Goal: Information Seeking & Learning: Learn about a topic

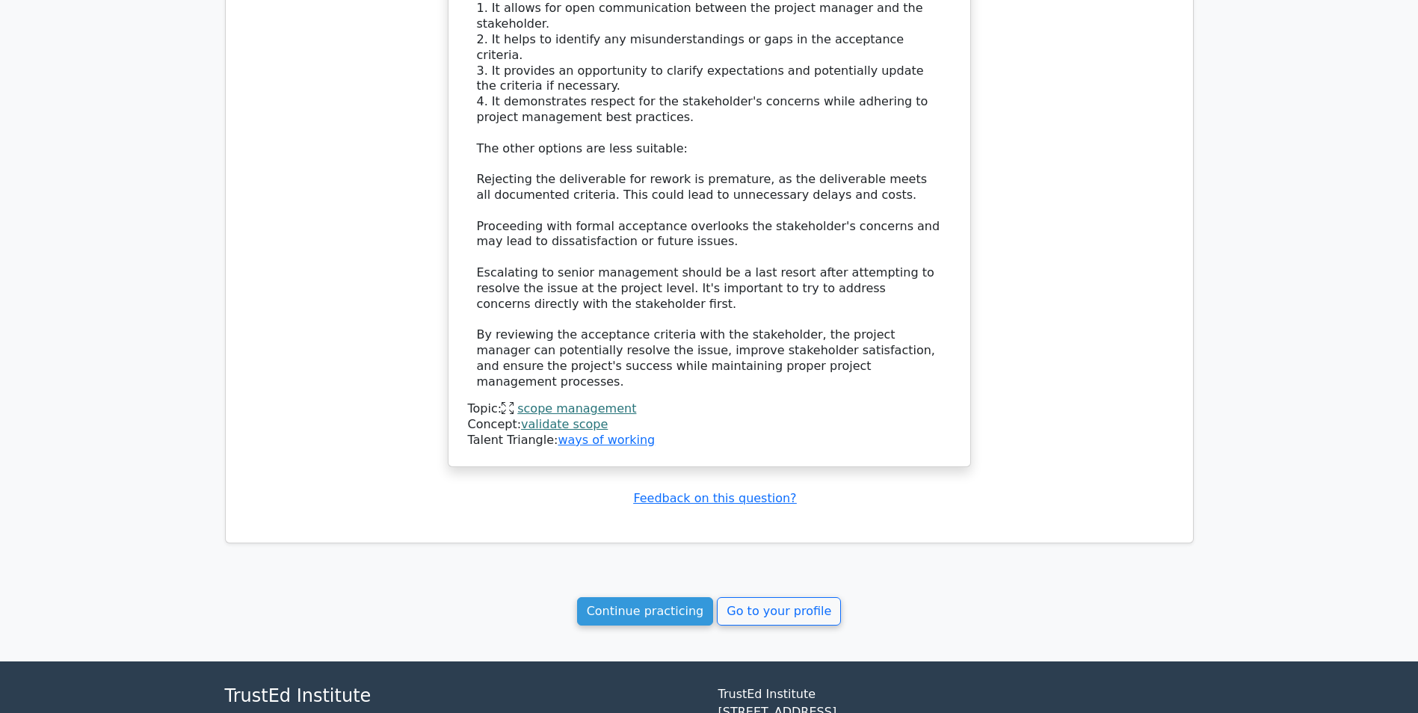
scroll to position [1380, 0]
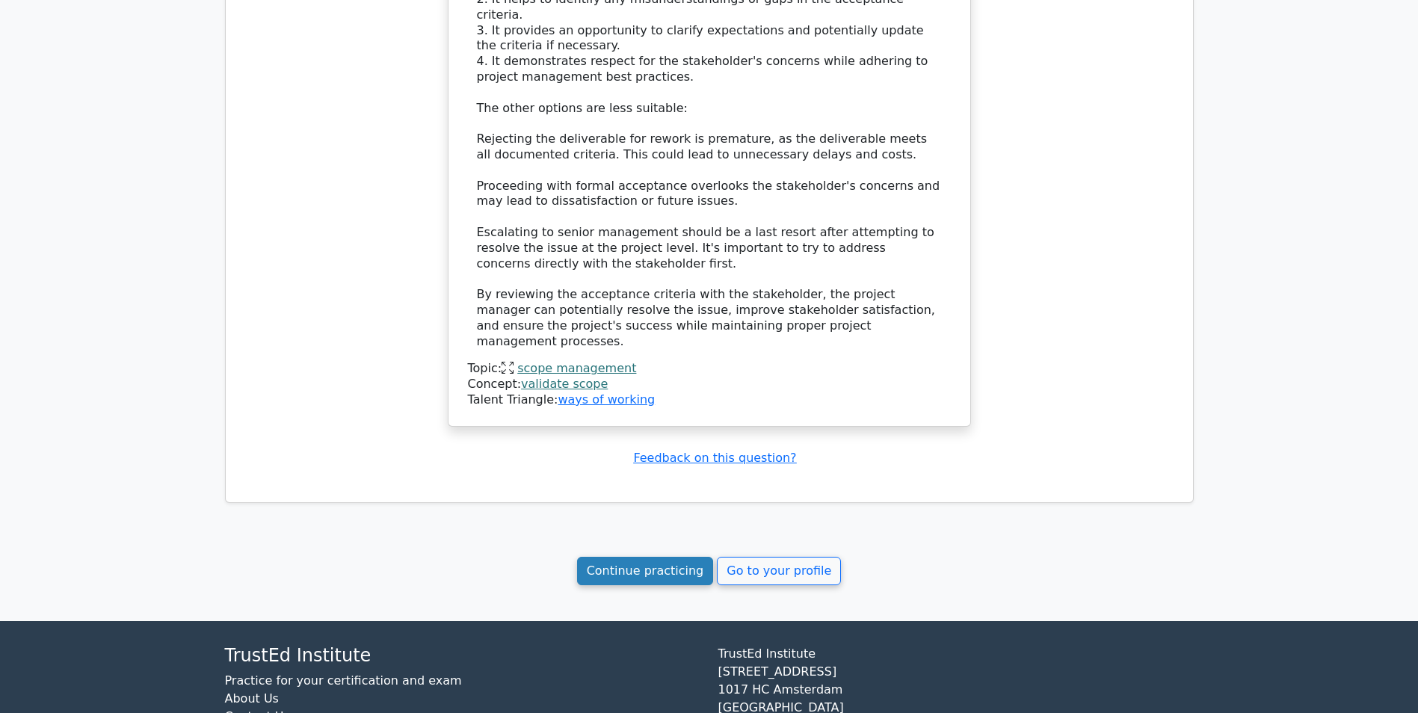
click at [611, 557] on link "Continue practicing" at bounding box center [645, 571] width 137 height 28
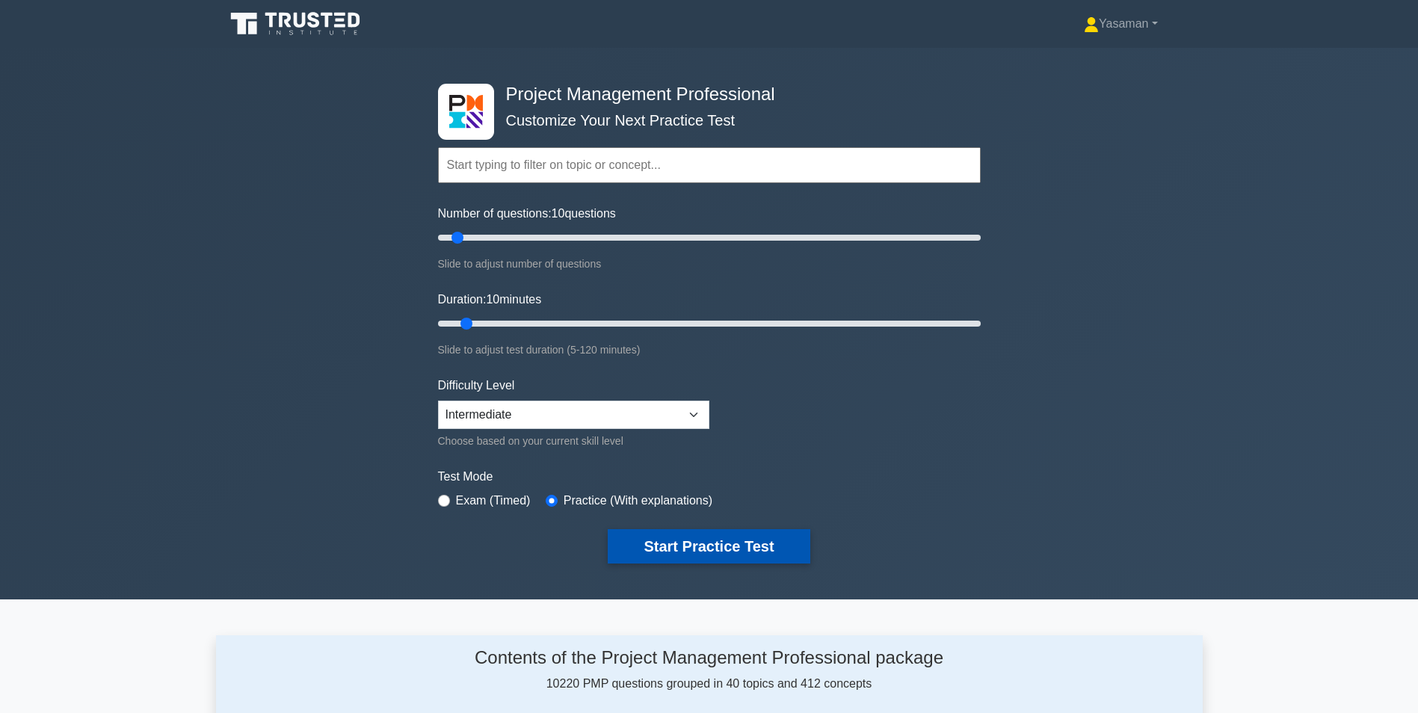
click at [651, 551] on button "Start Practice Test" at bounding box center [709, 546] width 202 height 34
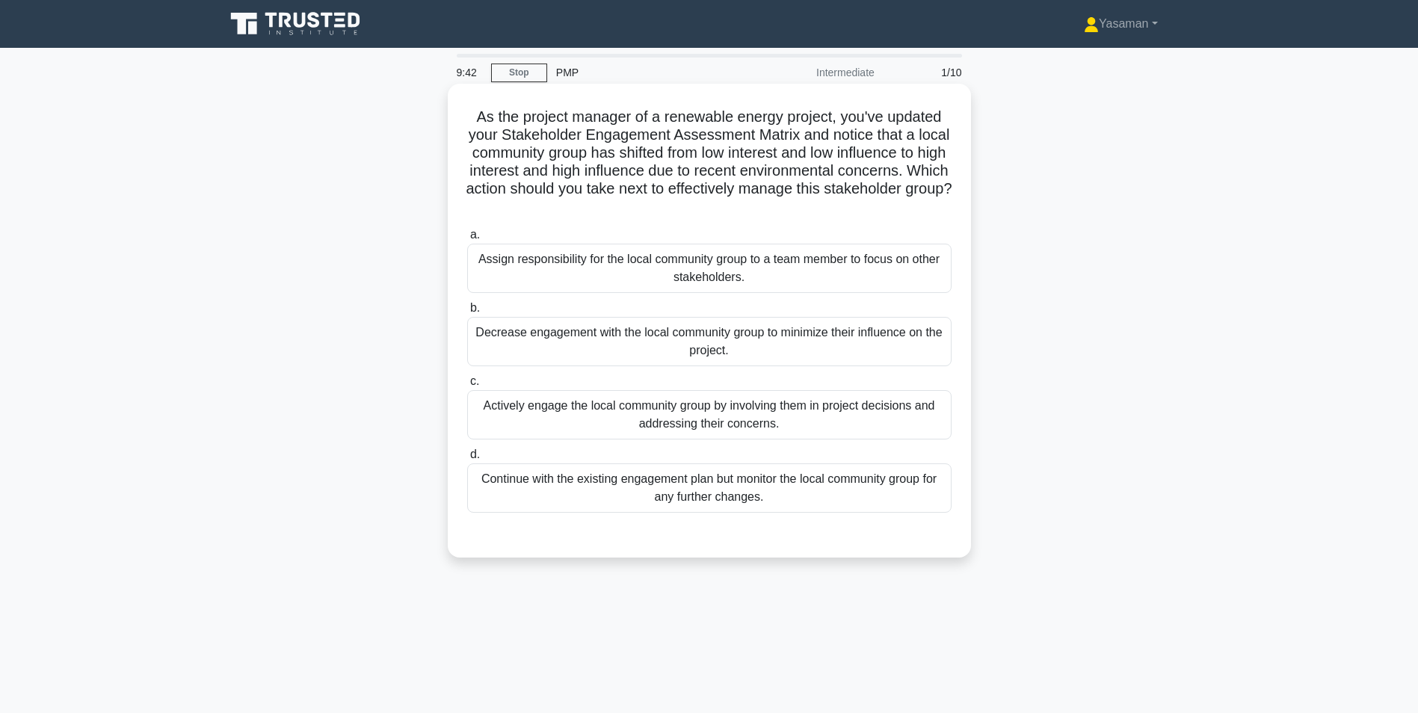
click at [791, 420] on div "Actively engage the local community group by involving them in project decision…" at bounding box center [709, 414] width 484 height 49
click at [467, 386] on input "c. Actively engage the local community group by involving them in project decis…" at bounding box center [467, 382] width 0 height 10
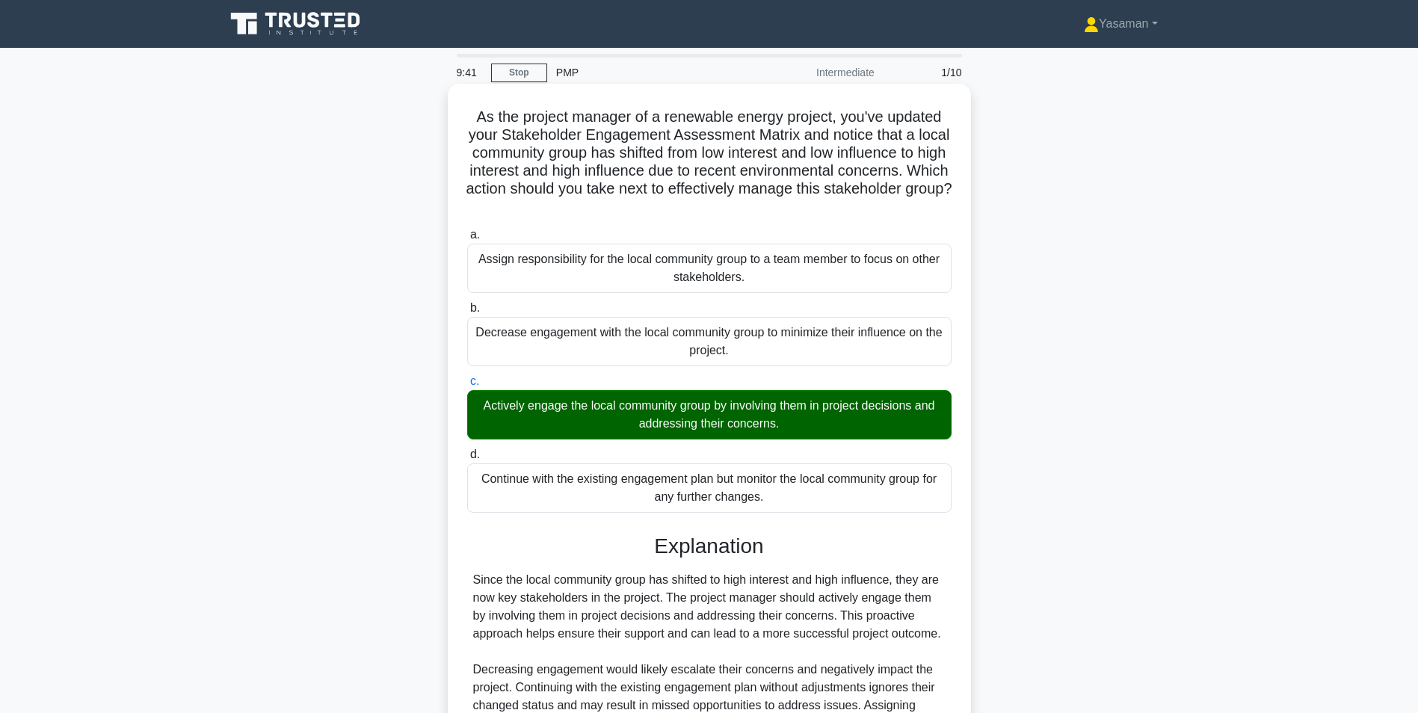
scroll to position [173, 0]
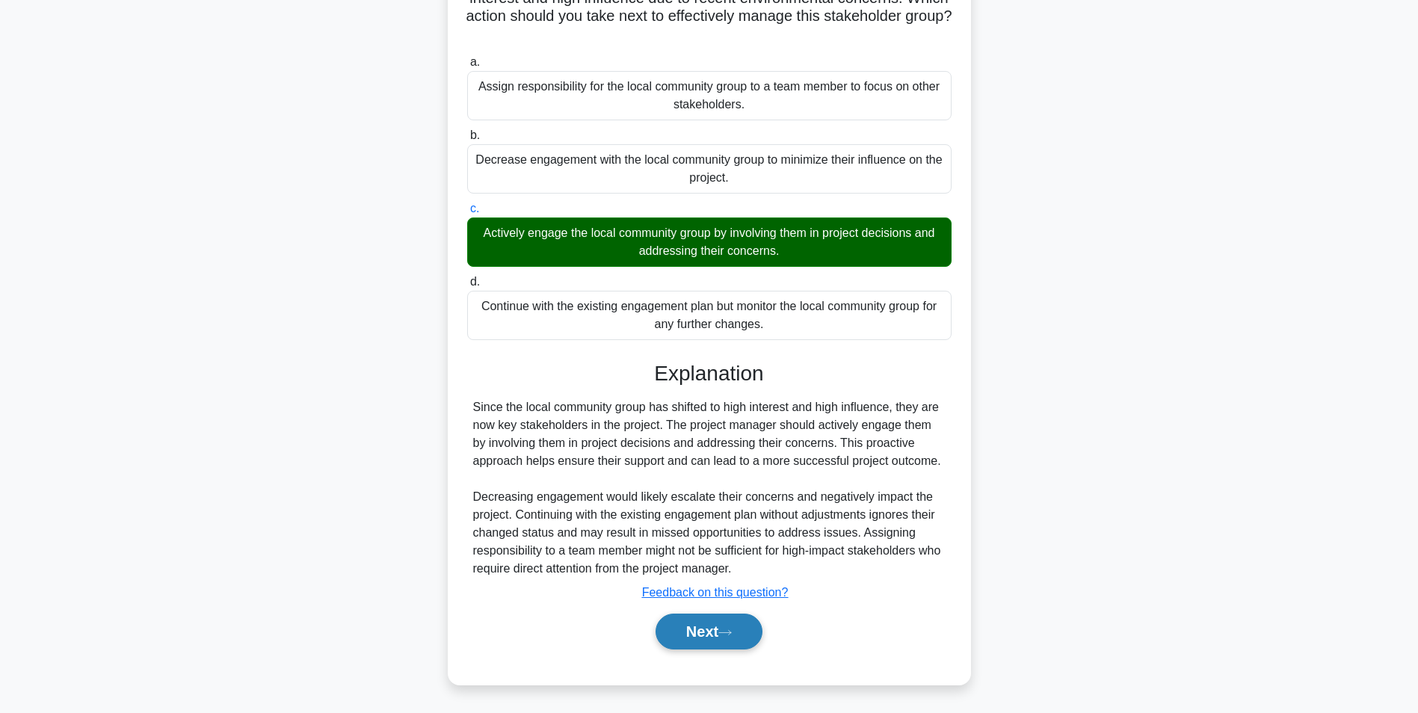
click at [723, 622] on button "Next" at bounding box center [708, 632] width 107 height 36
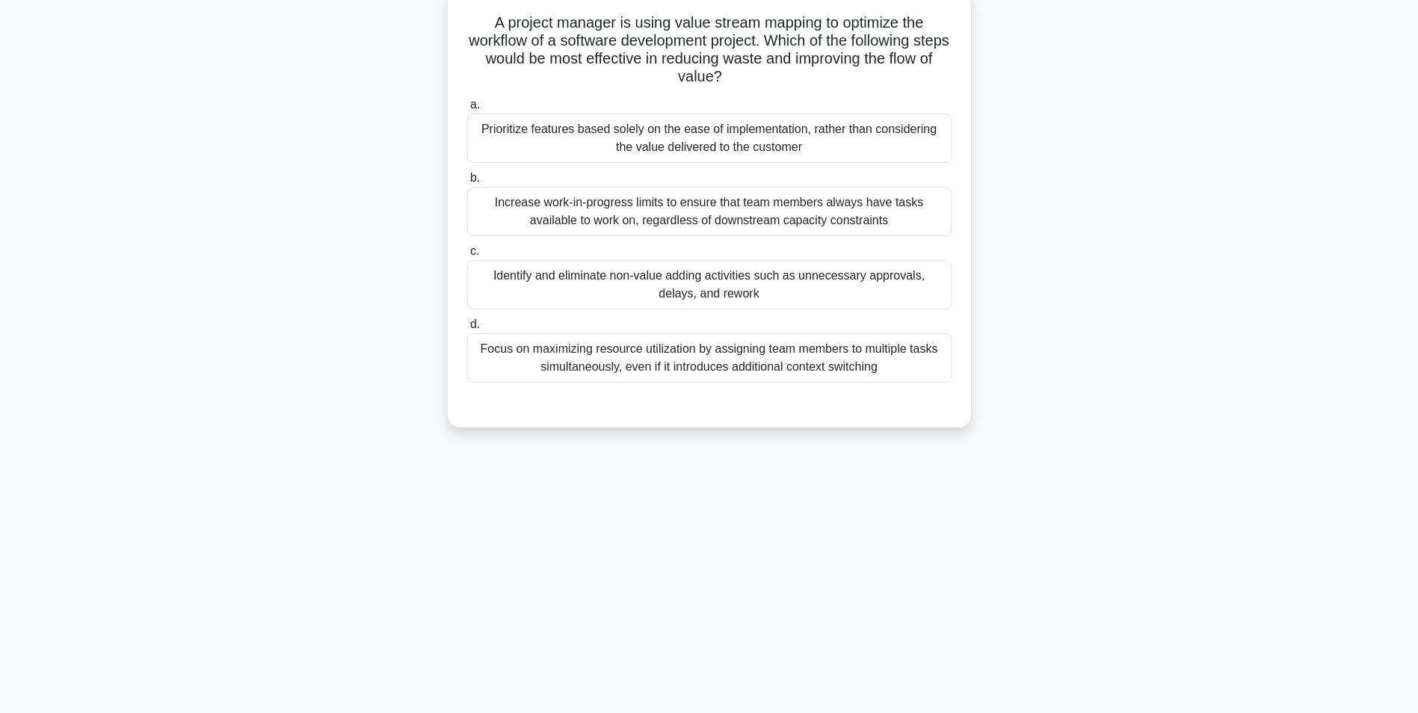
click at [691, 215] on div "Increase work-in-progress limits to ensure that team members always have tasks …" at bounding box center [709, 211] width 484 height 49
click at [467, 183] on input "b. Increase work-in-progress limits to ensure that team members always have tas…" at bounding box center [467, 178] width 0 height 10
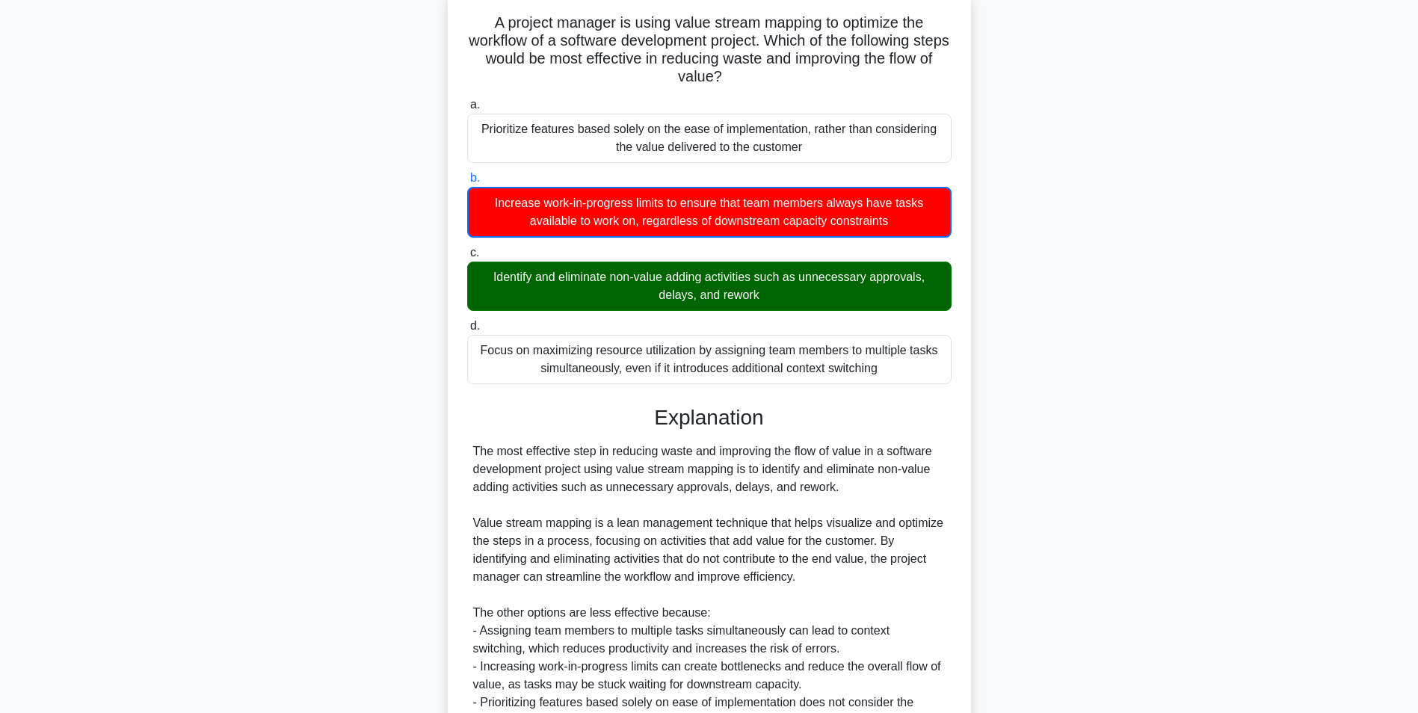
scroll to position [247, 0]
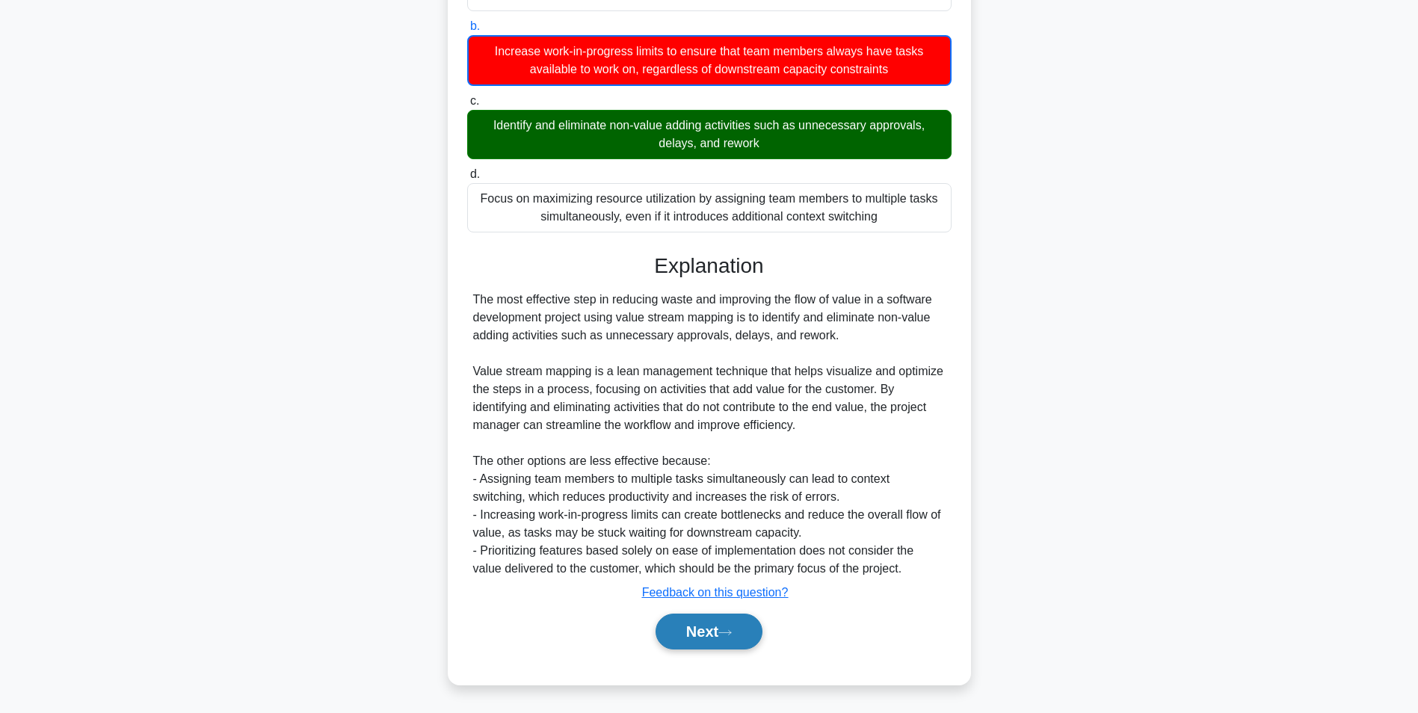
click at [682, 637] on button "Next" at bounding box center [708, 632] width 107 height 36
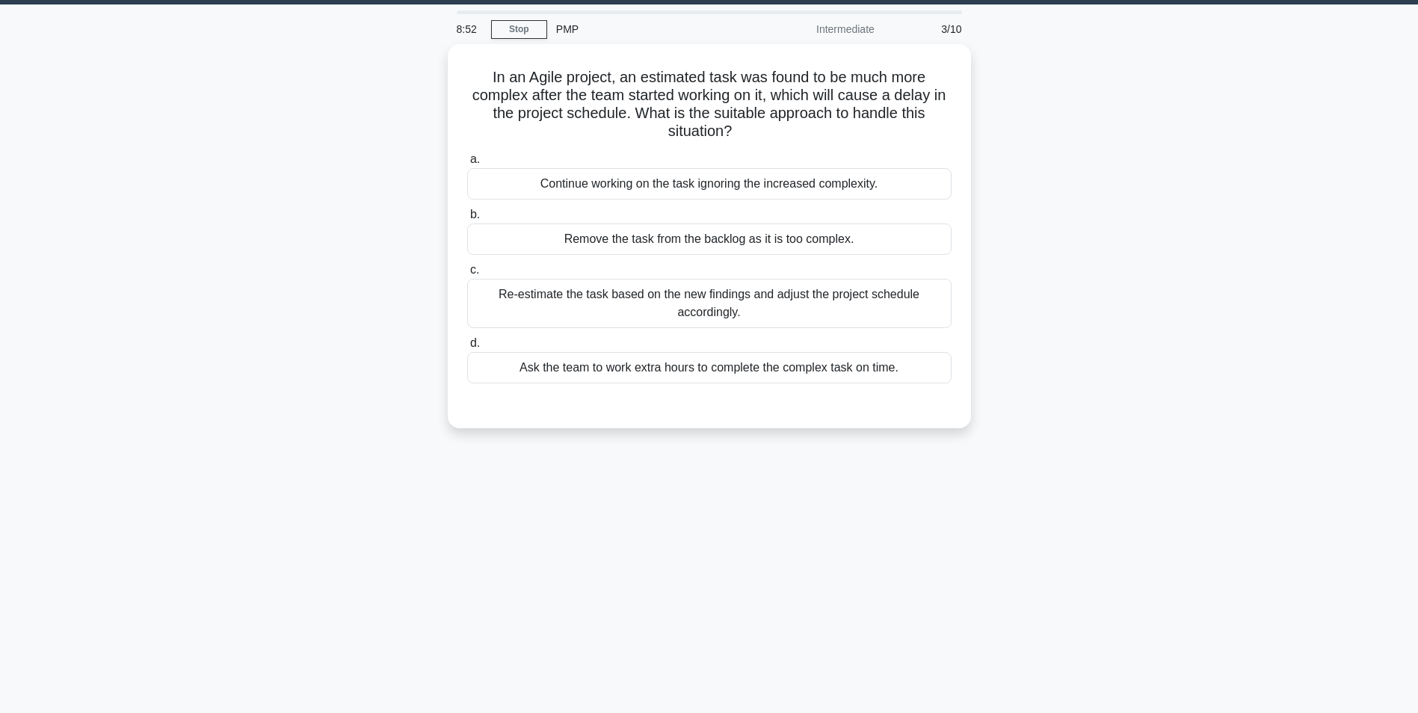
scroll to position [43, 0]
click at [835, 309] on div "Re-estimate the task based on the new findings and adjust the project schedule …" at bounding box center [709, 300] width 484 height 49
click at [467, 272] on input "c. Re-estimate the task based on the new findings and adjust the project schedu…" at bounding box center [467, 267] width 0 height 10
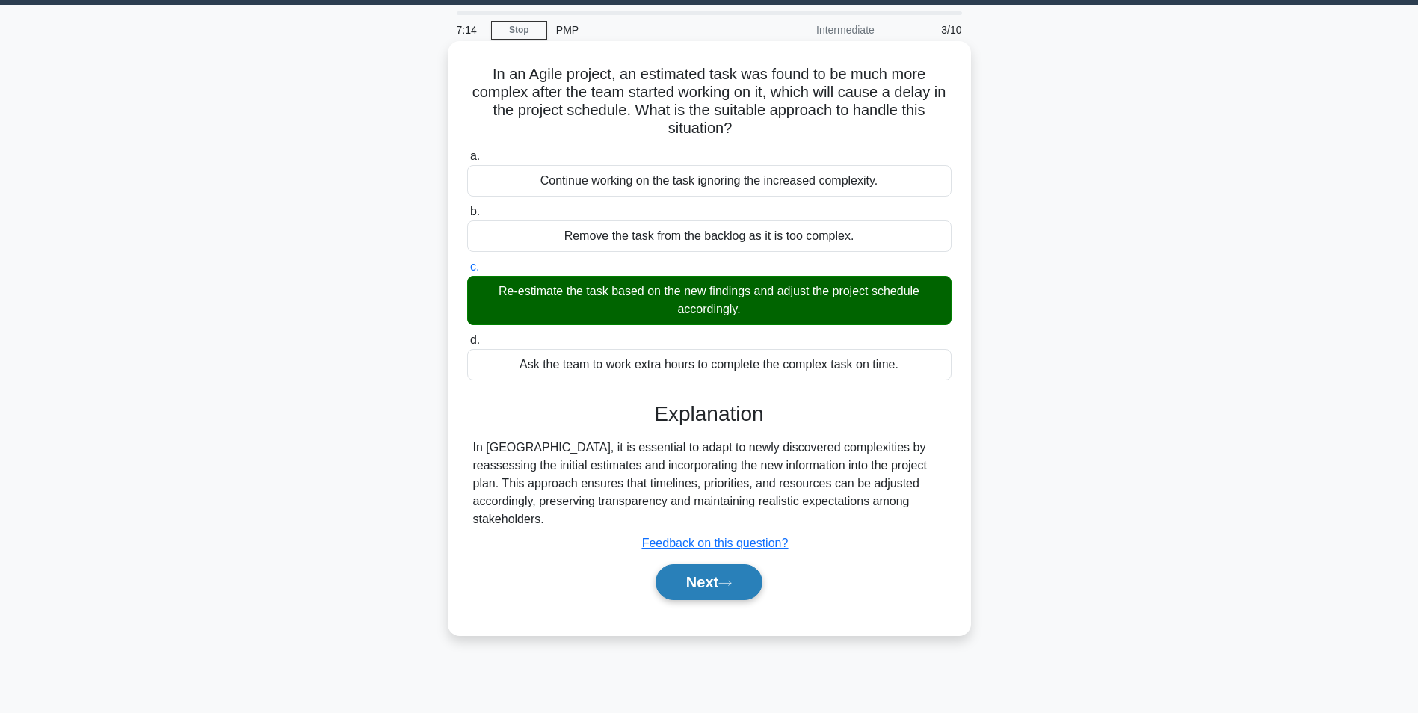
click at [685, 567] on button "Next" at bounding box center [708, 582] width 107 height 36
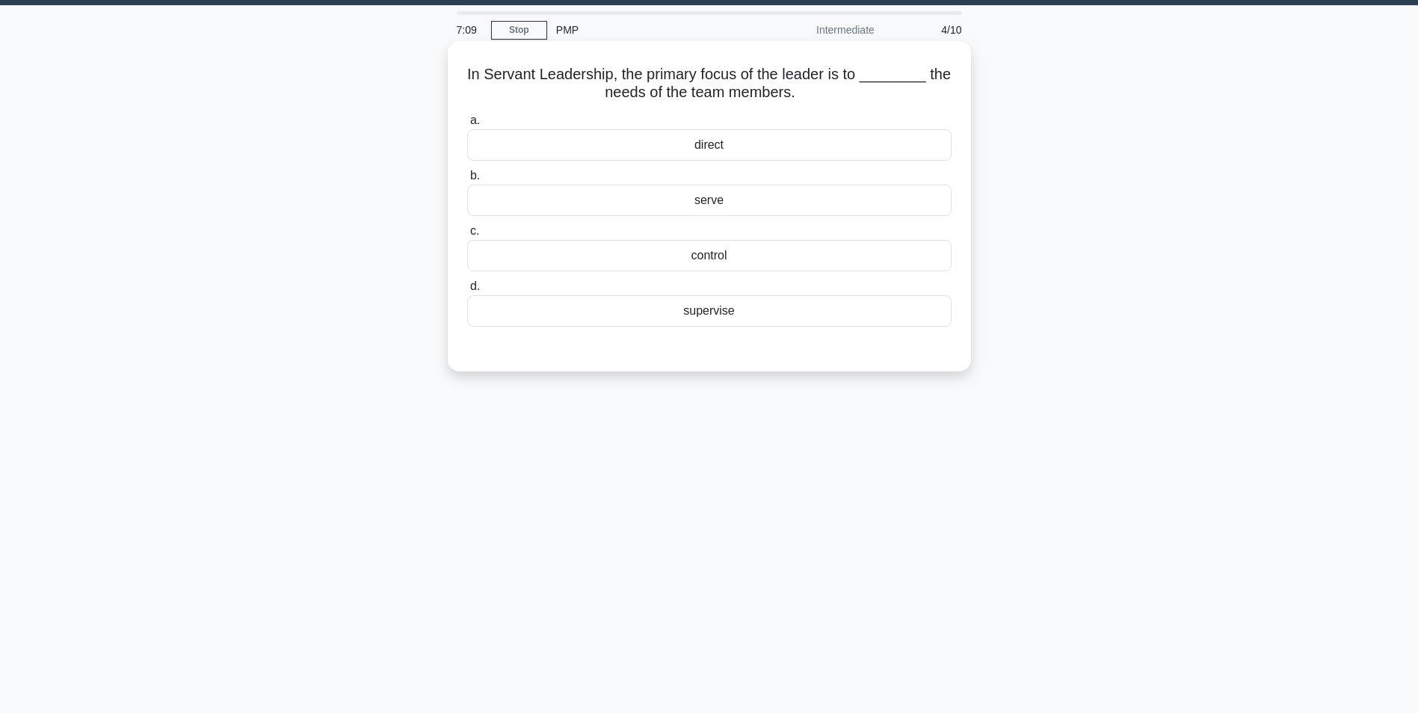
click at [891, 202] on div "serve" at bounding box center [709, 200] width 484 height 31
click at [467, 181] on input "b. serve" at bounding box center [467, 176] width 0 height 10
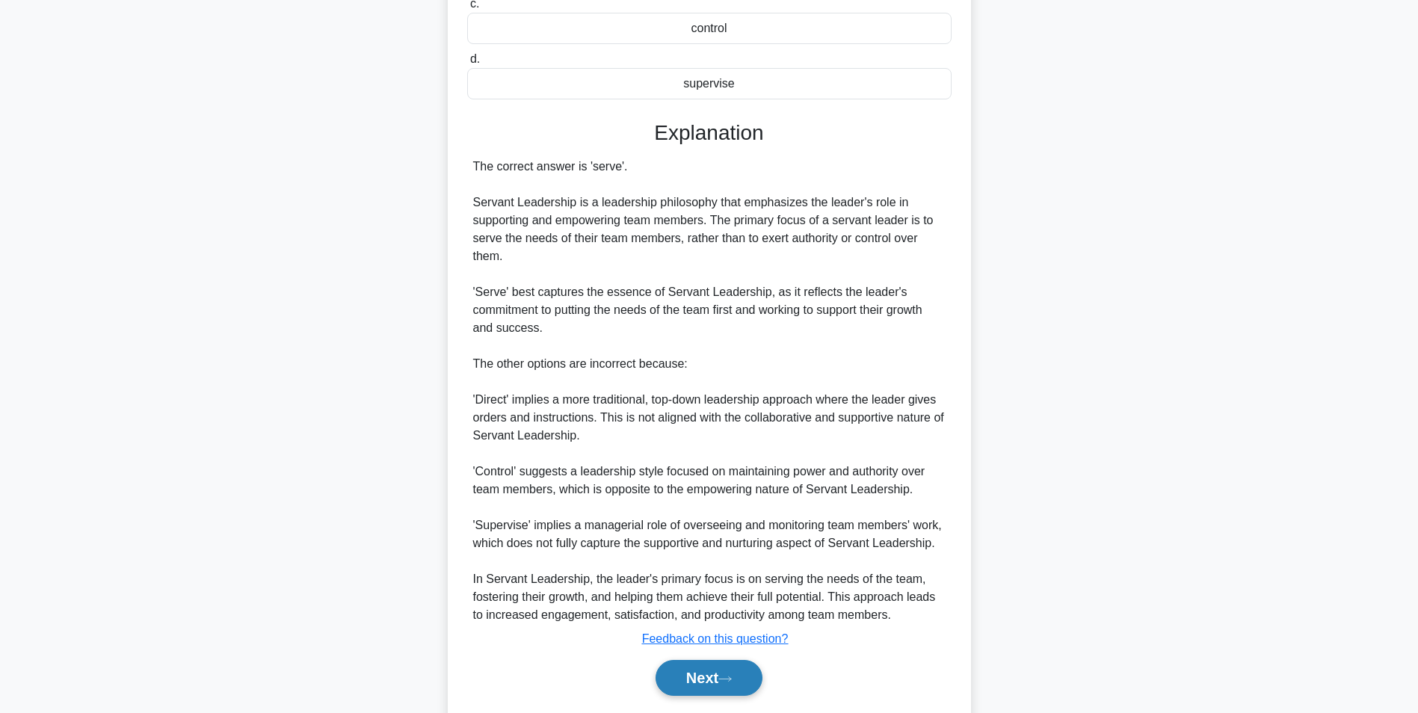
click at [700, 695] on button "Next" at bounding box center [708, 678] width 107 height 36
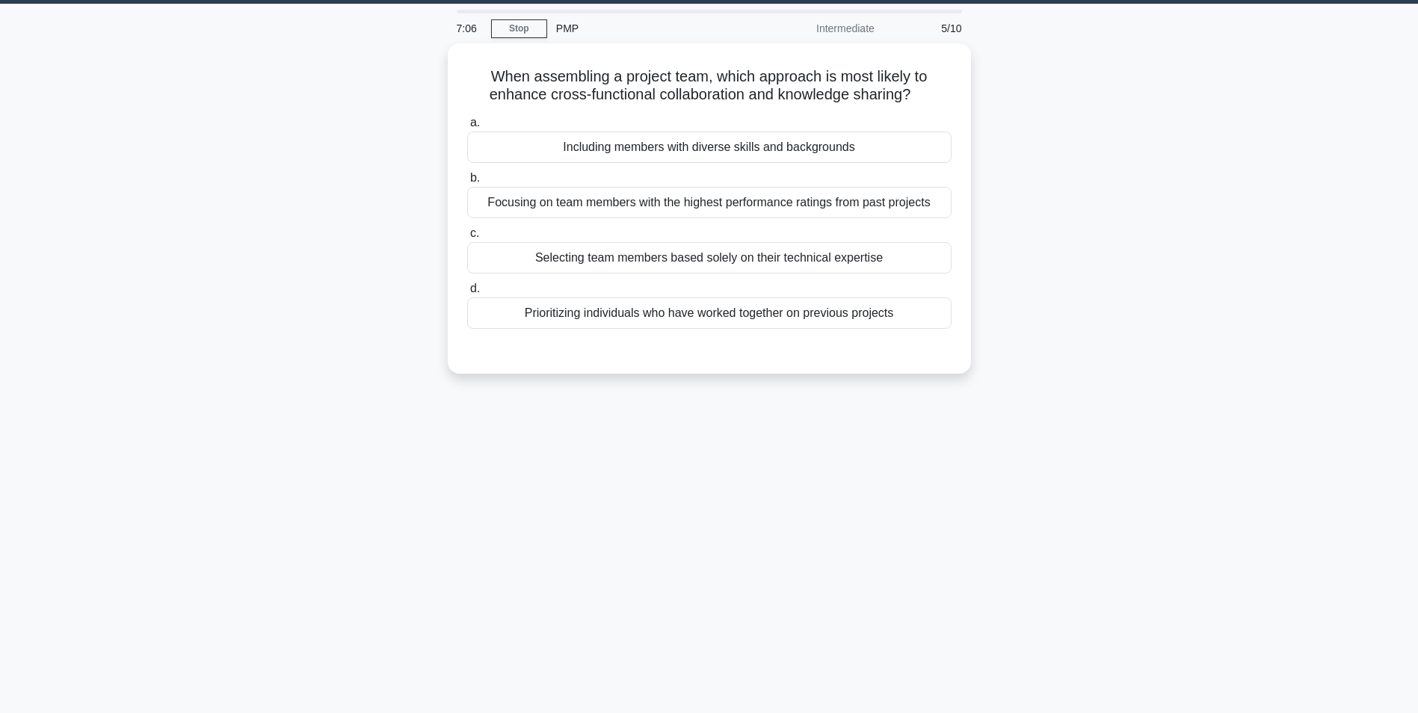
scroll to position [43, 0]
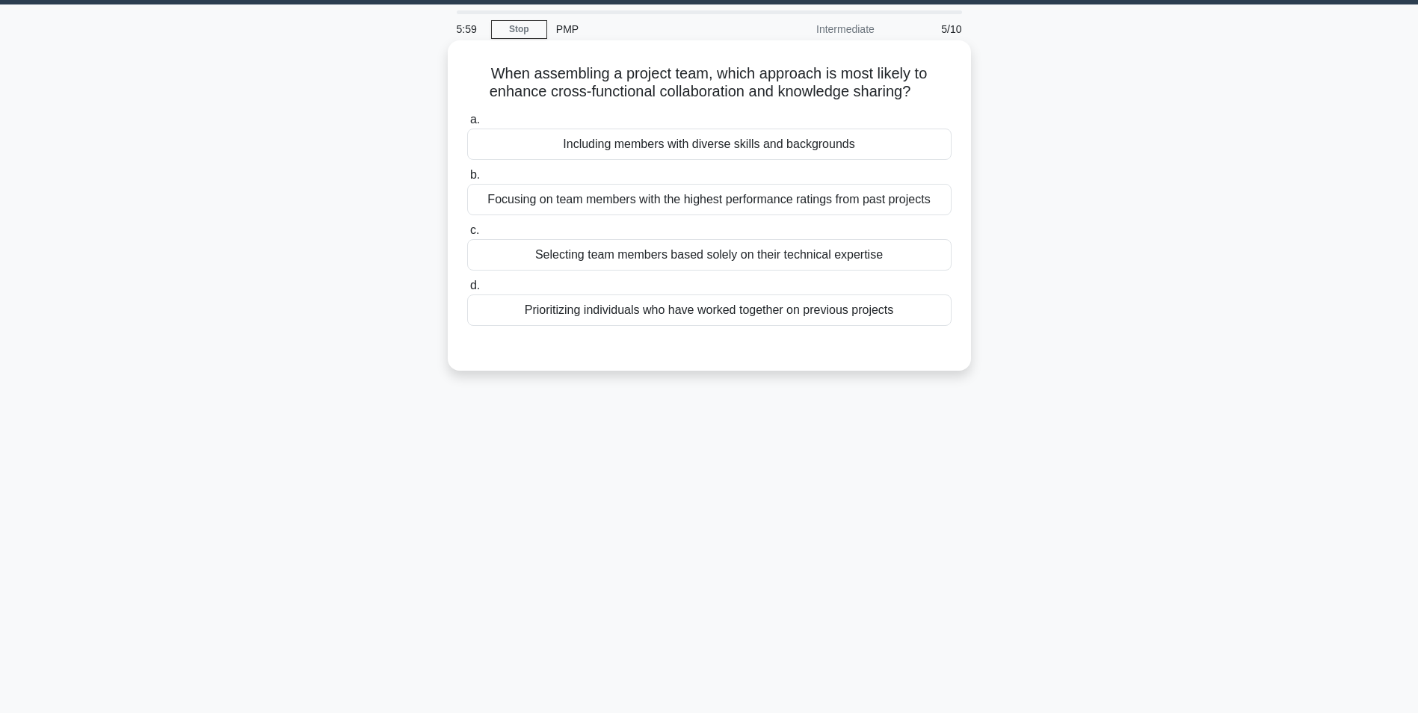
click at [853, 149] on div "Including members with diverse skills and backgrounds" at bounding box center [709, 144] width 484 height 31
click at [467, 125] on input "a. Including members with diverse skills and backgrounds" at bounding box center [467, 120] width 0 height 10
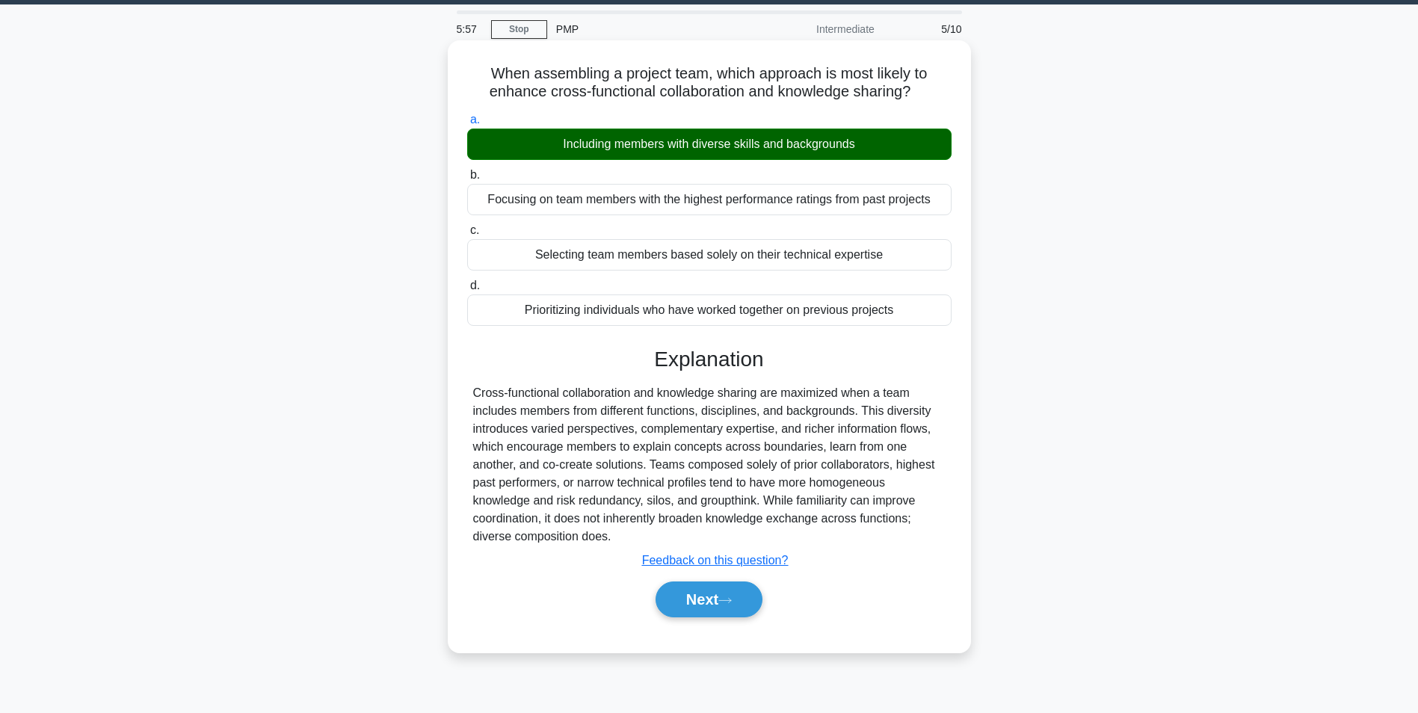
click at [692, 622] on div "Next" at bounding box center [709, 599] width 484 height 48
click at [692, 598] on button "Next" at bounding box center [708, 599] width 107 height 36
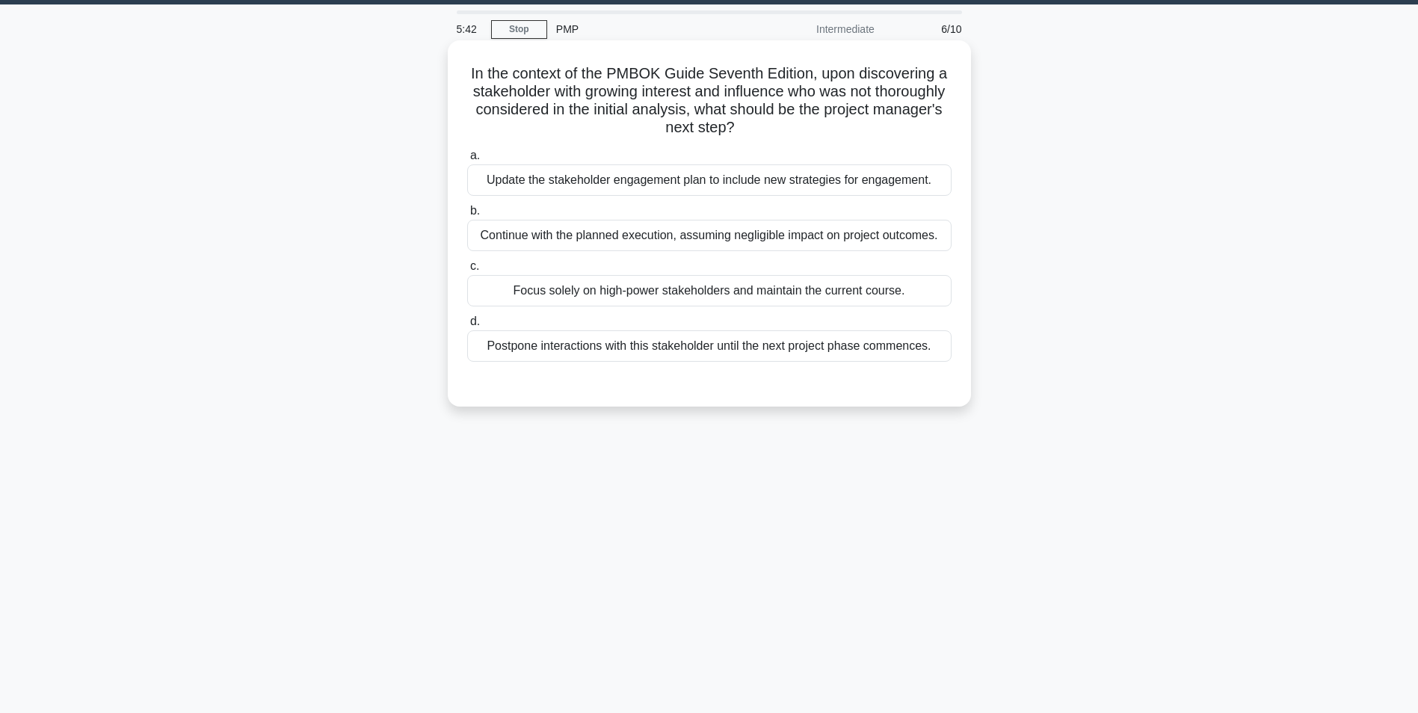
click at [711, 182] on div "Update the stakeholder engagement plan to include new strategies for engagement." at bounding box center [709, 179] width 484 height 31
click at [467, 161] on input "a. Update the stakeholder engagement plan to include new strategies for engagem…" at bounding box center [467, 156] width 0 height 10
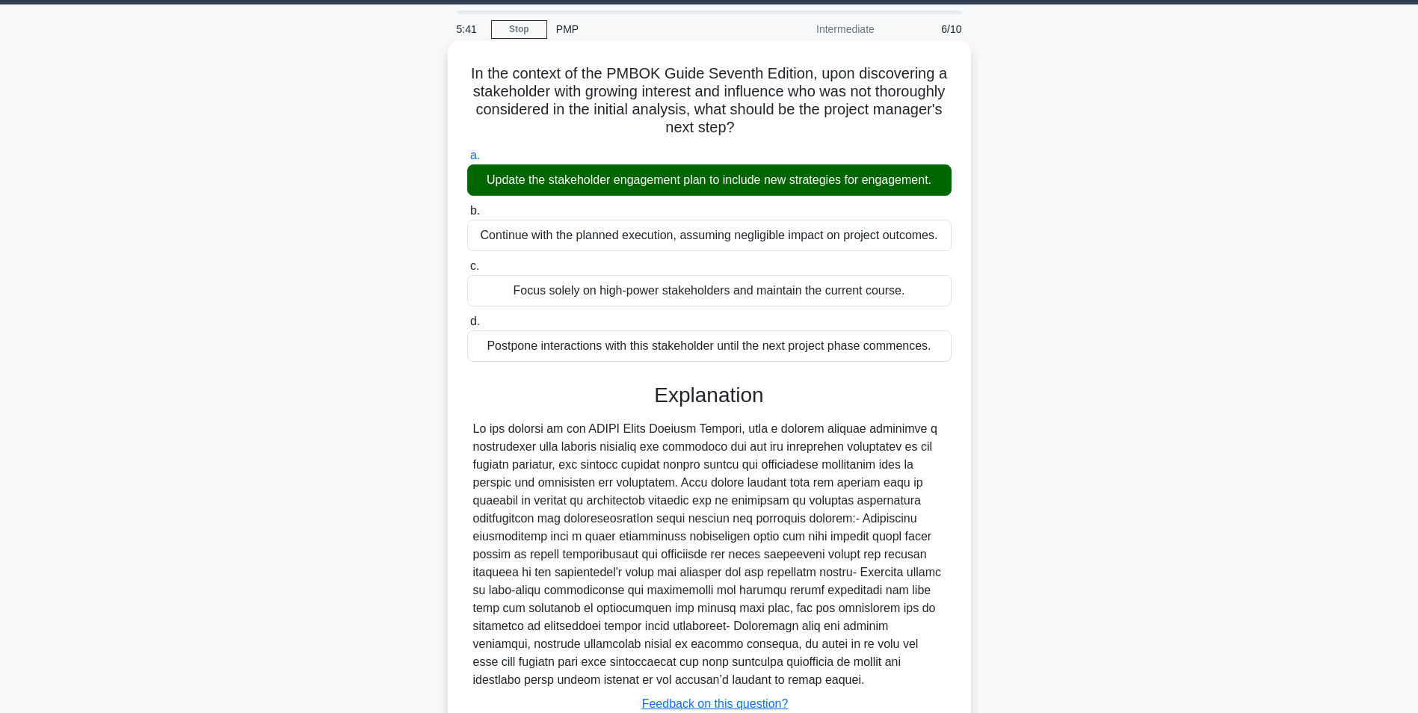
scroll to position [155, 0]
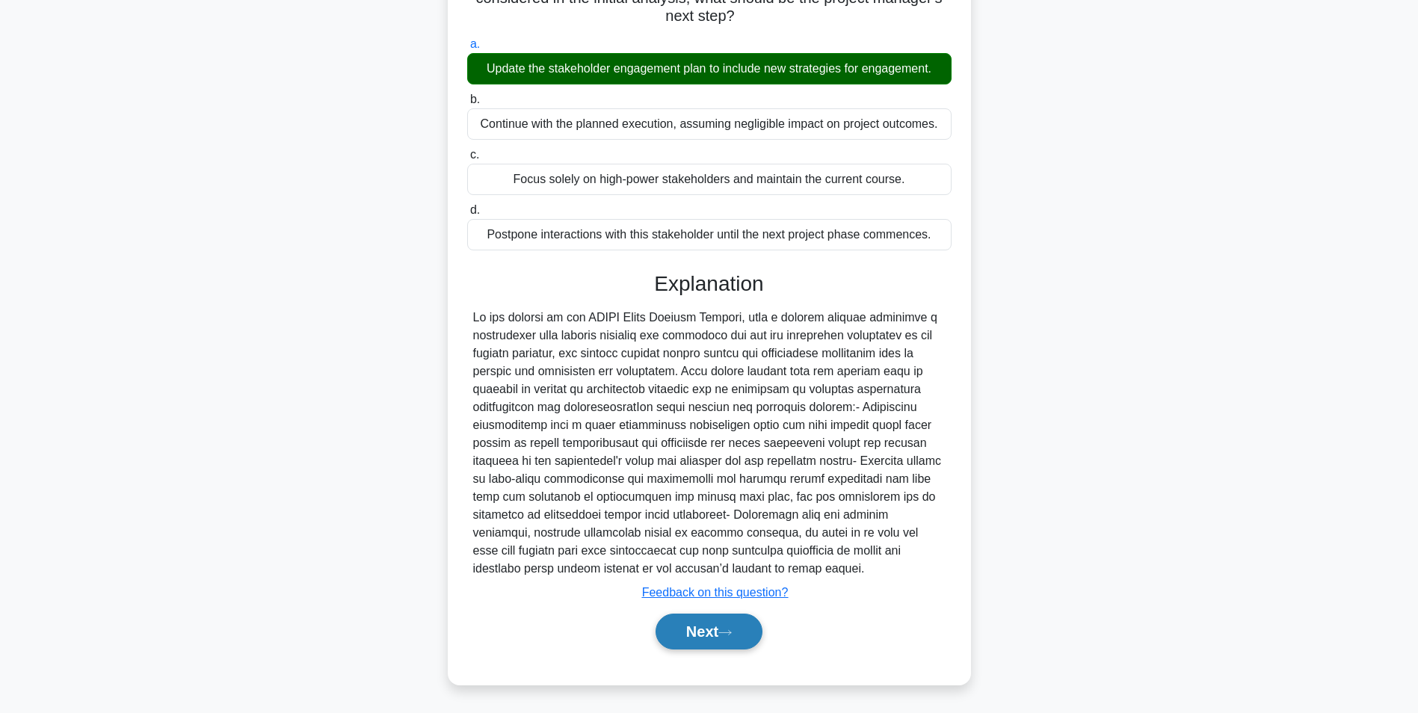
click at [690, 628] on button "Next" at bounding box center [708, 632] width 107 height 36
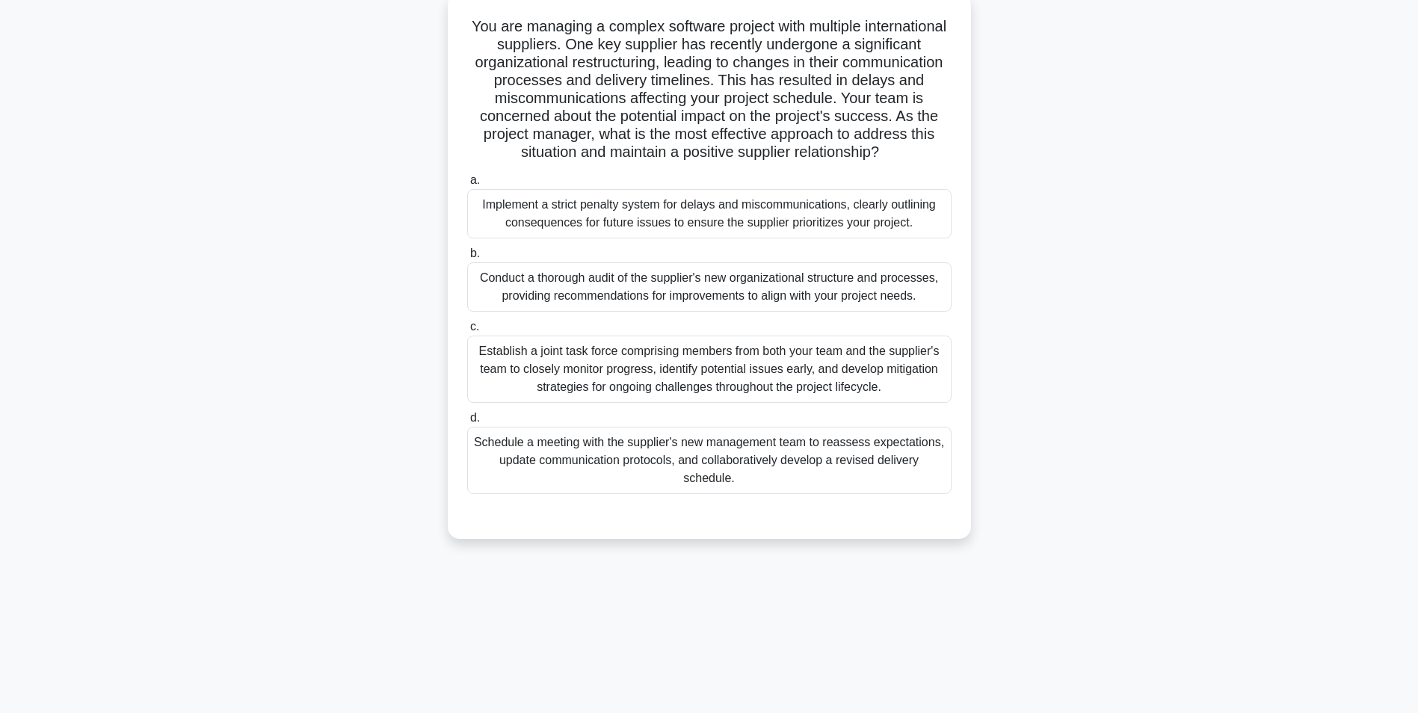
scroll to position [94, 0]
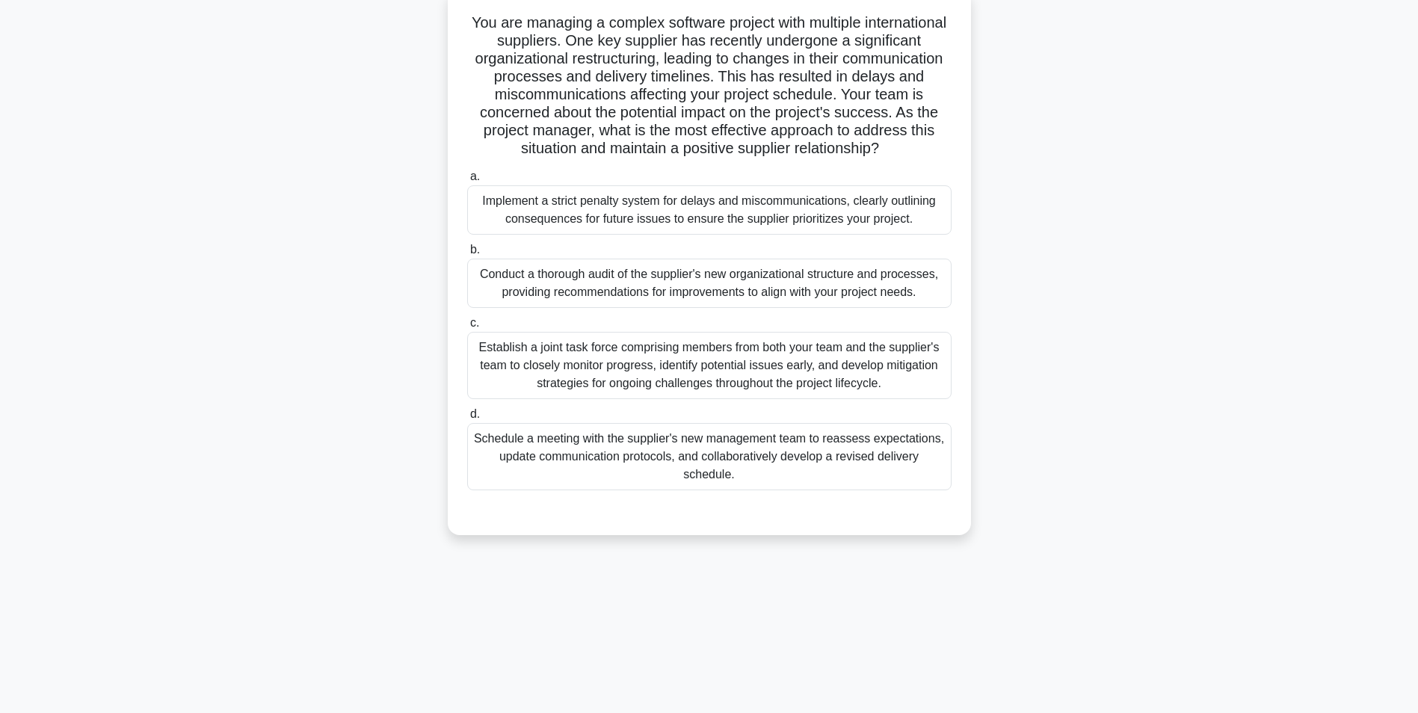
click at [791, 478] on div "Schedule a meeting with the supplier's new management team to reassess expectat…" at bounding box center [709, 456] width 484 height 67
click at [467, 419] on input "d. Schedule a meeting with the supplier's new management team to reassess expec…" at bounding box center [467, 415] width 0 height 10
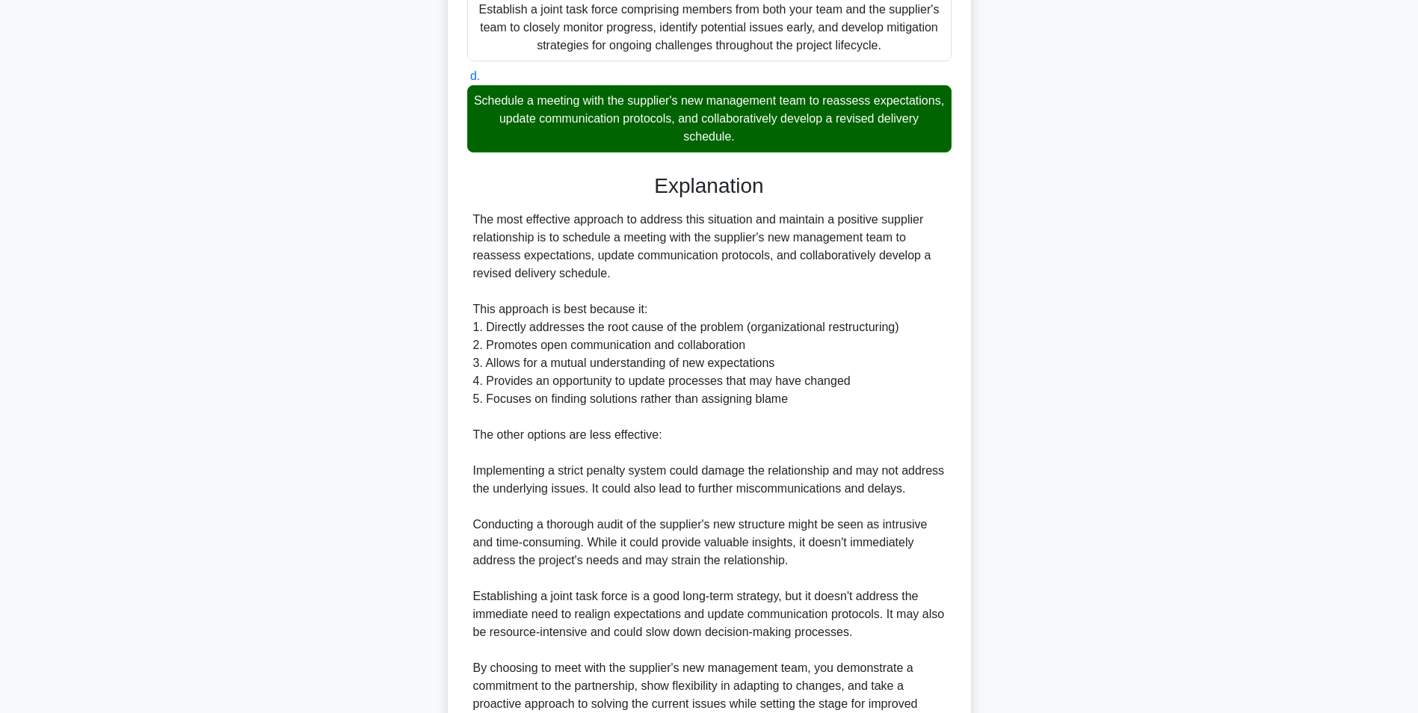
scroll to position [586, 0]
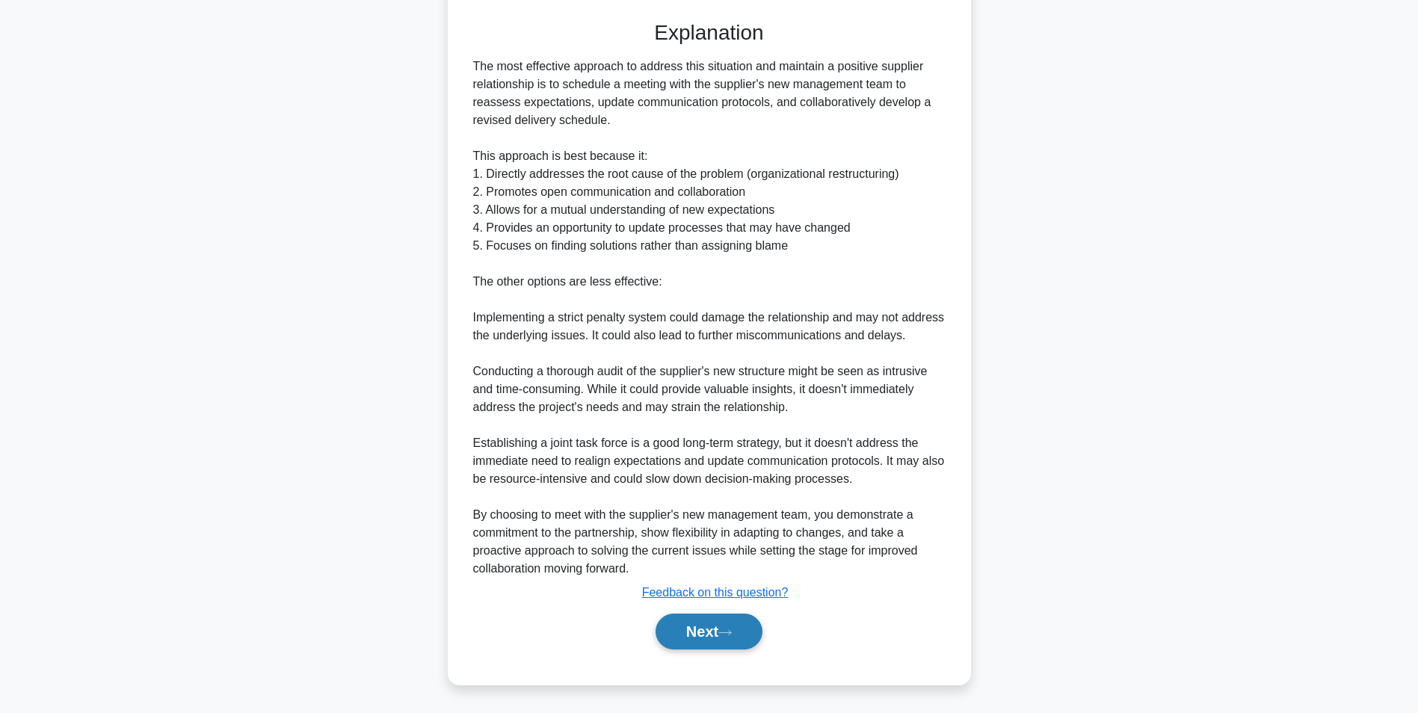
click at [718, 623] on button "Next" at bounding box center [708, 632] width 107 height 36
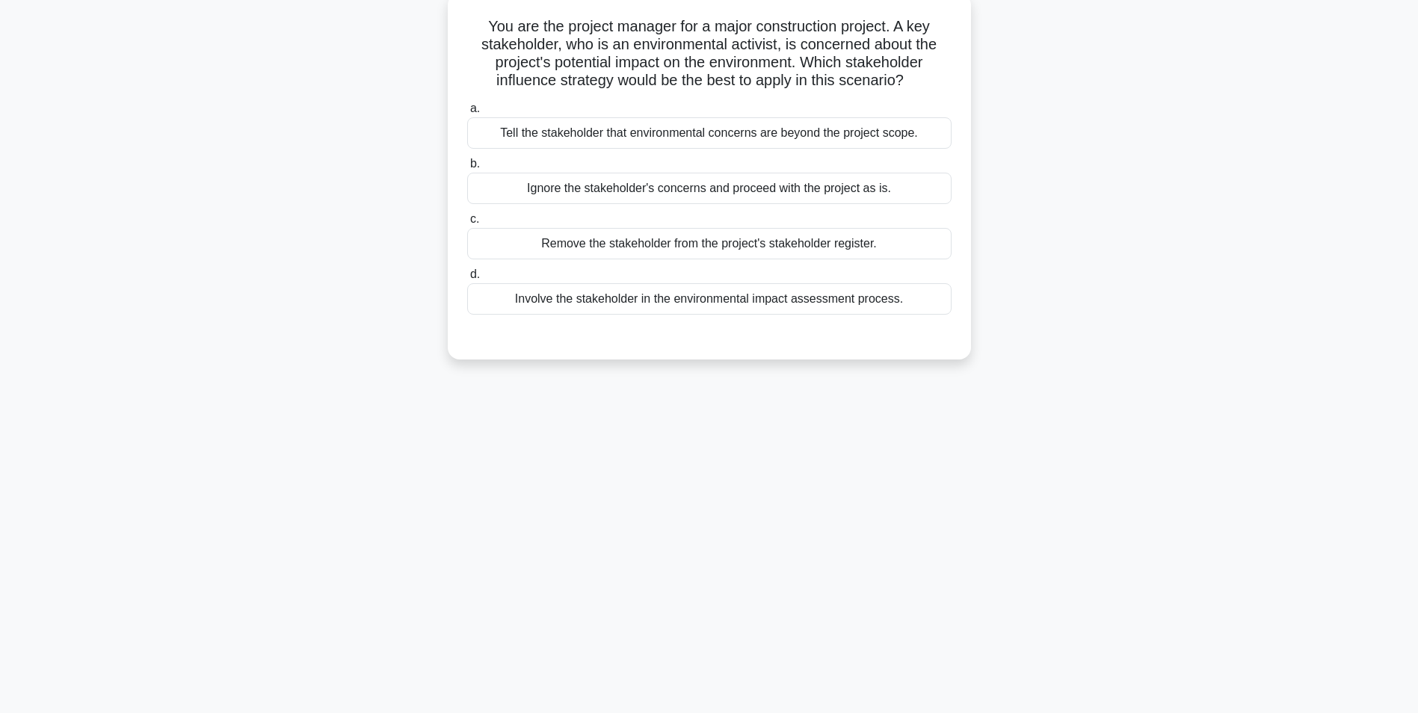
scroll to position [0, 0]
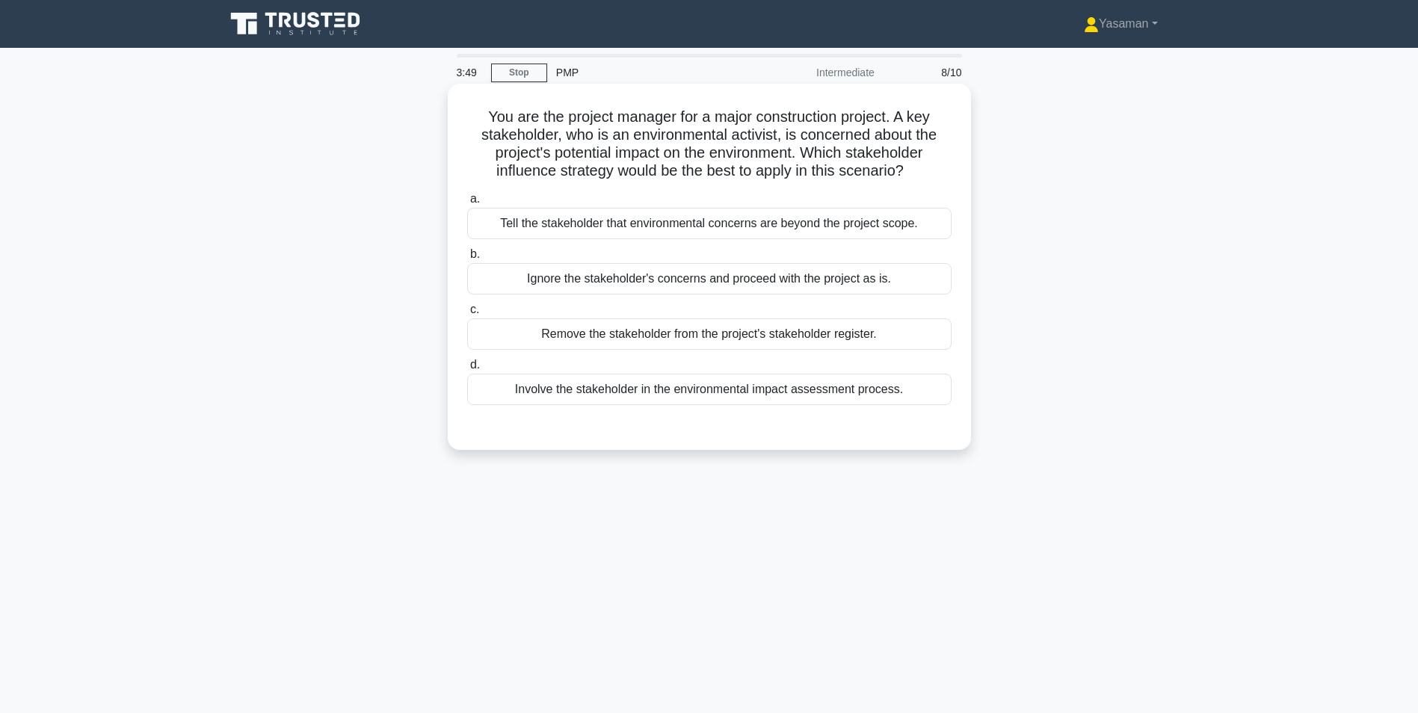
click at [718, 401] on div "Involve the stakeholder in the environmental impact assessment process." at bounding box center [709, 389] width 484 height 31
click at [467, 370] on input "d. Involve the stakeholder in the environmental impact assessment process." at bounding box center [467, 365] width 0 height 10
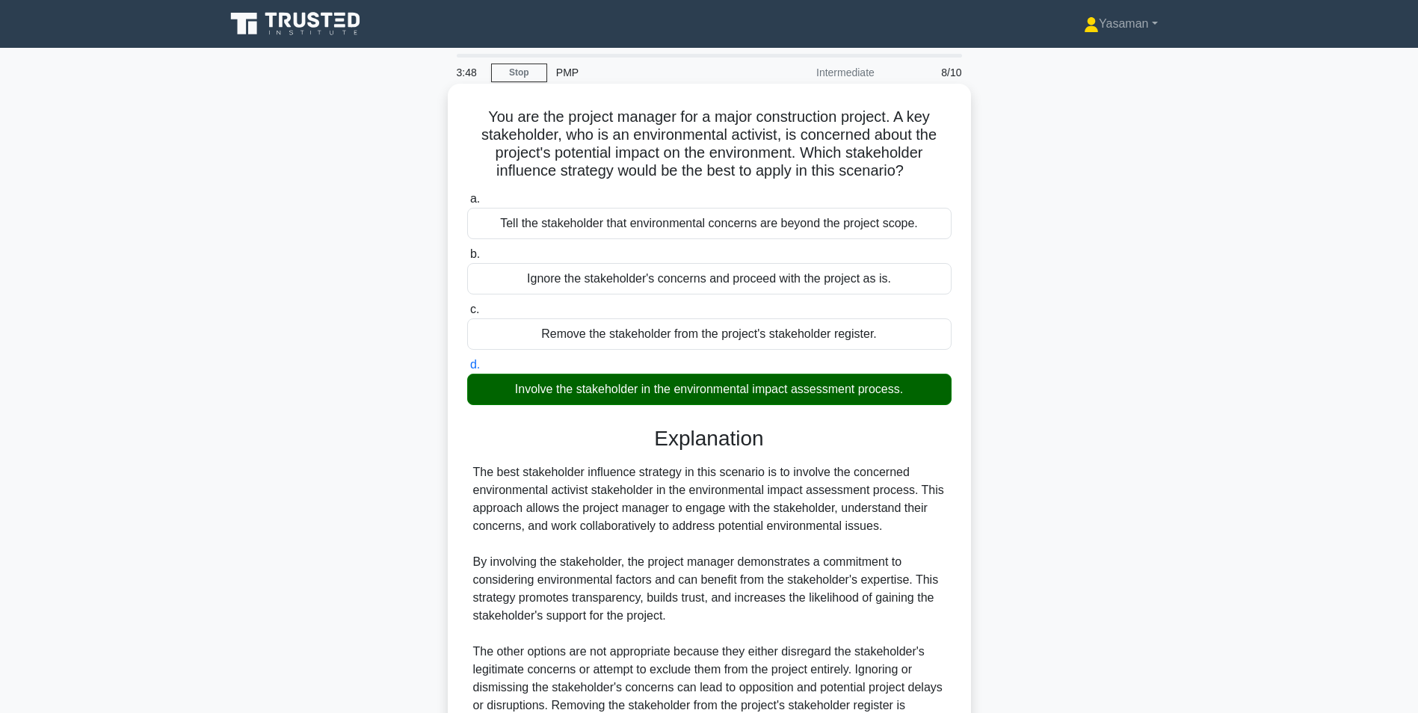
scroll to position [155, 0]
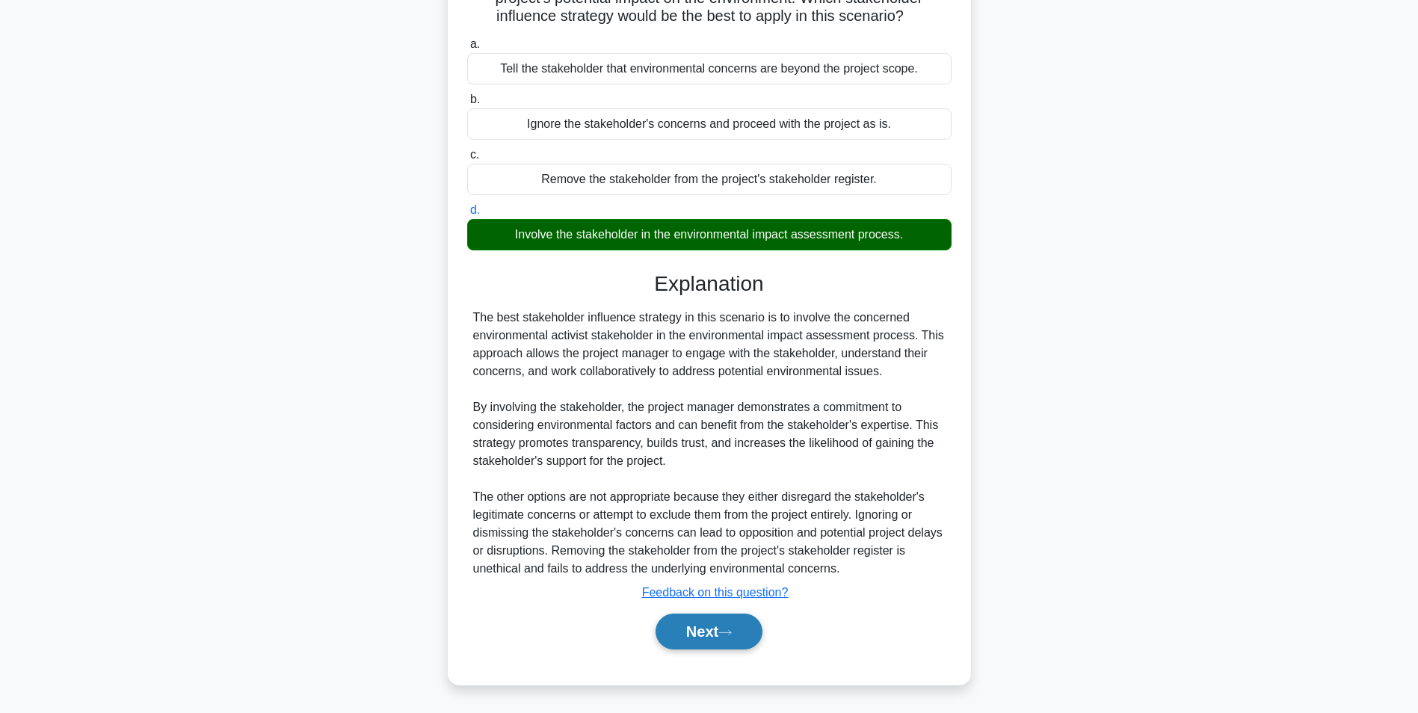
click at [673, 638] on button "Next" at bounding box center [708, 632] width 107 height 36
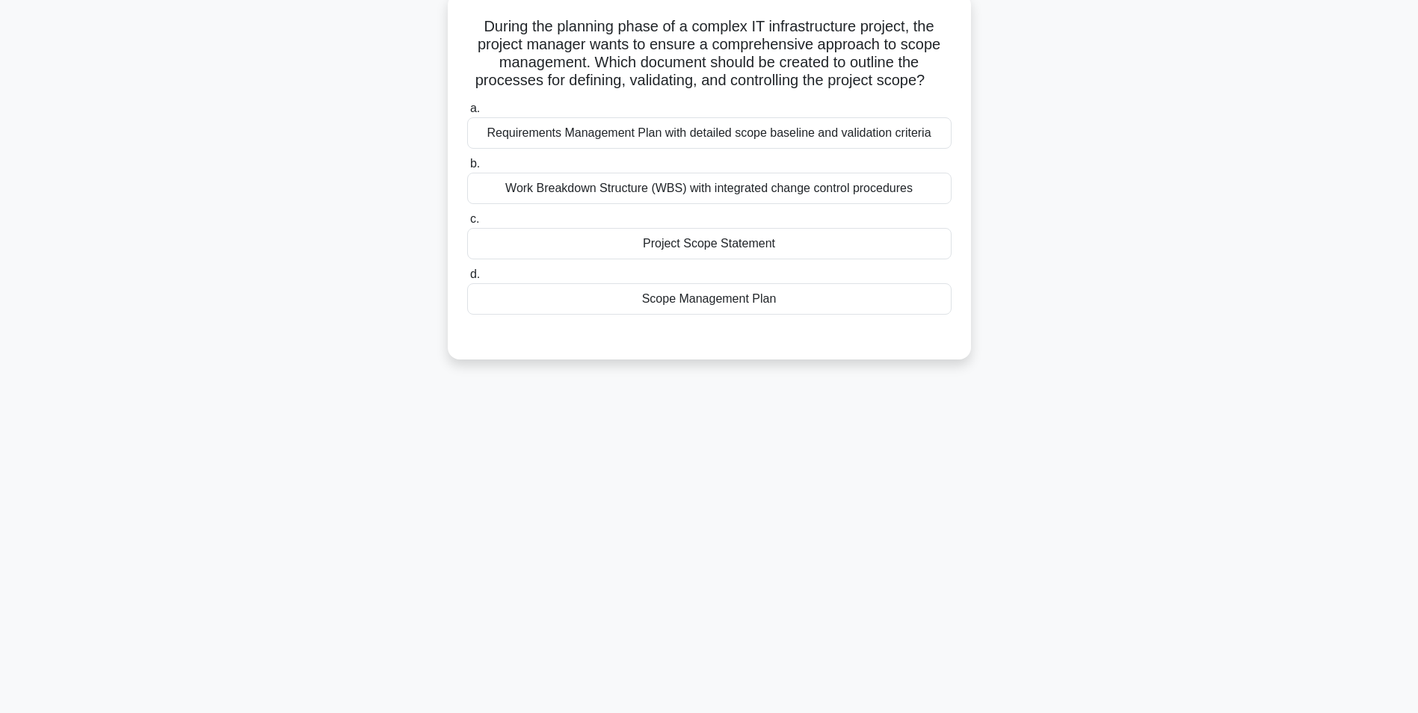
scroll to position [0, 0]
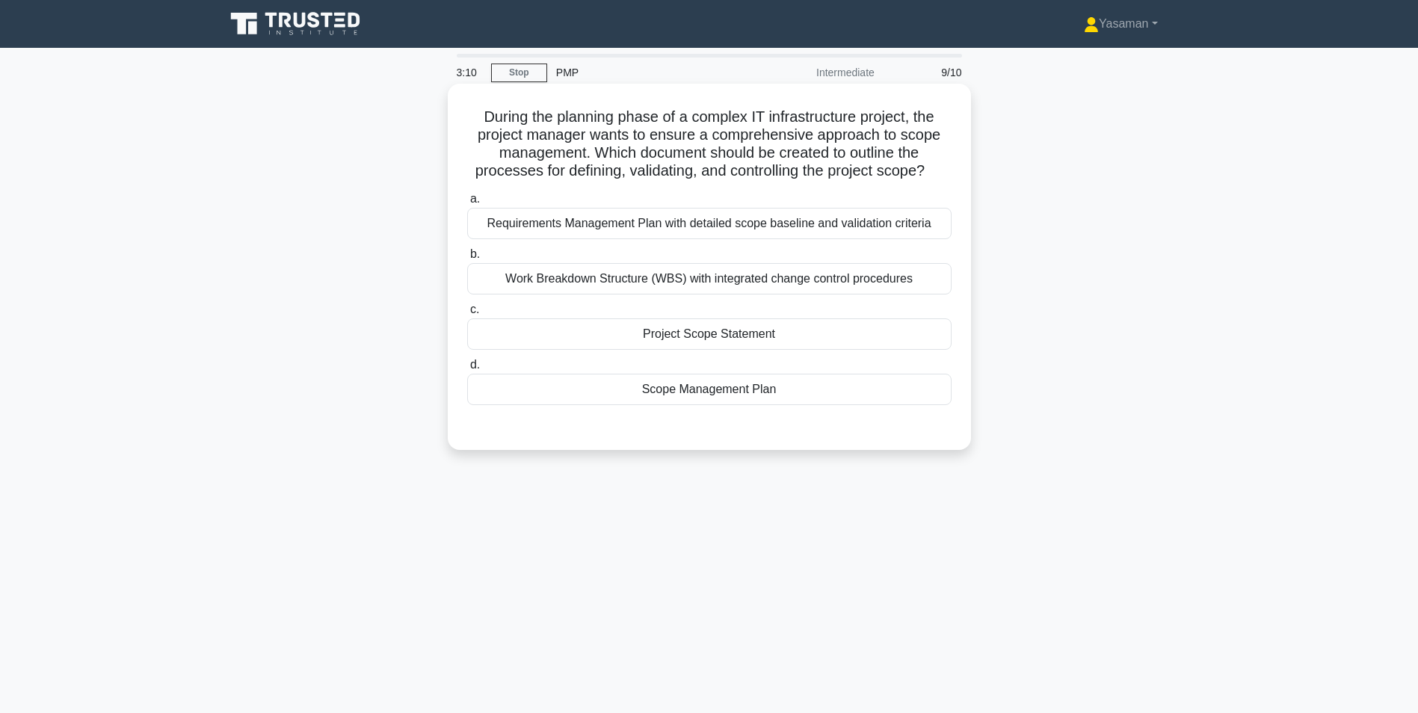
drag, startPoint x: 706, startPoint y: 389, endPoint x: 696, endPoint y: 388, distance: 9.8
click at [696, 388] on div "Scope Management Plan" at bounding box center [709, 389] width 484 height 31
click at [467, 370] on input "d. Scope Management Plan" at bounding box center [467, 365] width 0 height 10
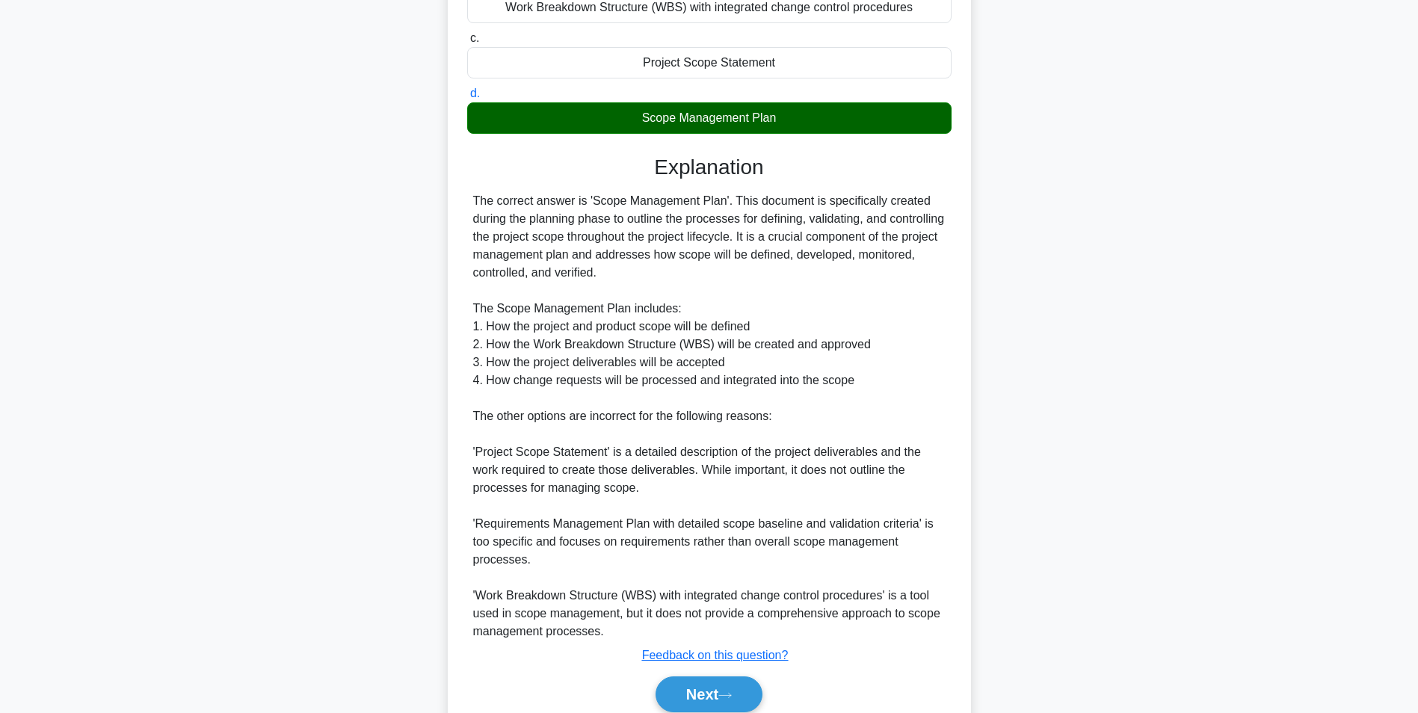
scroll to position [272, 0]
drag, startPoint x: 687, startPoint y: 687, endPoint x: 668, endPoint y: 688, distance: 18.7
click at [668, 688] on button "Next" at bounding box center [708, 694] width 107 height 36
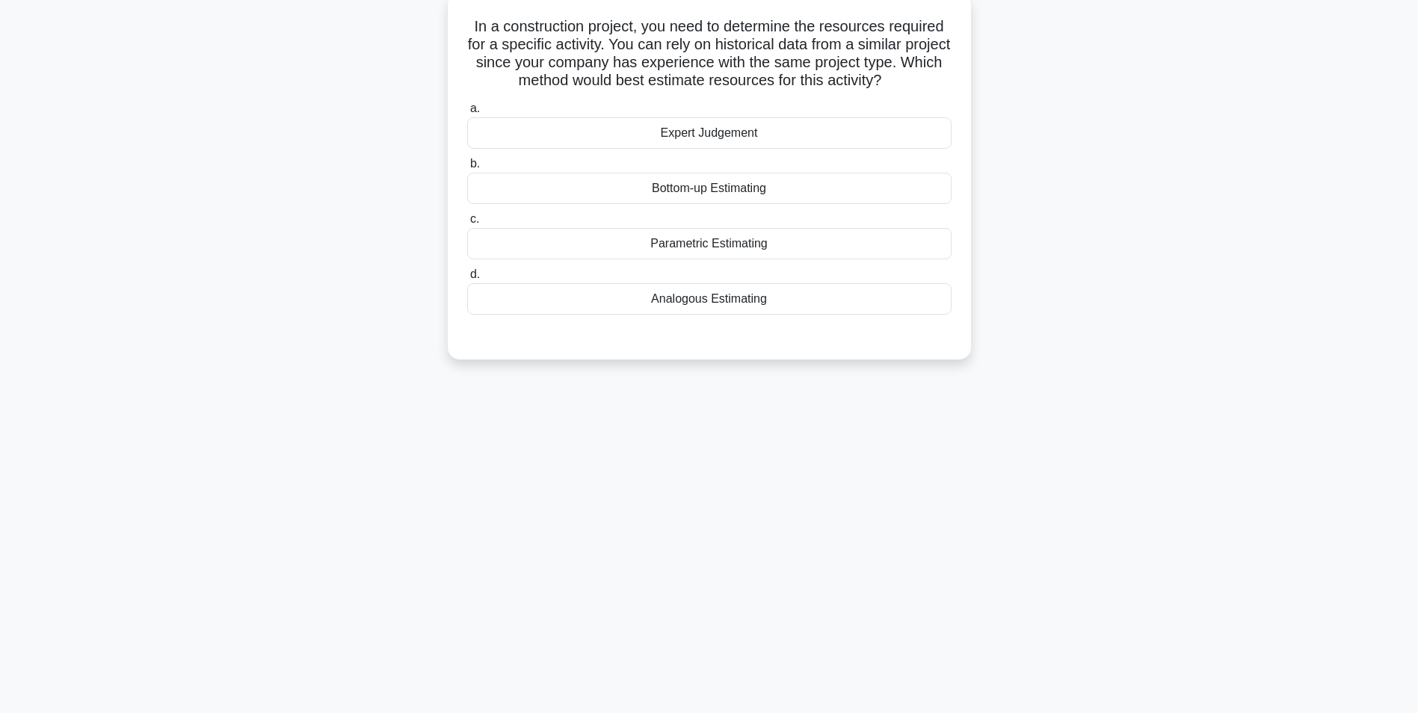
scroll to position [0, 0]
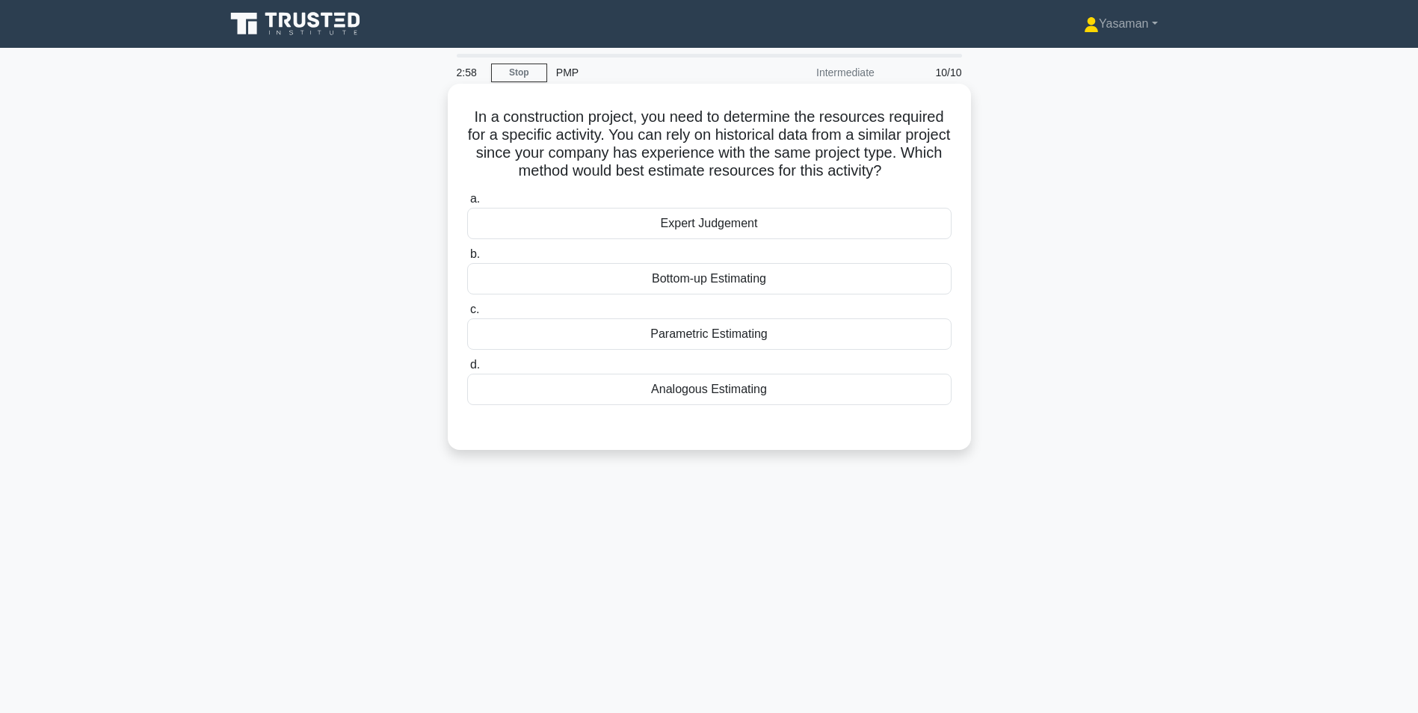
click at [611, 391] on div "Analogous Estimating" at bounding box center [709, 389] width 484 height 31
click at [467, 370] on input "d. Analogous Estimating" at bounding box center [467, 365] width 0 height 10
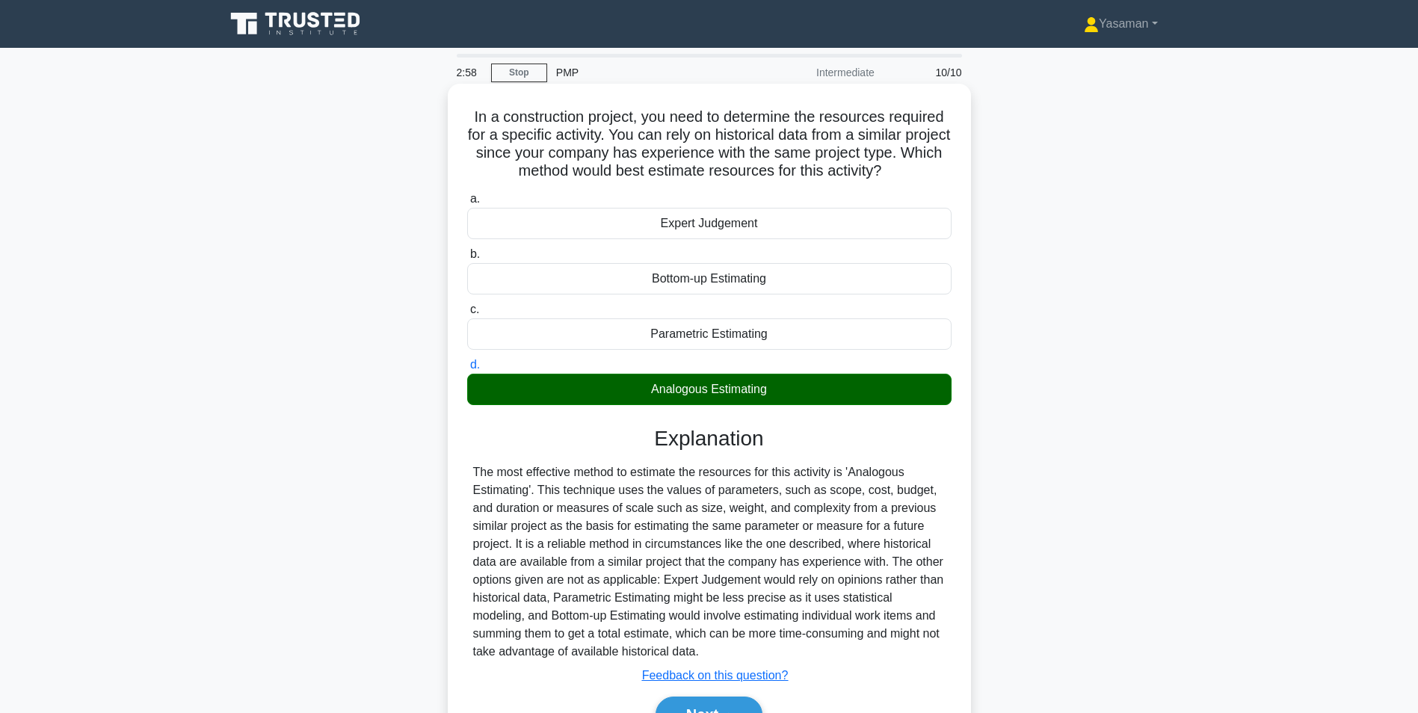
scroll to position [94, 0]
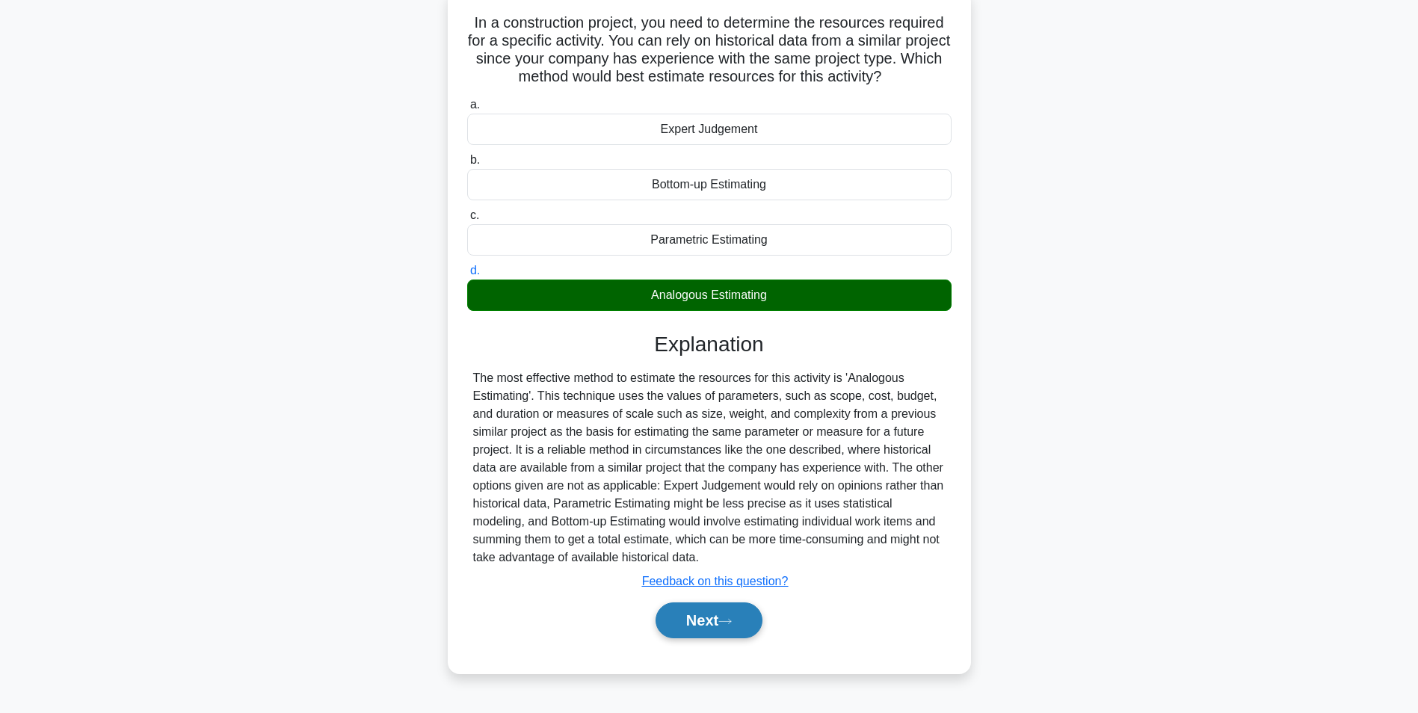
click at [698, 620] on button "Next" at bounding box center [708, 620] width 107 height 36
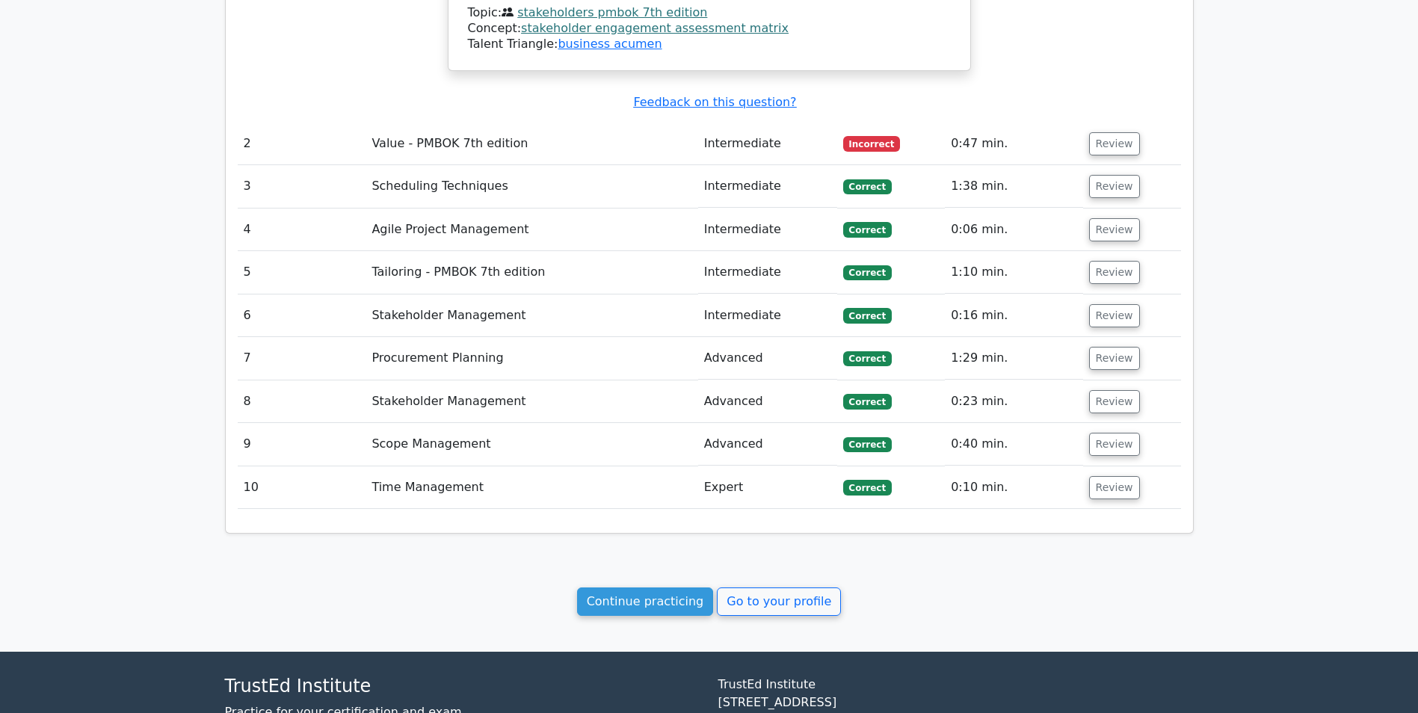
scroll to position [1768, 0]
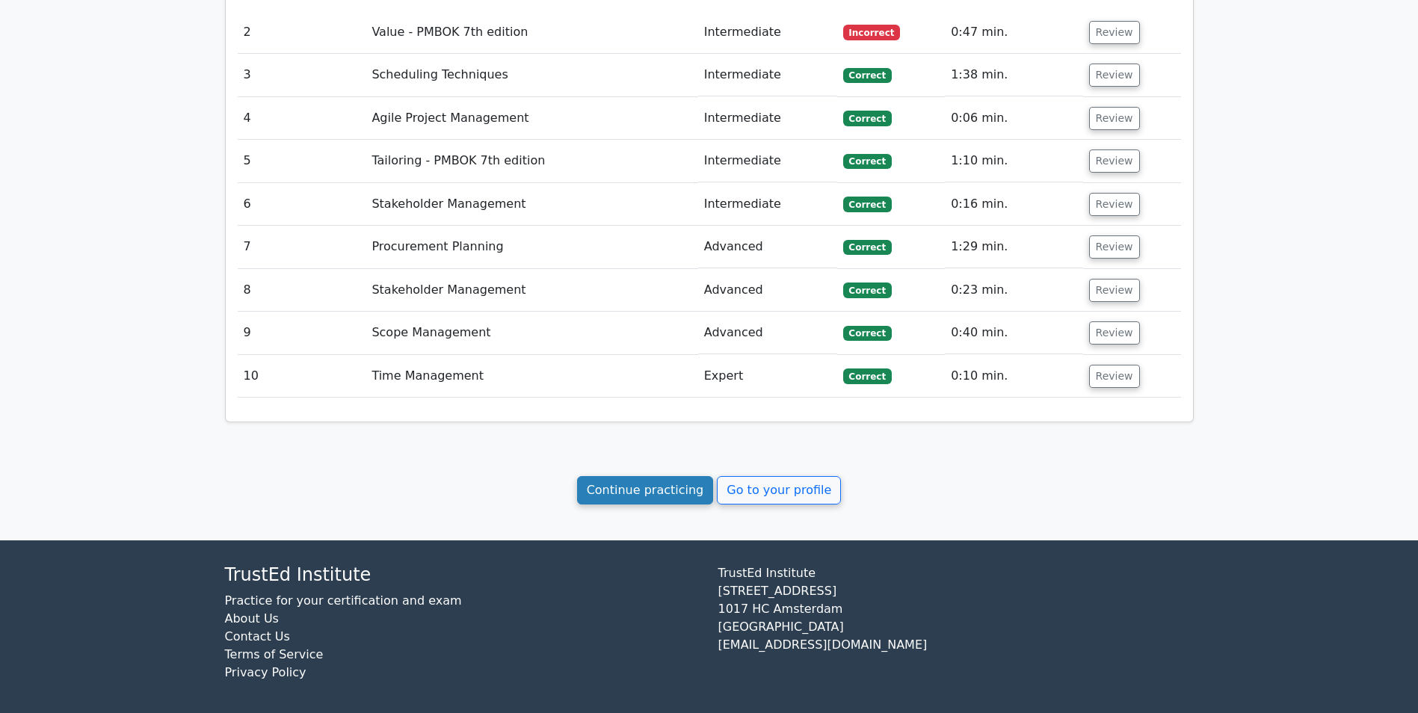
click at [664, 480] on link "Continue practicing" at bounding box center [645, 490] width 137 height 28
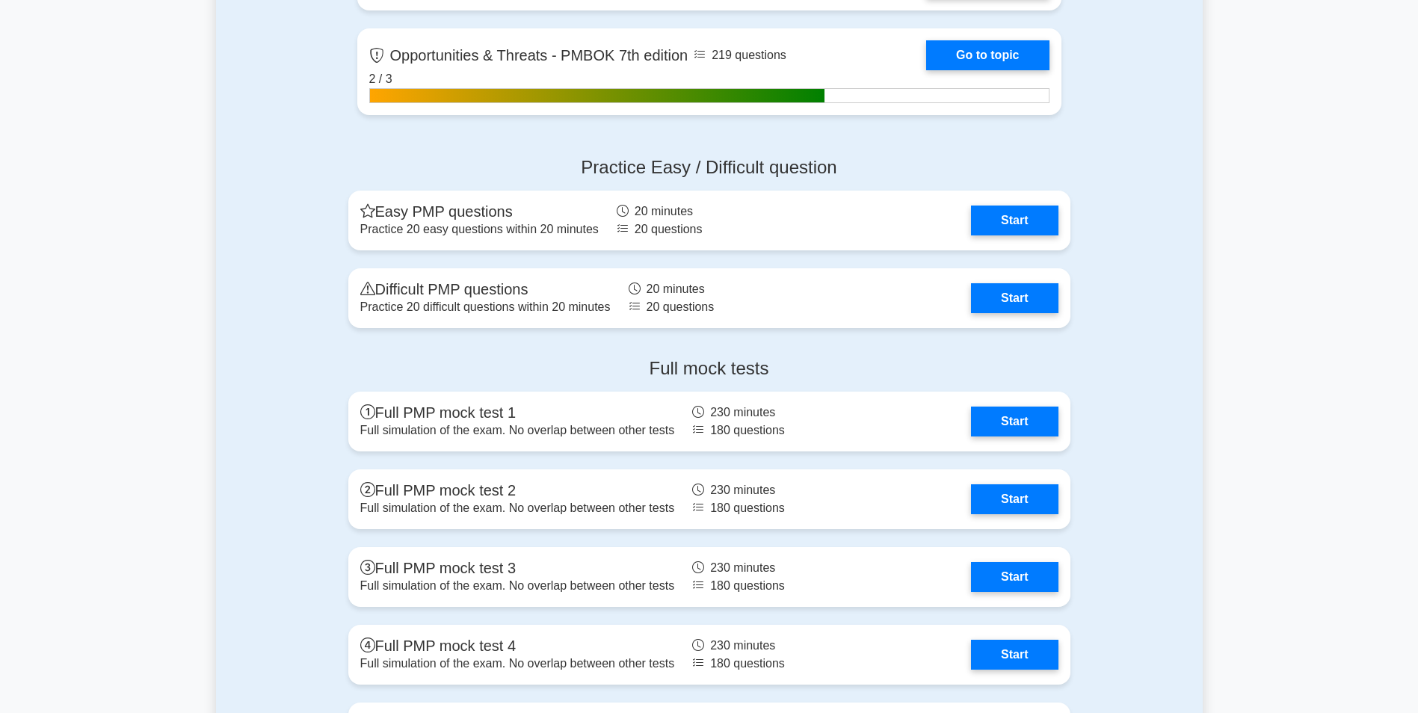
scroll to position [4313, 0]
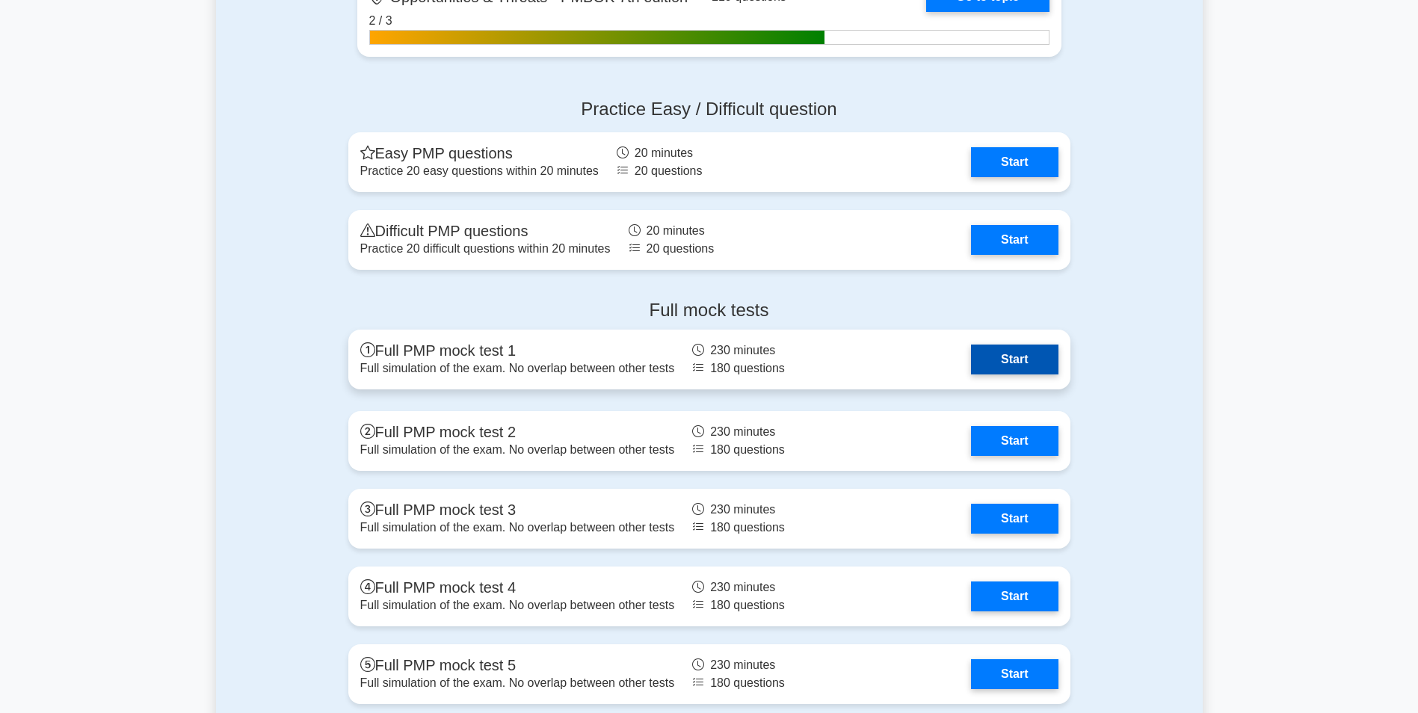
click at [1004, 356] on link "Start" at bounding box center [1014, 360] width 87 height 30
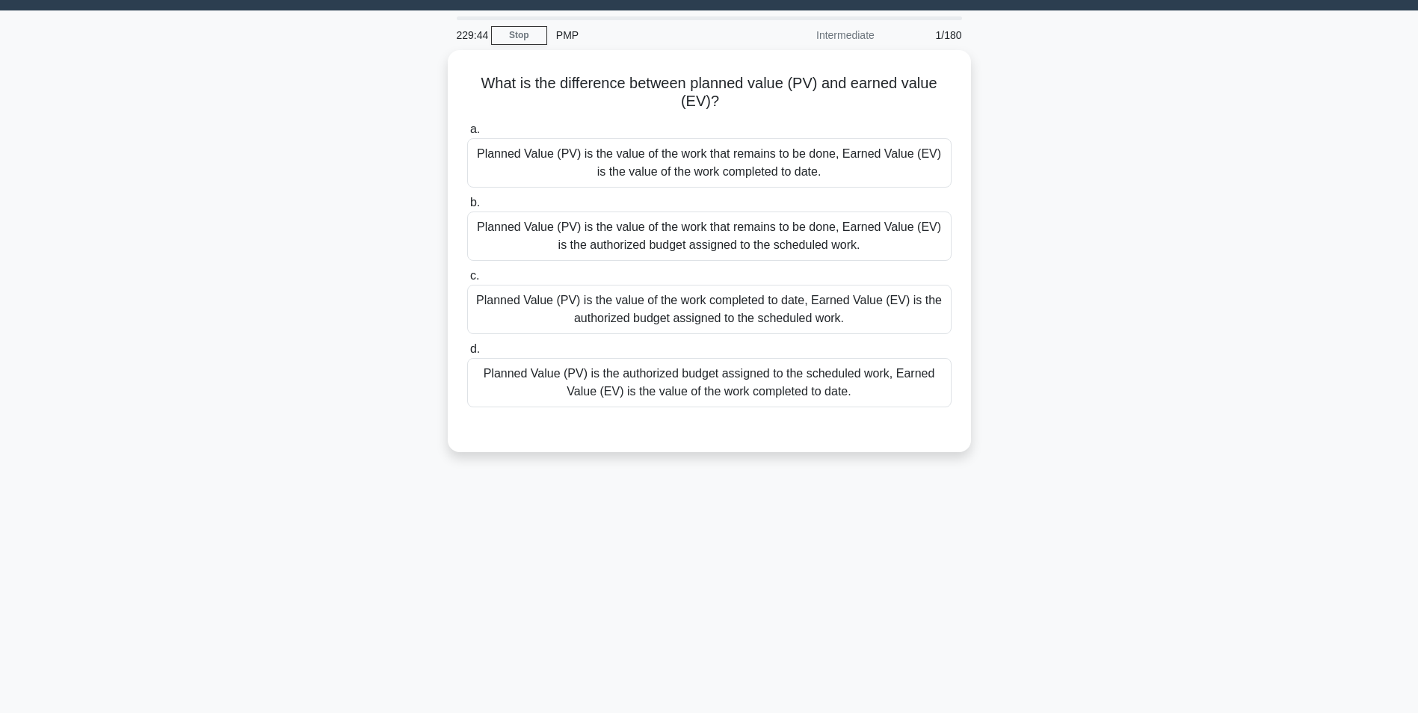
scroll to position [46, 0]
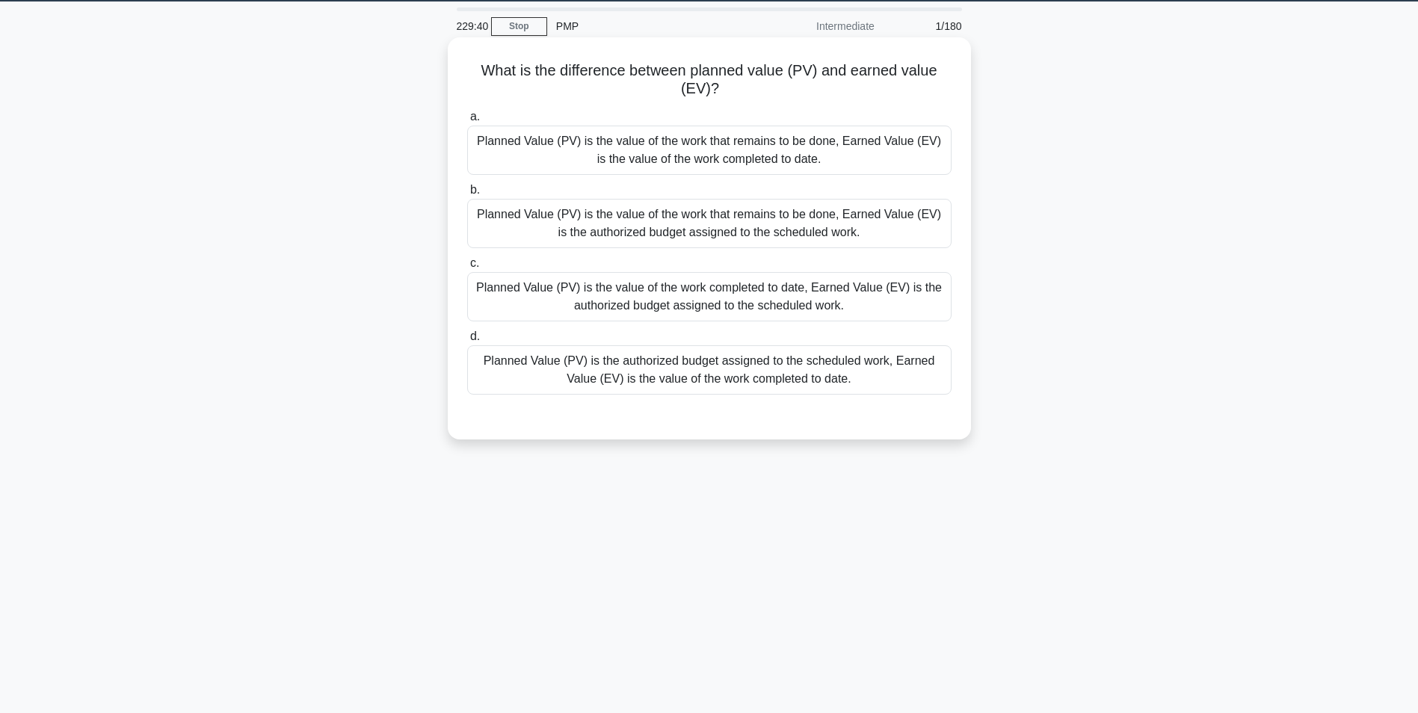
click at [838, 387] on div "Planned Value (PV) is the authorized budget assigned to the scheduled work, Ear…" at bounding box center [709, 369] width 484 height 49
click at [467, 342] on input "d. Planned Value (PV) is the authorized budget assigned to the scheduled work, …" at bounding box center [467, 337] width 0 height 10
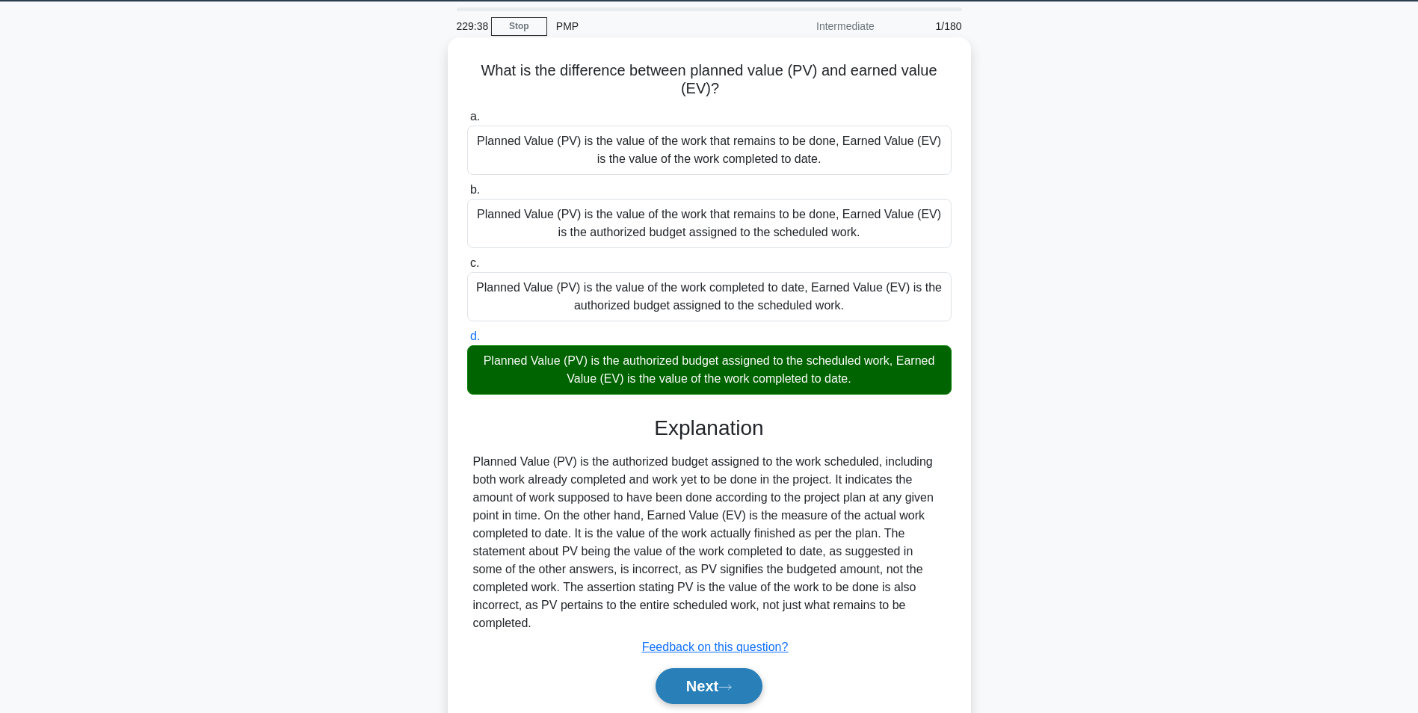
click at [732, 687] on icon at bounding box center [724, 687] width 13 height 8
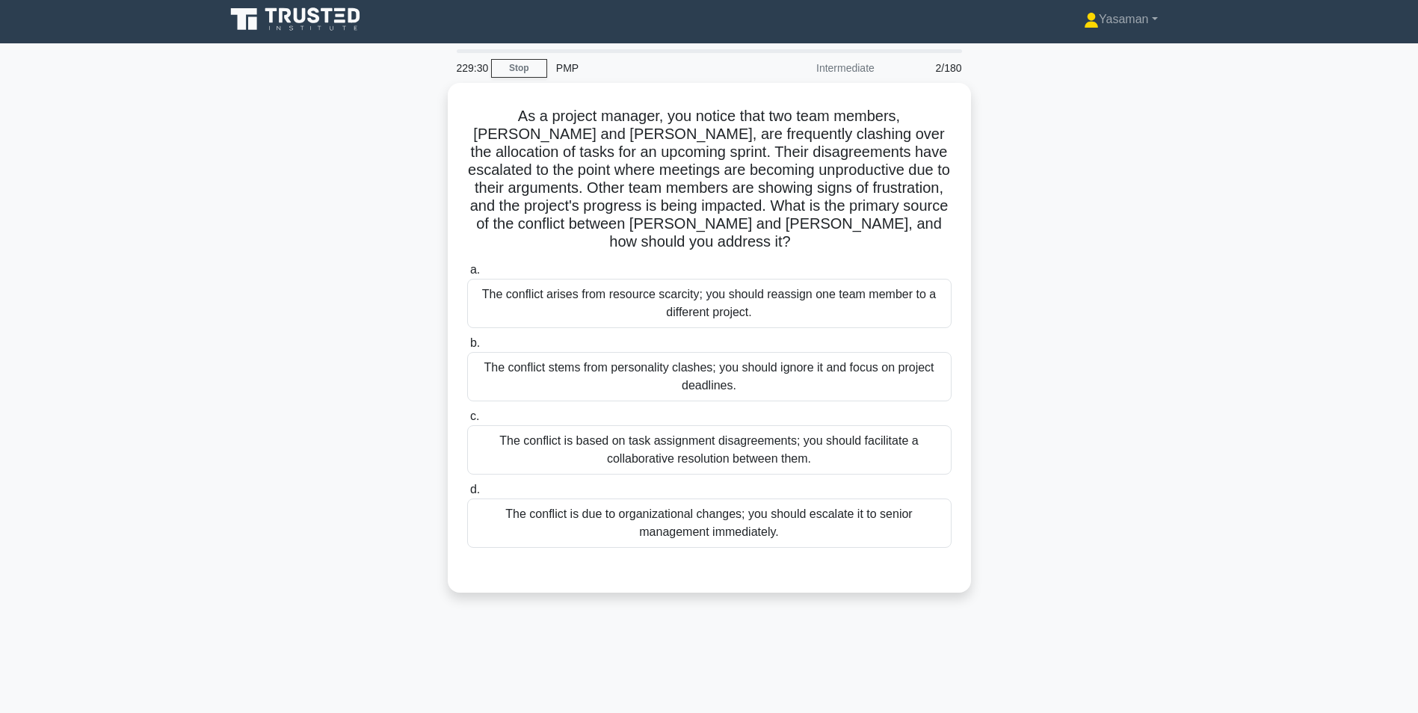
scroll to position [4, 0]
click at [889, 428] on div "The conflict is based on task assignment disagreements; you should facilitate a…" at bounding box center [709, 446] width 484 height 49
click at [467, 419] on input "c. The conflict is based on task assignment disagreements; you should facilitat…" at bounding box center [467, 414] width 0 height 10
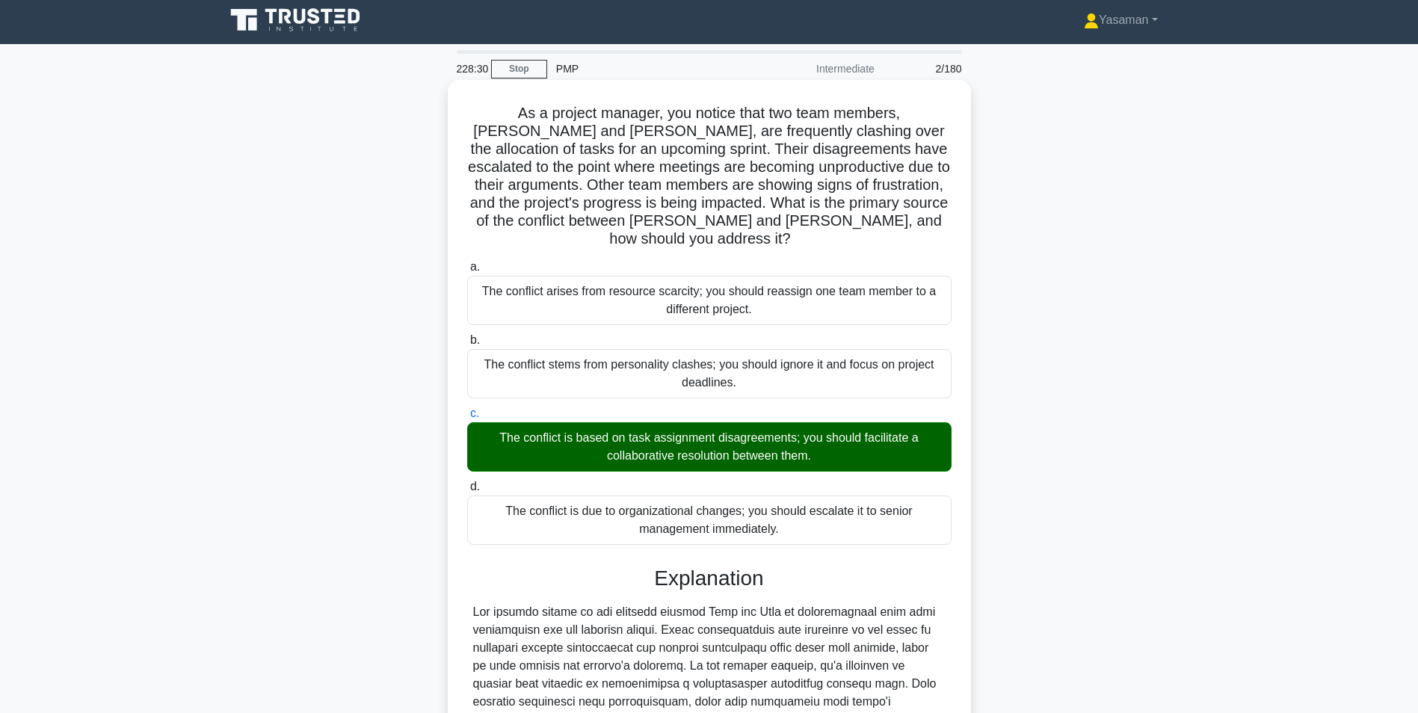
scroll to position [245, 0]
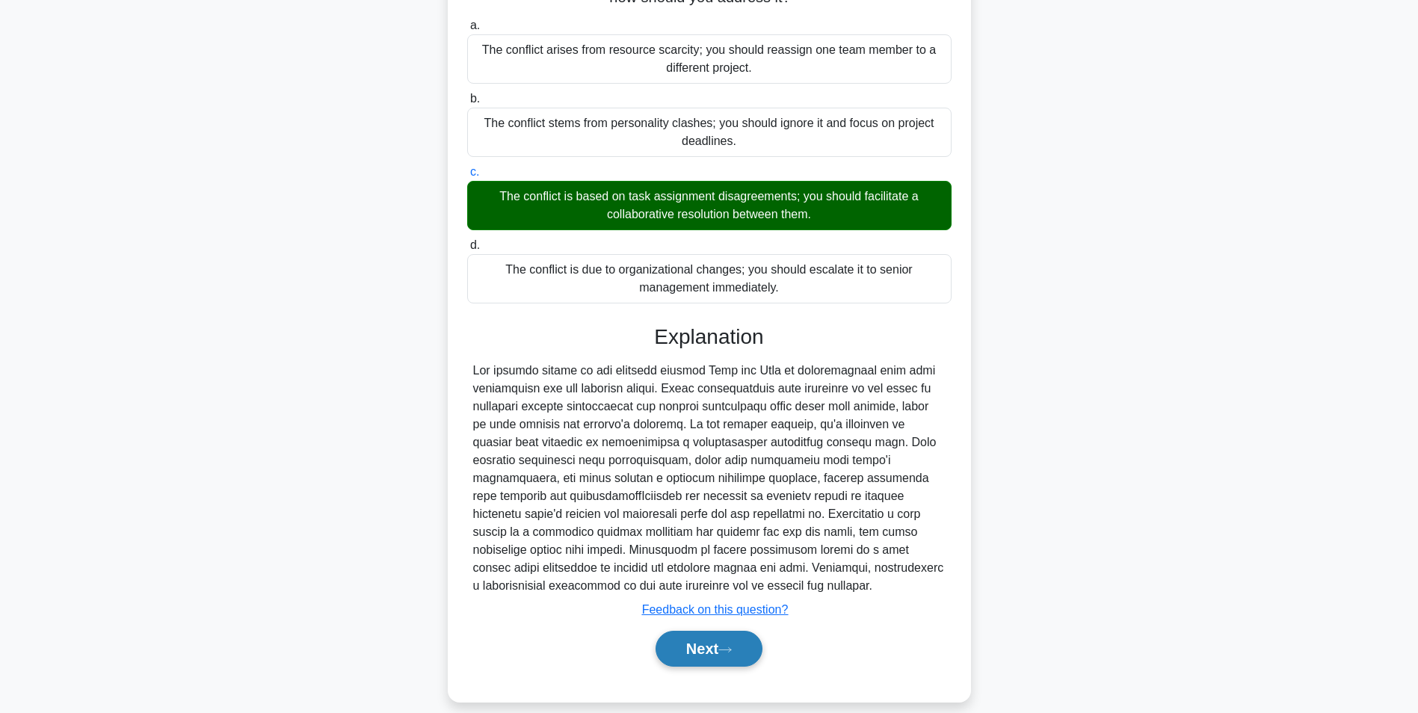
click at [725, 646] on icon at bounding box center [724, 650] width 13 height 8
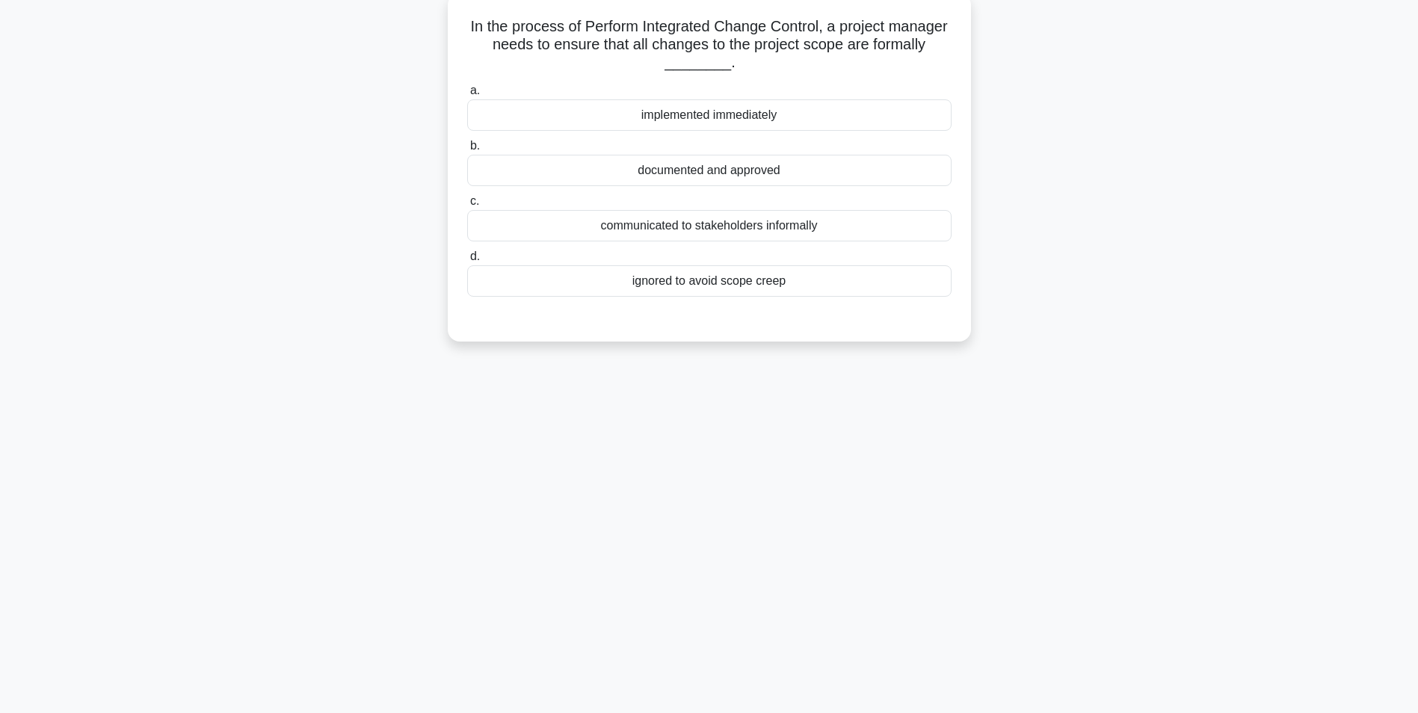
scroll to position [0, 0]
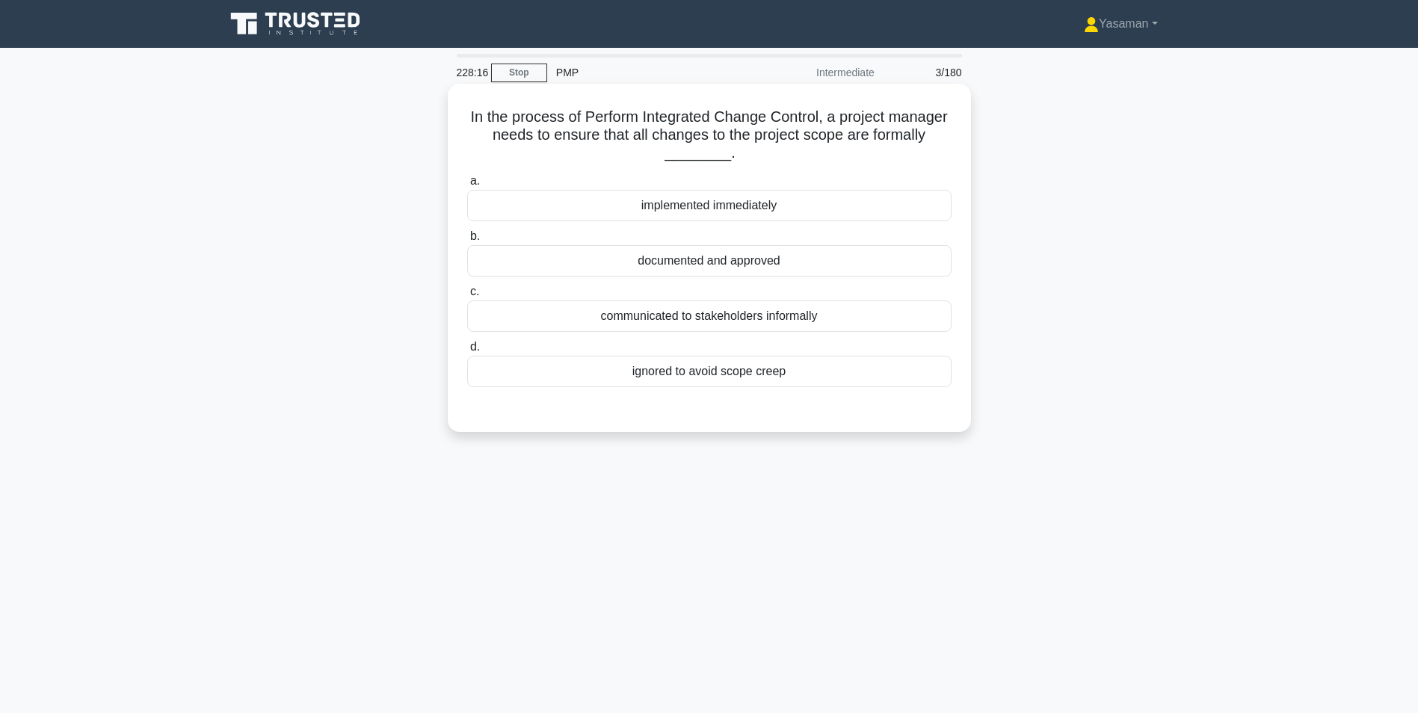
click at [845, 262] on div "documented and approved" at bounding box center [709, 260] width 484 height 31
click at [467, 241] on input "b. documented and approved" at bounding box center [467, 237] width 0 height 10
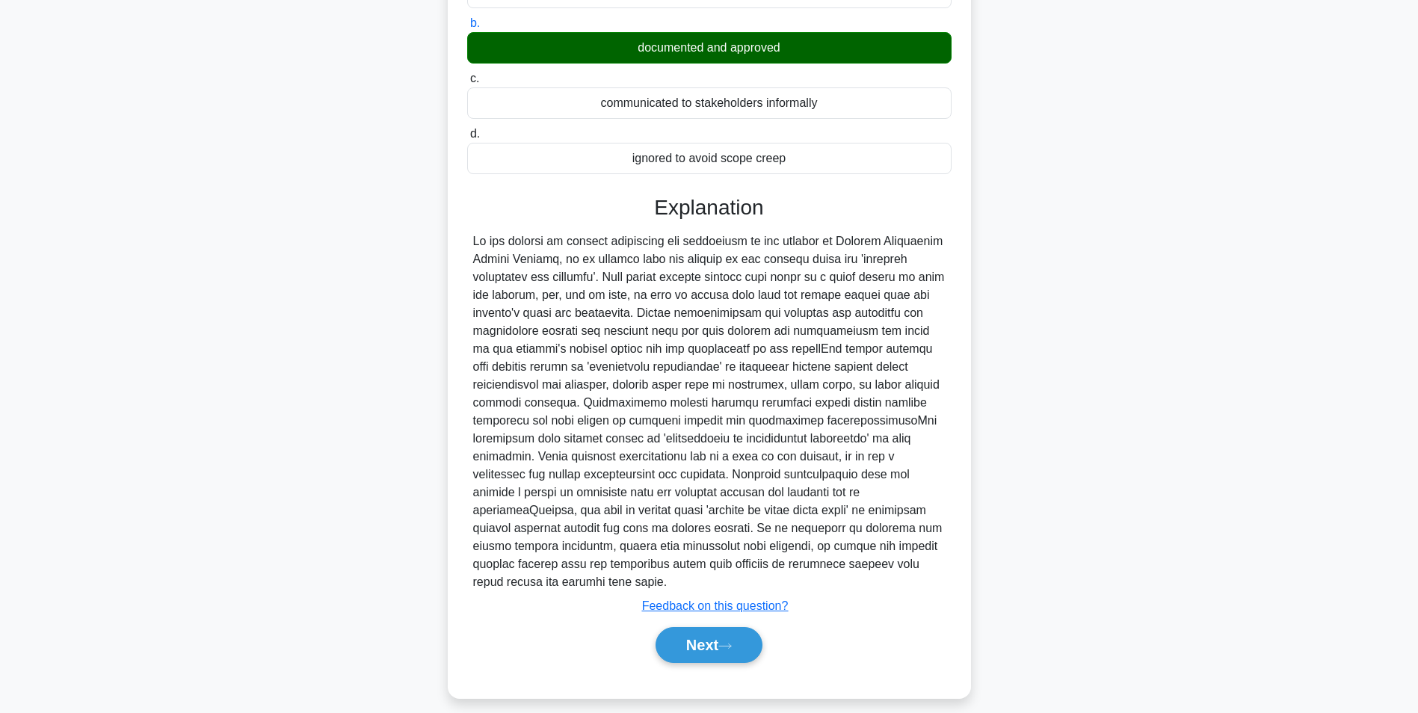
scroll to position [215, 0]
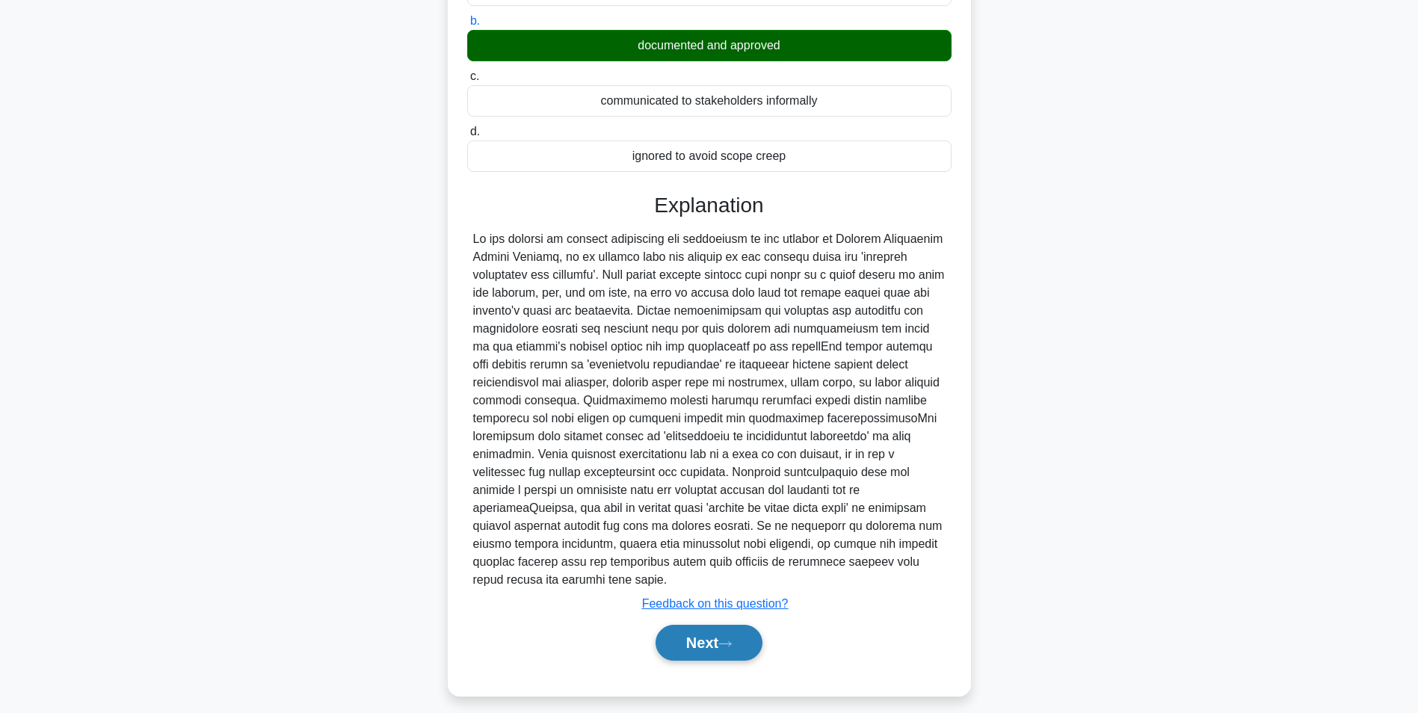
click at [699, 642] on button "Next" at bounding box center [708, 643] width 107 height 36
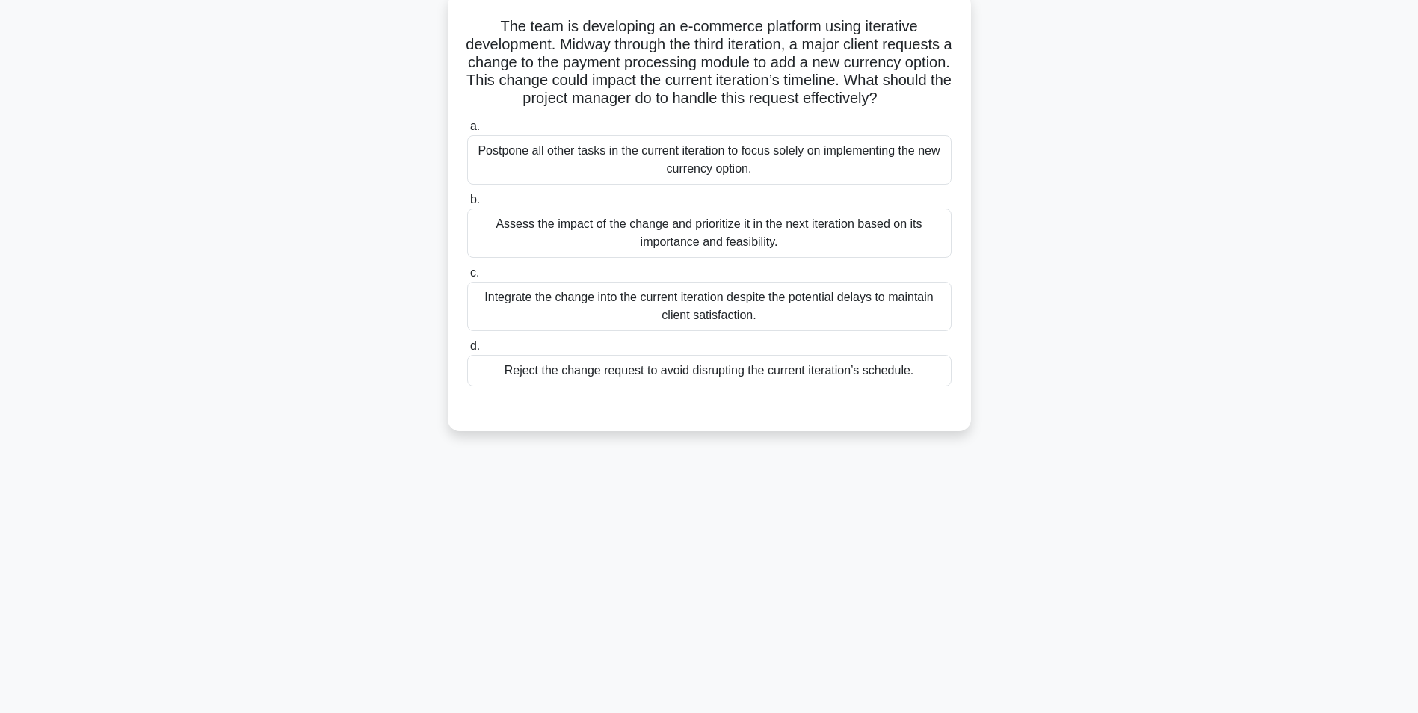
scroll to position [0, 0]
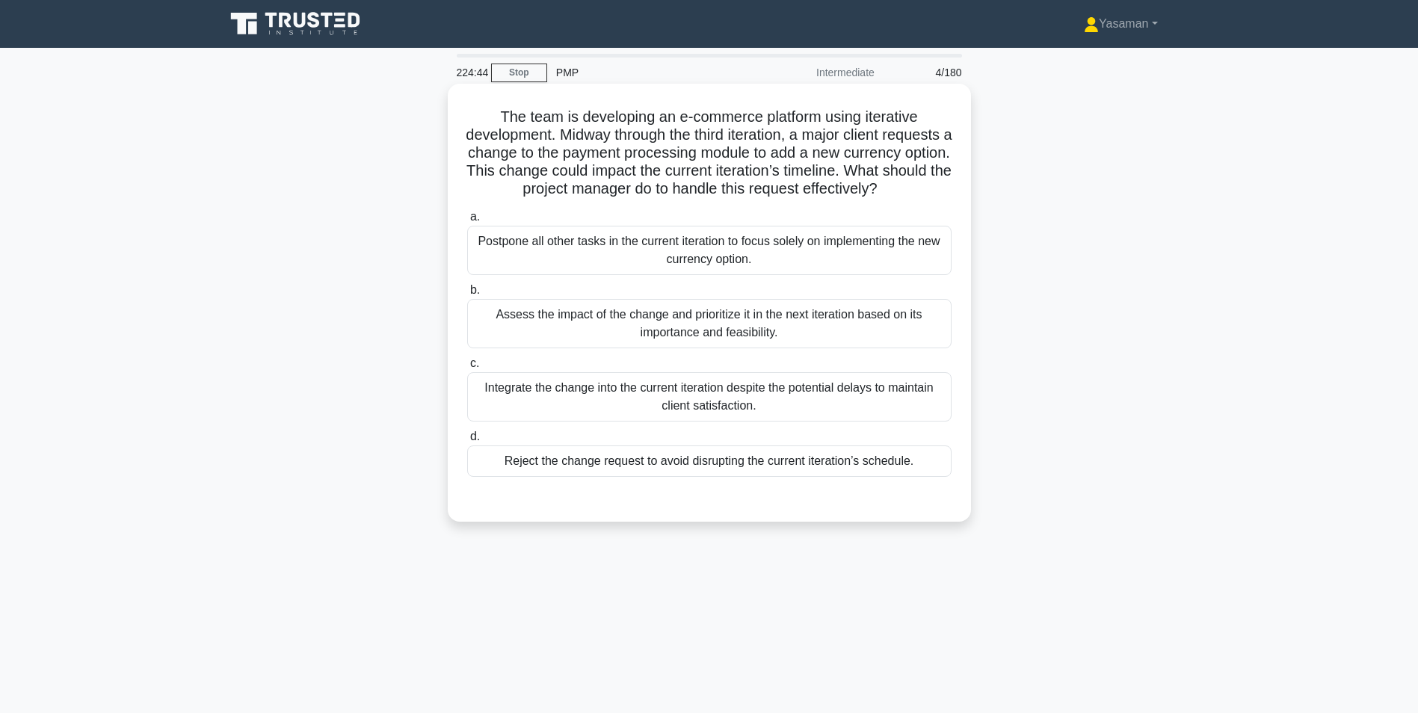
click at [535, 348] on div "Assess the impact of the change and prioritize it in the next iteration based o…" at bounding box center [709, 323] width 484 height 49
click at [467, 295] on input "b. Assess the impact of the change and prioritize it in the next iteration base…" at bounding box center [467, 290] width 0 height 10
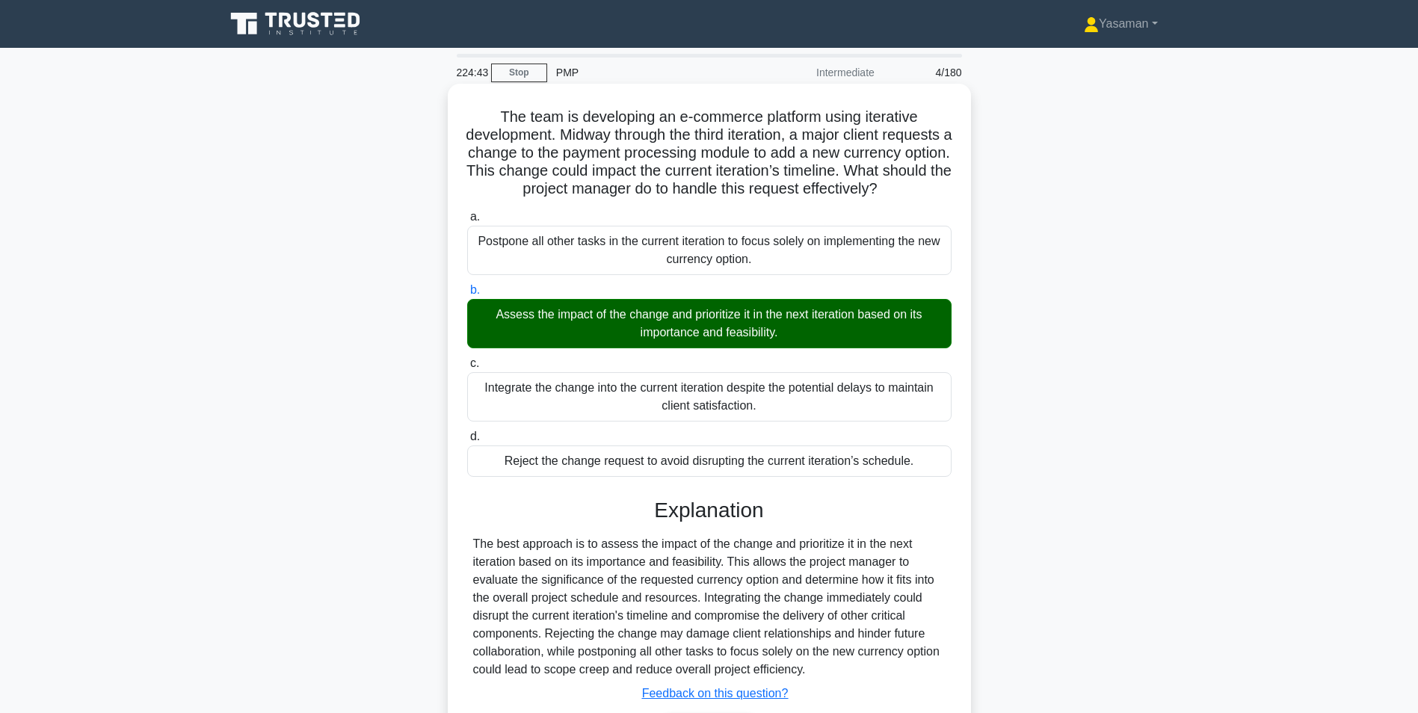
scroll to position [120, 0]
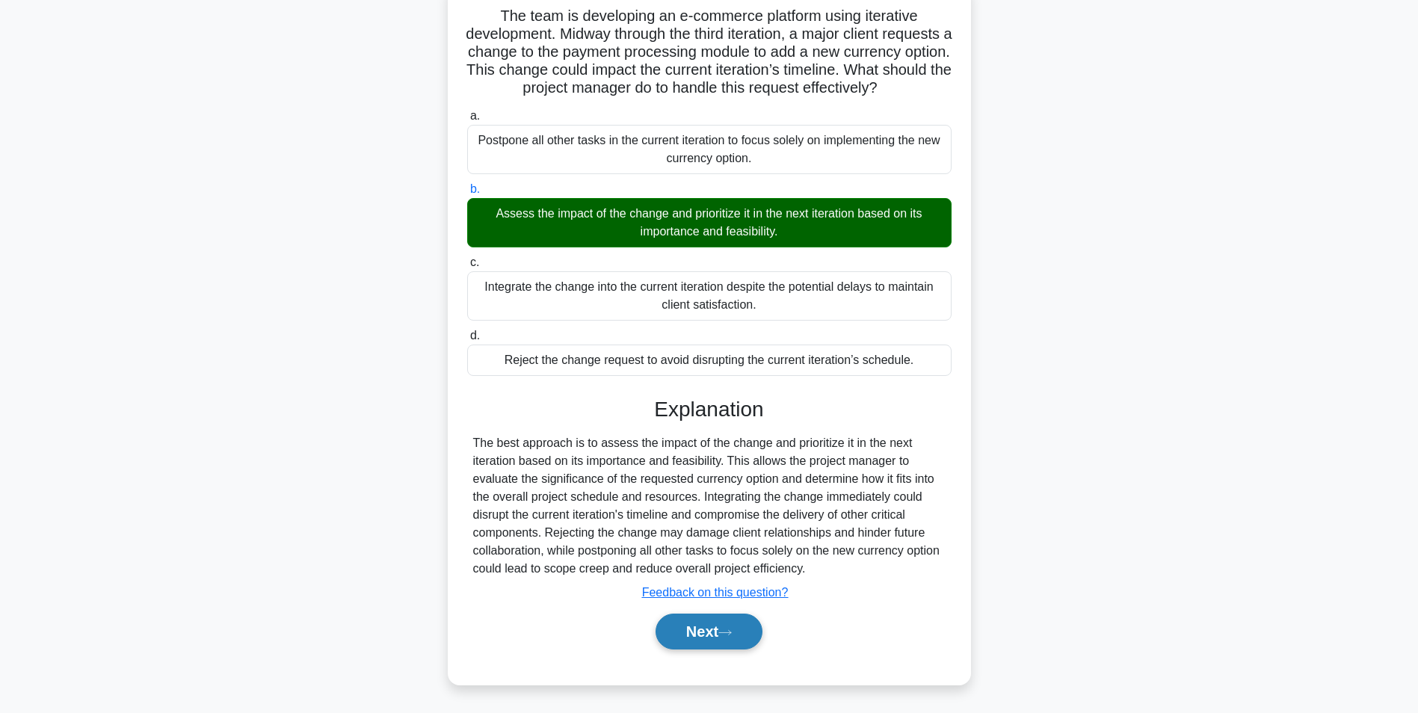
click at [684, 634] on button "Next" at bounding box center [708, 632] width 107 height 36
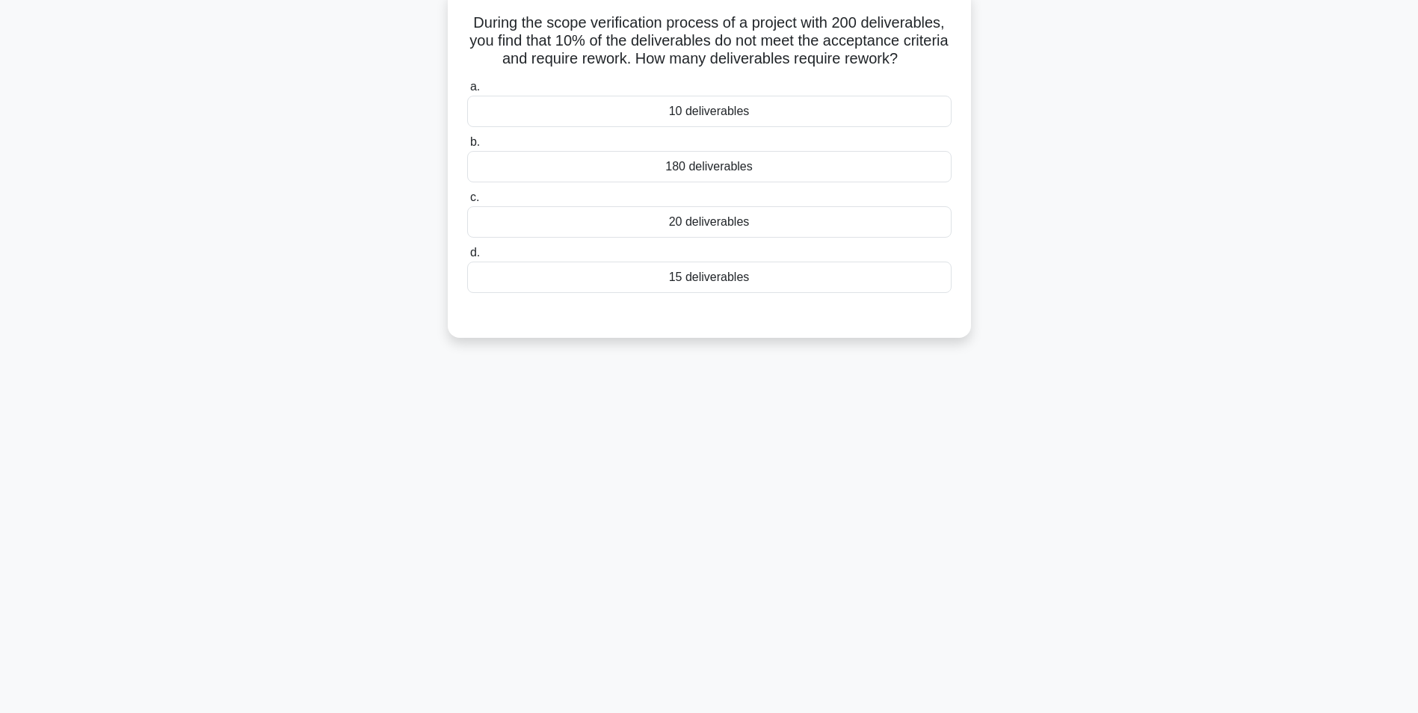
click at [835, 235] on div "20 deliverables" at bounding box center [709, 221] width 484 height 31
click at [467, 203] on input "c. 20 deliverables" at bounding box center [467, 198] width 0 height 10
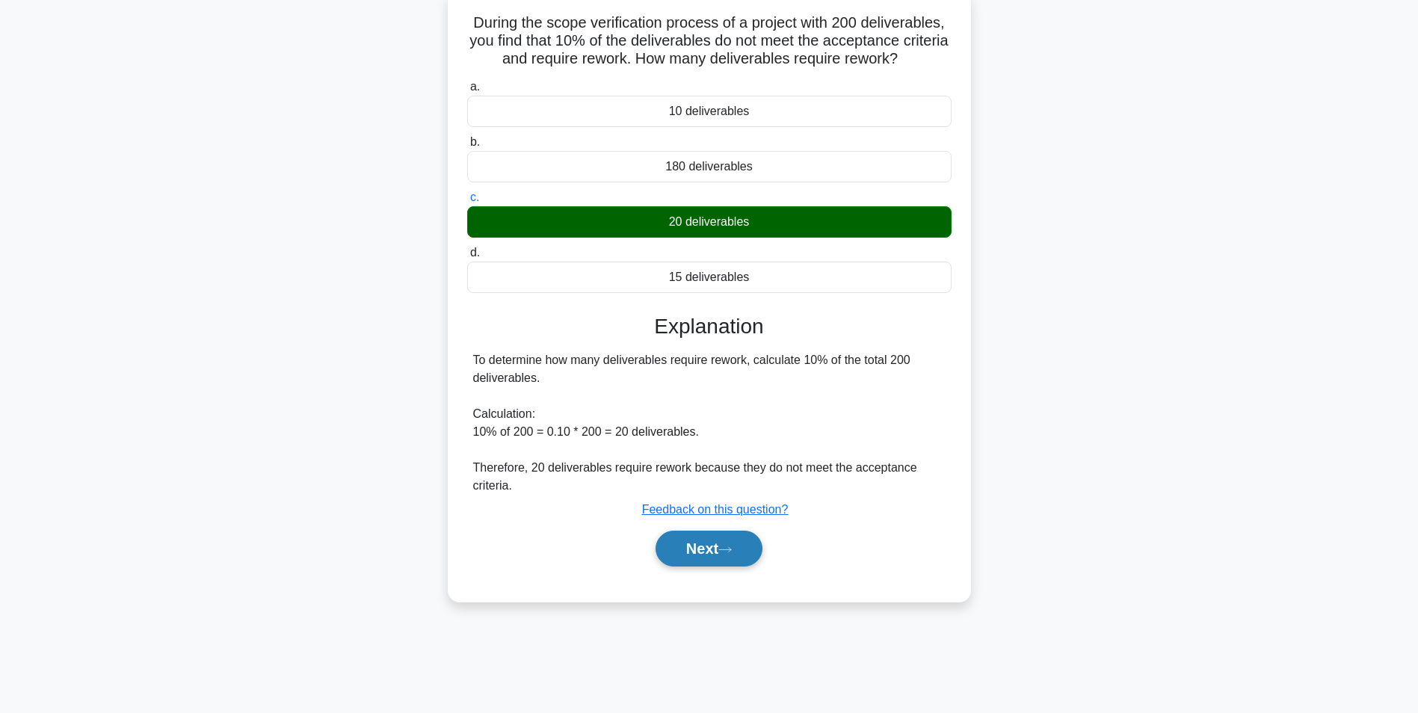
click at [722, 543] on button "Next" at bounding box center [708, 549] width 107 height 36
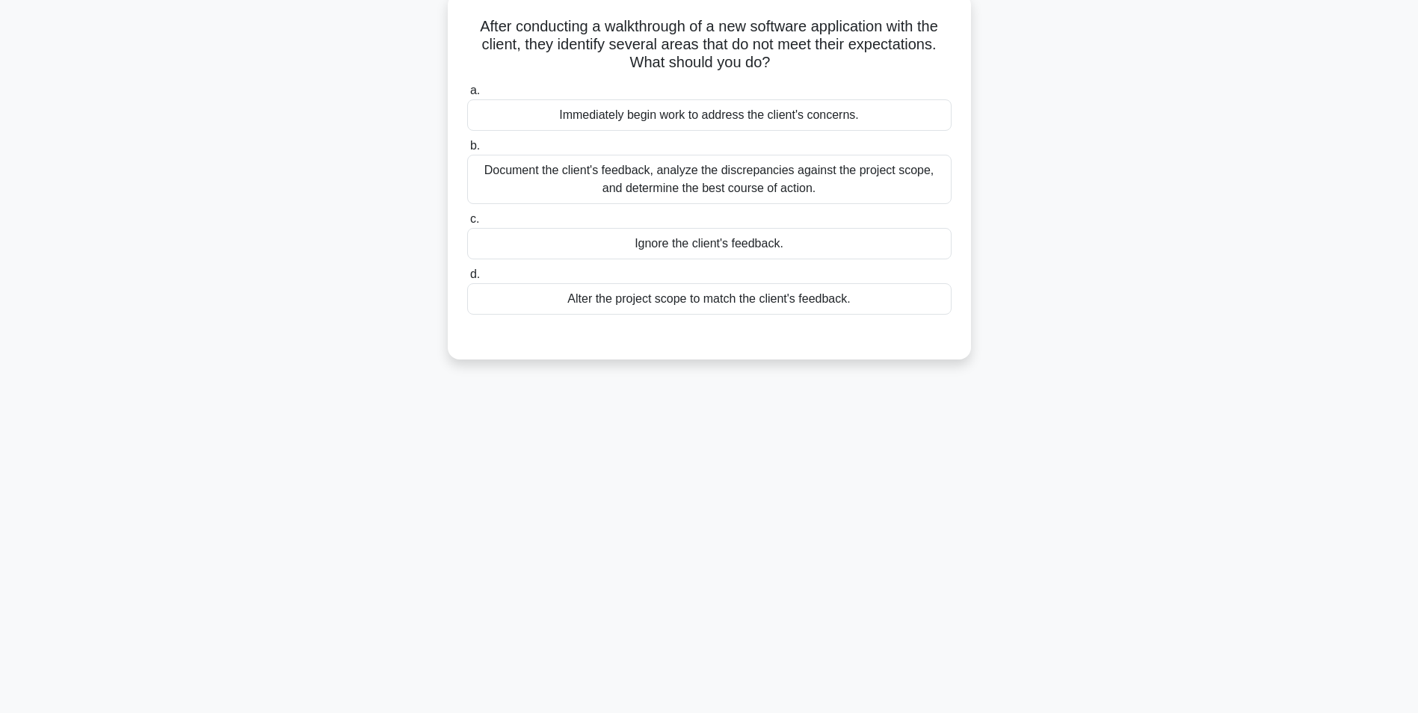
scroll to position [0, 0]
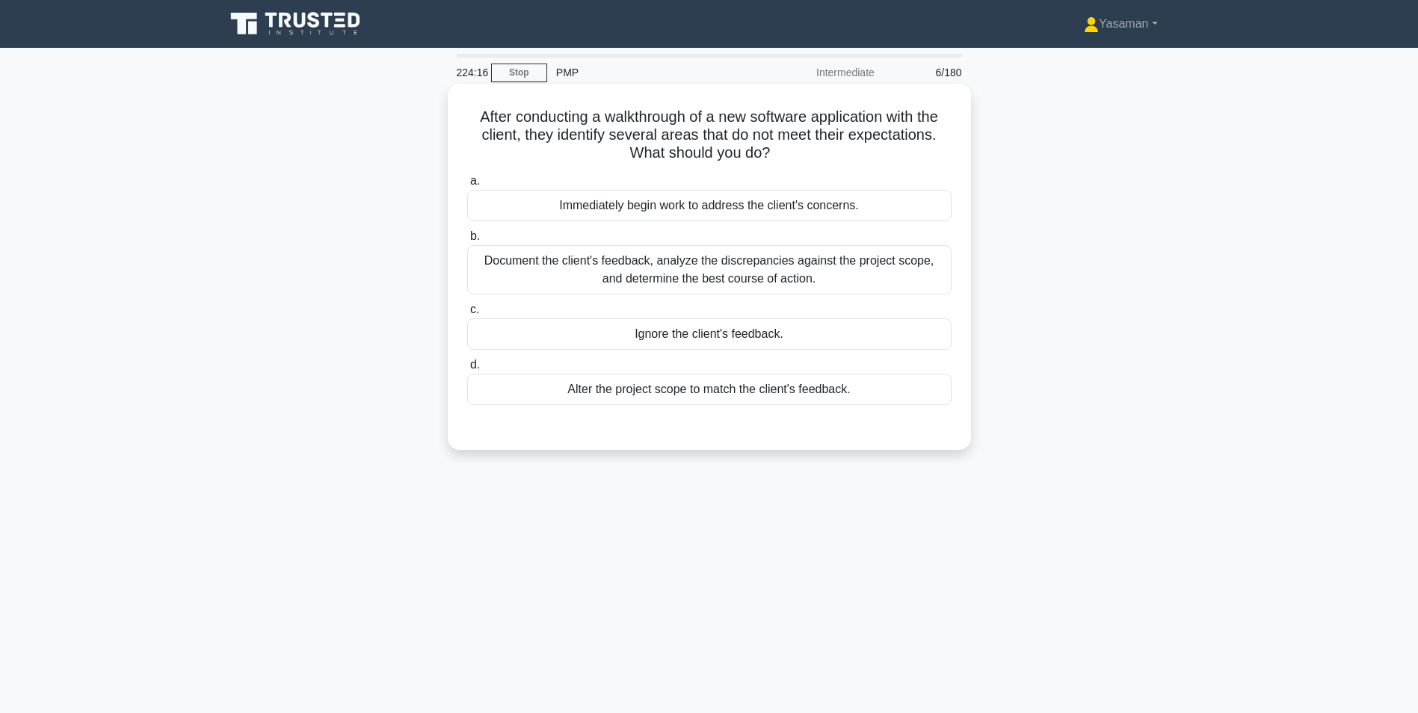
click at [813, 273] on div "Document the client's feedback, analyze the discrepancies against the project s…" at bounding box center [709, 269] width 484 height 49
click at [467, 241] on input "b. Document the client's feedback, analyze the discrepancies against the projec…" at bounding box center [467, 237] width 0 height 10
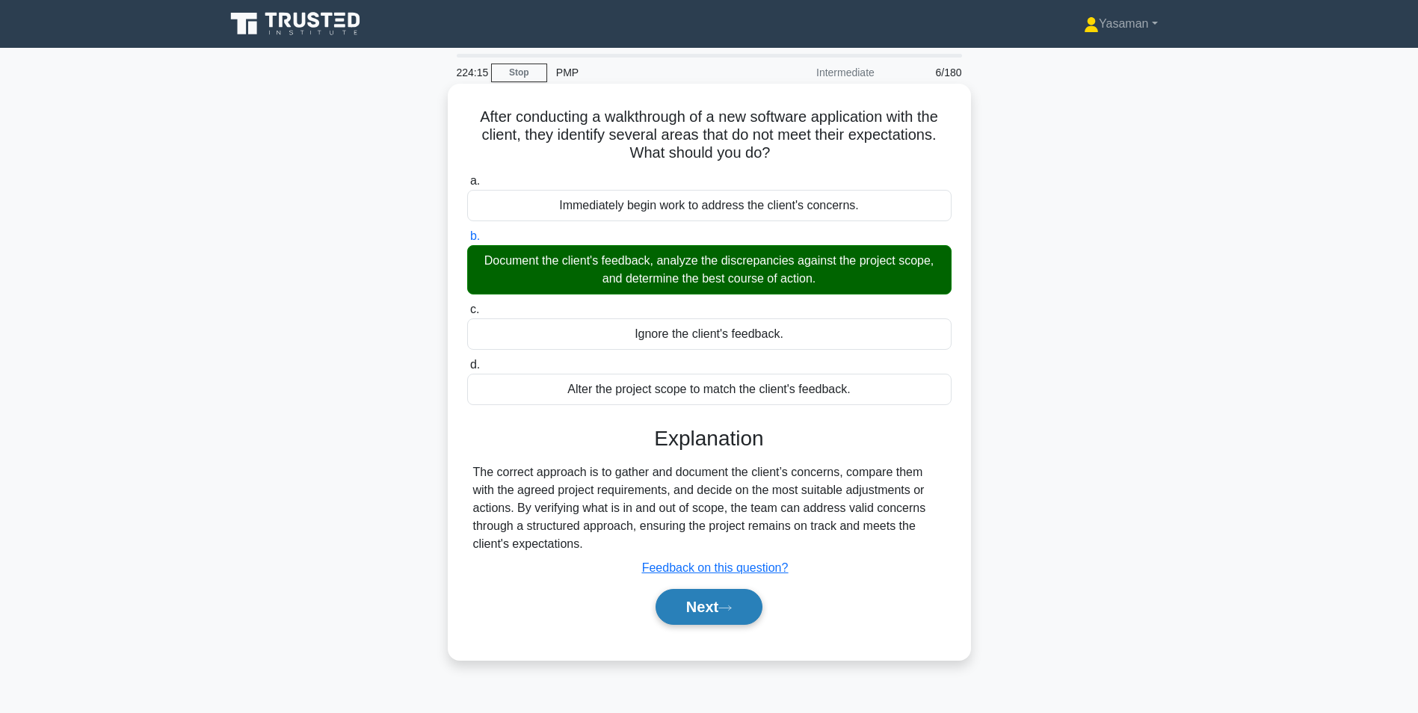
click at [695, 610] on button "Next" at bounding box center [708, 607] width 107 height 36
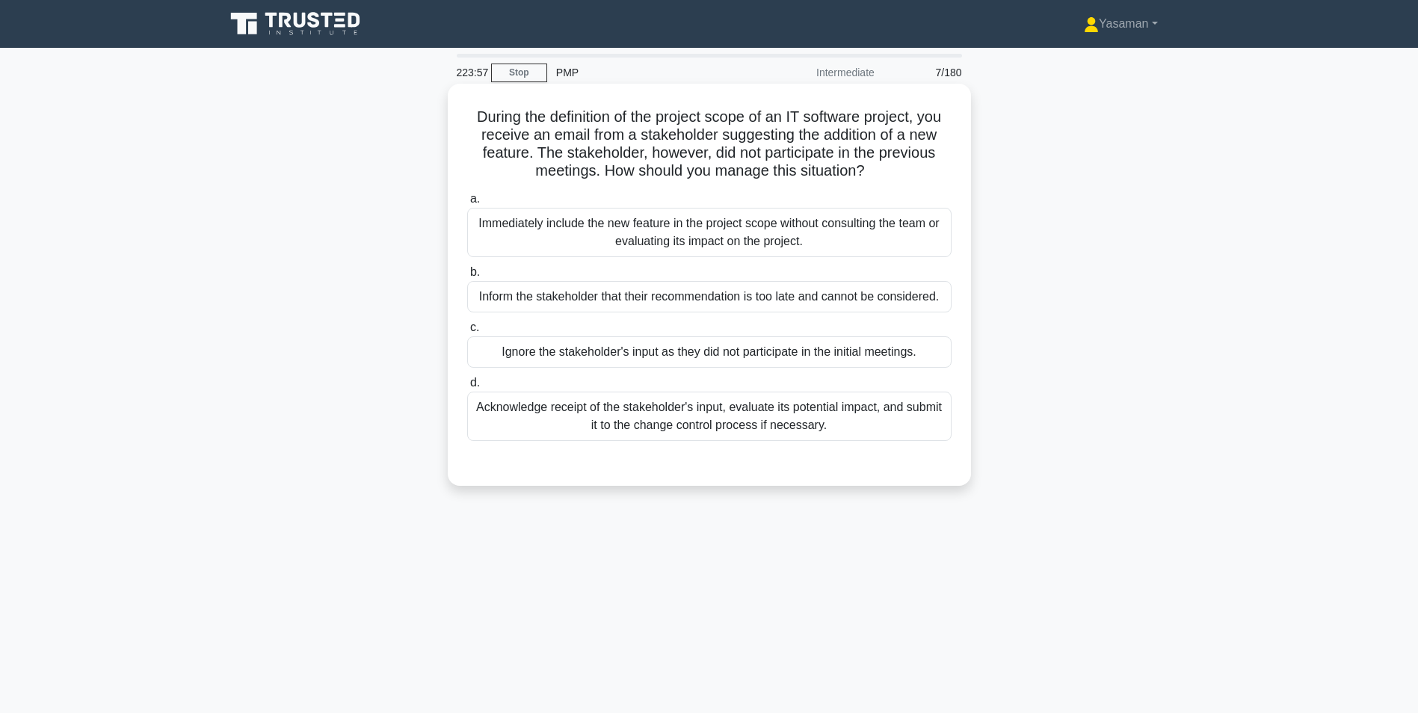
click at [771, 437] on div "Acknowledge receipt of the stakeholder's input, evaluate its potential impact, …" at bounding box center [709, 416] width 484 height 49
click at [467, 388] on input "d. Acknowledge receipt of the stakeholder's input, evaluate its potential impac…" at bounding box center [467, 383] width 0 height 10
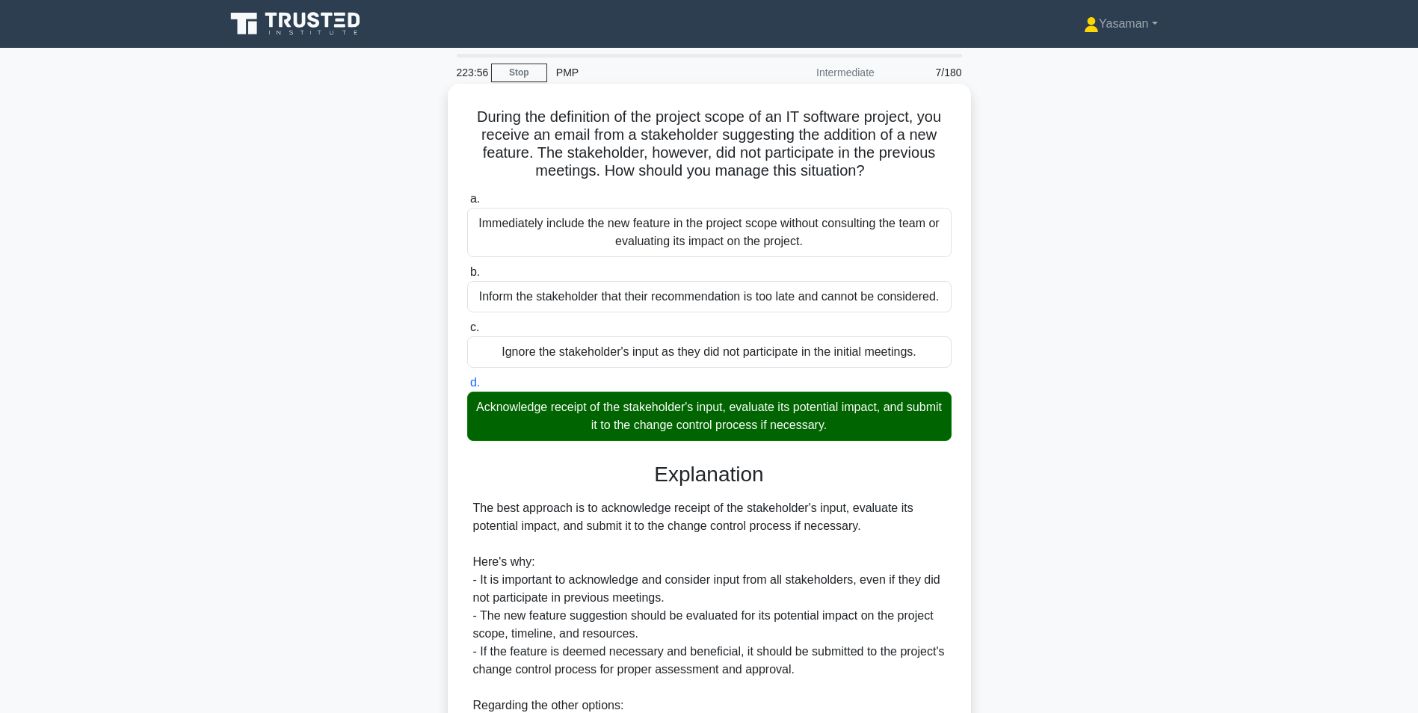
scroll to position [245, 0]
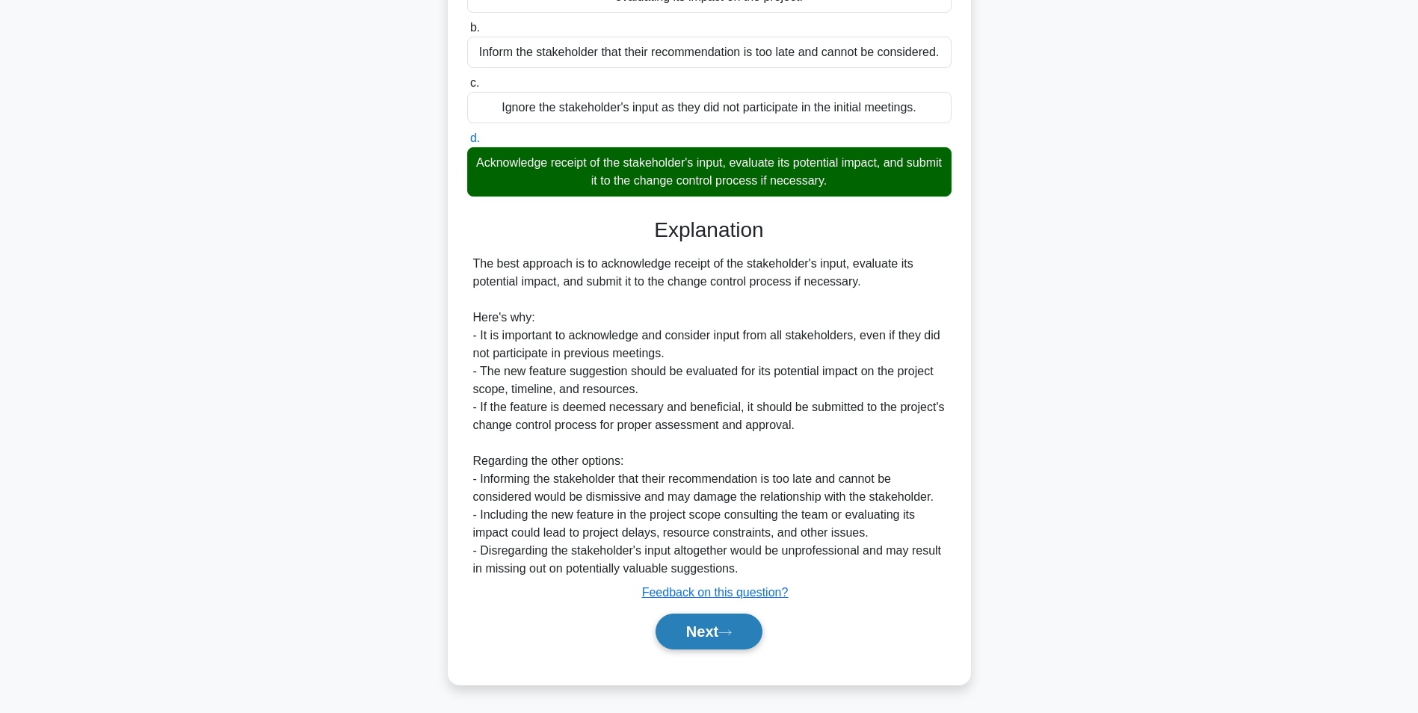
click at [721, 629] on button "Next" at bounding box center [708, 632] width 107 height 36
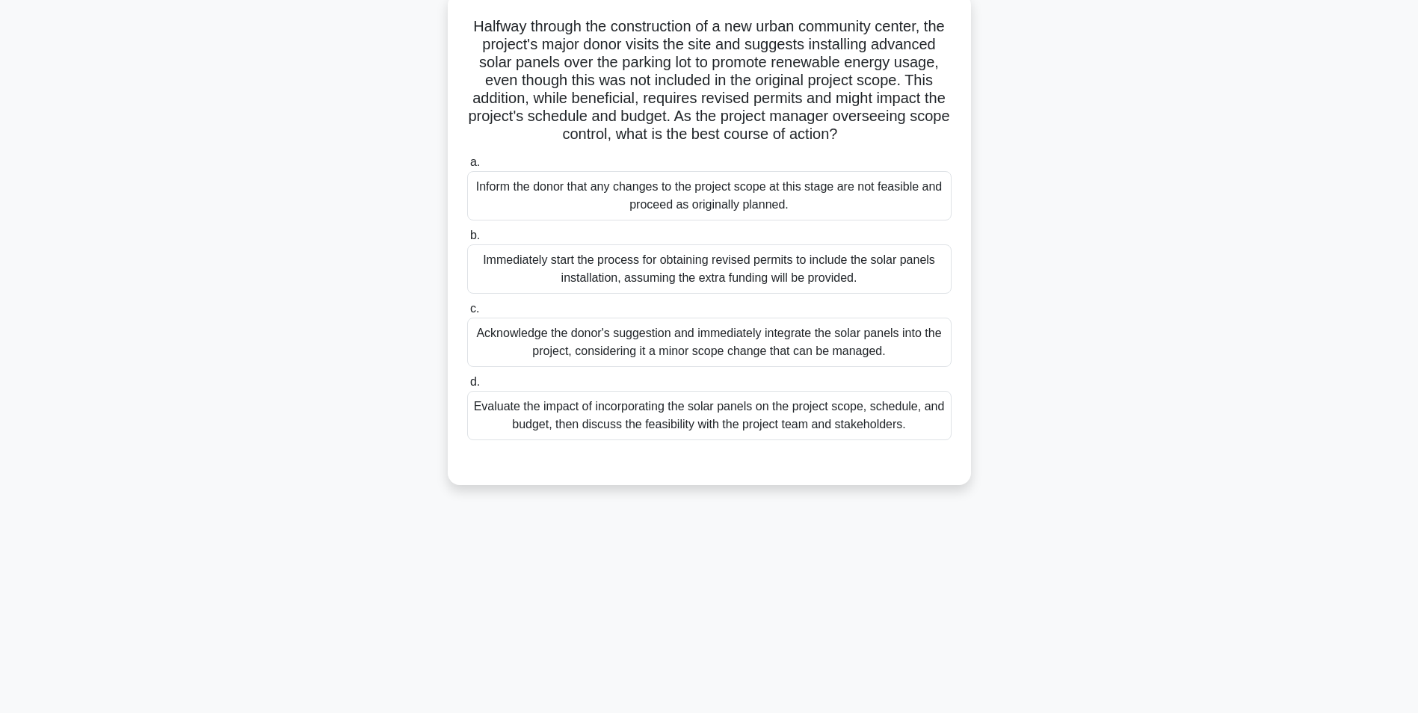
scroll to position [5, 0]
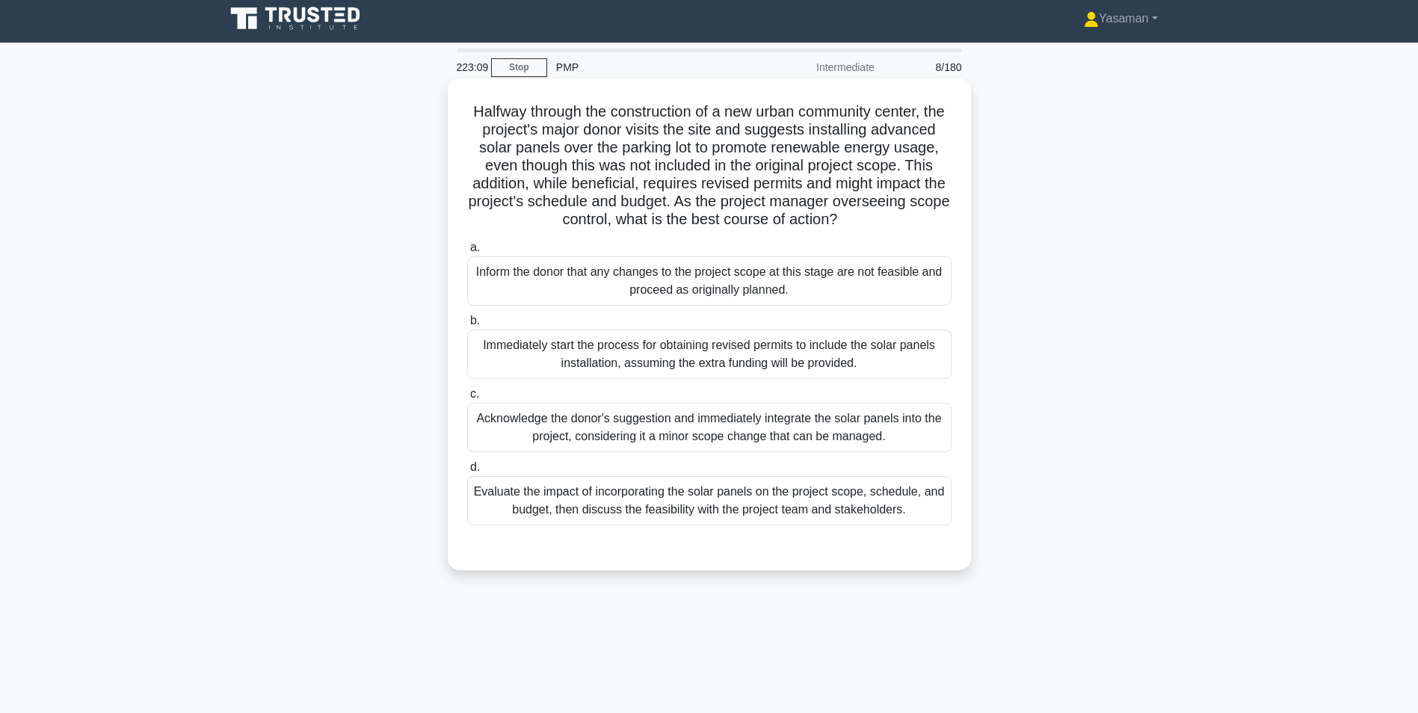
click at [761, 516] on div "Evaluate the impact of incorporating the solar panels on the project scope, sch…" at bounding box center [709, 500] width 484 height 49
click at [467, 472] on input "d. Evaluate the impact of incorporating the solar panels on the project scope, …" at bounding box center [467, 468] width 0 height 10
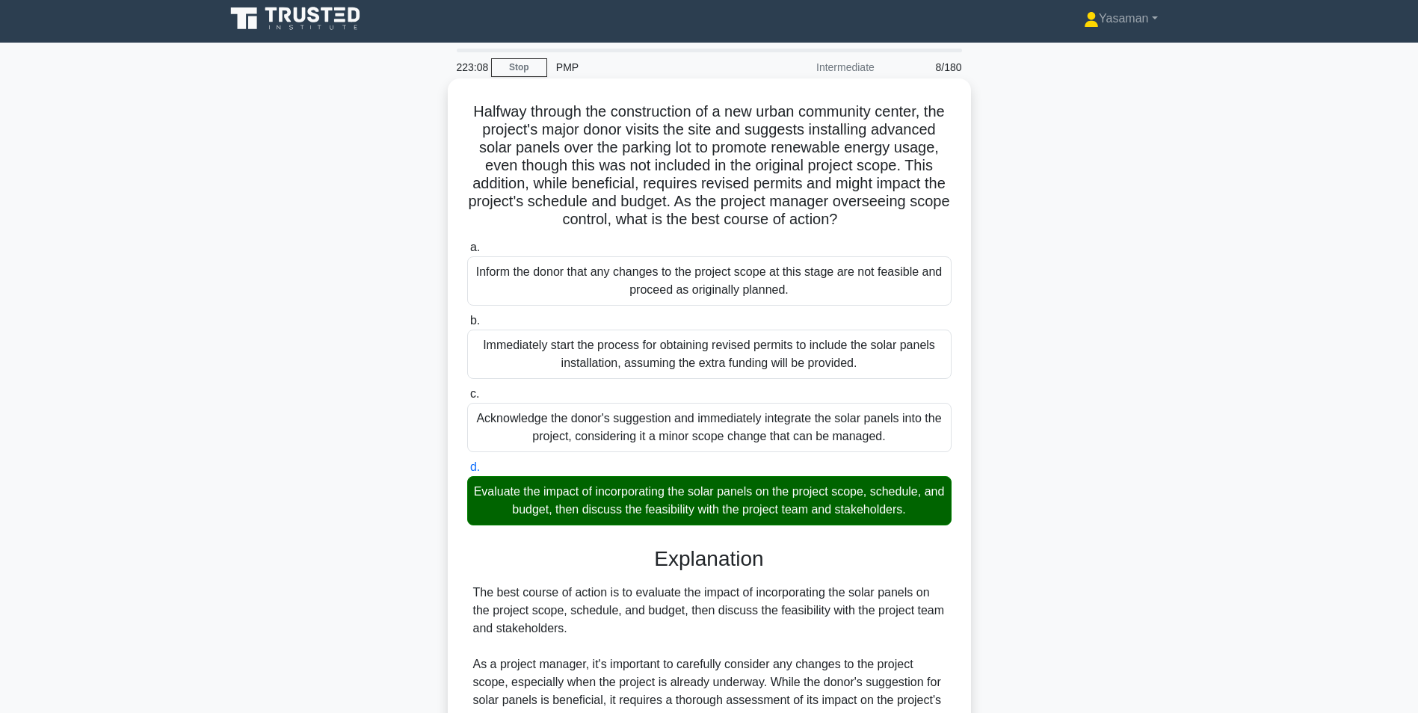
scroll to position [353, 0]
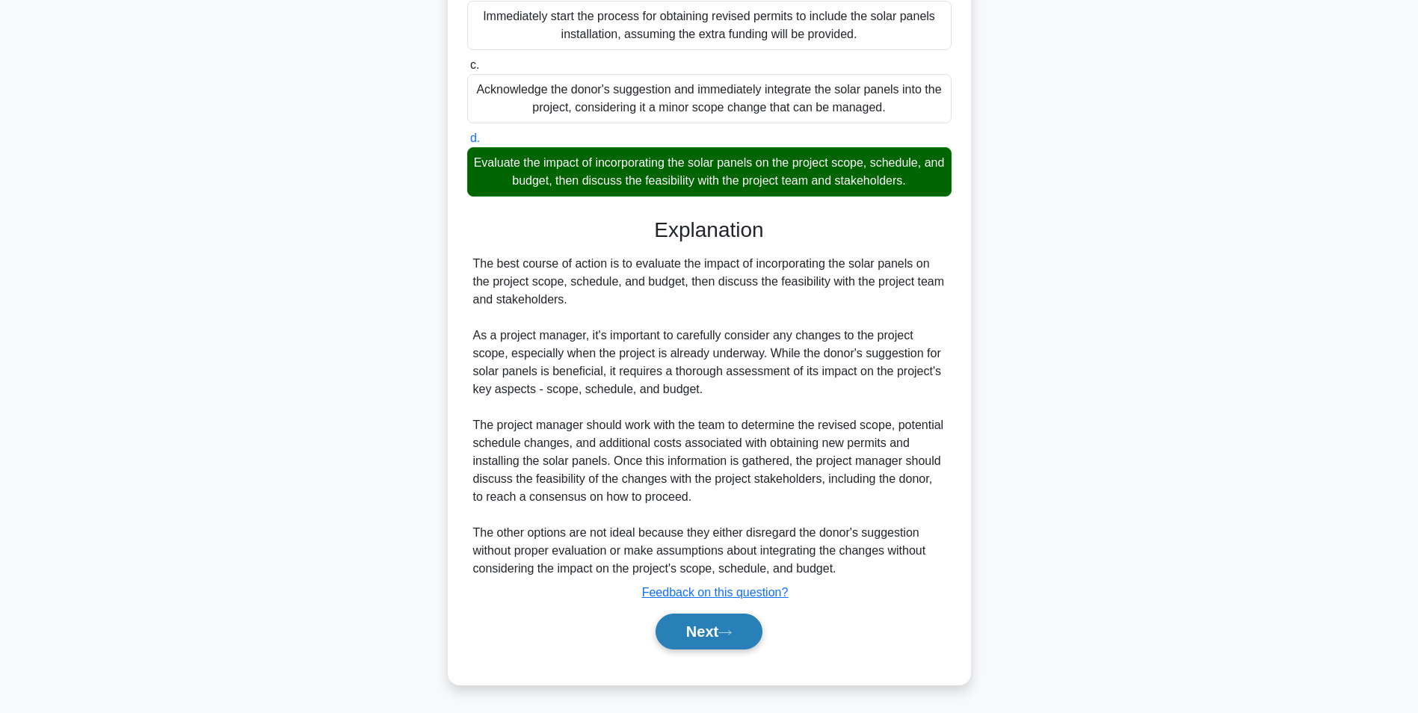
click at [714, 630] on button "Next" at bounding box center [708, 632] width 107 height 36
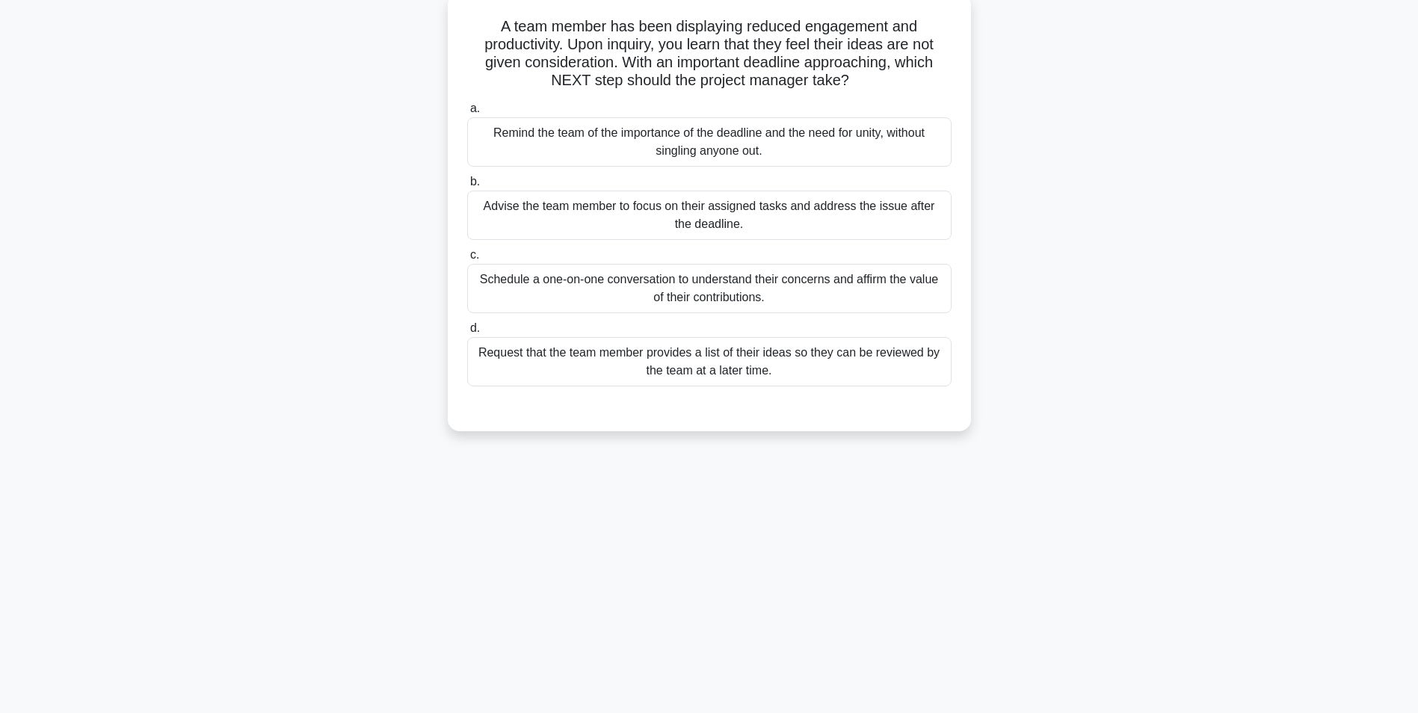
scroll to position [0, 0]
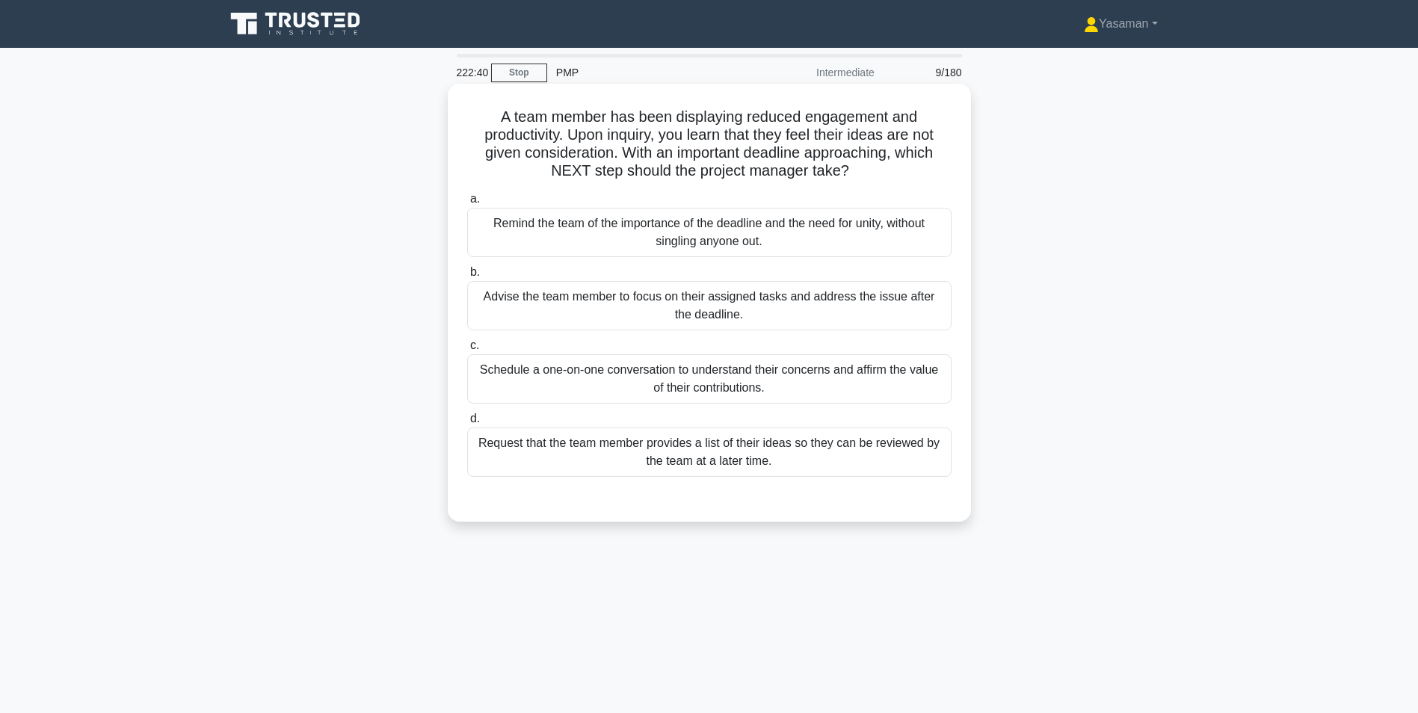
click at [858, 403] on div "Schedule a one-on-one conversation to understand their concerns and affirm the …" at bounding box center [709, 378] width 484 height 49
click at [467, 351] on input "c. Schedule a one-on-one conversation to understand their concerns and affirm t…" at bounding box center [467, 346] width 0 height 10
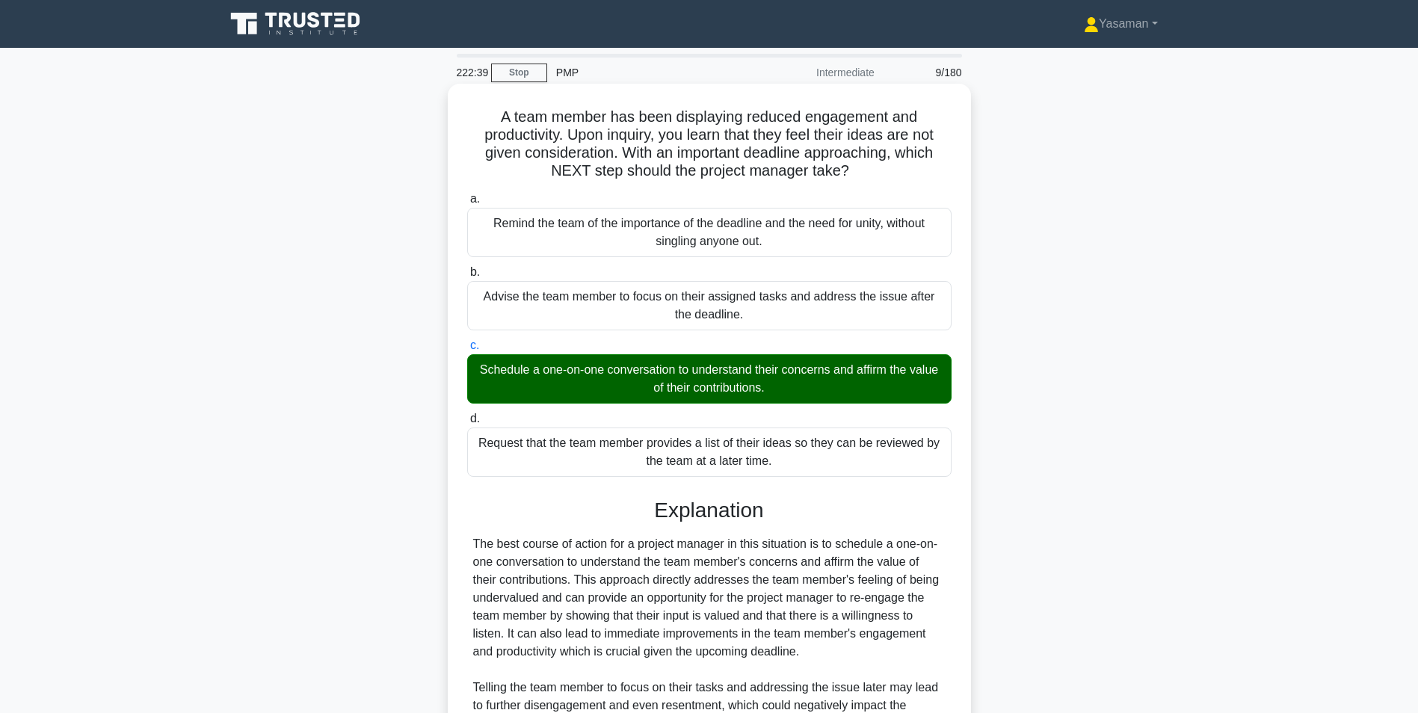
scroll to position [227, 0]
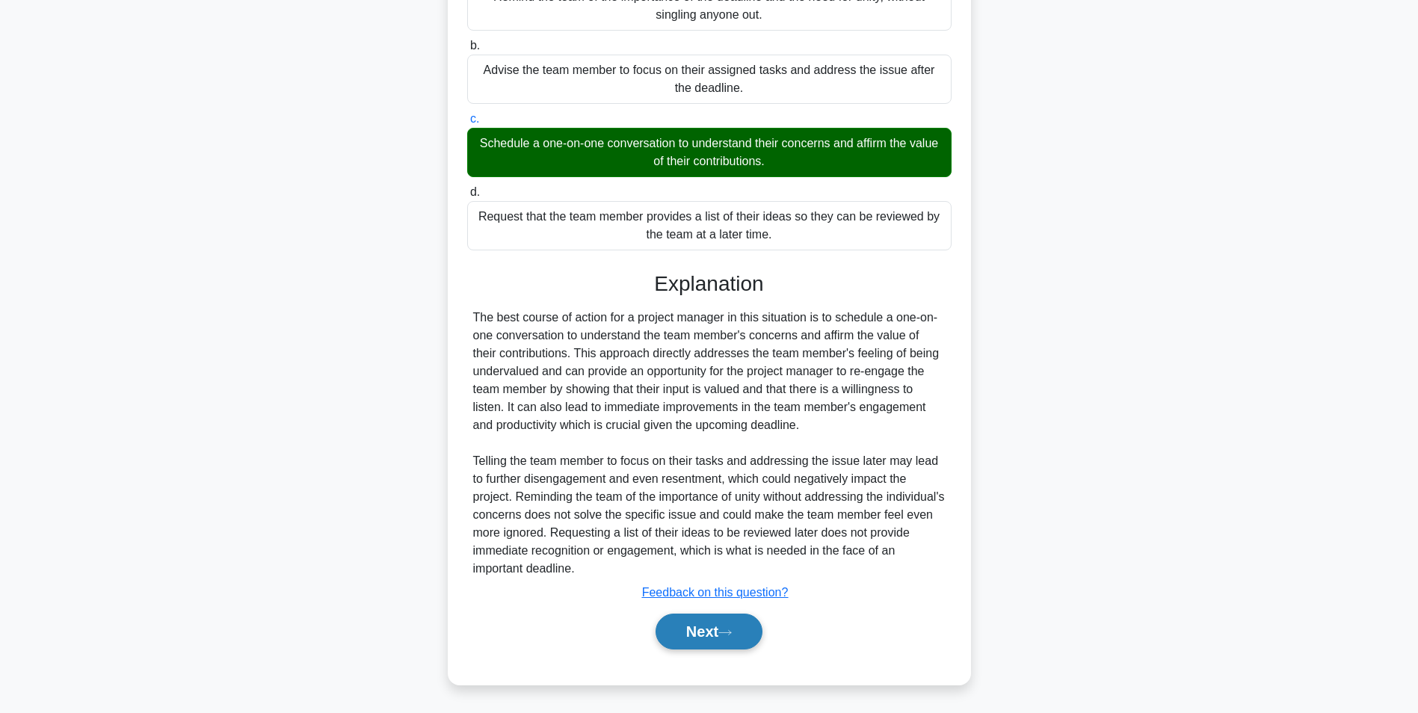
click at [699, 628] on button "Next" at bounding box center [708, 632] width 107 height 36
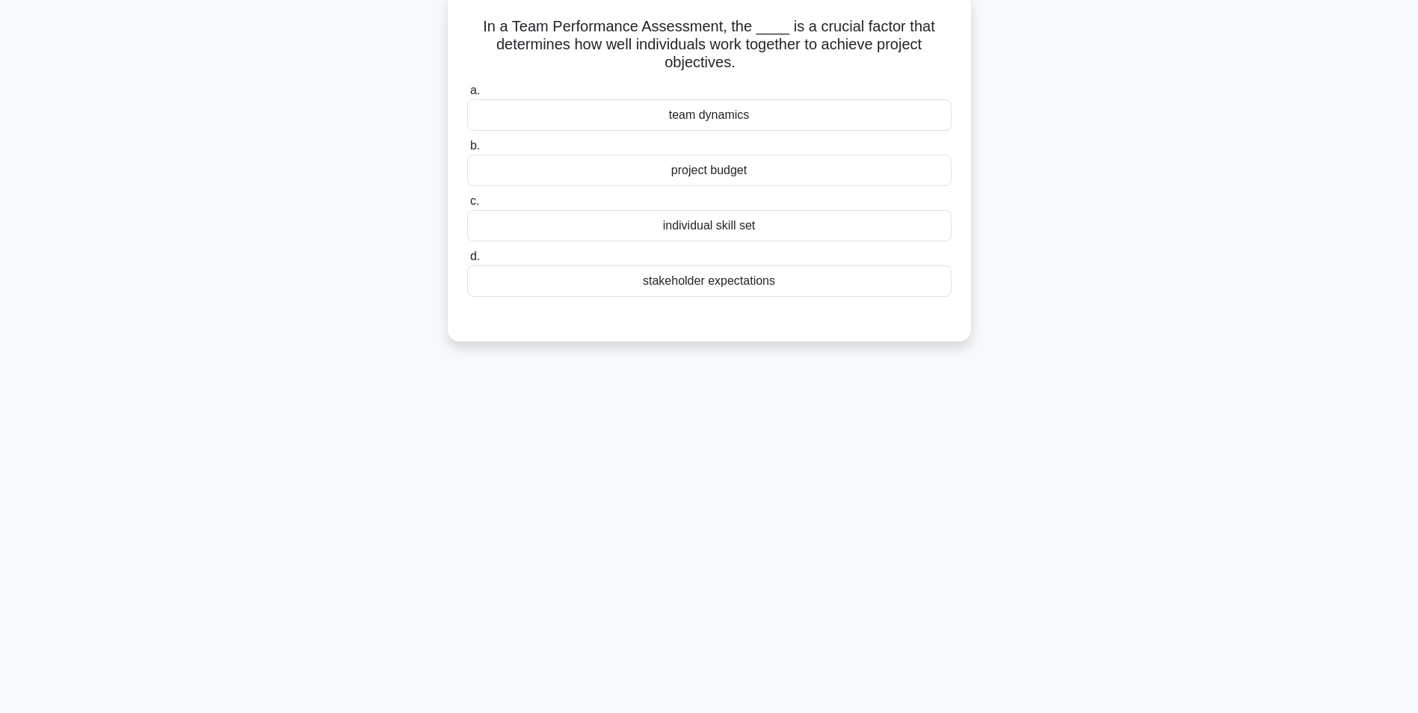
scroll to position [94, 0]
click at [813, 109] on div "team dynamics" at bounding box center [709, 111] width 484 height 31
click at [467, 92] on input "a. team dynamics" at bounding box center [467, 87] width 0 height 10
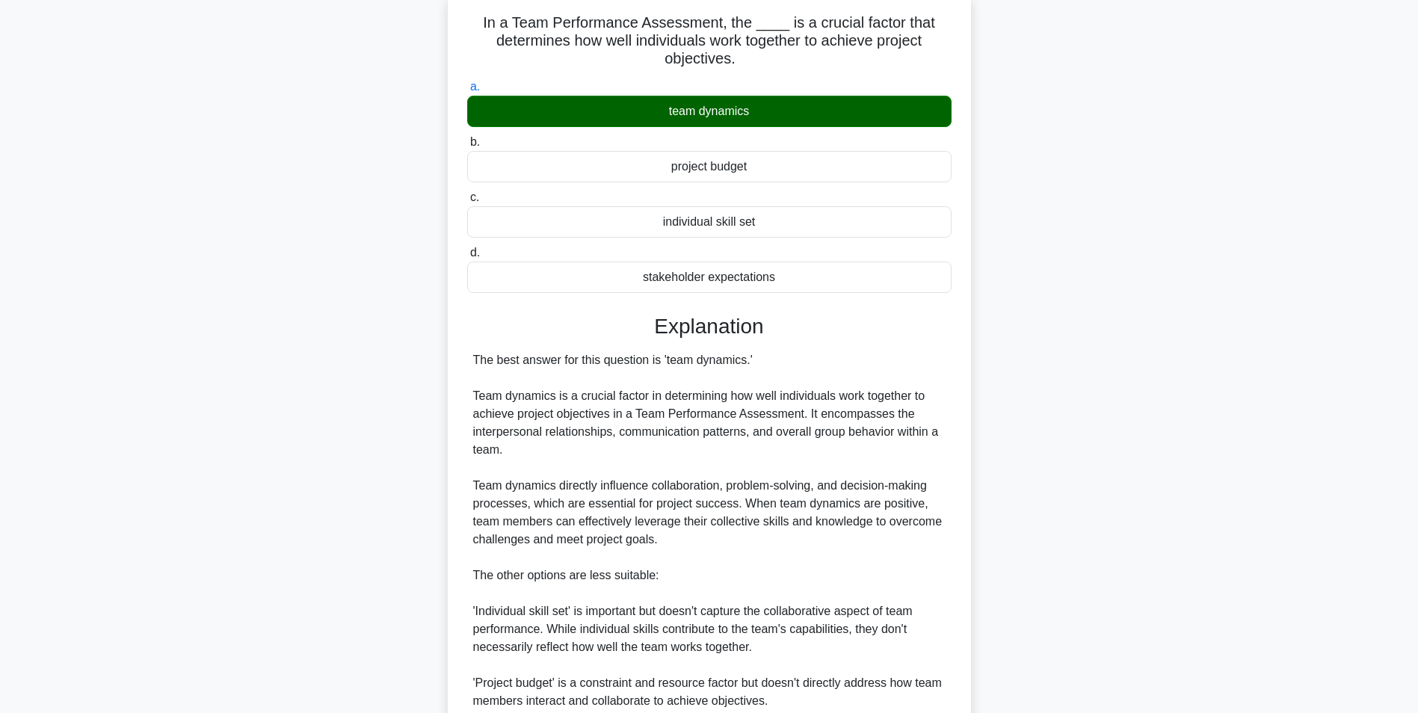
scroll to position [335, 0]
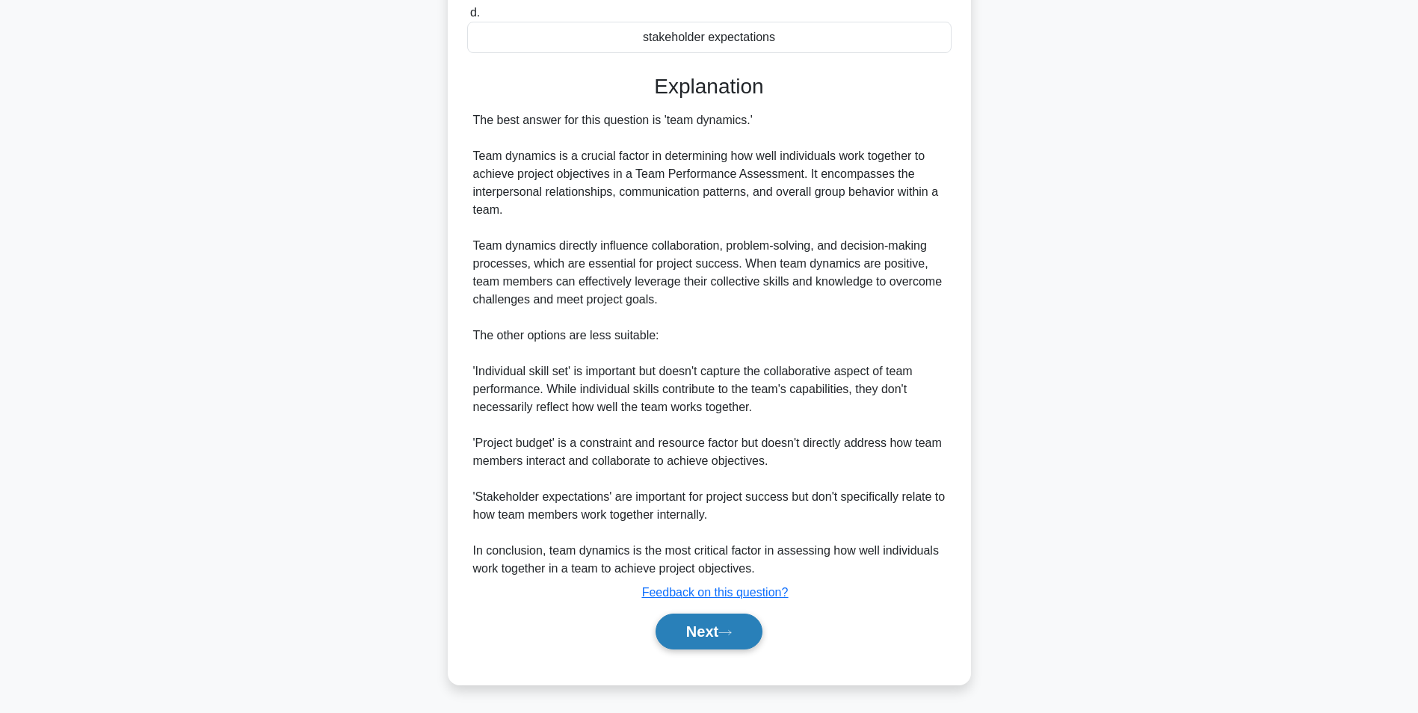
click at [684, 621] on button "Next" at bounding box center [708, 632] width 107 height 36
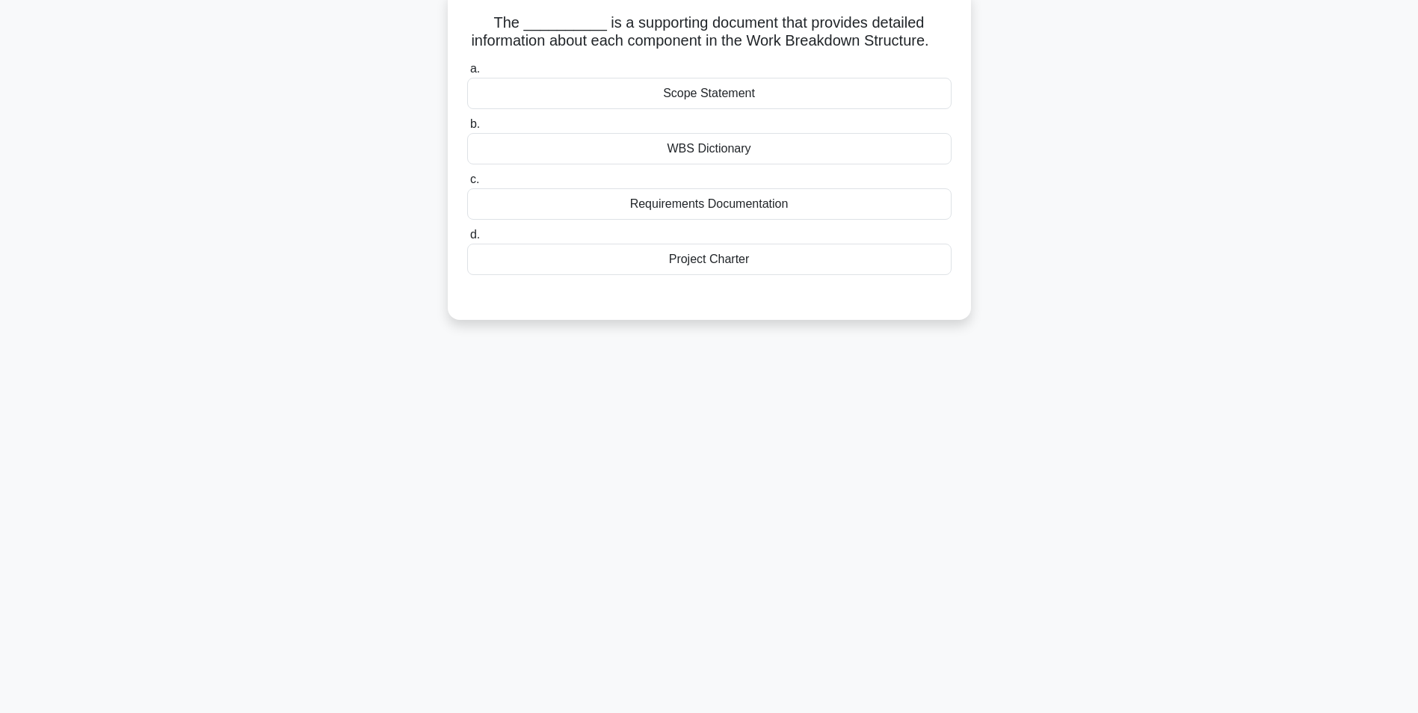
click at [809, 155] on div "WBS Dictionary" at bounding box center [709, 148] width 484 height 31
click at [467, 129] on input "b. WBS Dictionary" at bounding box center [467, 125] width 0 height 10
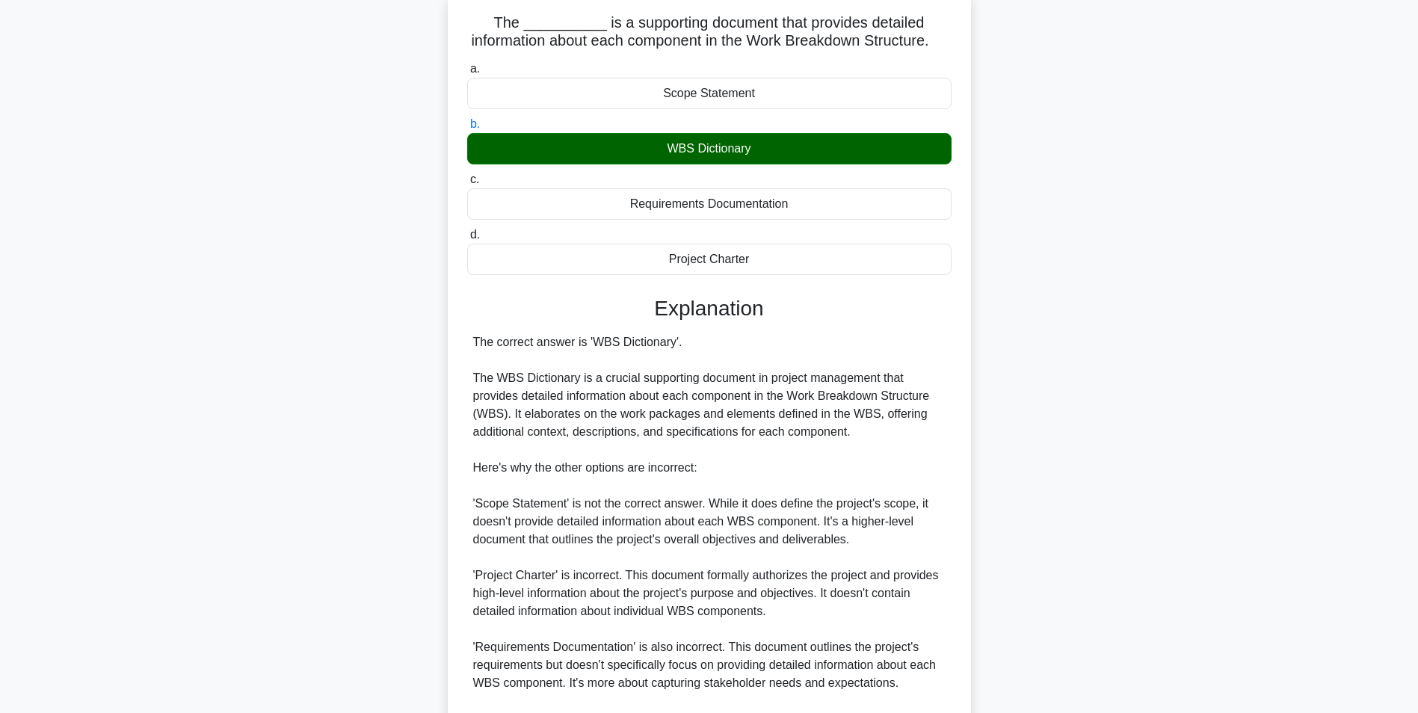
scroll to position [299, 0]
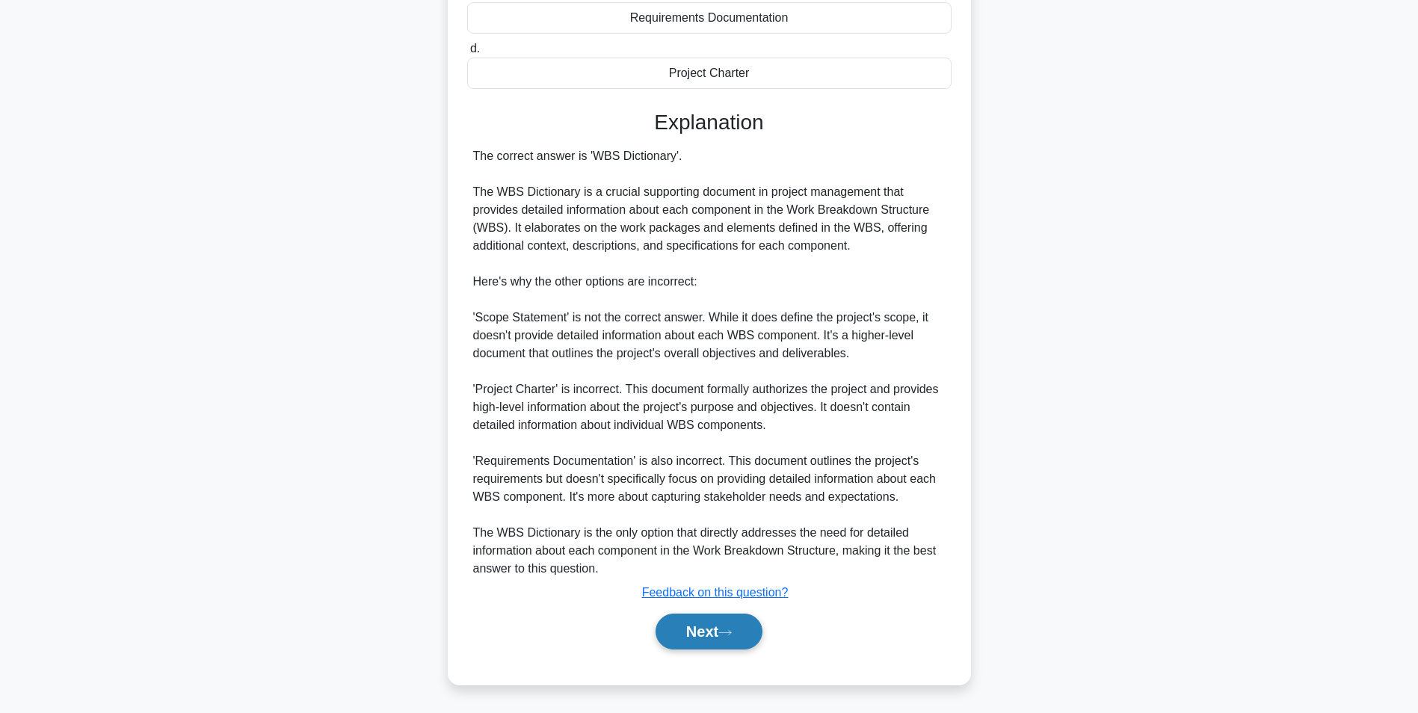
click at [686, 623] on button "Next" at bounding box center [708, 632] width 107 height 36
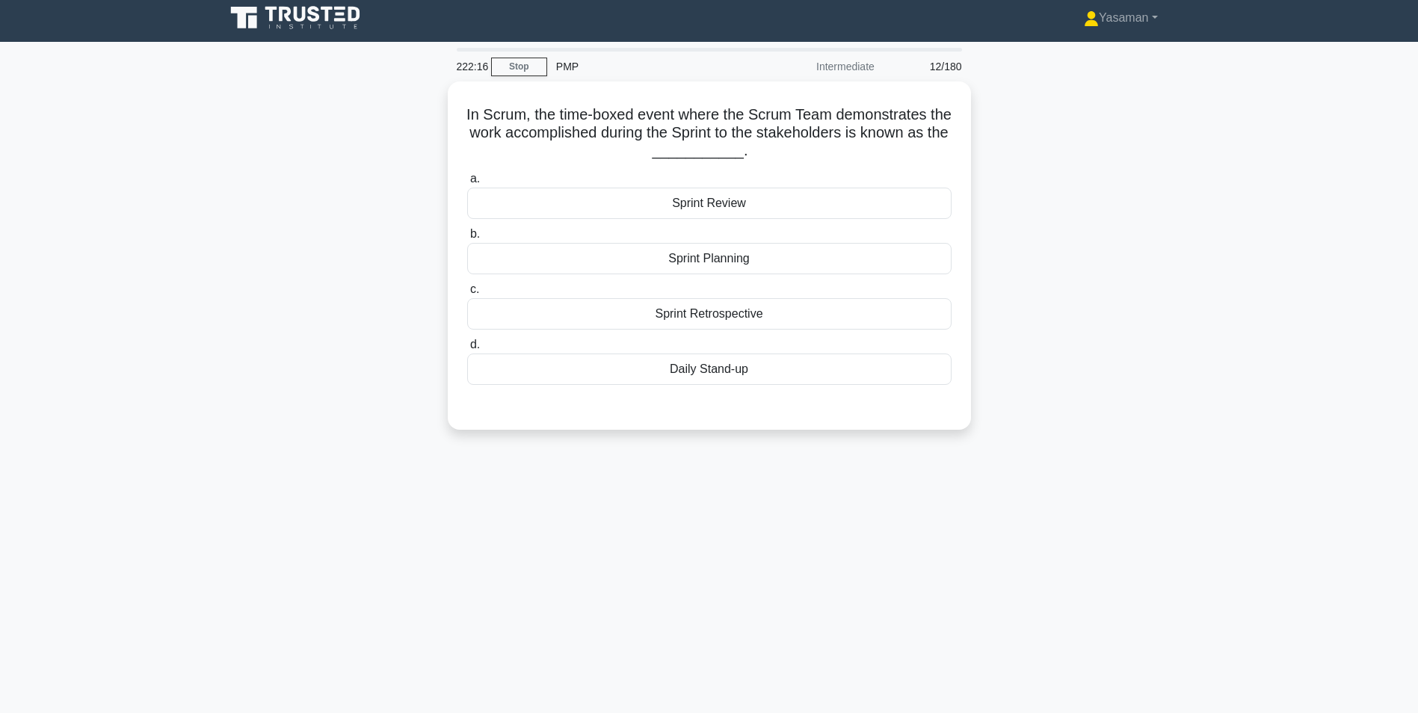
scroll to position [4, 0]
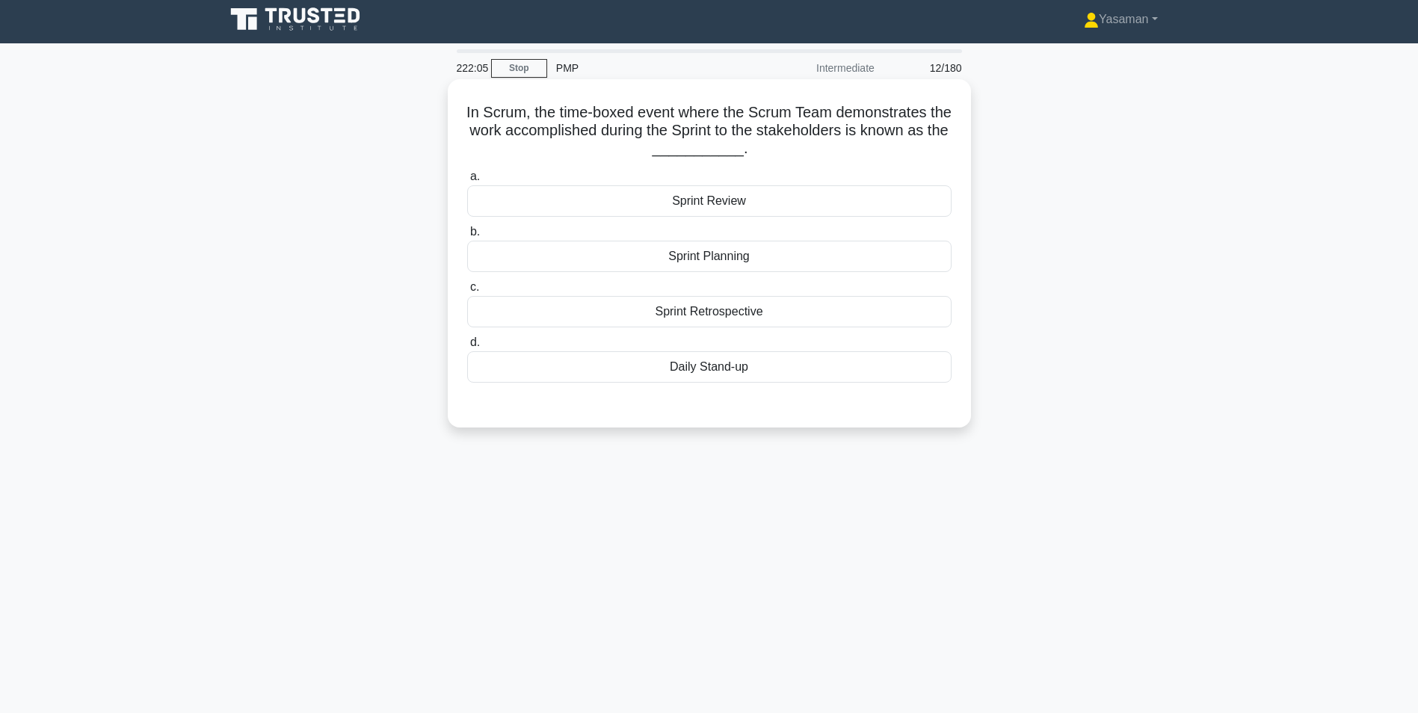
click at [851, 196] on div "Sprint Review" at bounding box center [709, 200] width 484 height 31
click at [467, 182] on input "a. Sprint Review" at bounding box center [467, 177] width 0 height 10
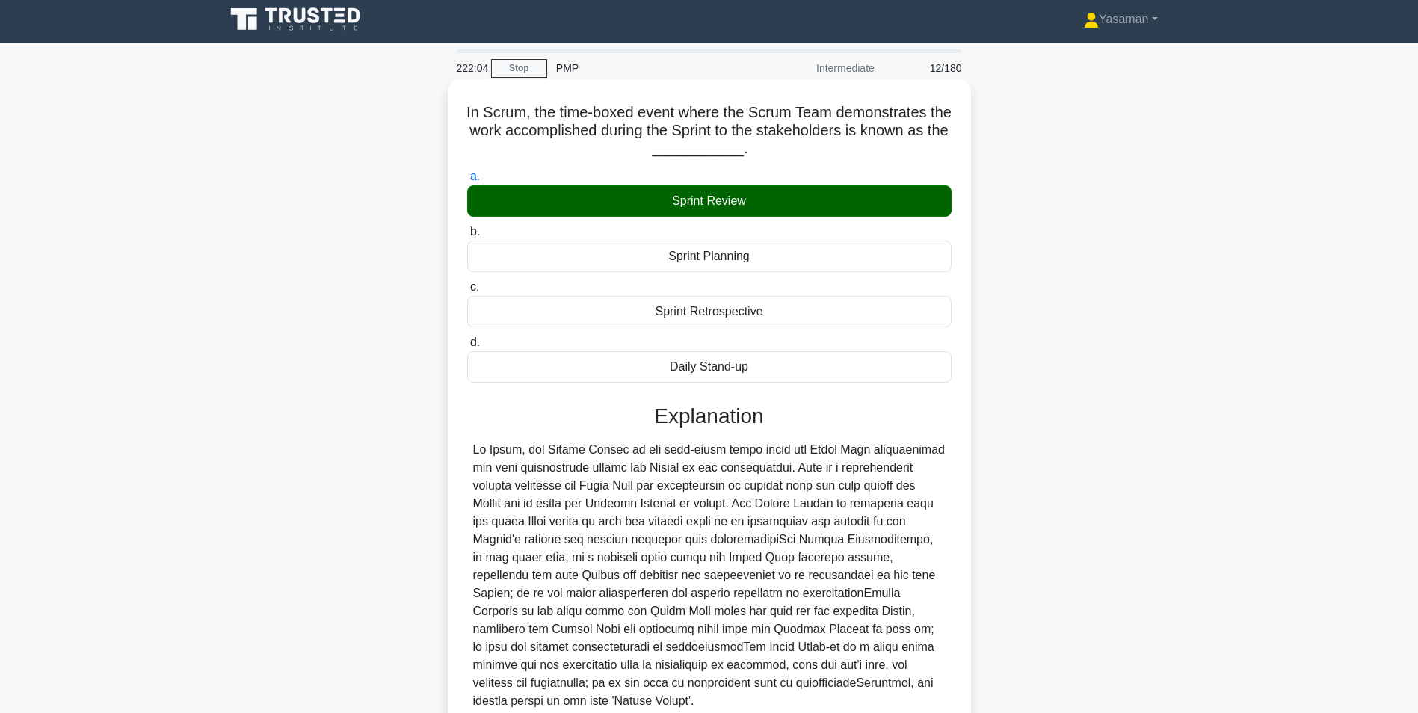
scroll to position [138, 0]
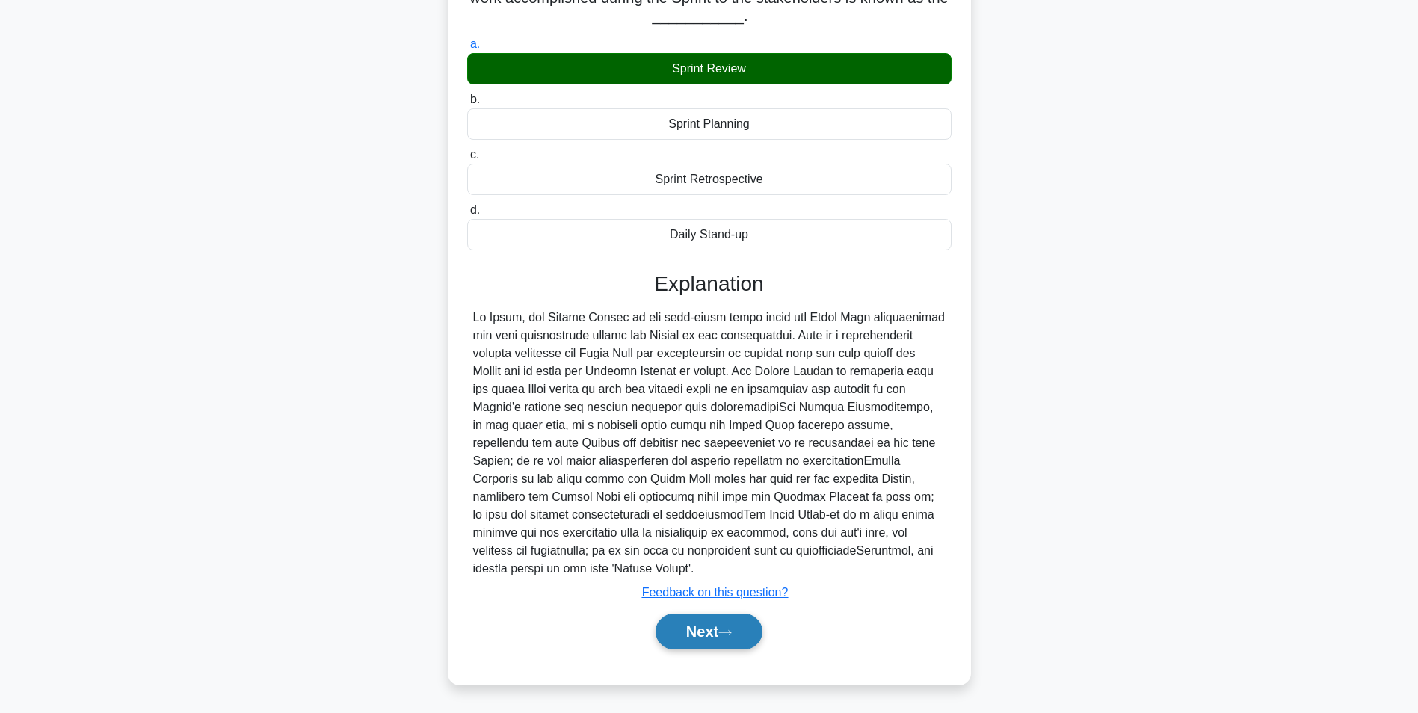
click at [711, 645] on button "Next" at bounding box center [708, 632] width 107 height 36
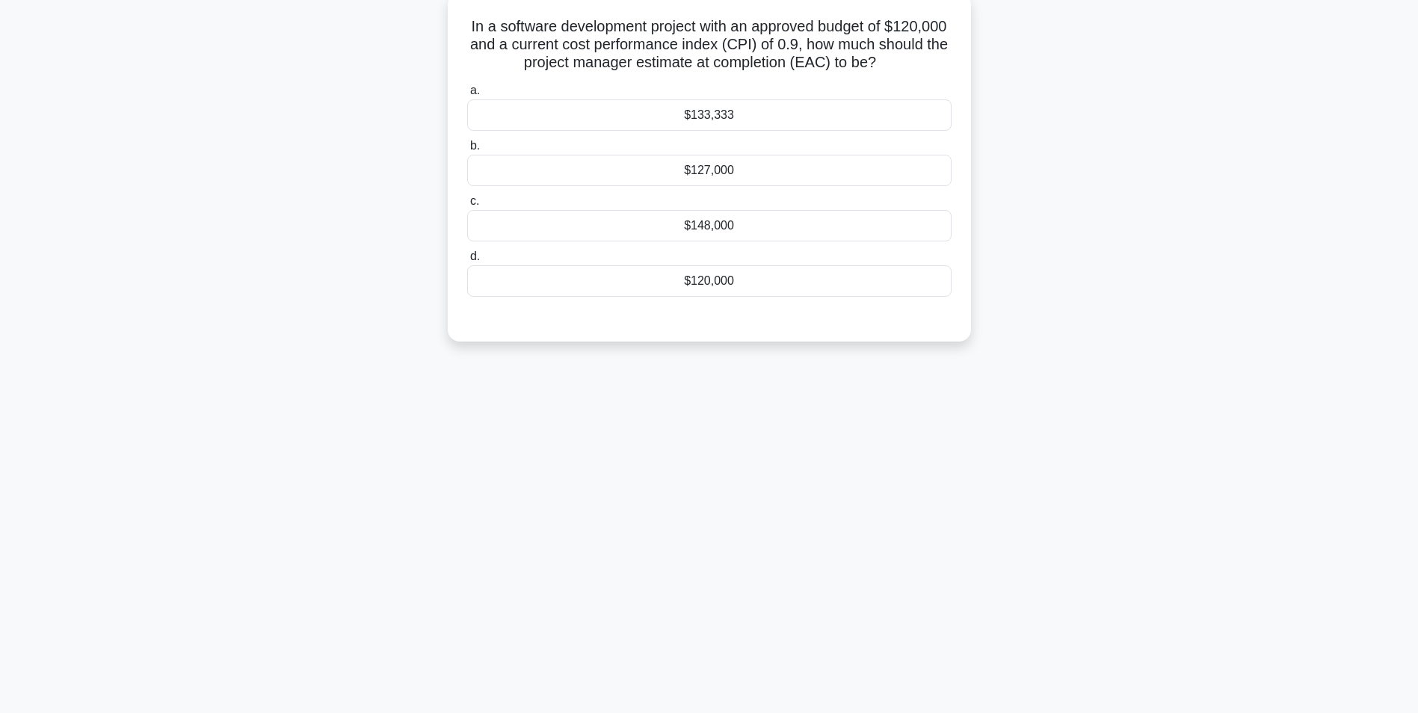
scroll to position [0, 0]
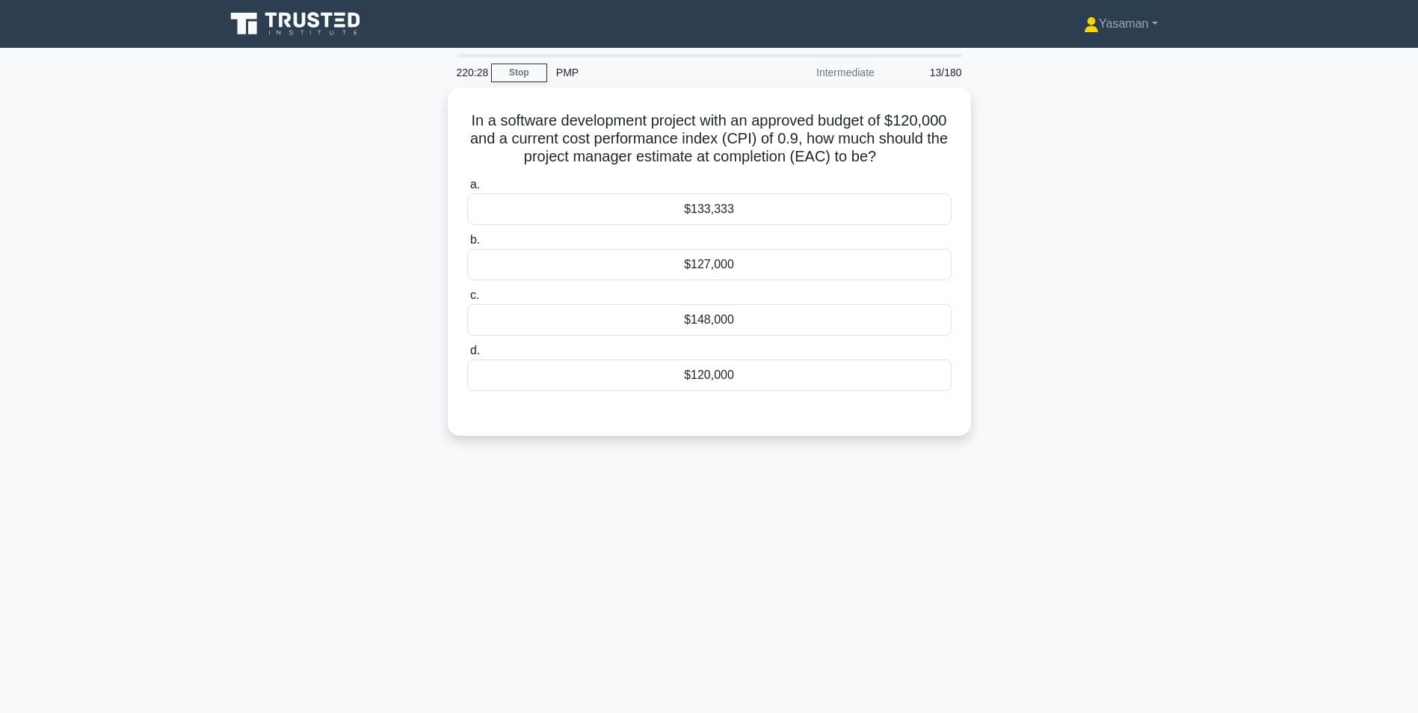
click at [812, 473] on div "220:28 Stop PMP Intermediate 13/180 In a software development project with an a…" at bounding box center [709, 427] width 987 height 747
click at [779, 258] on div "$127,000" at bounding box center [709, 260] width 484 height 31
click at [467, 241] on input "b. $127,000" at bounding box center [467, 237] width 0 height 10
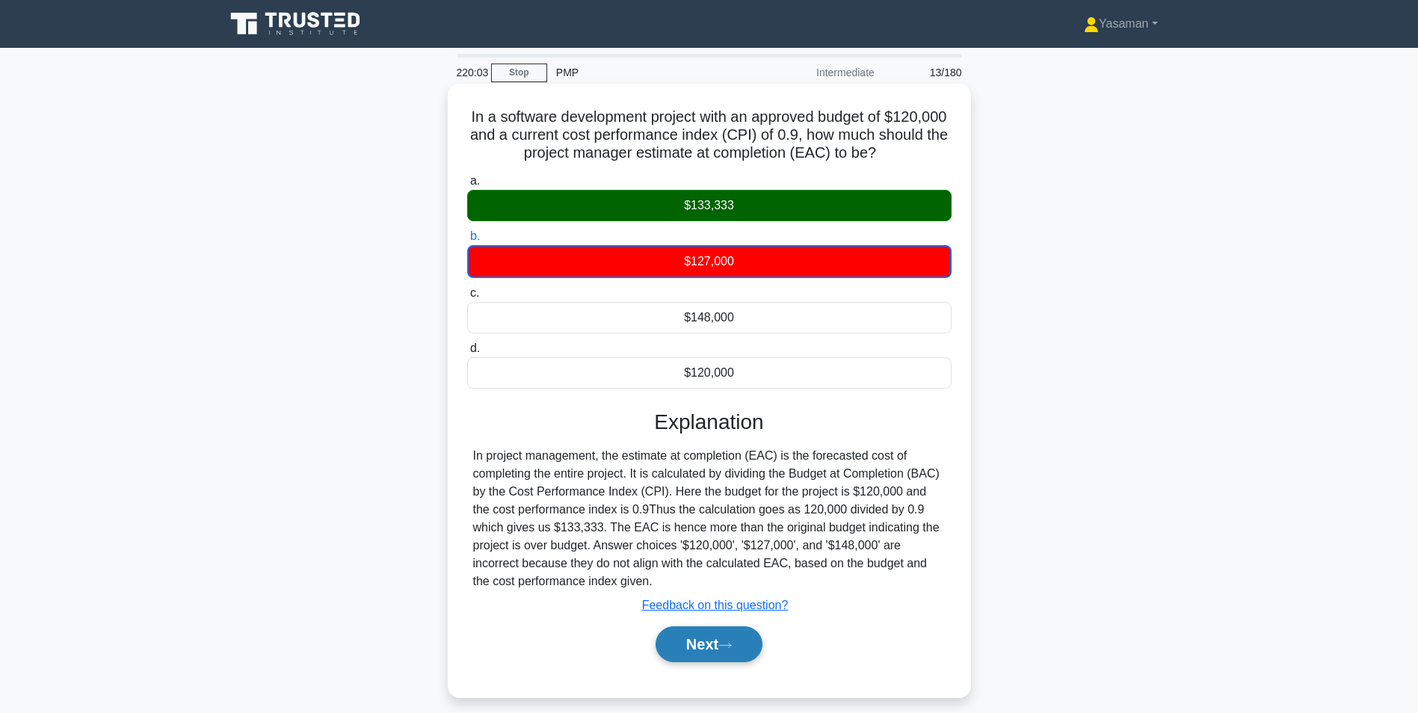
click at [708, 637] on button "Next" at bounding box center [708, 644] width 107 height 36
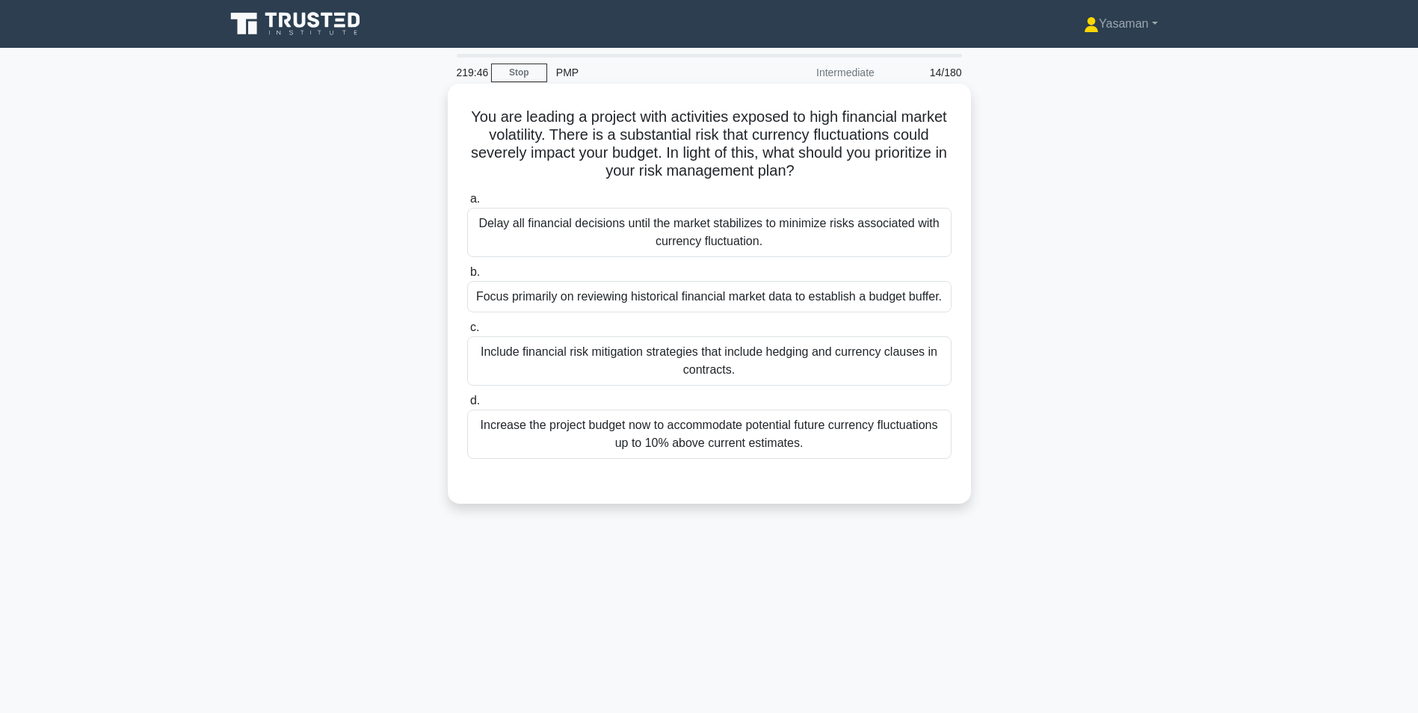
click at [812, 361] on div "Include financial risk mitigation strategies that include hedging and currency …" at bounding box center [709, 360] width 484 height 49
click at [467, 333] on input "c. Include financial risk mitigation strategies that include hedging and curren…" at bounding box center [467, 328] width 0 height 10
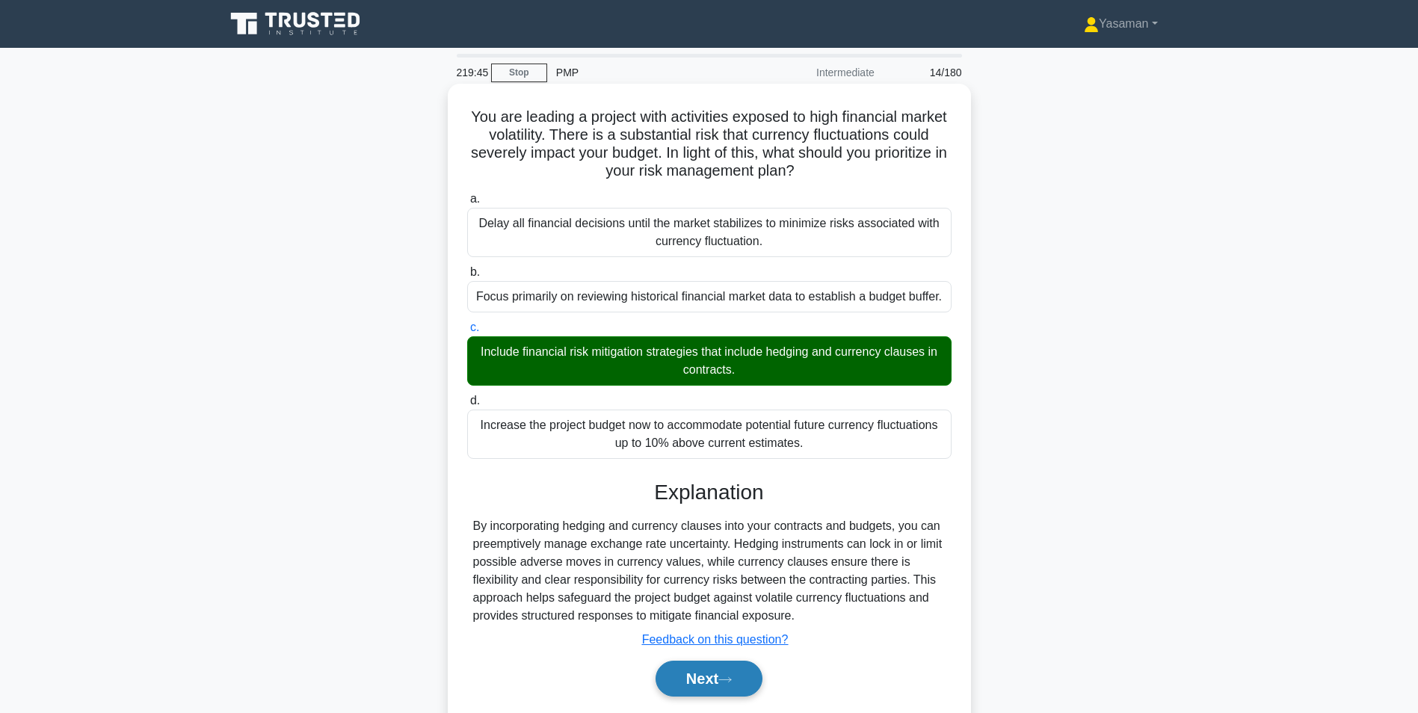
click at [729, 690] on button "Next" at bounding box center [708, 679] width 107 height 36
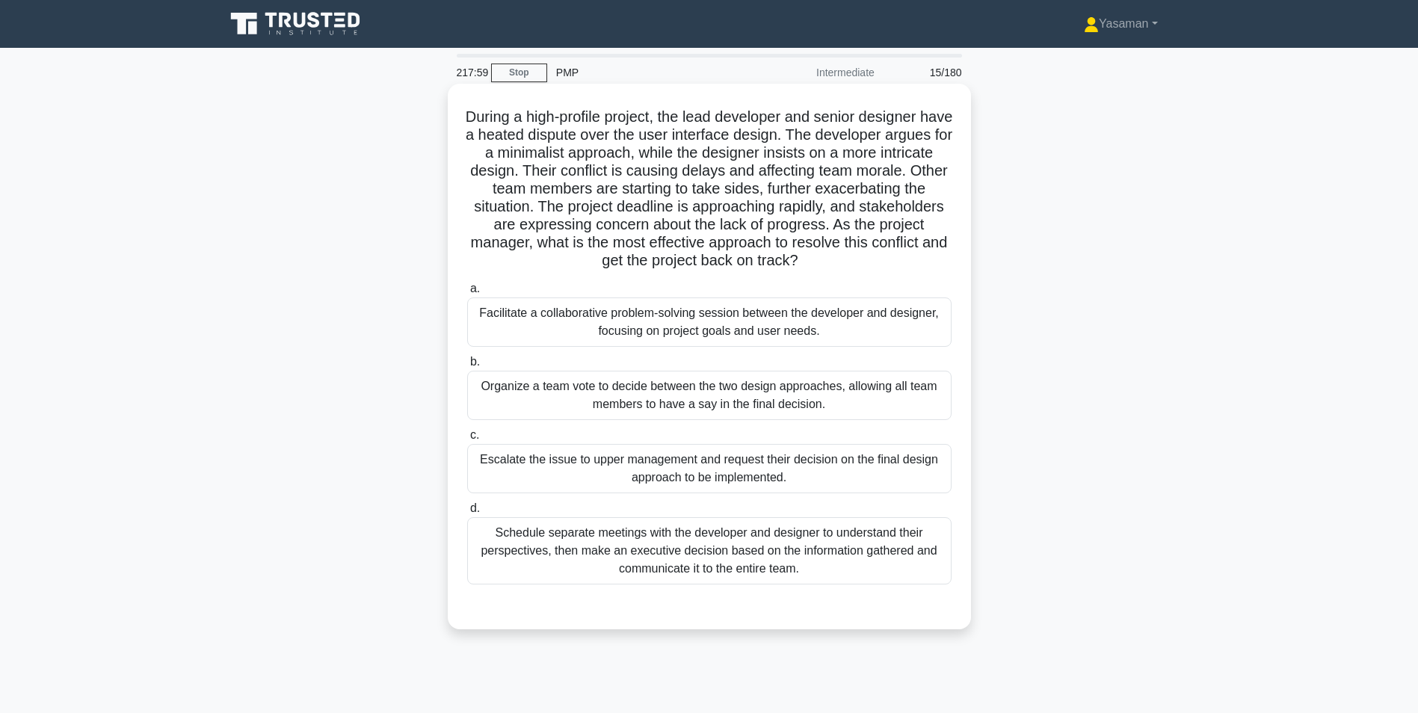
click at [745, 319] on div "Facilitate a collaborative problem-solving session between the developer and de…" at bounding box center [709, 321] width 484 height 49
click at [467, 294] on input "a. Facilitate a collaborative problem-solving session between the developer and…" at bounding box center [467, 289] width 0 height 10
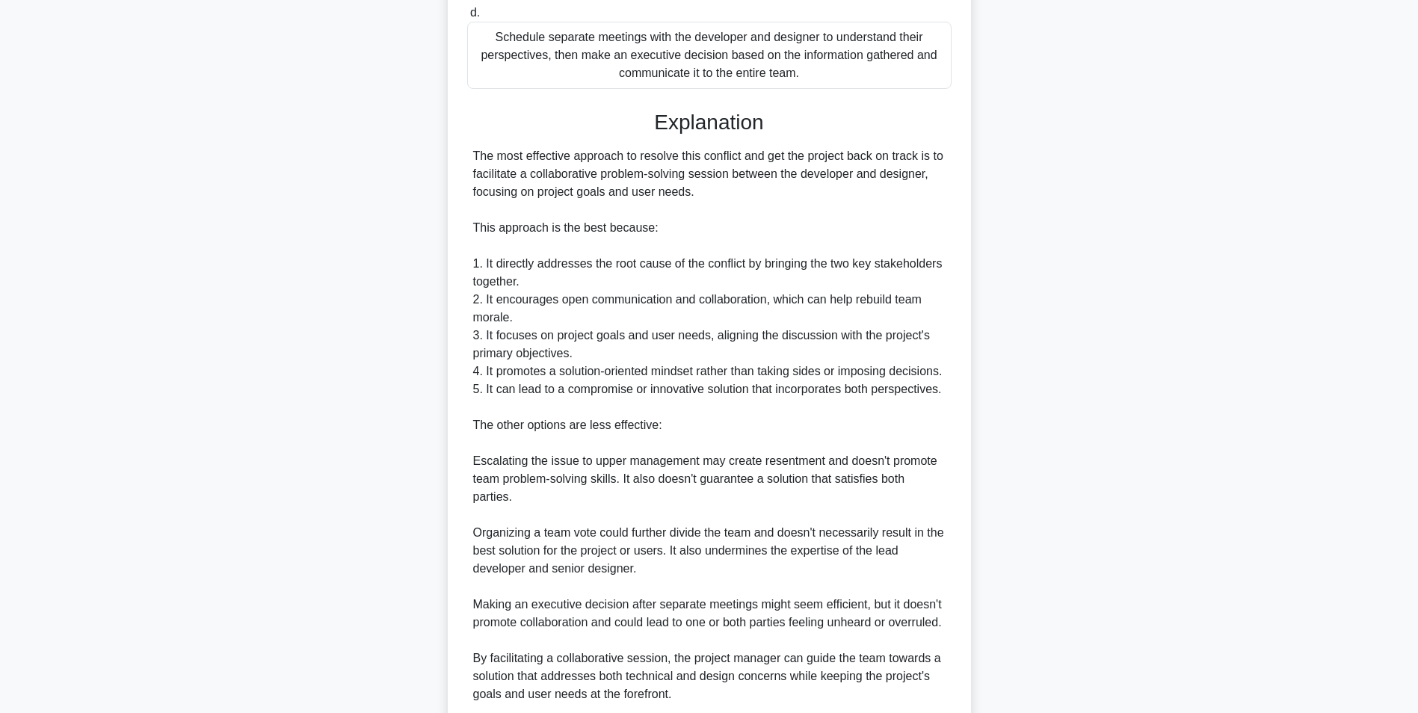
scroll to position [640, 0]
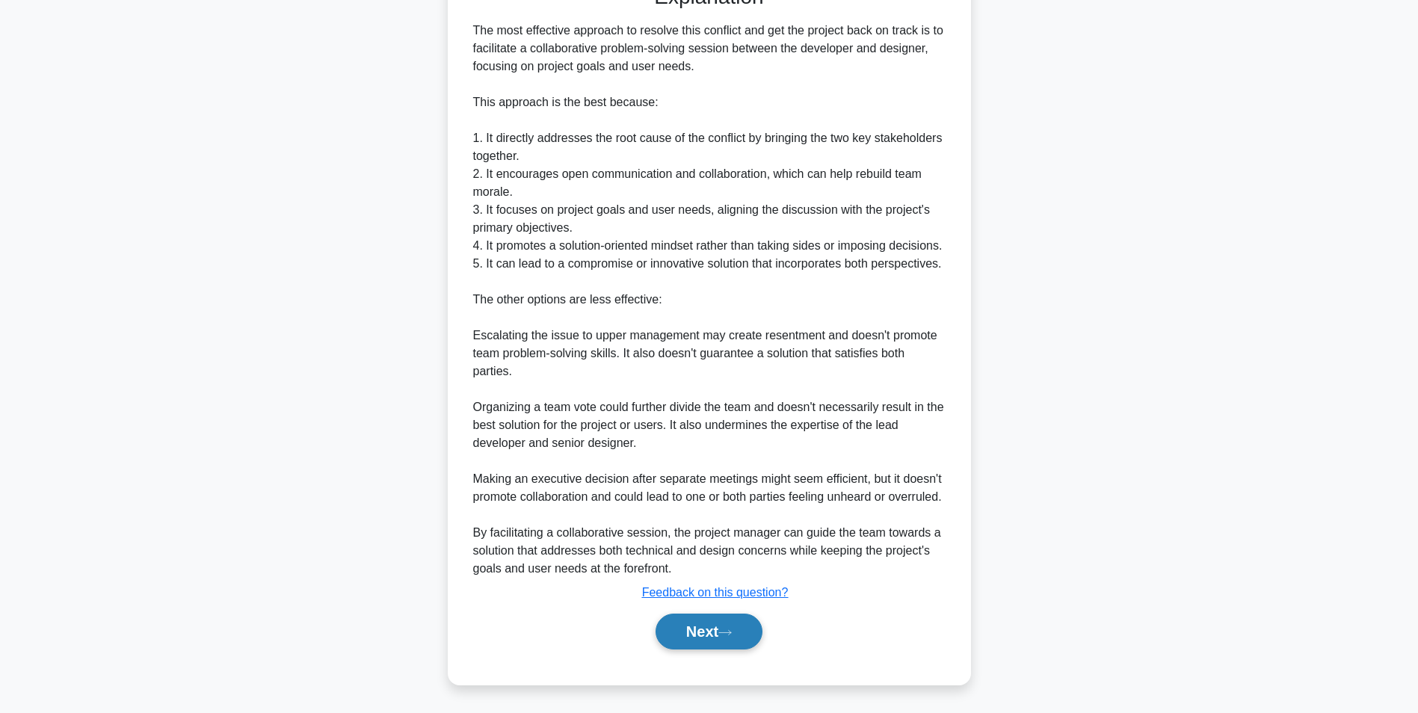
click at [671, 640] on button "Next" at bounding box center [708, 632] width 107 height 36
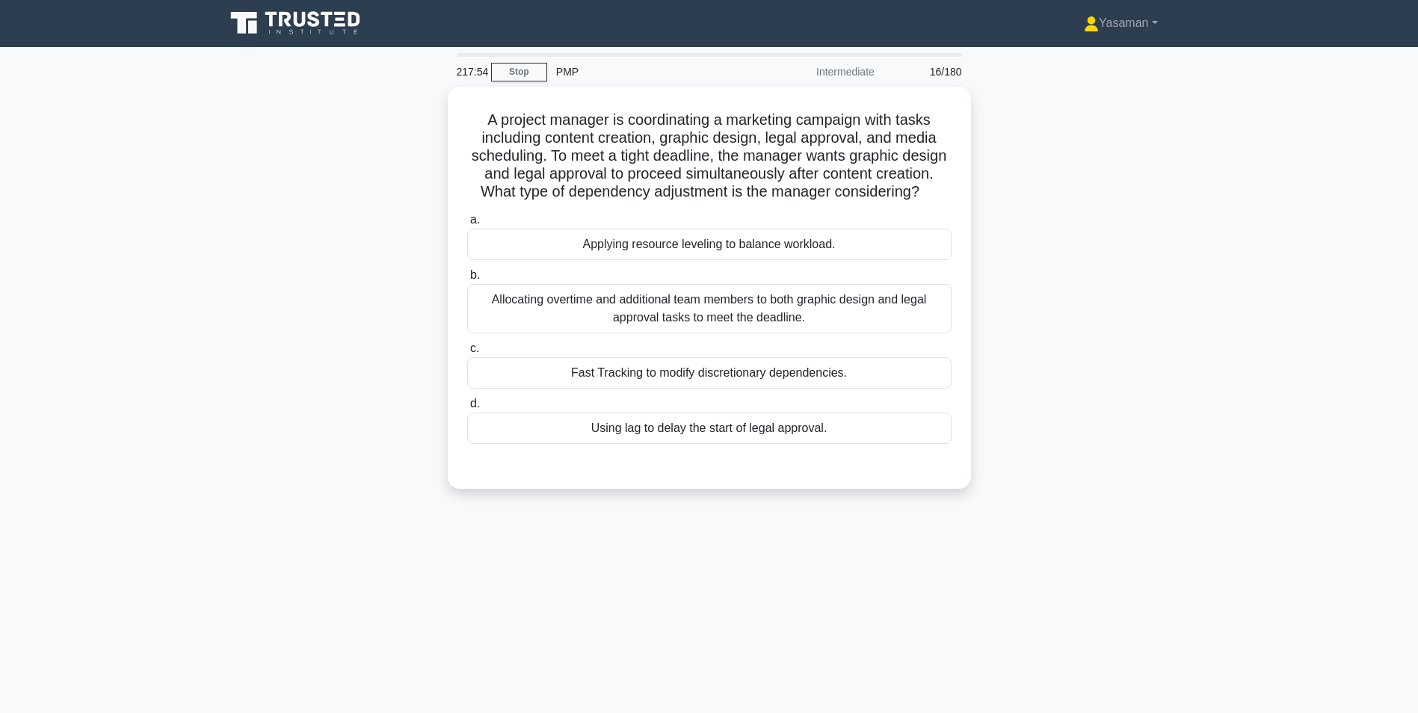
scroll to position [0, 0]
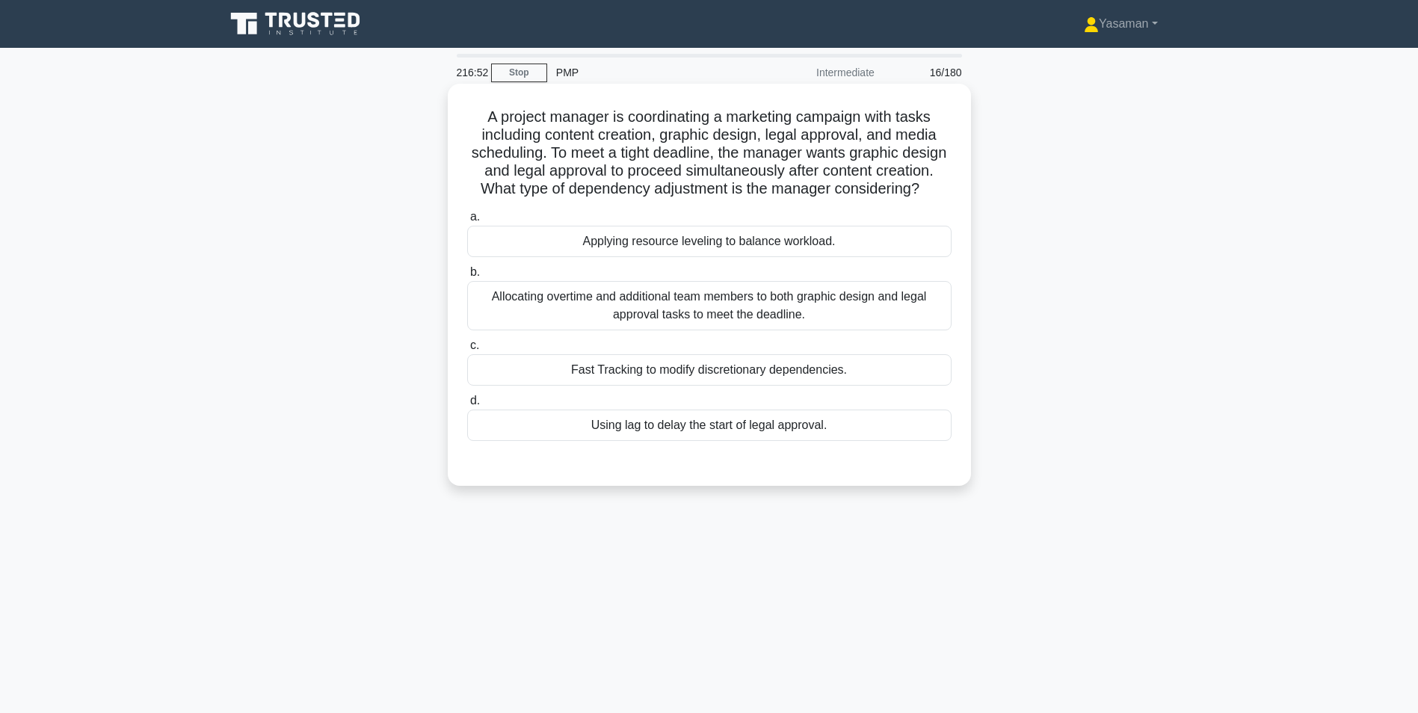
click at [745, 257] on div "Applying resource leveling to balance workload." at bounding box center [709, 241] width 484 height 31
click at [467, 222] on input "a. Applying resource leveling to balance workload." at bounding box center [467, 217] width 0 height 10
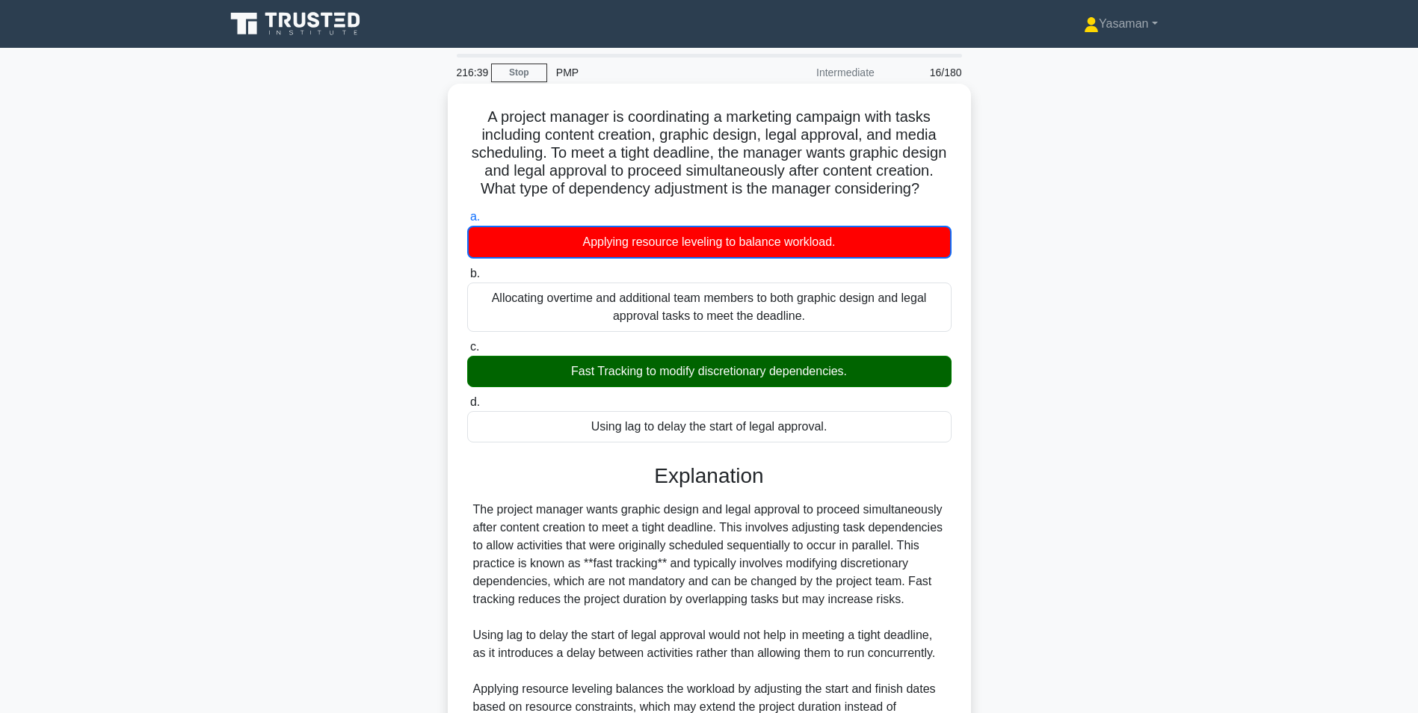
scroll to position [300, 0]
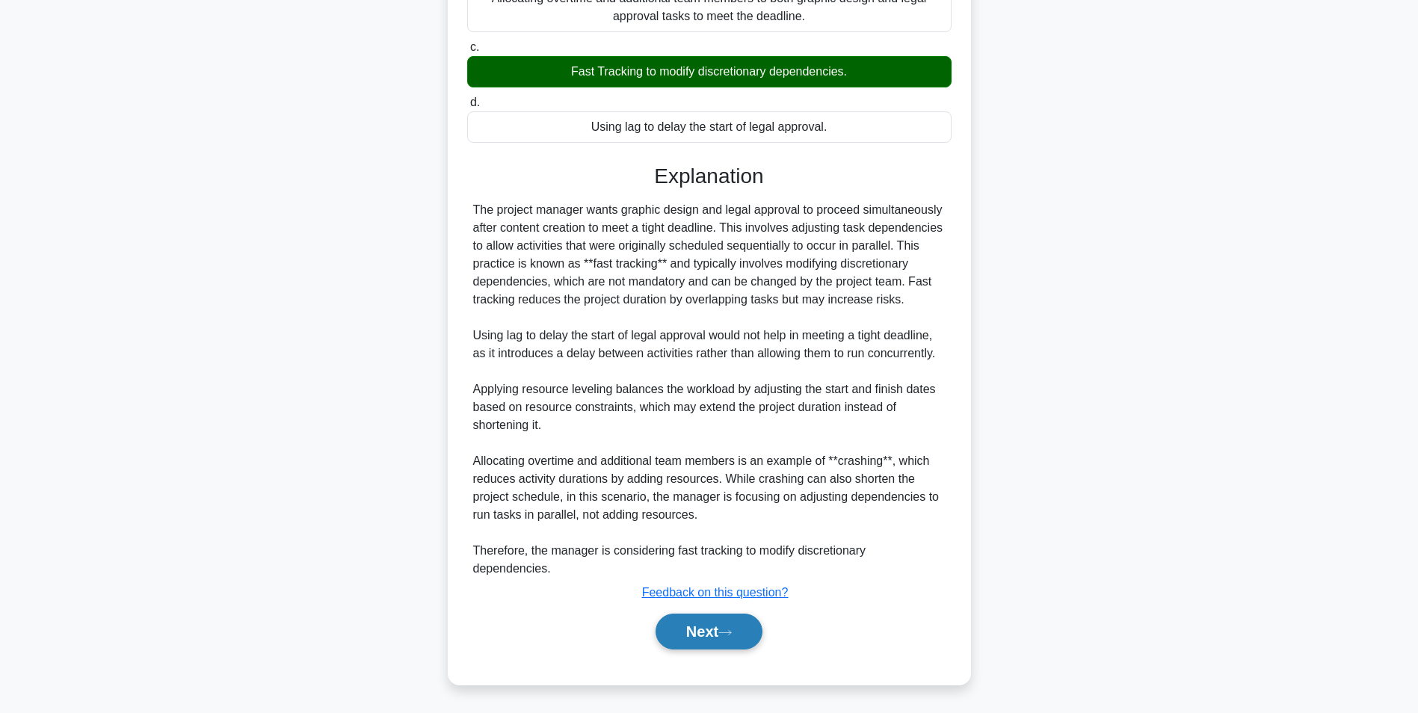
click at [716, 622] on button "Next" at bounding box center [708, 632] width 107 height 36
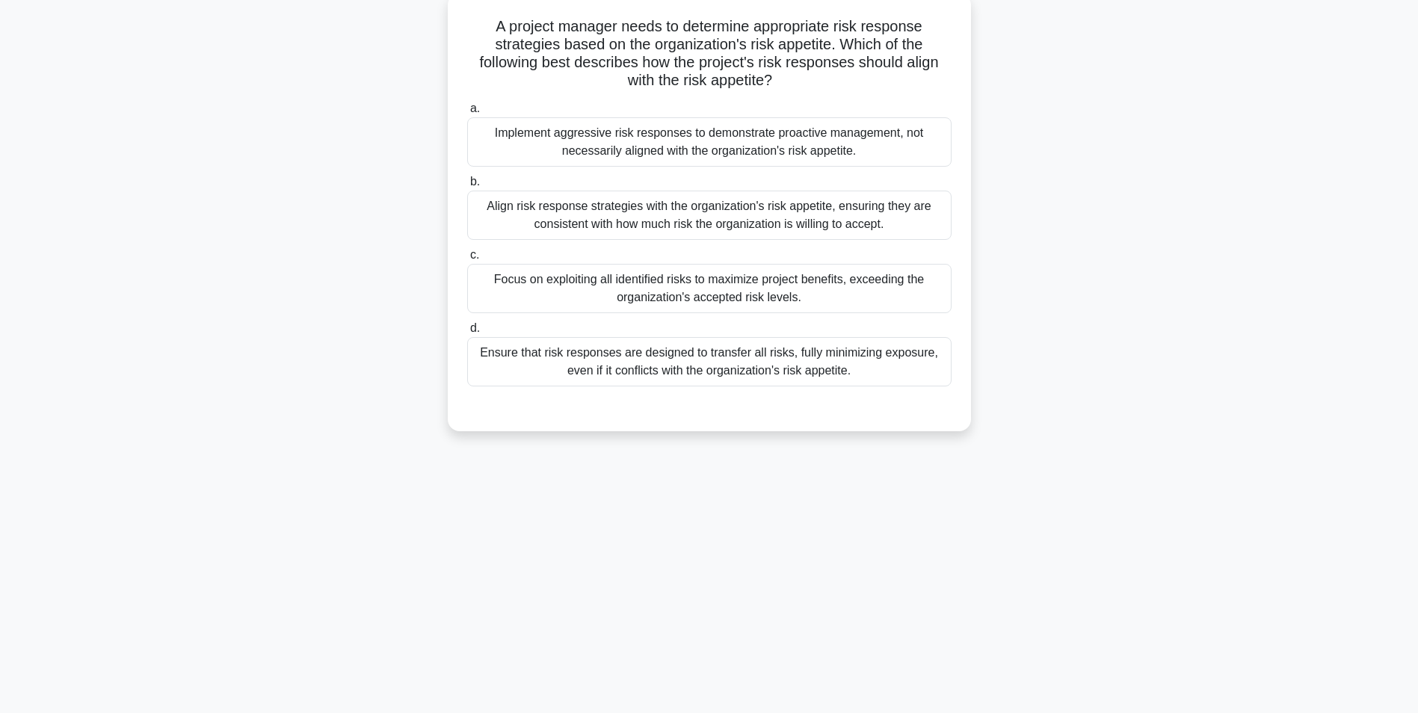
scroll to position [0, 0]
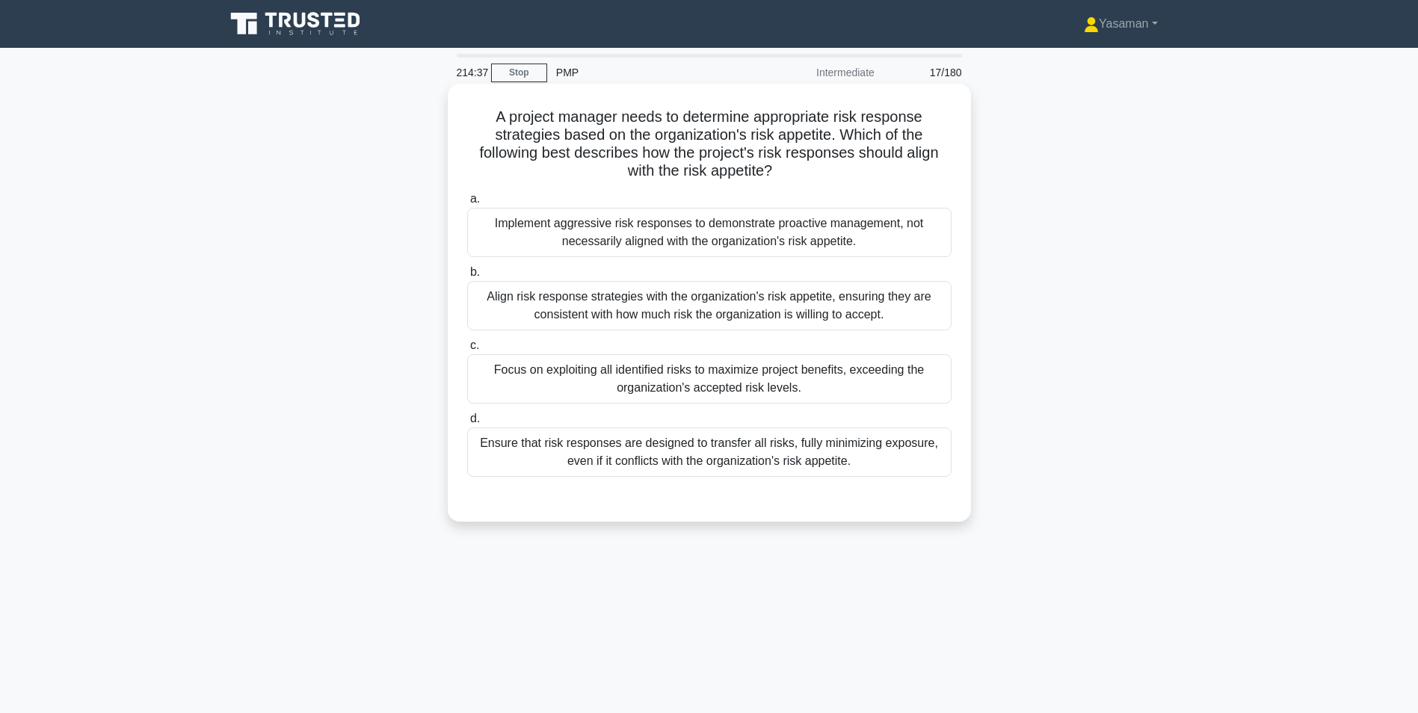
click at [722, 314] on div "Align risk response strategies with the organization's risk appetite, ensuring …" at bounding box center [709, 305] width 484 height 49
click at [467, 277] on input "b. Align risk response strategies with the organization's risk appetite, ensuri…" at bounding box center [467, 273] width 0 height 10
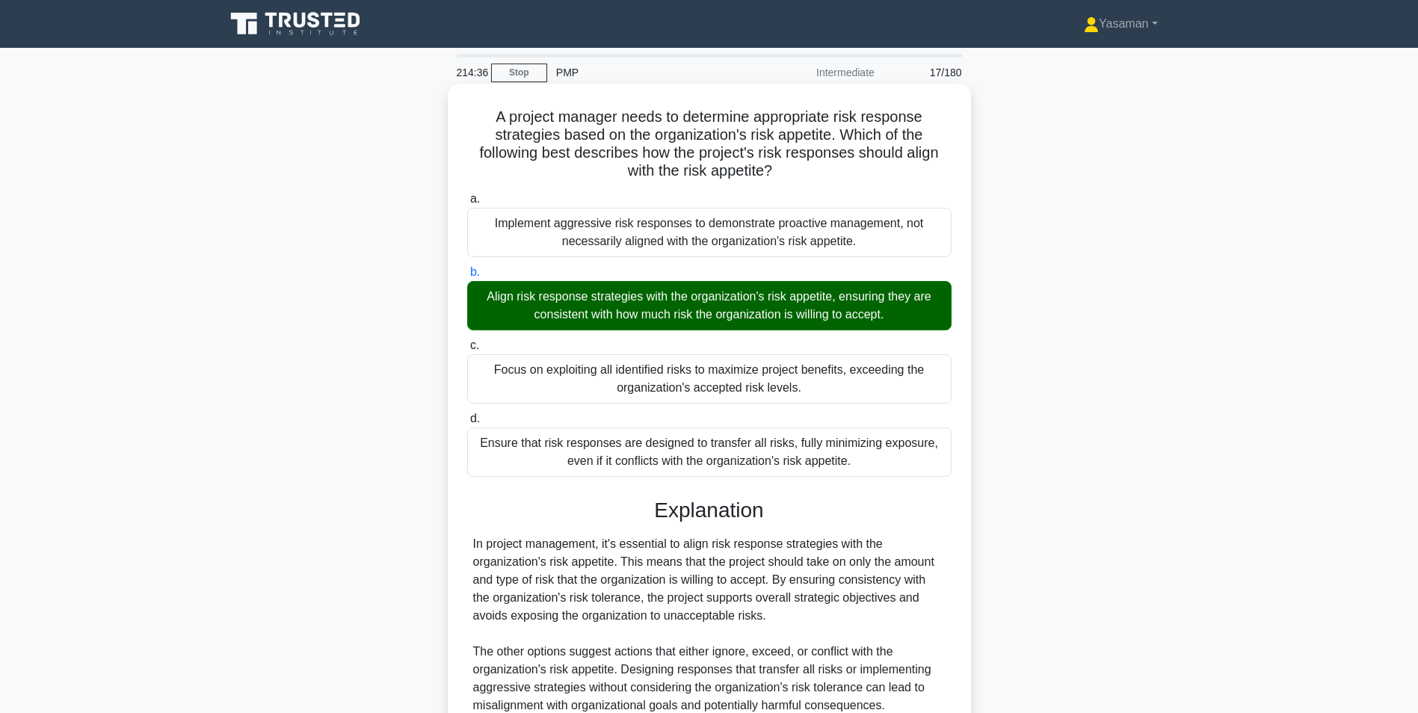
scroll to position [138, 0]
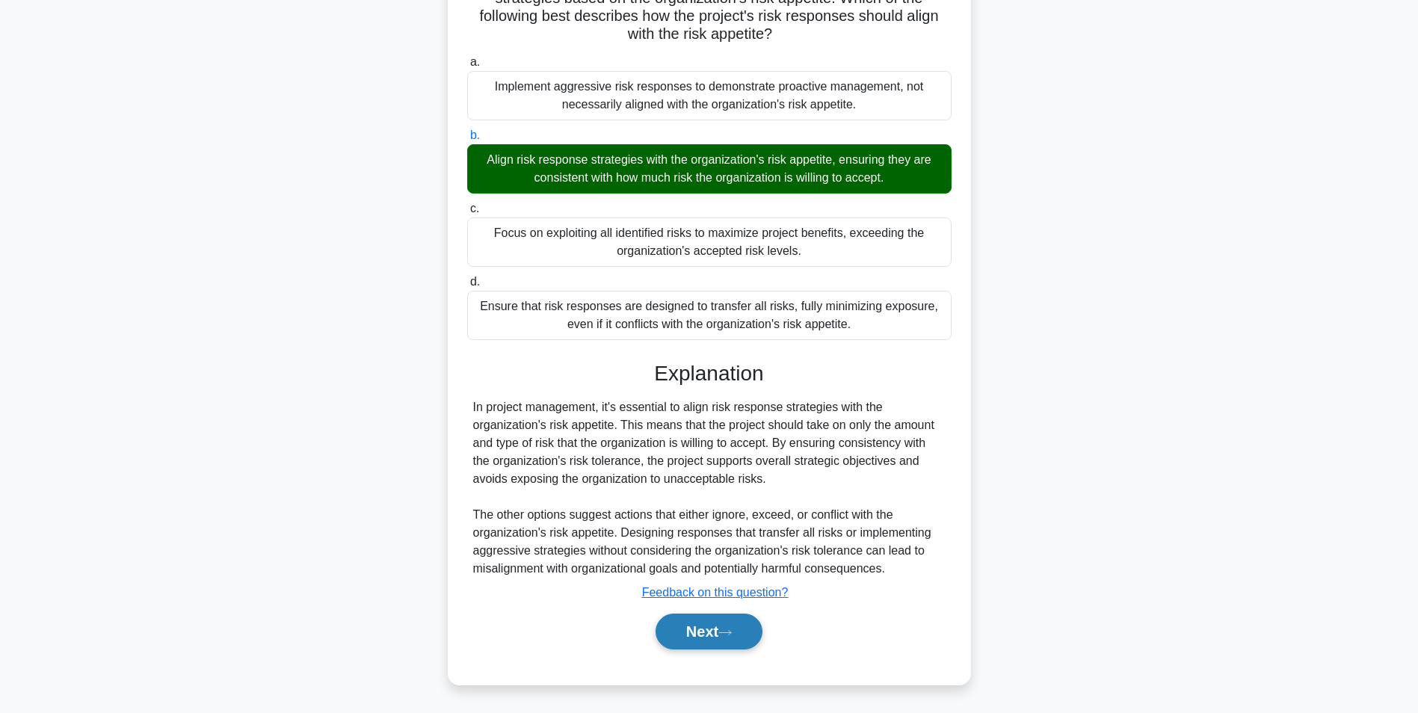
click at [673, 644] on button "Next" at bounding box center [708, 632] width 107 height 36
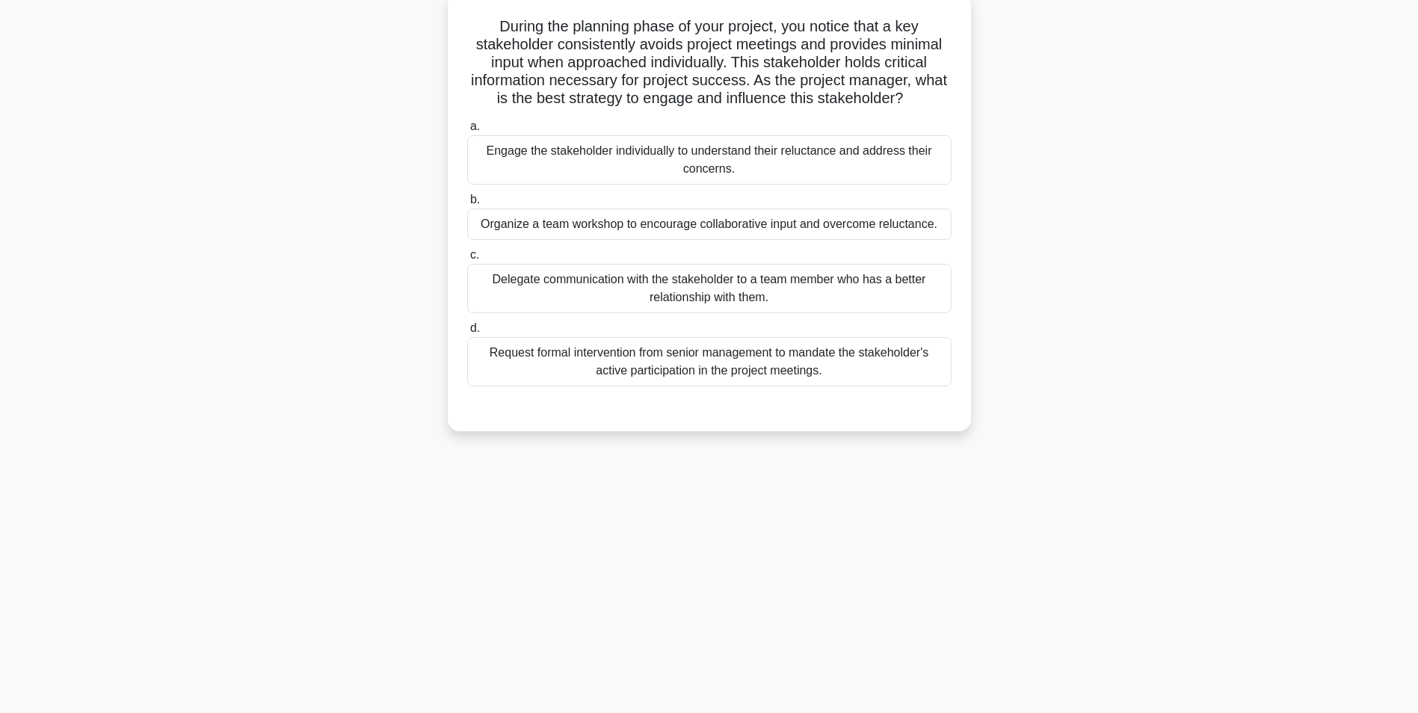
scroll to position [0, 0]
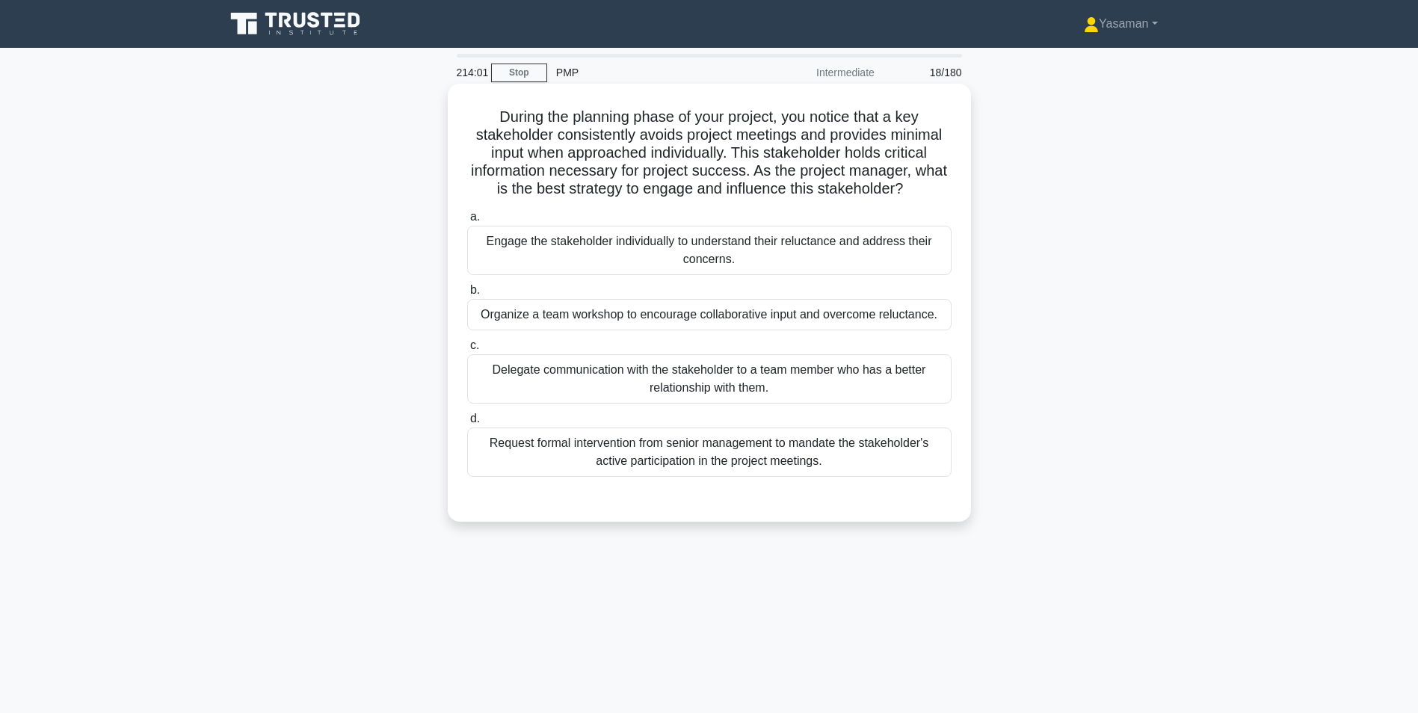
click at [754, 238] on div "Engage the stakeholder individually to understand their reluctance and address …" at bounding box center [709, 250] width 484 height 49
click at [467, 222] on input "a. Engage the stakeholder individually to understand their reluctance and addre…" at bounding box center [467, 217] width 0 height 10
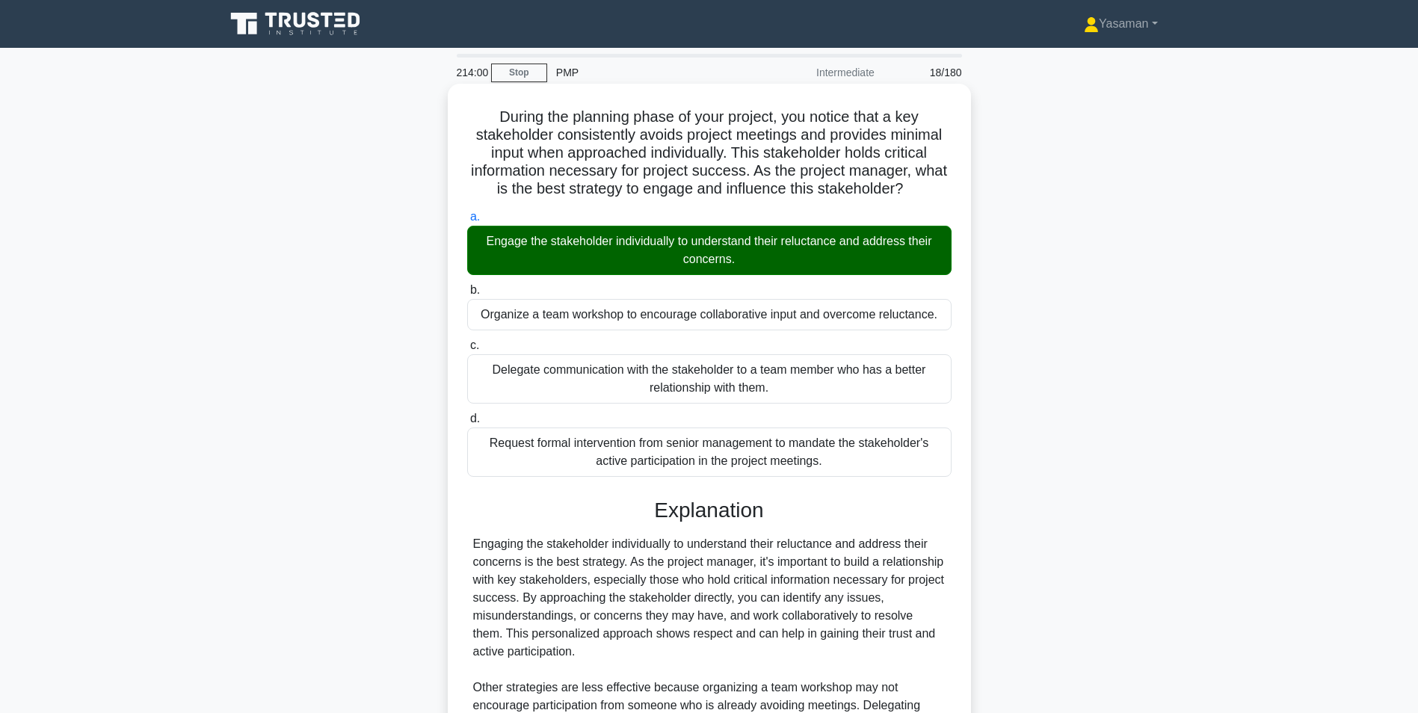
scroll to position [209, 0]
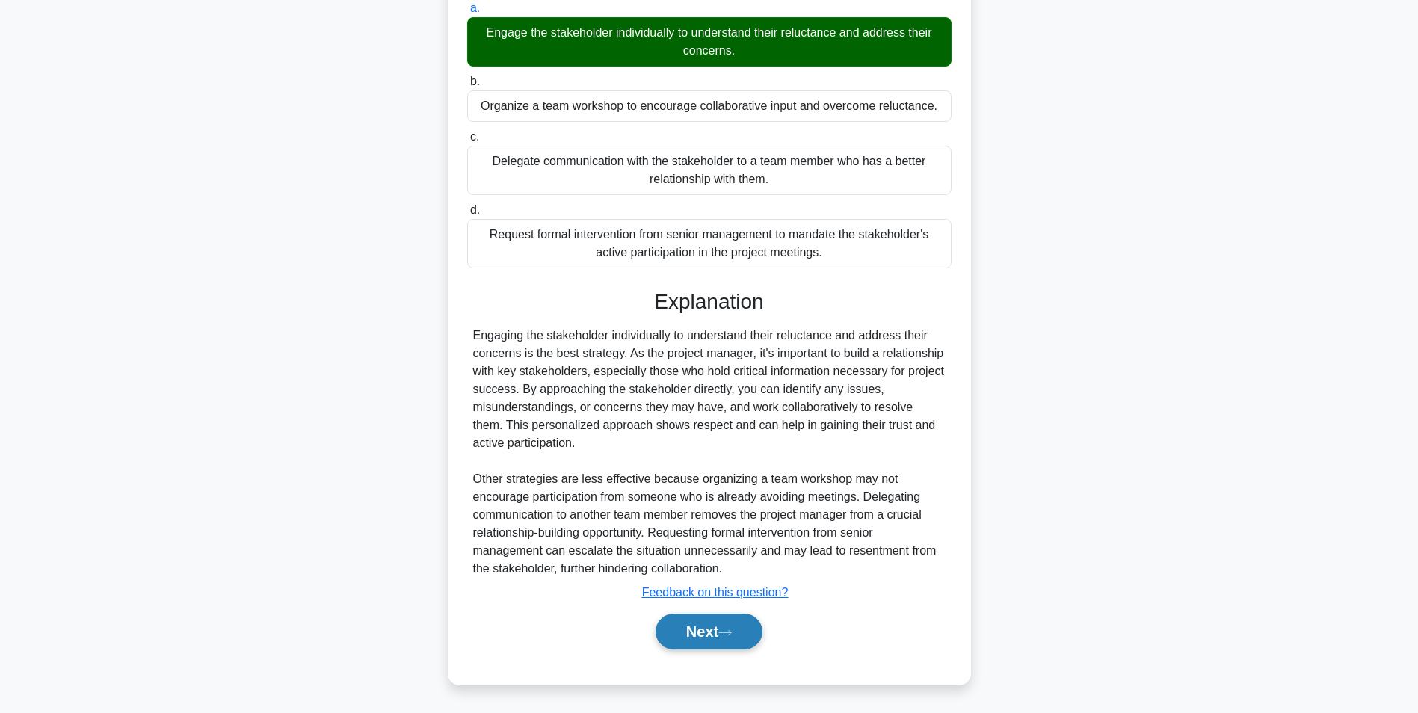
click at [688, 623] on button "Next" at bounding box center [708, 632] width 107 height 36
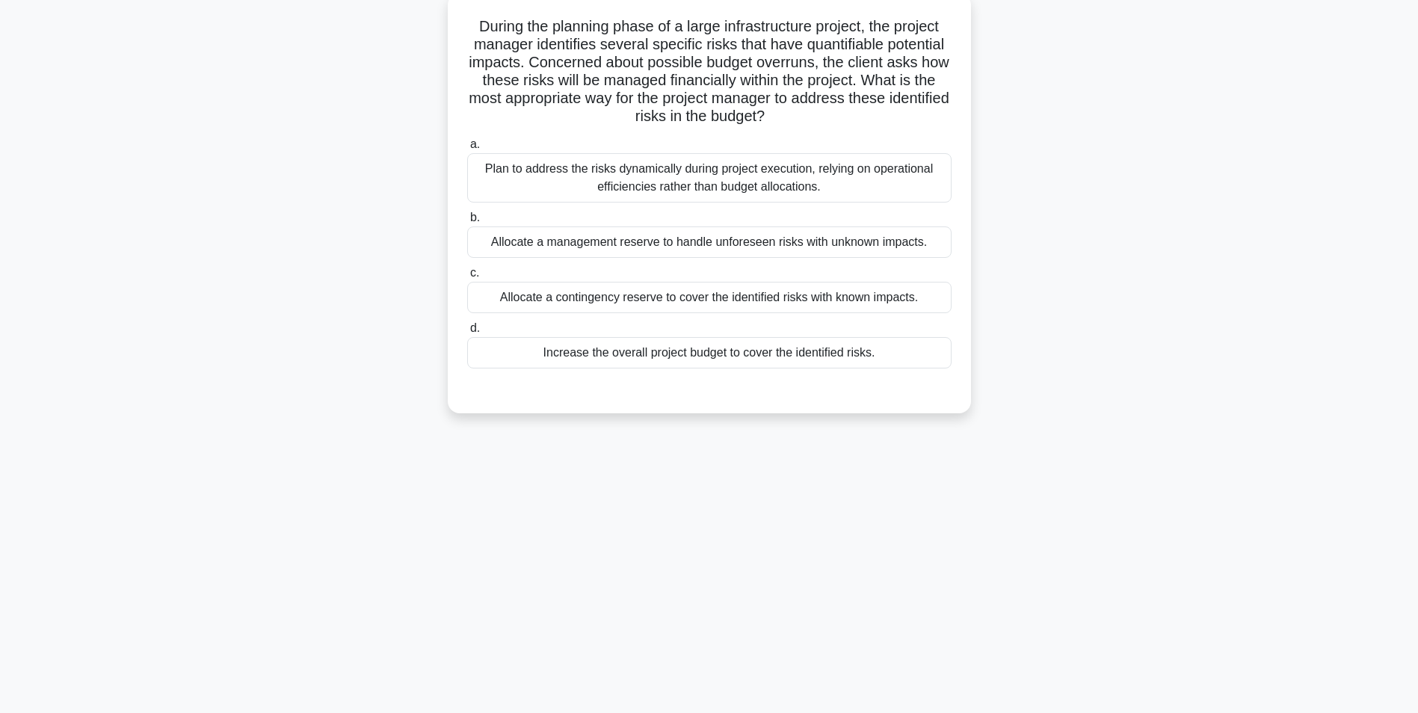
scroll to position [0, 0]
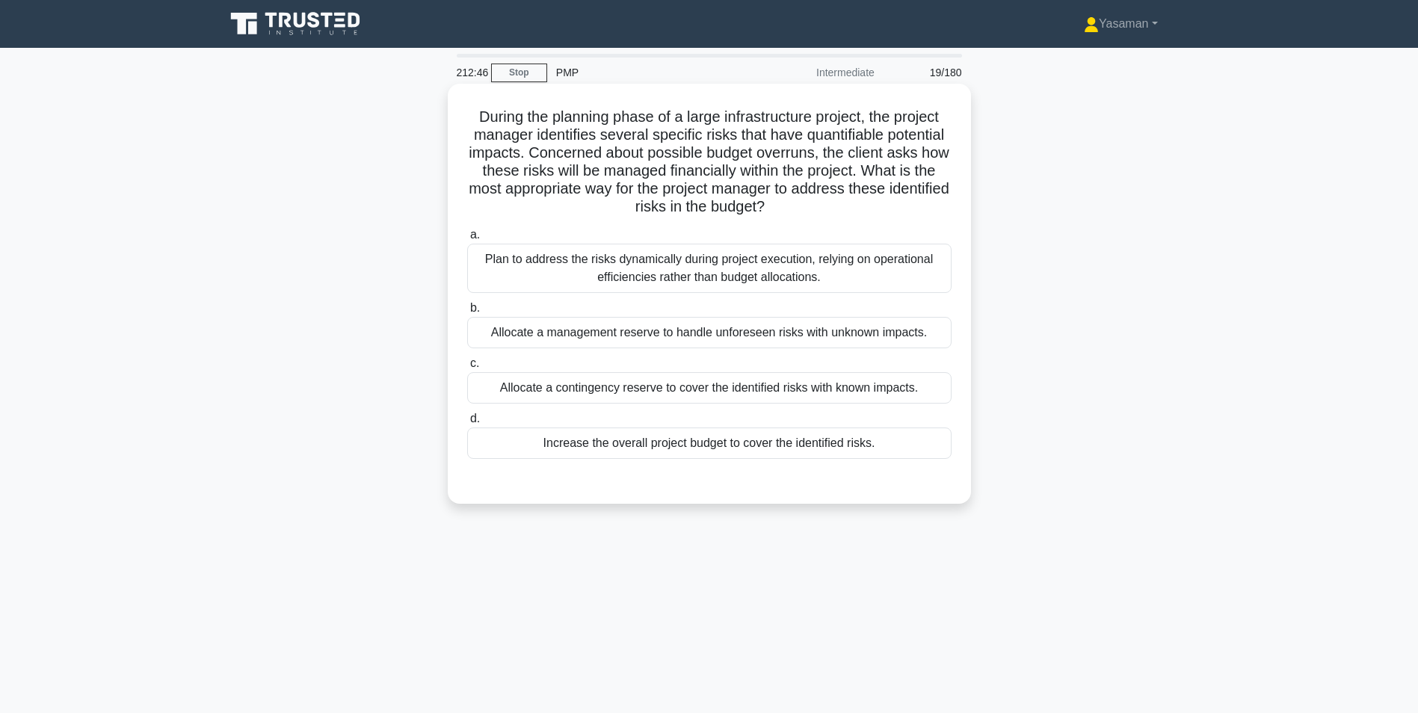
click at [717, 374] on div "Allocate a contingency reserve to cover the identified risks with known impacts." at bounding box center [709, 387] width 484 height 31
click at [467, 368] on input "c. Allocate a contingency reserve to cover the identified risks with known impa…" at bounding box center [467, 364] width 0 height 10
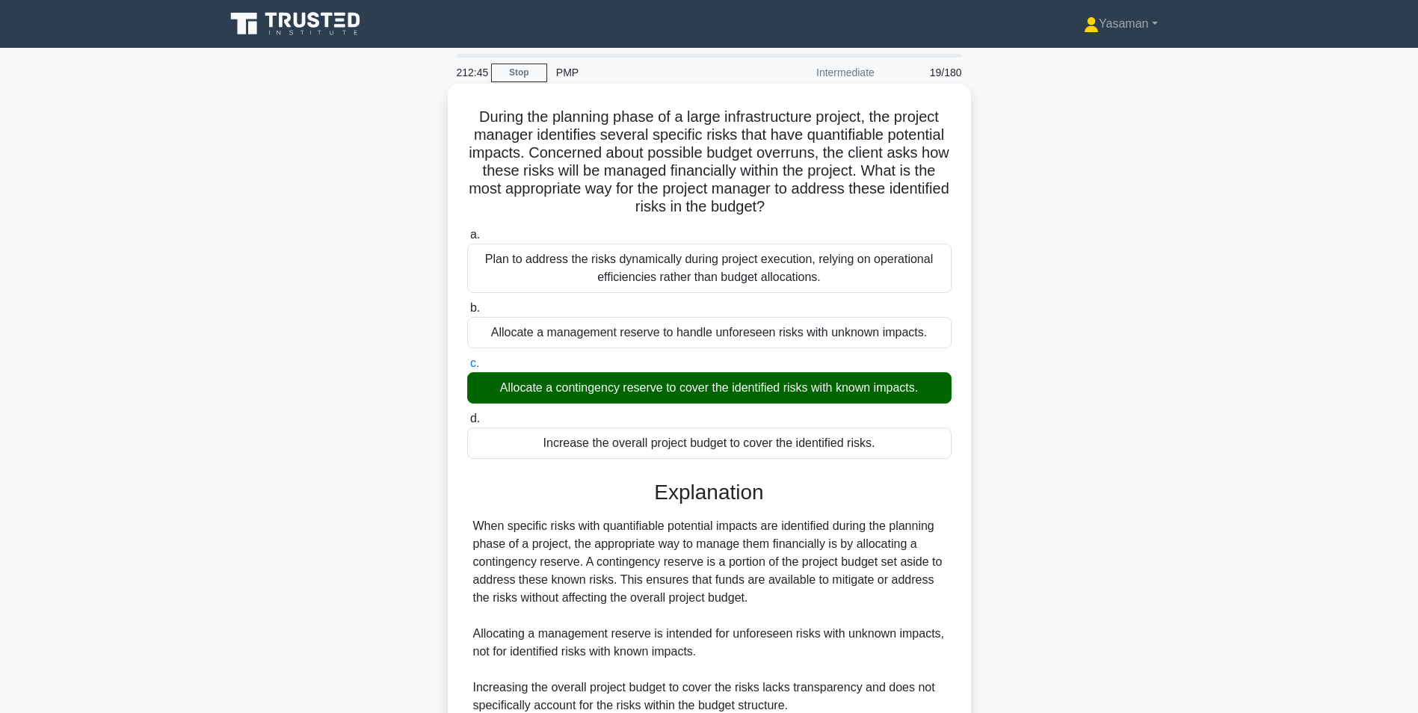
scroll to position [209, 0]
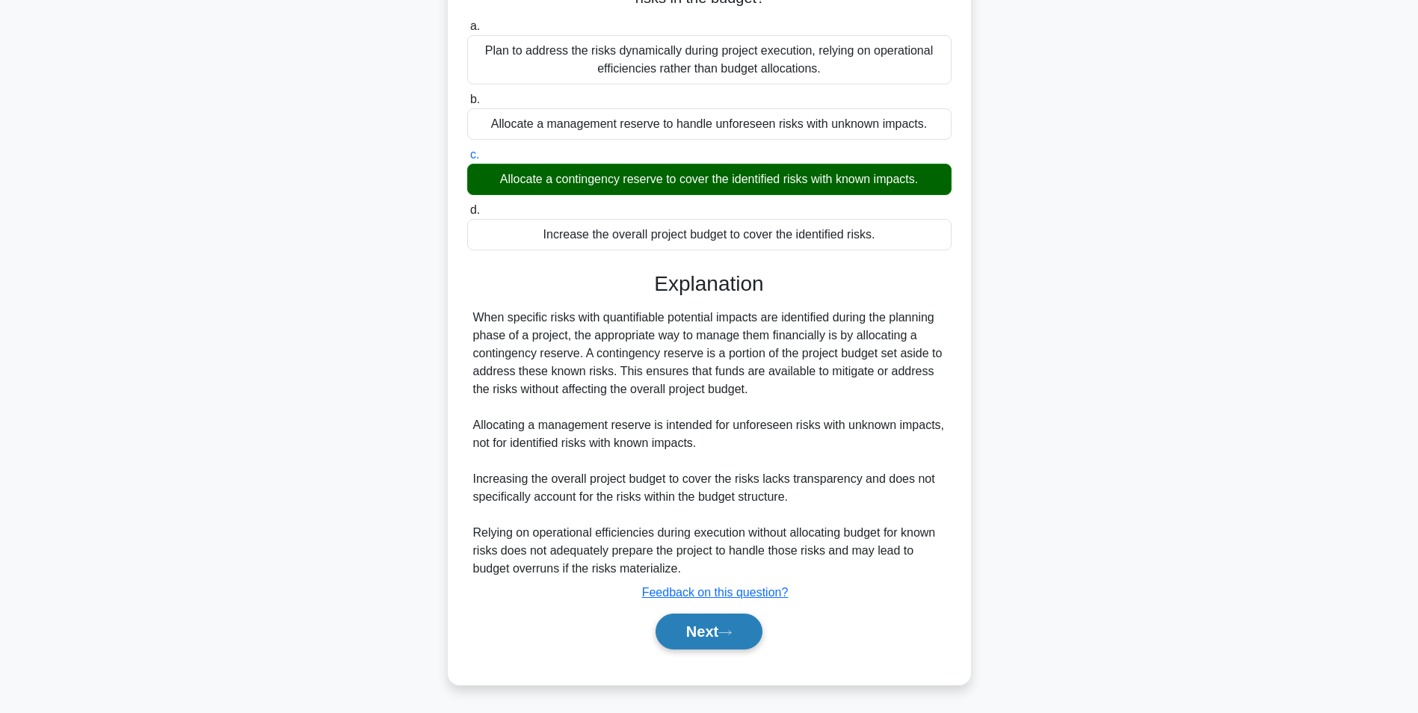
click at [711, 622] on button "Next" at bounding box center [708, 632] width 107 height 36
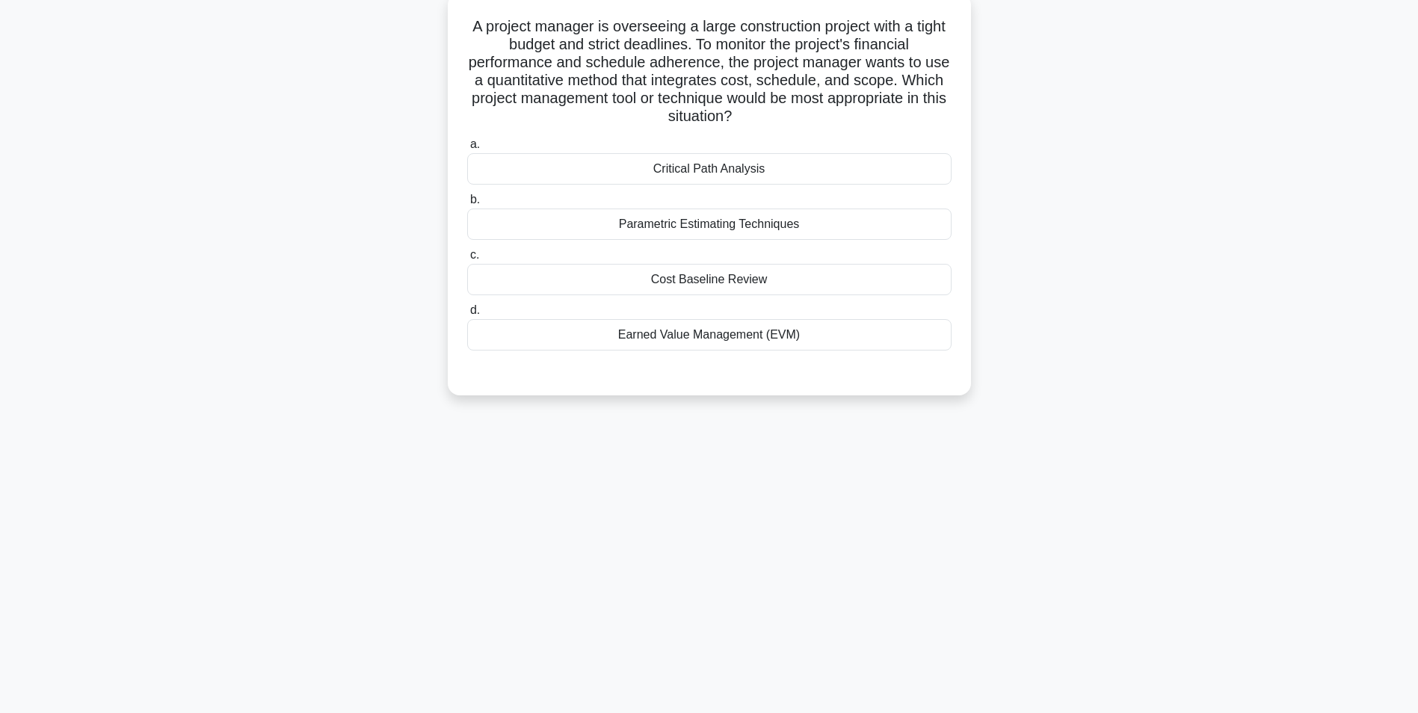
scroll to position [17, 0]
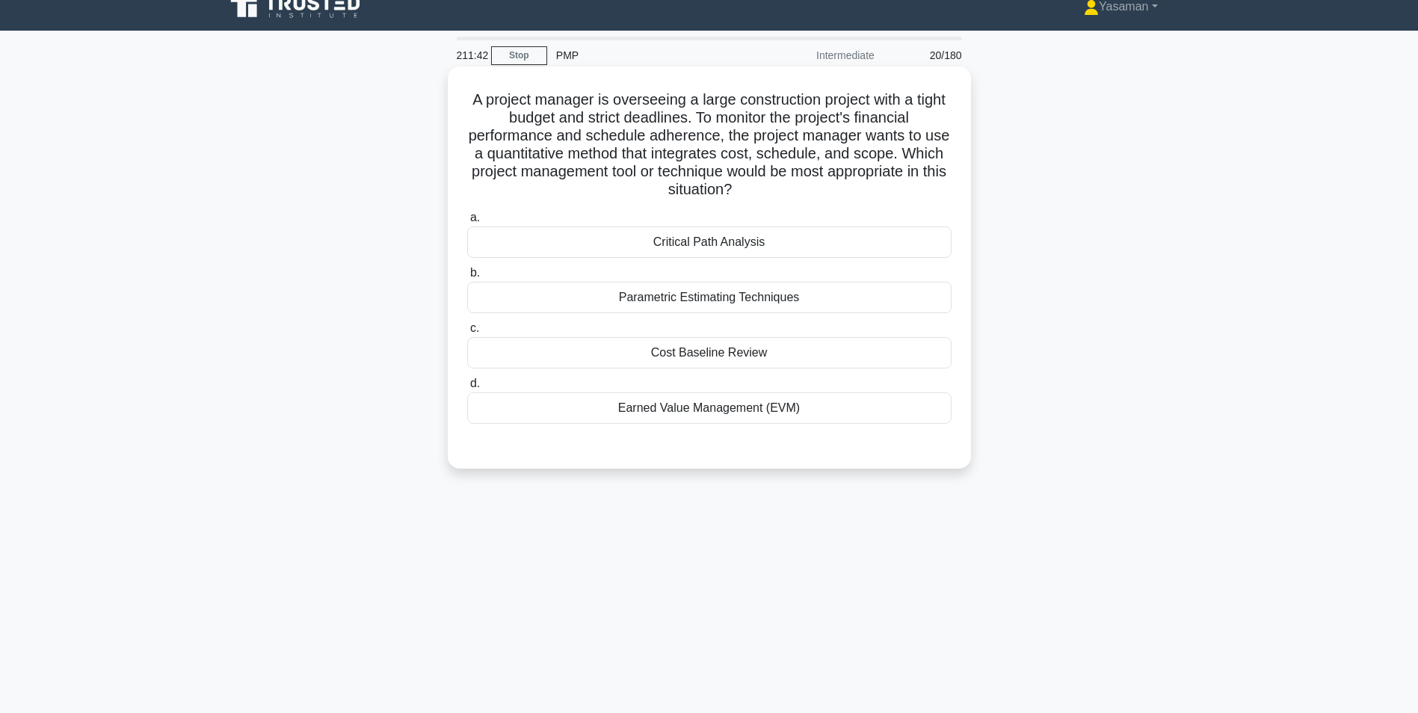
click at [848, 419] on div "Earned Value Management (EVM)" at bounding box center [709, 407] width 484 height 31
click at [467, 389] on input "d. Earned Value Management (EVM)" at bounding box center [467, 384] width 0 height 10
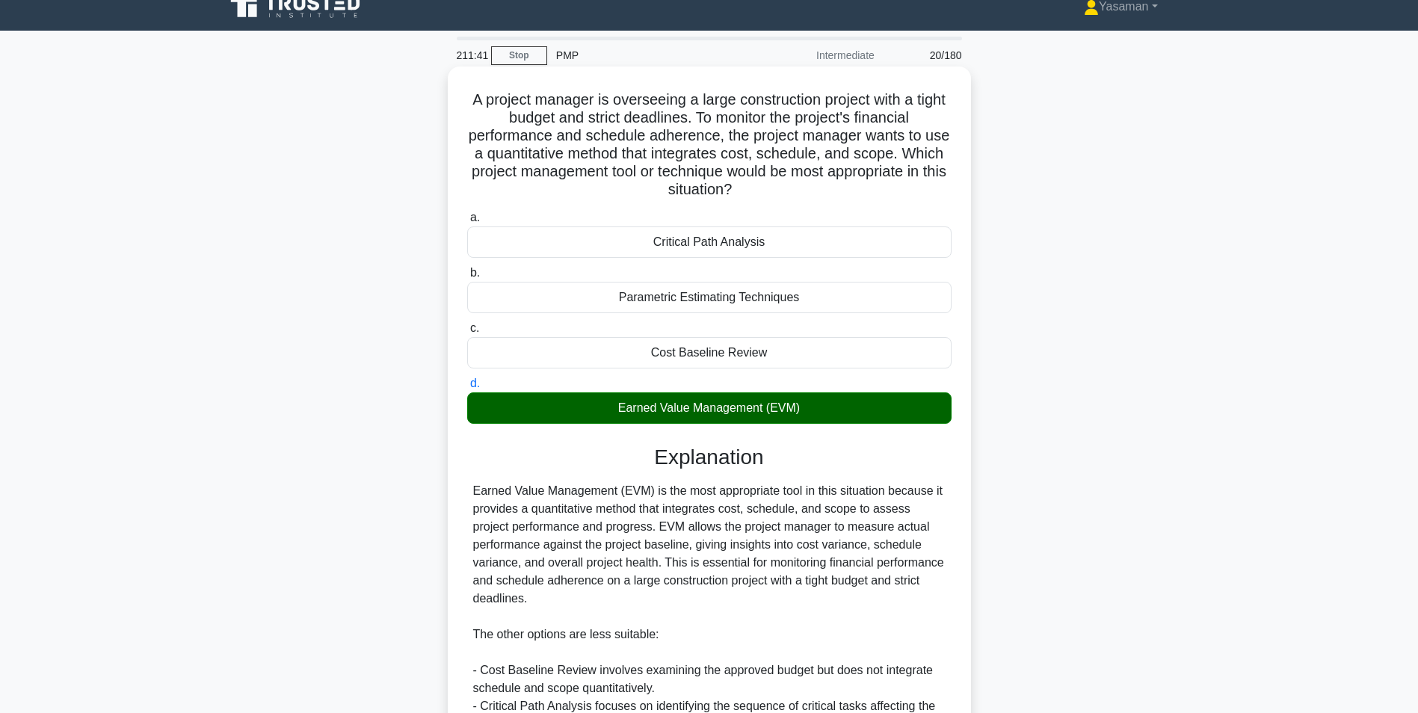
scroll to position [209, 0]
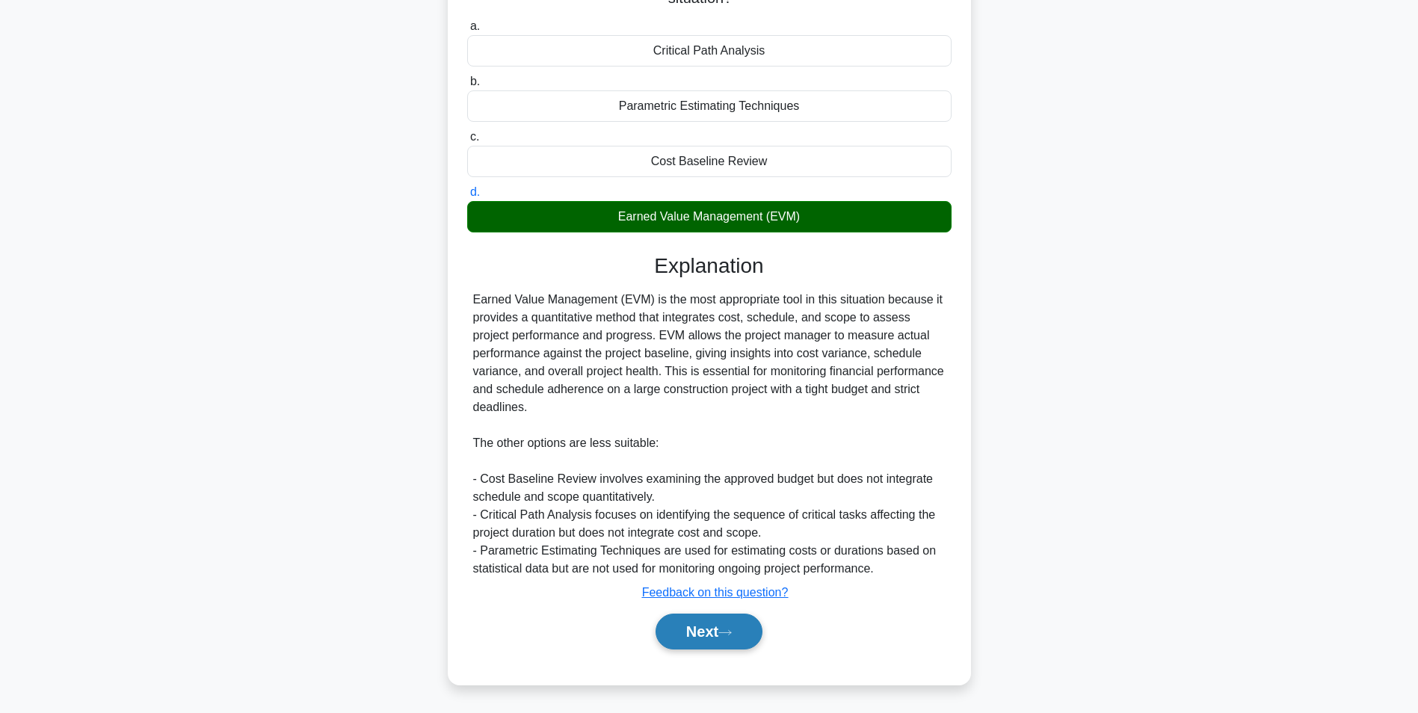
click at [720, 632] on button "Next" at bounding box center [708, 632] width 107 height 36
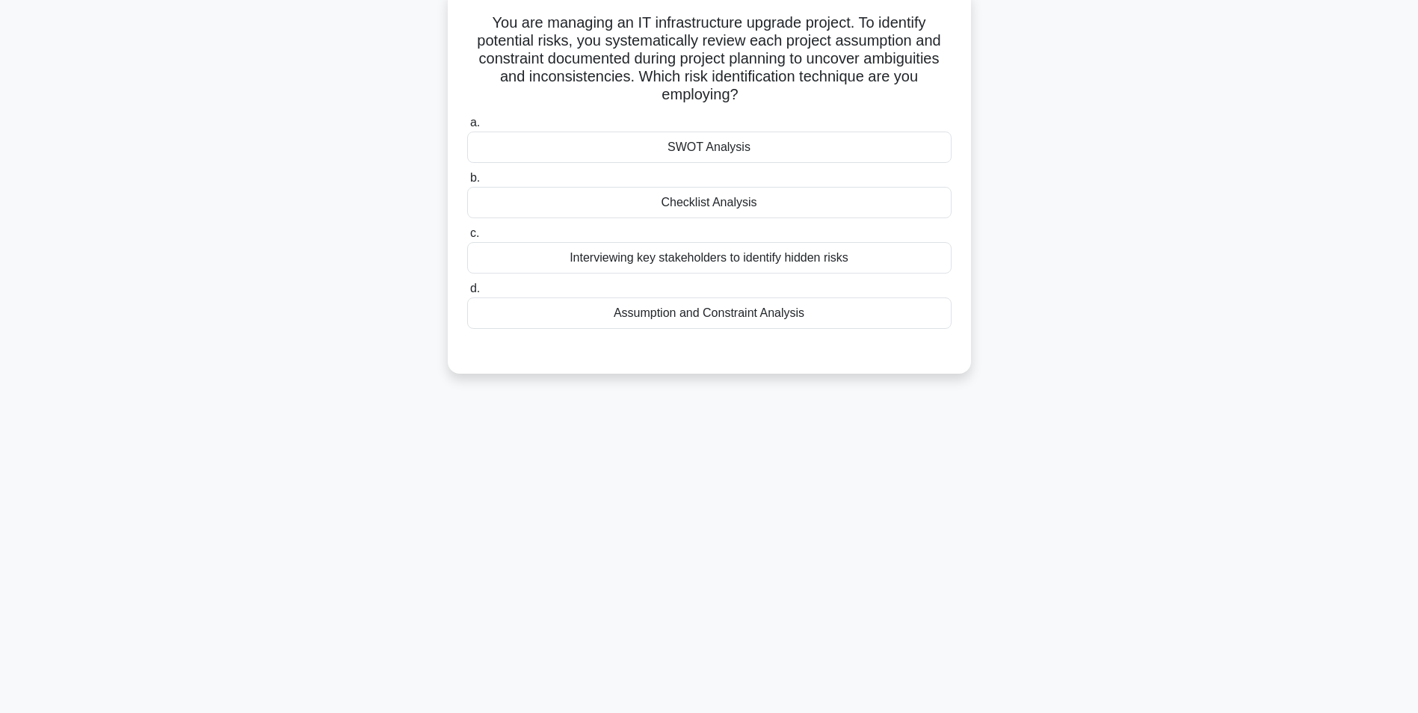
scroll to position [0, 0]
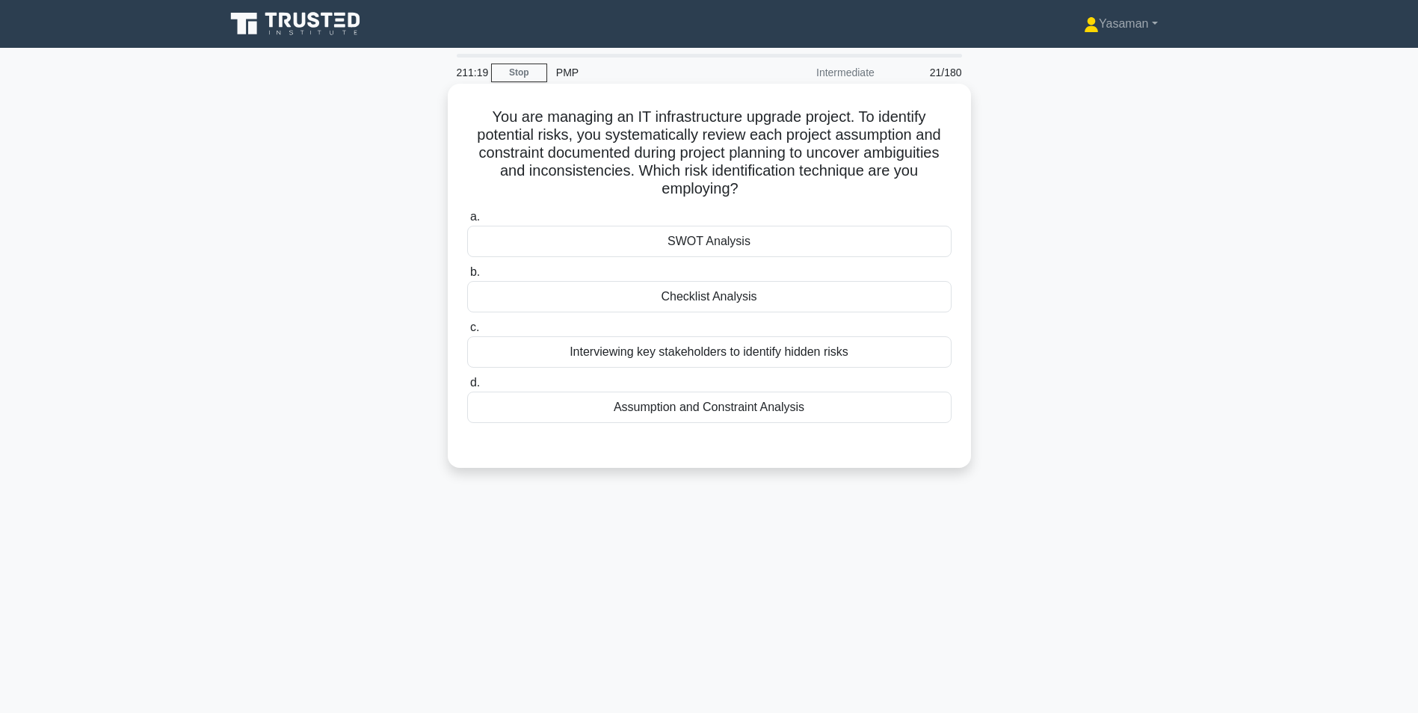
click at [915, 238] on div "SWOT Analysis" at bounding box center [709, 241] width 484 height 31
click at [467, 222] on input "a. SWOT Analysis" at bounding box center [467, 217] width 0 height 10
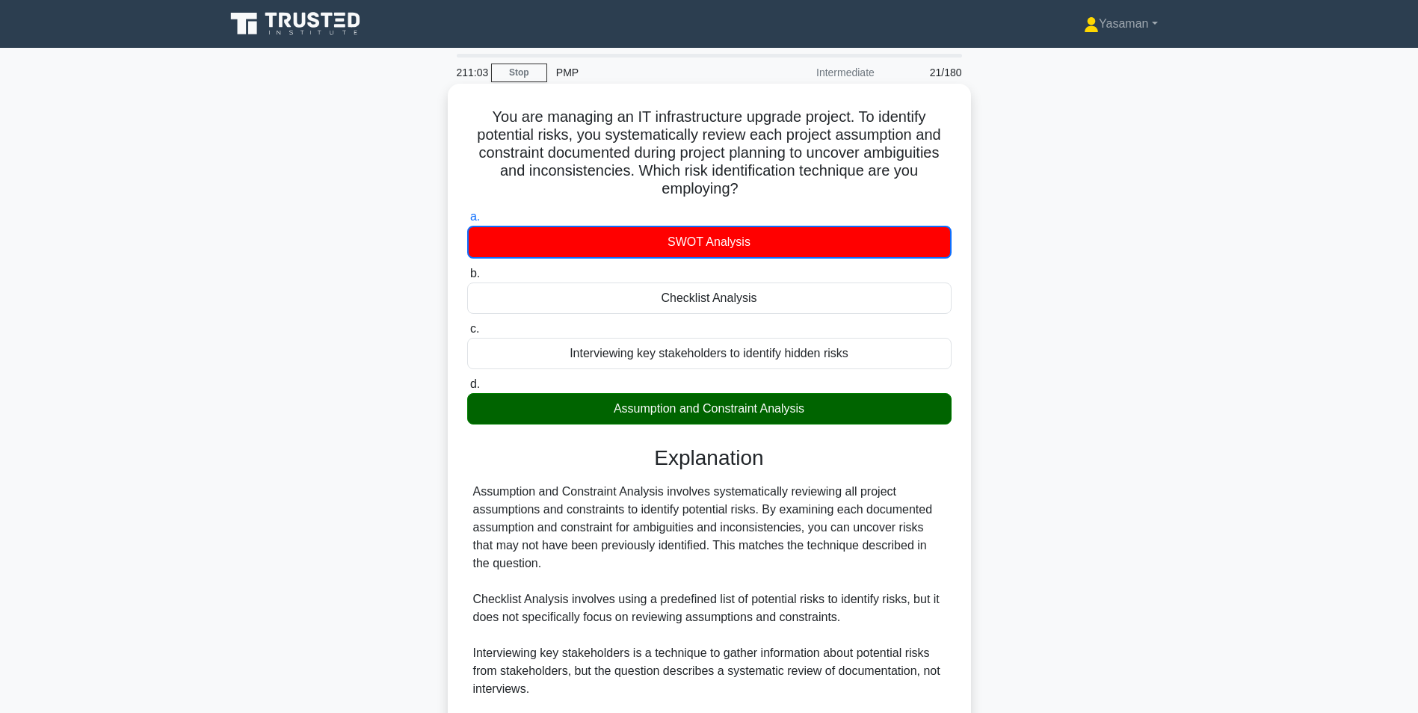
scroll to position [193, 0]
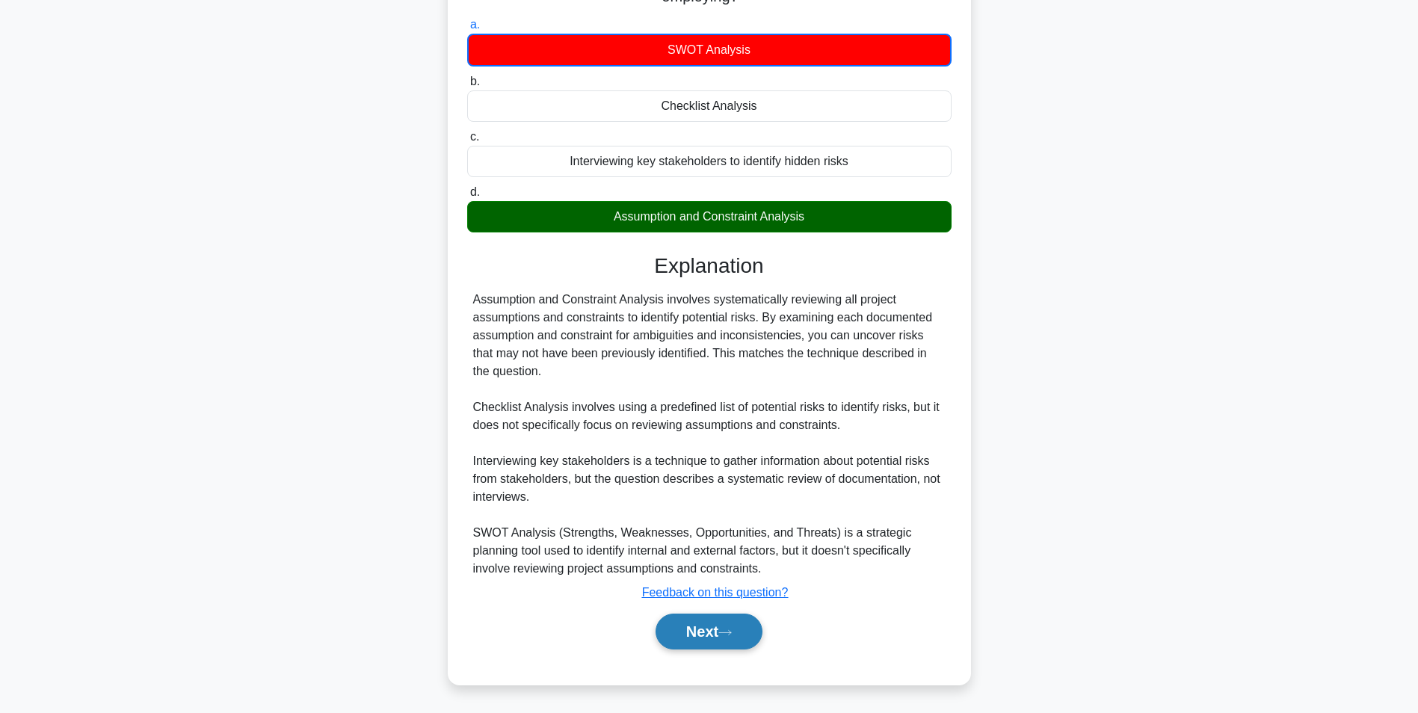
click at [738, 638] on button "Next" at bounding box center [708, 632] width 107 height 36
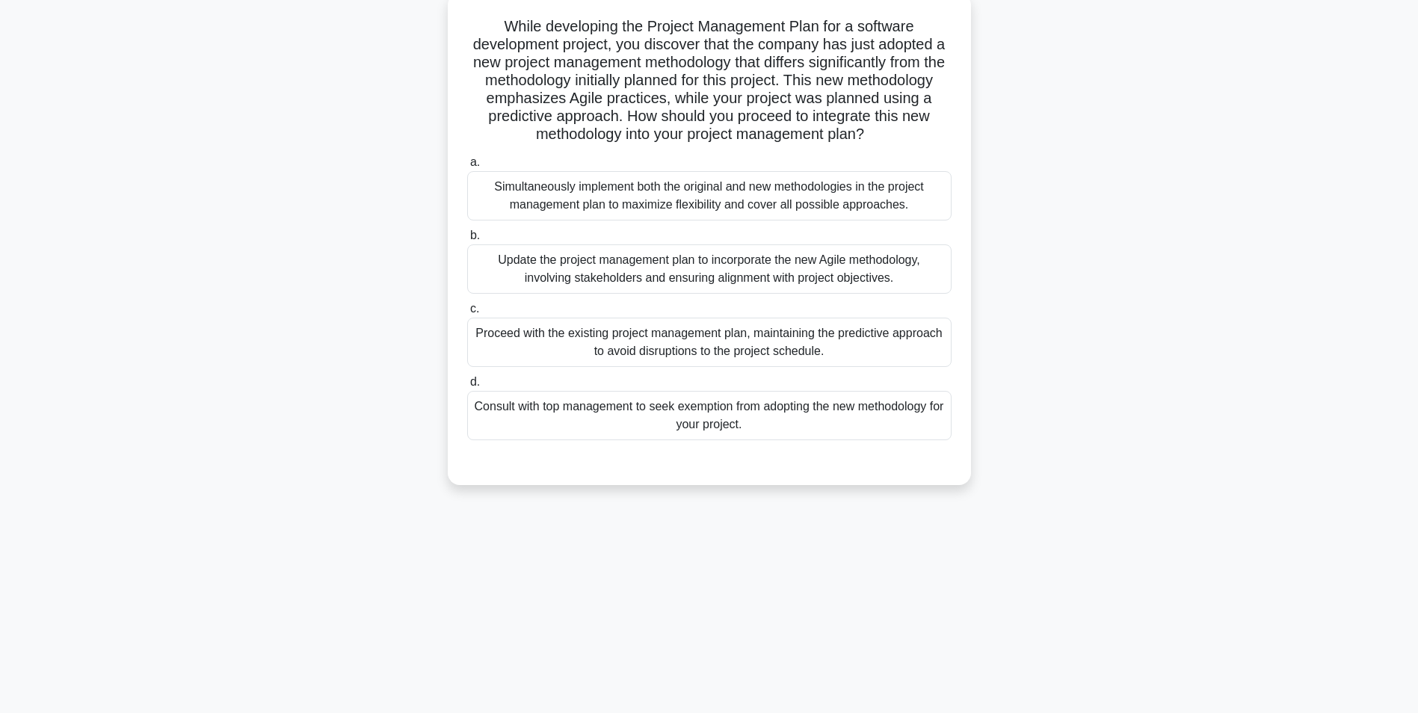
scroll to position [0, 0]
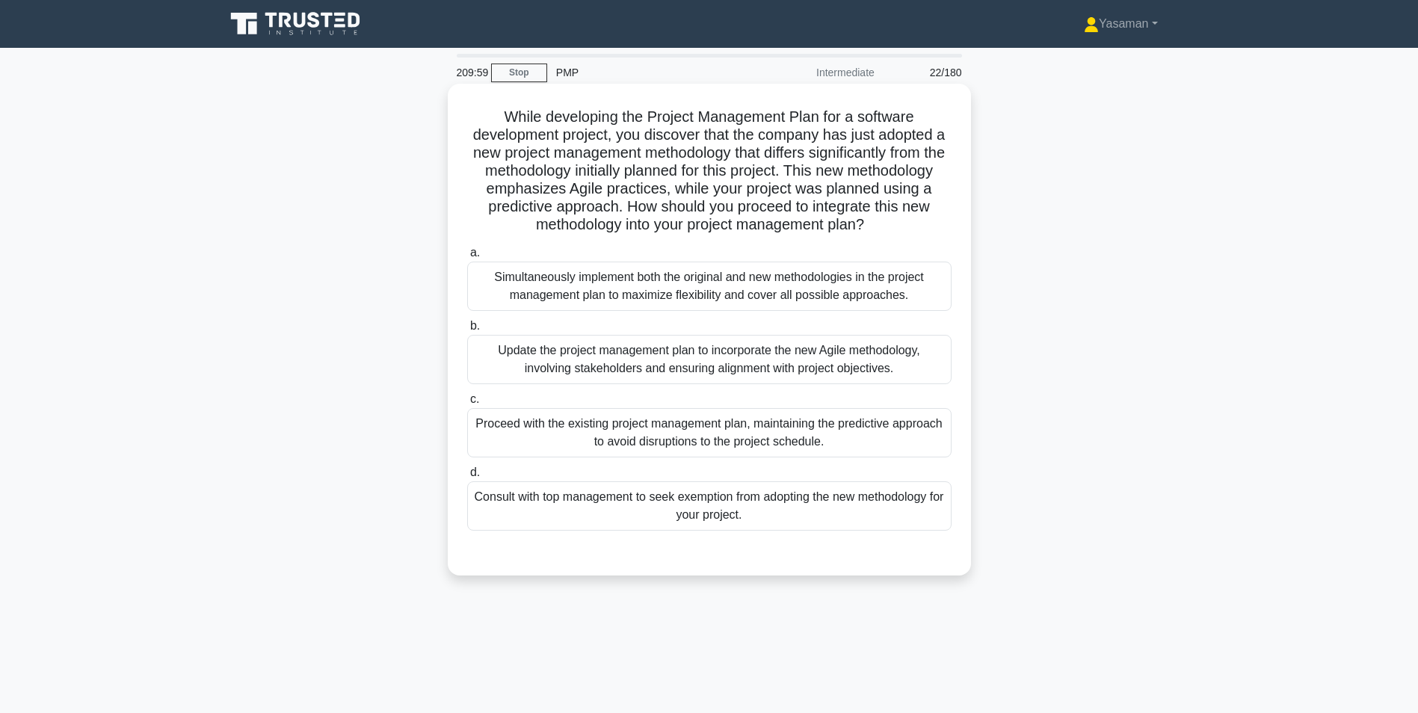
click at [850, 373] on div "Update the project management plan to incorporate the new Agile methodology, in…" at bounding box center [709, 359] width 484 height 49
click at [467, 331] on input "b. Update the project management plan to incorporate the new Agile methodology,…" at bounding box center [467, 326] width 0 height 10
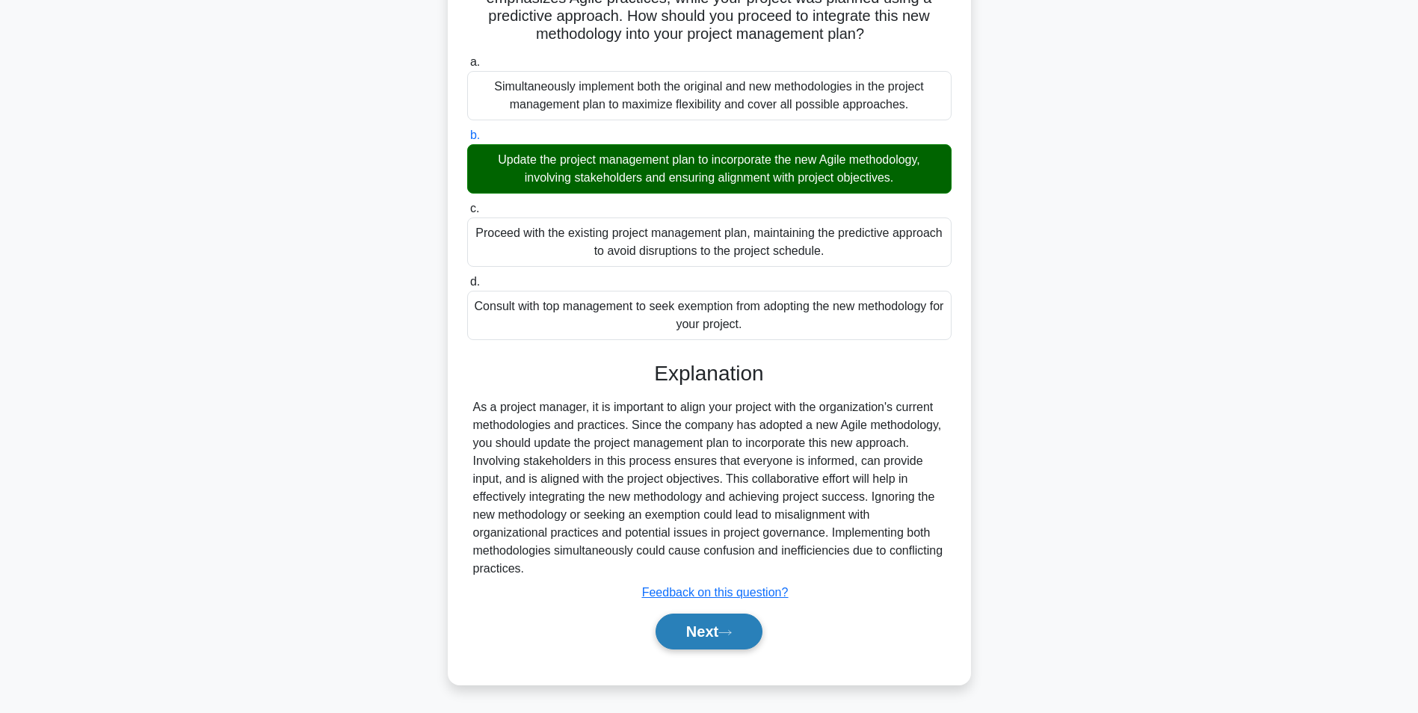
click at [732, 630] on icon at bounding box center [724, 633] width 13 height 8
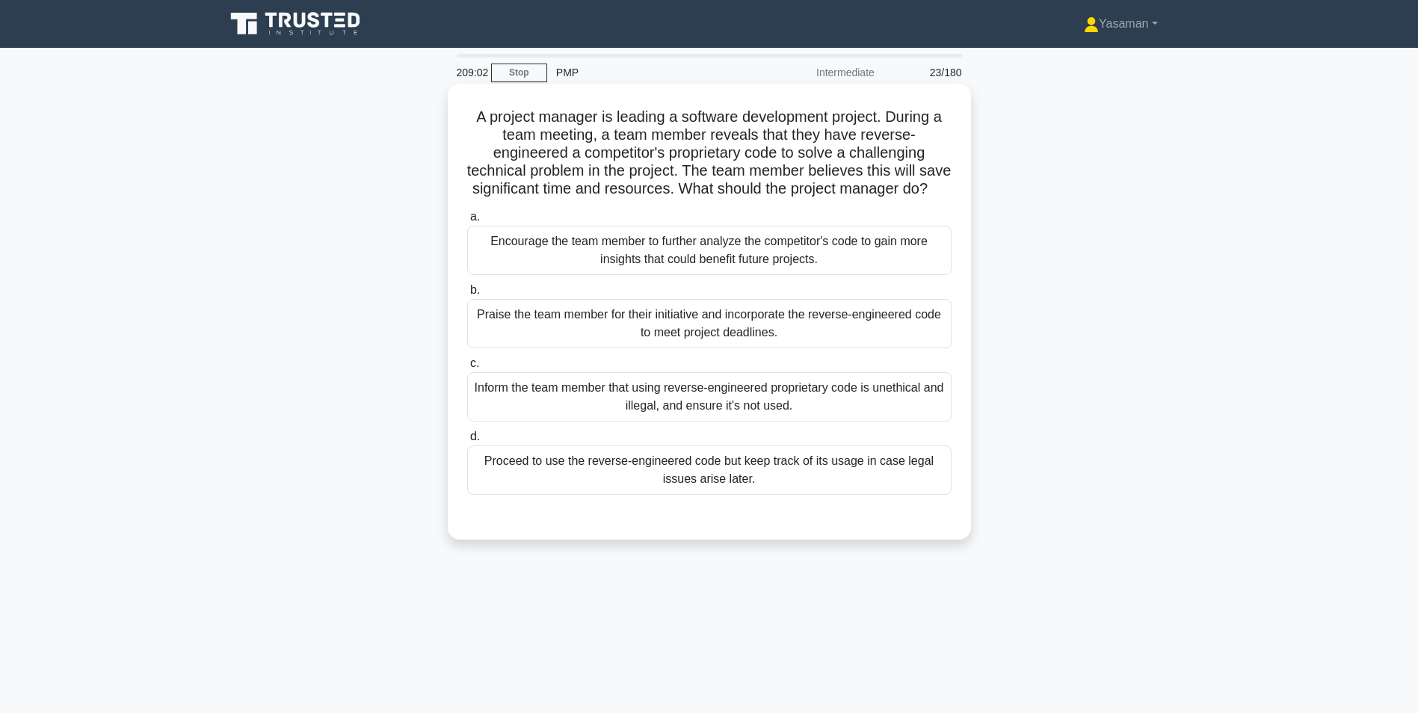
click at [901, 422] on div "Inform the team member that using reverse-engineered proprietary code is unethi…" at bounding box center [709, 396] width 484 height 49
click at [467, 368] on input "c. Inform the team member that using reverse-engineered proprietary code is une…" at bounding box center [467, 364] width 0 height 10
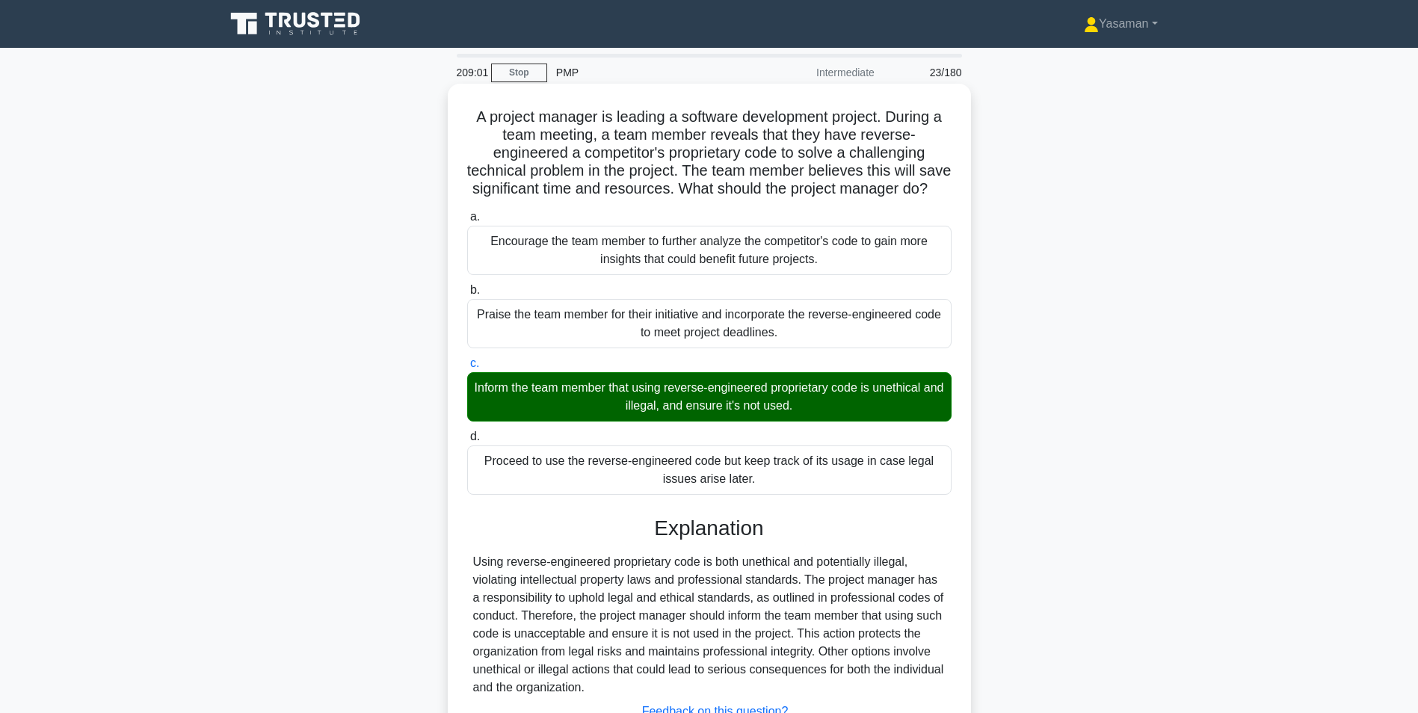
scroll to position [138, 0]
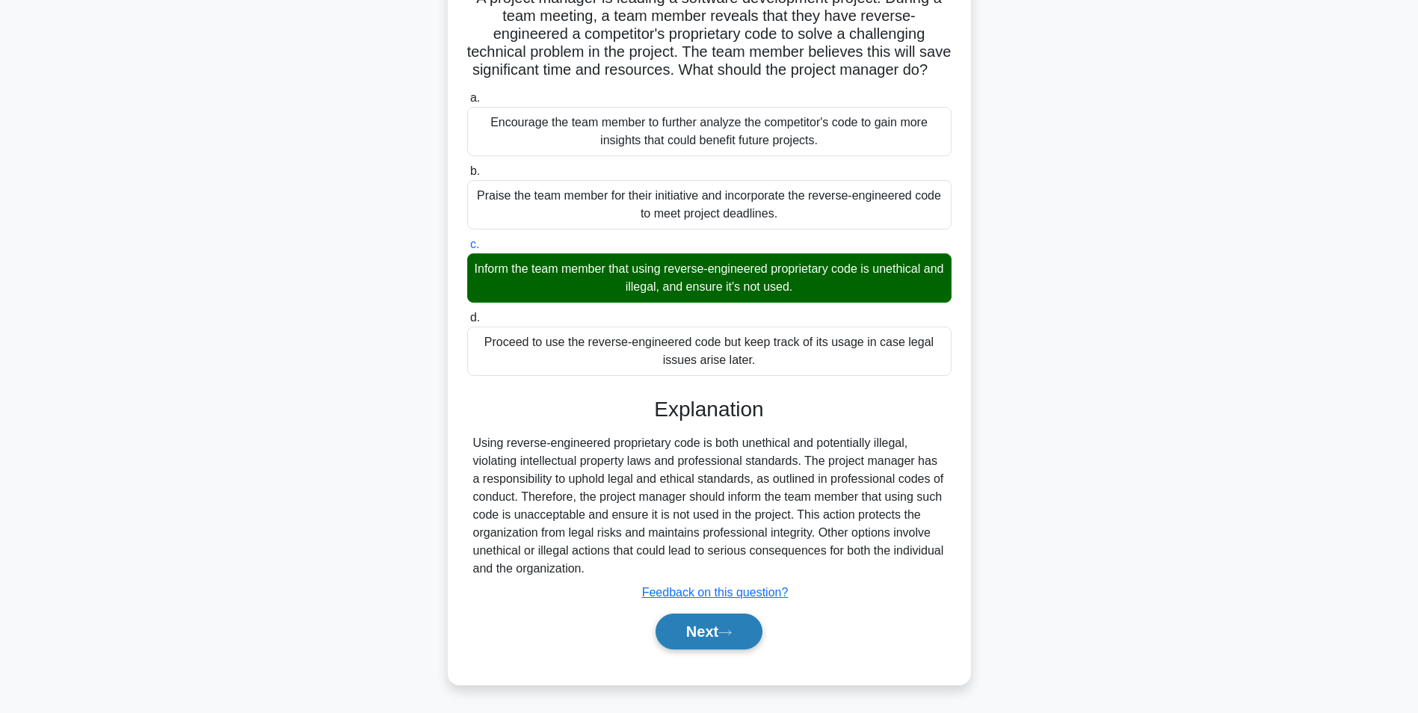
click at [720, 635] on button "Next" at bounding box center [708, 632] width 107 height 36
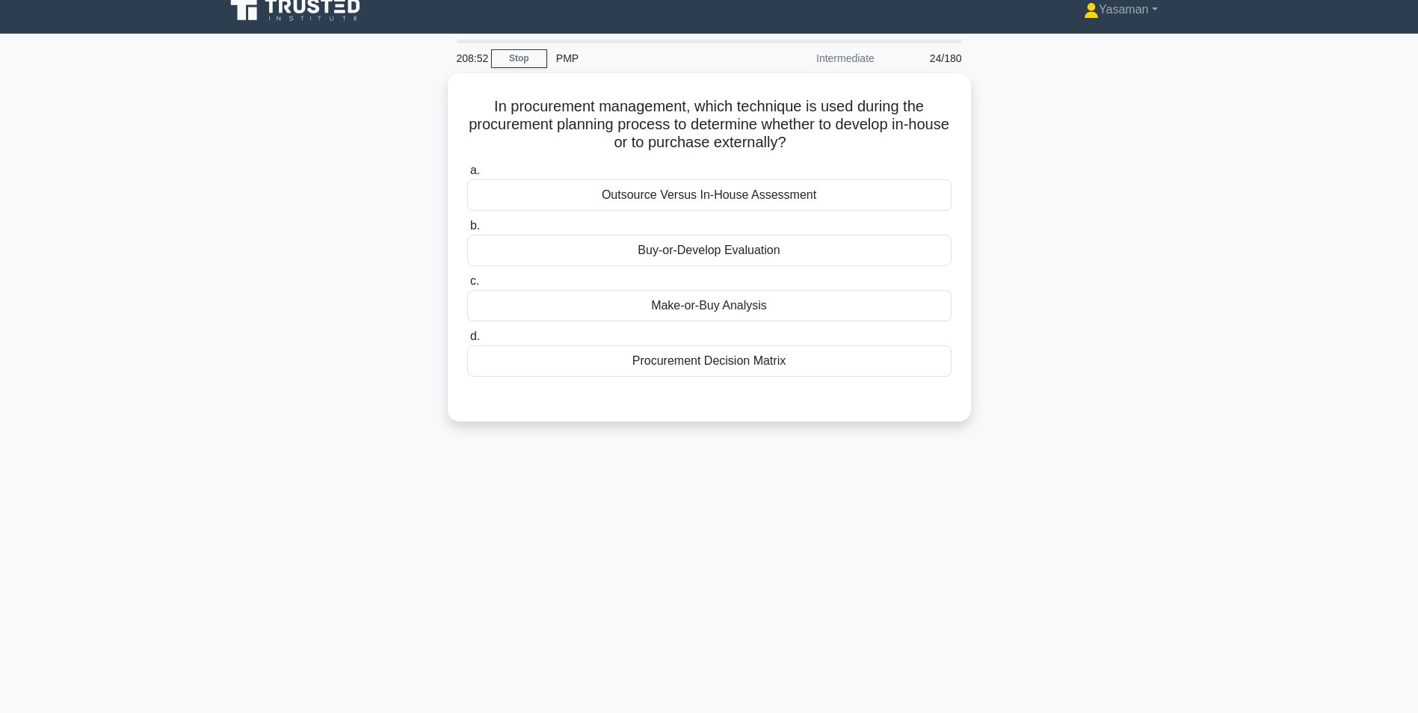
scroll to position [13, 0]
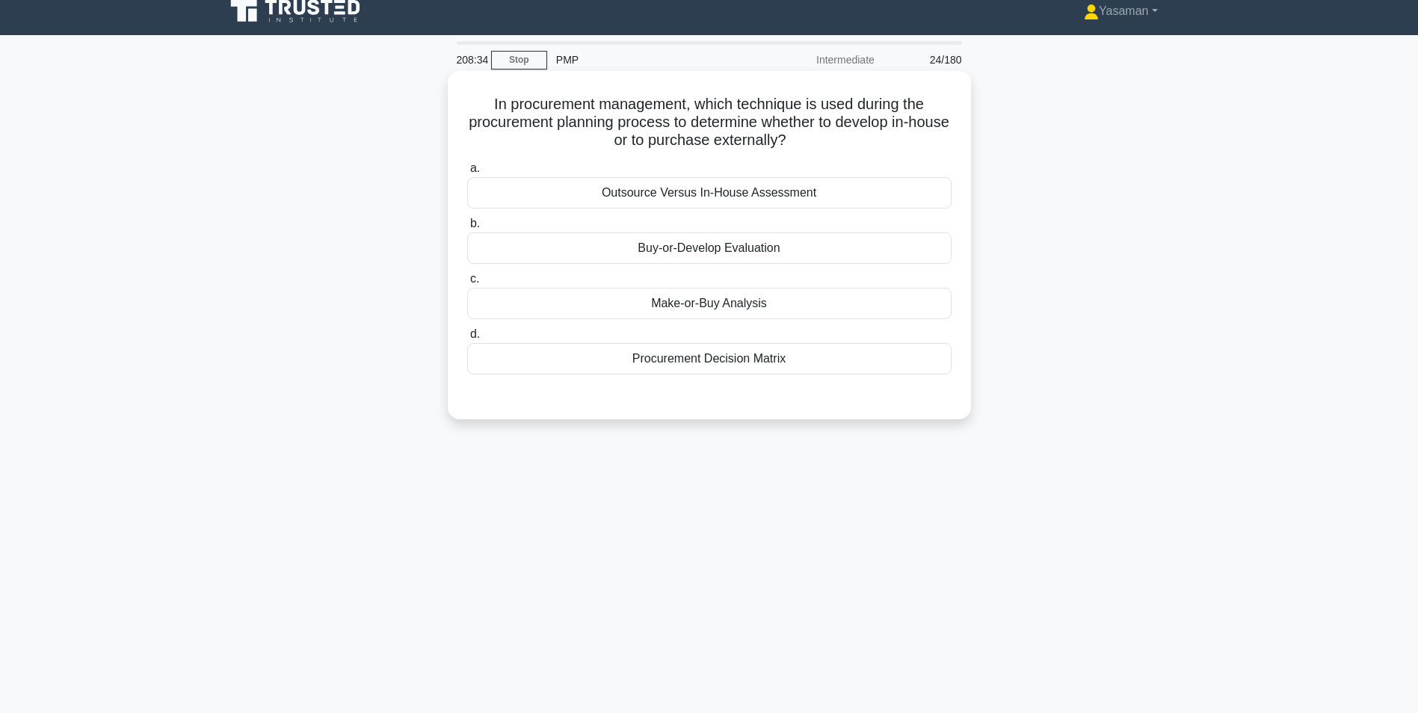
click at [841, 203] on div "Outsource Versus In-House Assessment" at bounding box center [709, 192] width 484 height 31
click at [467, 173] on input "a. Outsource Versus In-House Assessment" at bounding box center [467, 169] width 0 height 10
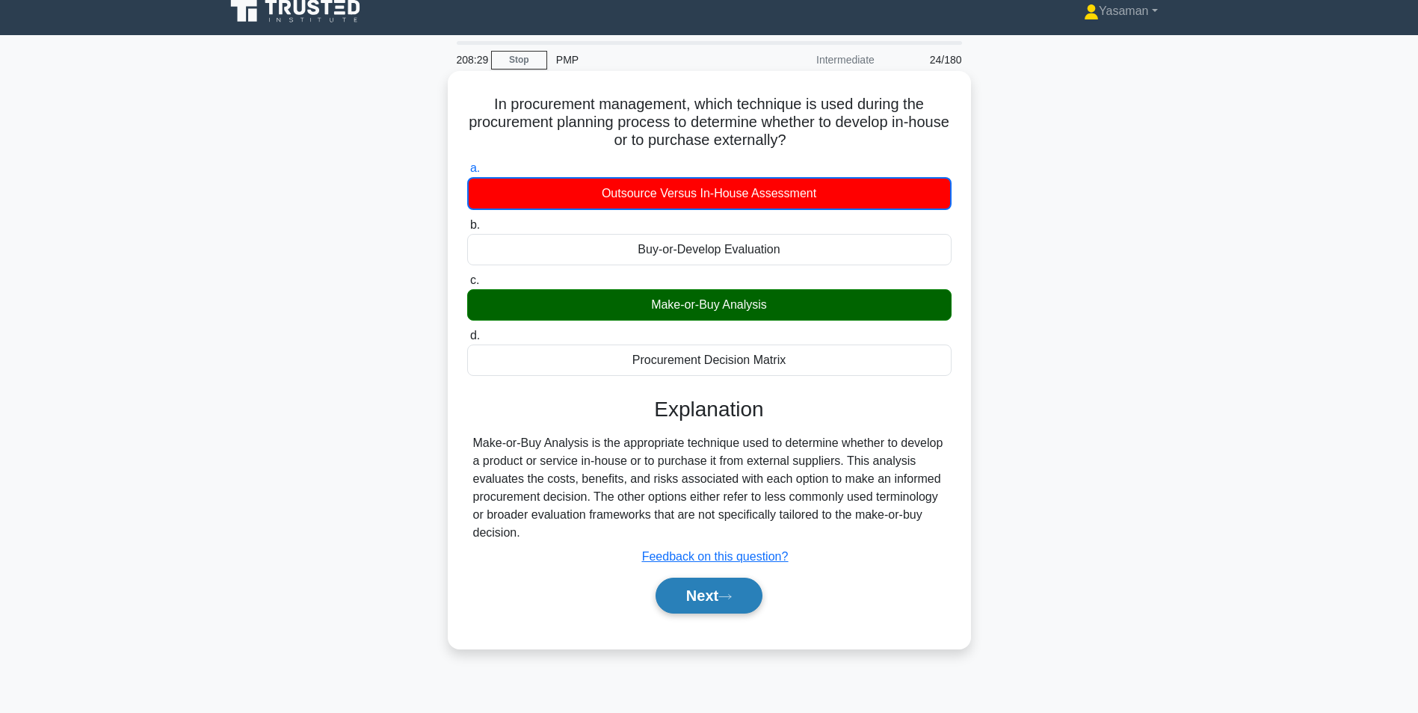
click at [704, 612] on button "Next" at bounding box center [708, 596] width 107 height 36
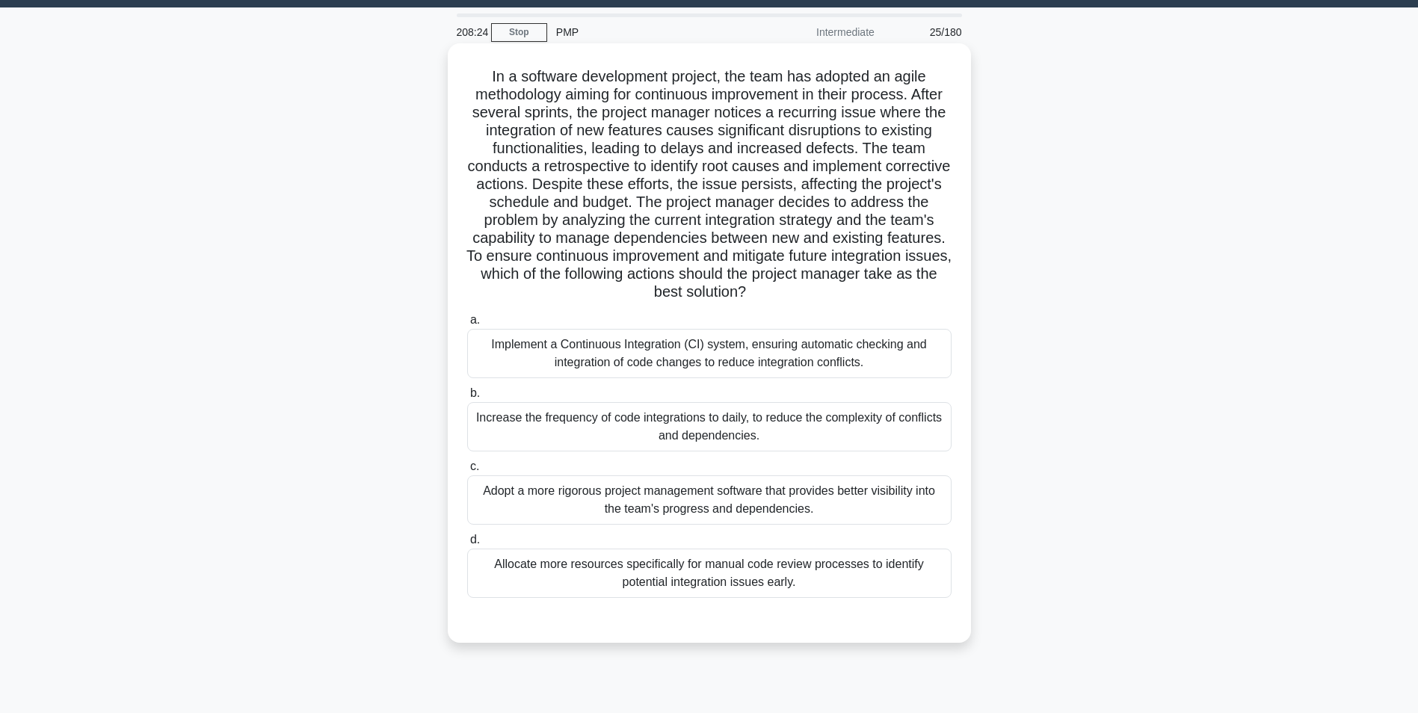
scroll to position [41, 0]
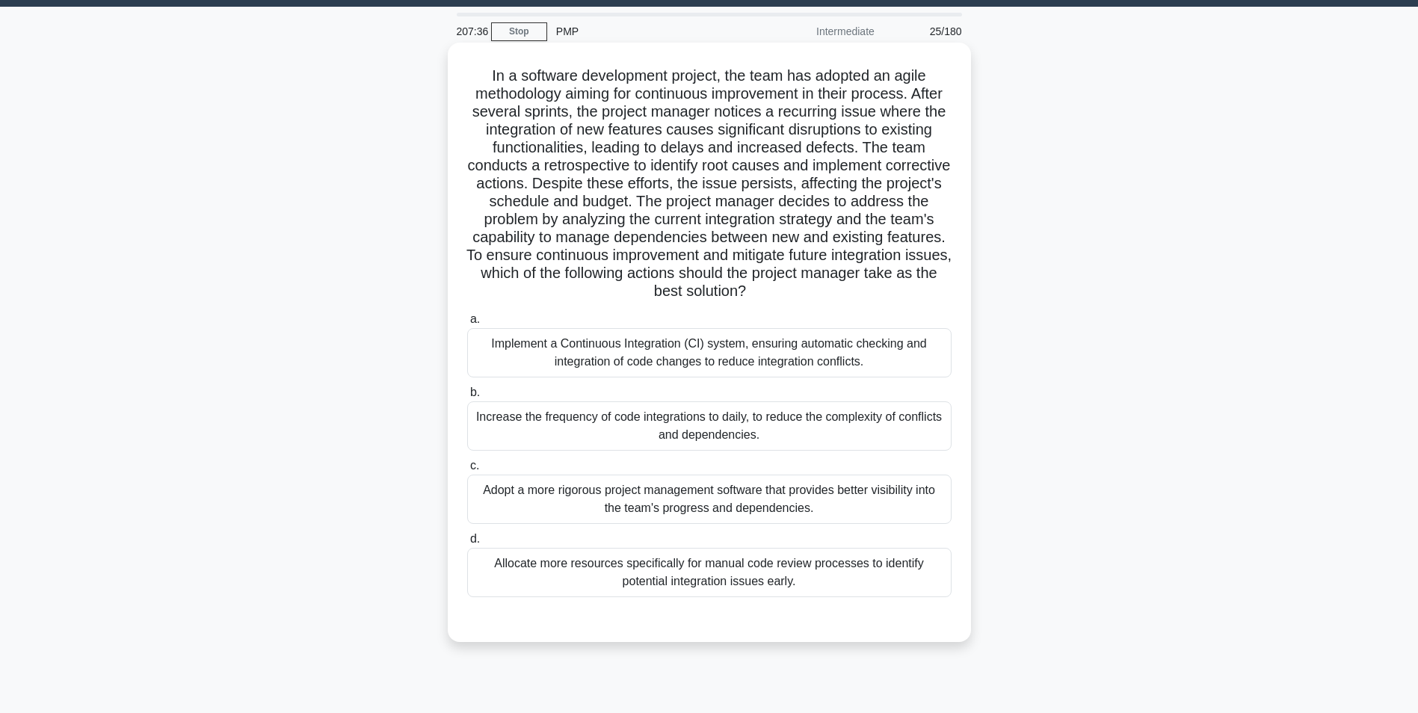
drag, startPoint x: 644, startPoint y: 145, endPoint x: 874, endPoint y: 297, distance: 275.7
click at [874, 297] on h5 "In a software development project, the team has adopted an agile methodology ai…" at bounding box center [709, 184] width 487 height 235
drag, startPoint x: 874, startPoint y: 297, endPoint x: 843, endPoint y: 293, distance: 31.6
click at [843, 293] on h5 "In a software development project, the team has adopted an agile methodology ai…" at bounding box center [709, 184] width 487 height 235
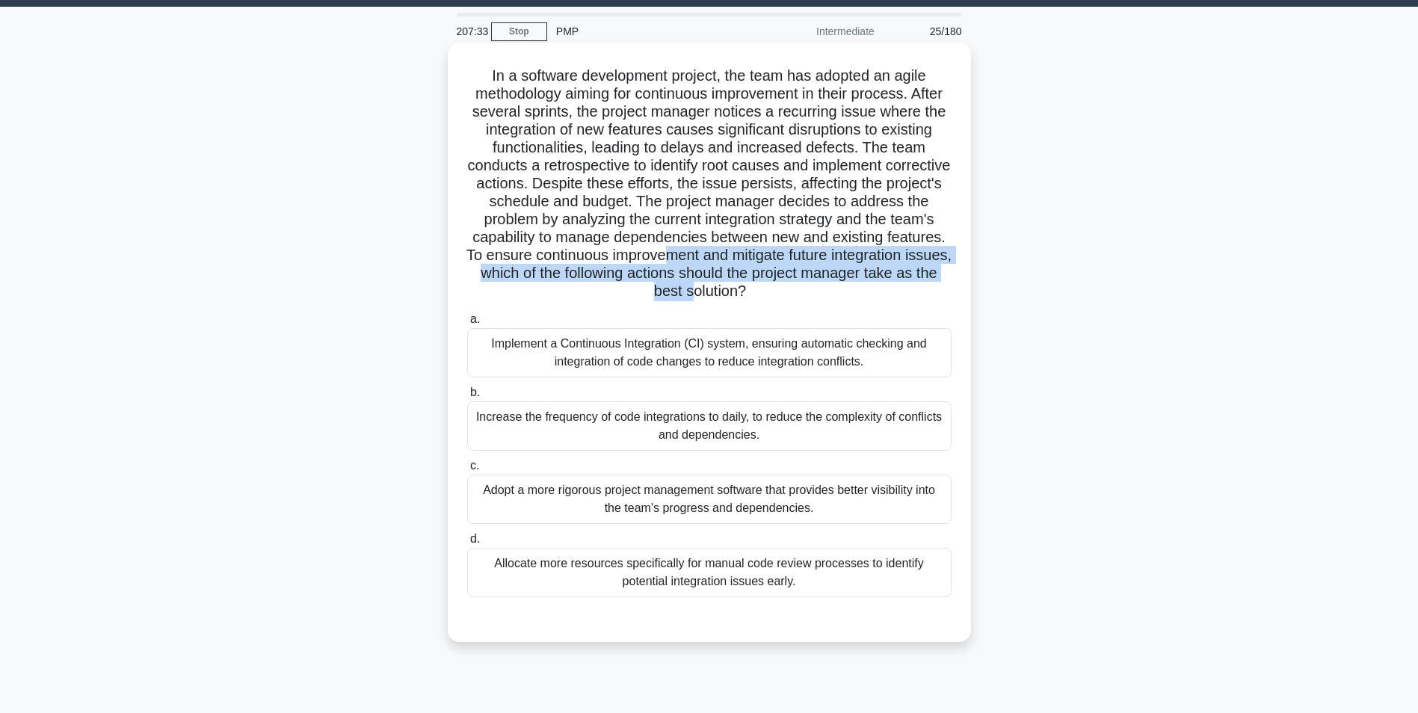
drag, startPoint x: 755, startPoint y: 262, endPoint x: 759, endPoint y: 294, distance: 32.4
click at [759, 294] on h5 "In a software development project, the team has adopted an agile methodology ai…" at bounding box center [709, 184] width 487 height 235
drag, startPoint x: 614, startPoint y: 417, endPoint x: 614, endPoint y: 445, distance: 28.4
click at [614, 445] on div "Increase the frequency of code integrations to daily, to reduce the complexity …" at bounding box center [709, 425] width 484 height 49
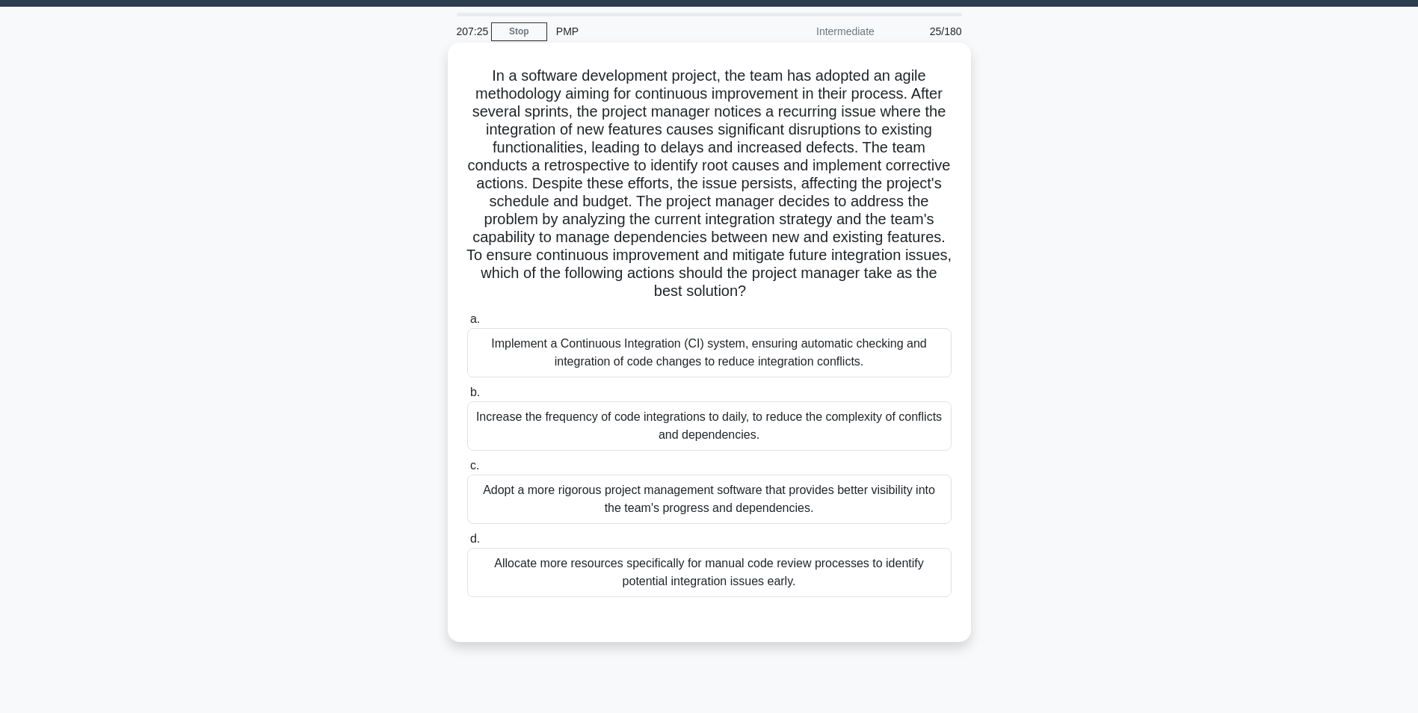
drag, startPoint x: 614, startPoint y: 445, endPoint x: 613, endPoint y: 501, distance: 55.3
click at [605, 492] on div "Adopt a more rigorous project management software that provides better visibili…" at bounding box center [709, 499] width 484 height 49
click at [467, 471] on input "c. Adopt a more rigorous project management software that provides better visib…" at bounding box center [467, 466] width 0 height 10
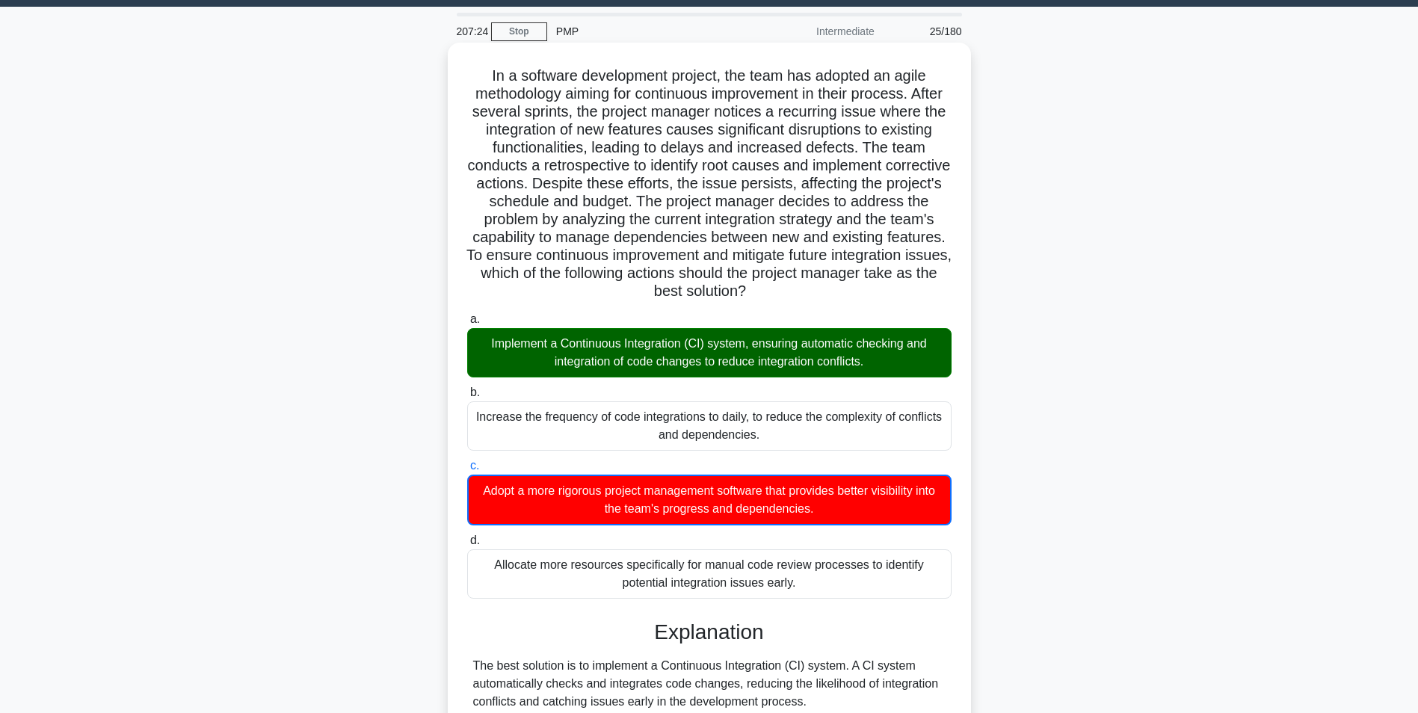
click at [615, 501] on div "Adopt a more rigorous project management software that provides better visibili…" at bounding box center [709, 500] width 484 height 51
drag, startPoint x: 615, startPoint y: 500, endPoint x: 661, endPoint y: 356, distance: 151.3
click at [661, 356] on div "Implement a Continuous Integration (CI) system, ensuring automatic checking and…" at bounding box center [709, 352] width 484 height 49
click at [467, 324] on input "a. Implement a Continuous Integration (CI) system, ensuring automatic checking …" at bounding box center [467, 320] width 0 height 10
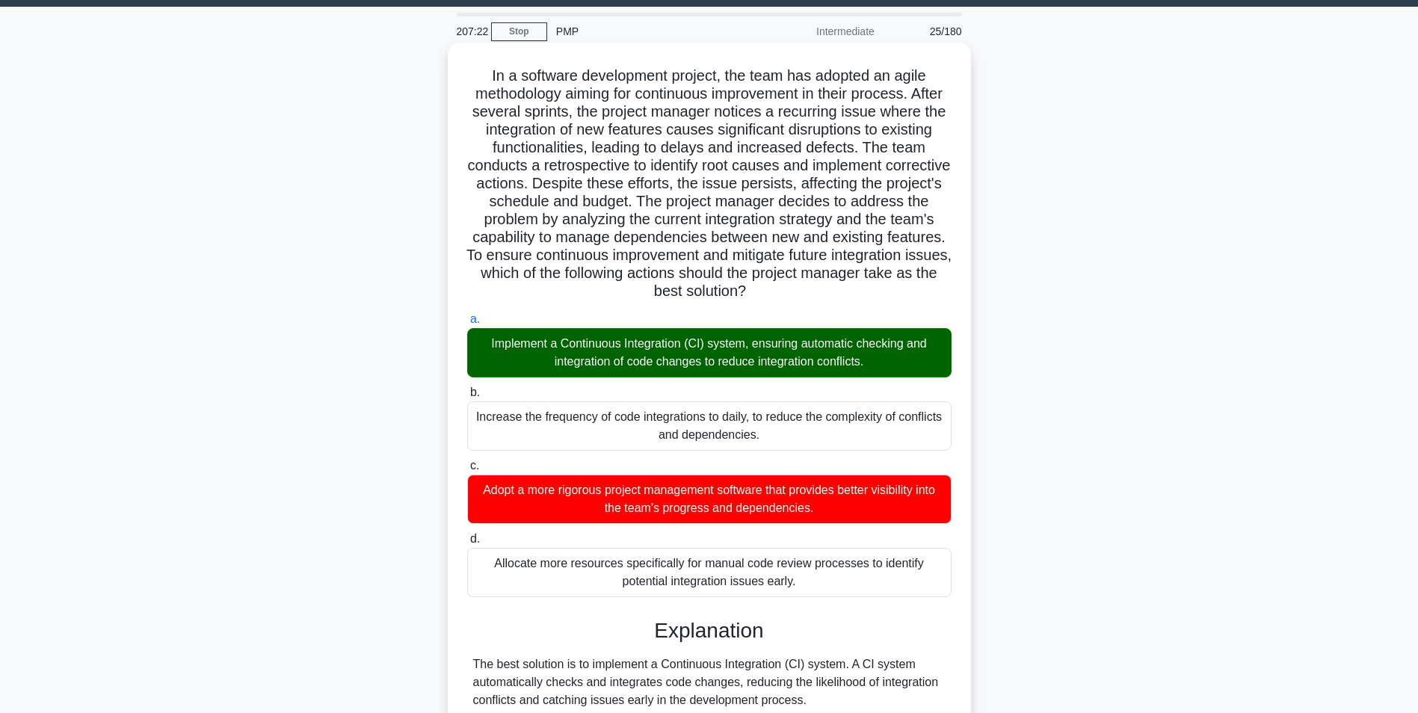
click at [661, 356] on div "Implement a Continuous Integration (CI) system, ensuring automatic checking and…" at bounding box center [709, 352] width 484 height 49
click at [467, 324] on input "a. Implement a Continuous Integration (CI) system, ensuring automatic checking …" at bounding box center [467, 320] width 0 height 10
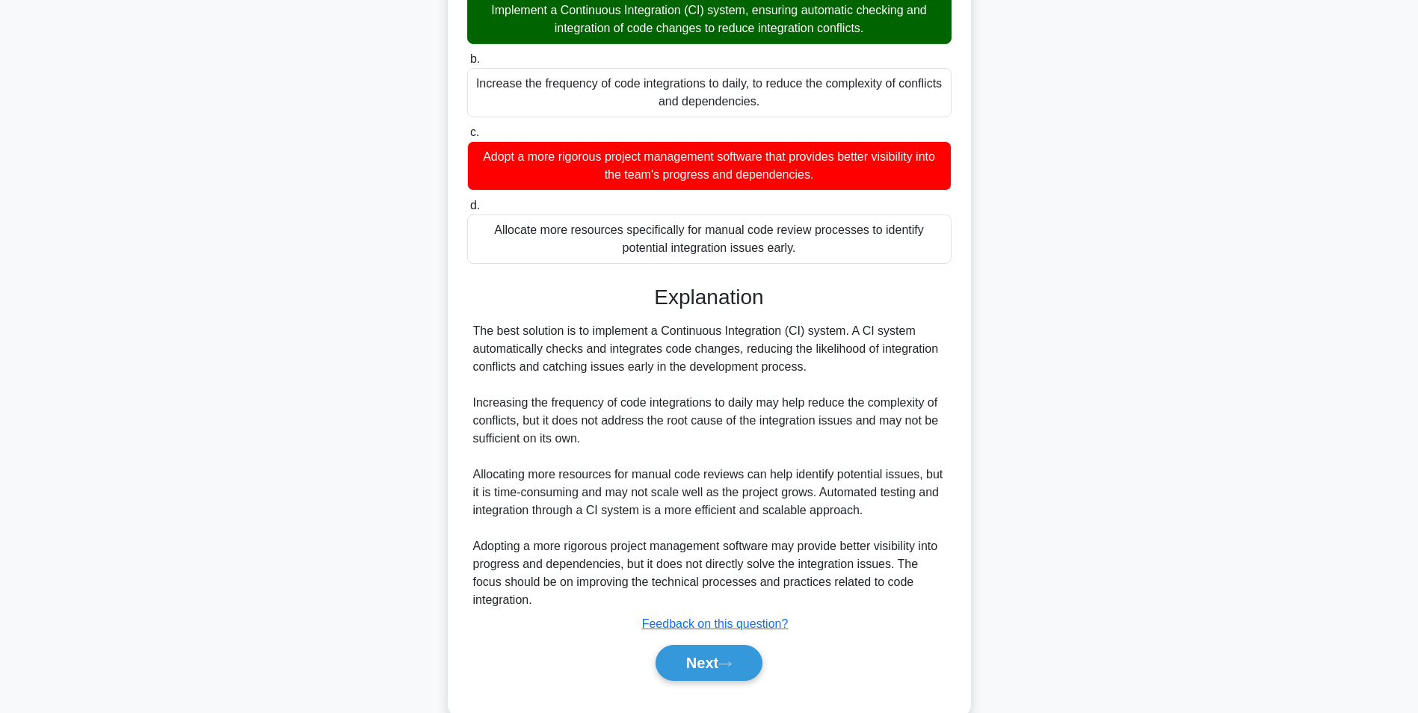
scroll to position [407, 0]
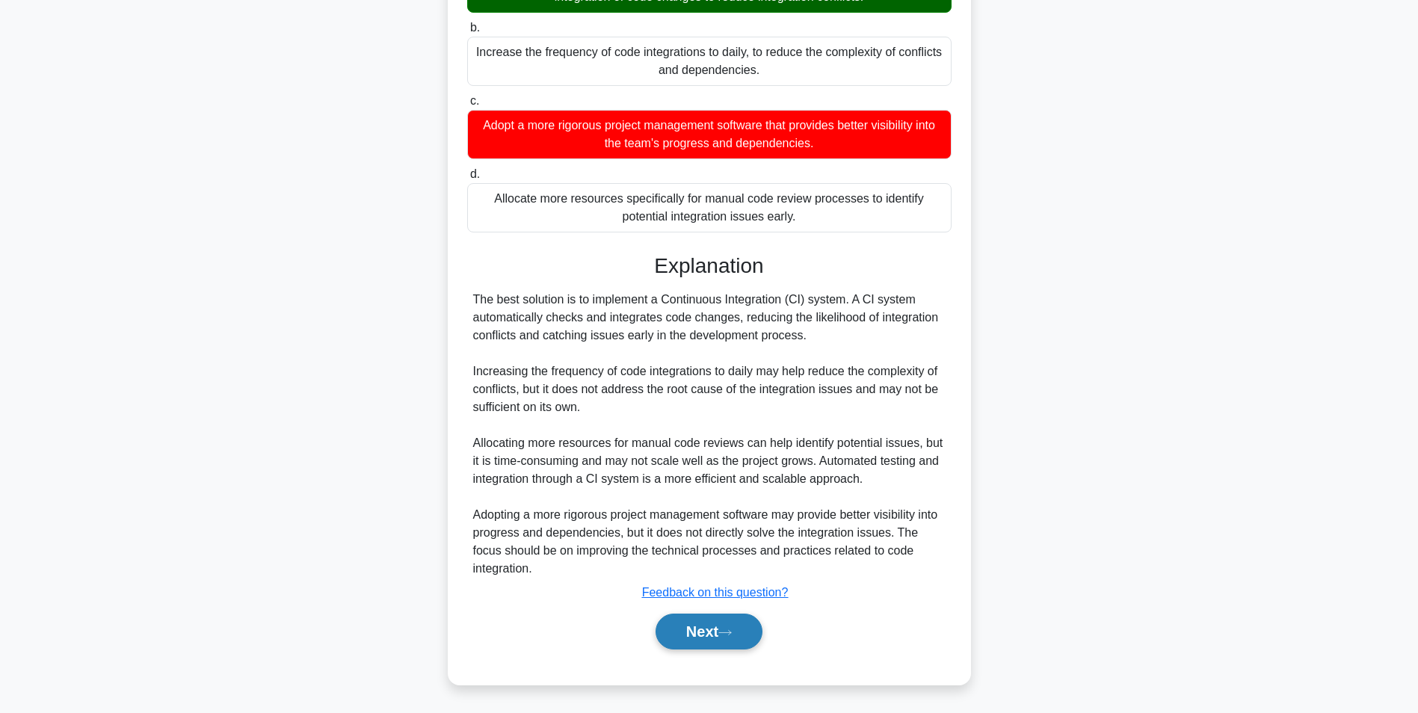
click at [747, 623] on button "Next" at bounding box center [708, 632] width 107 height 36
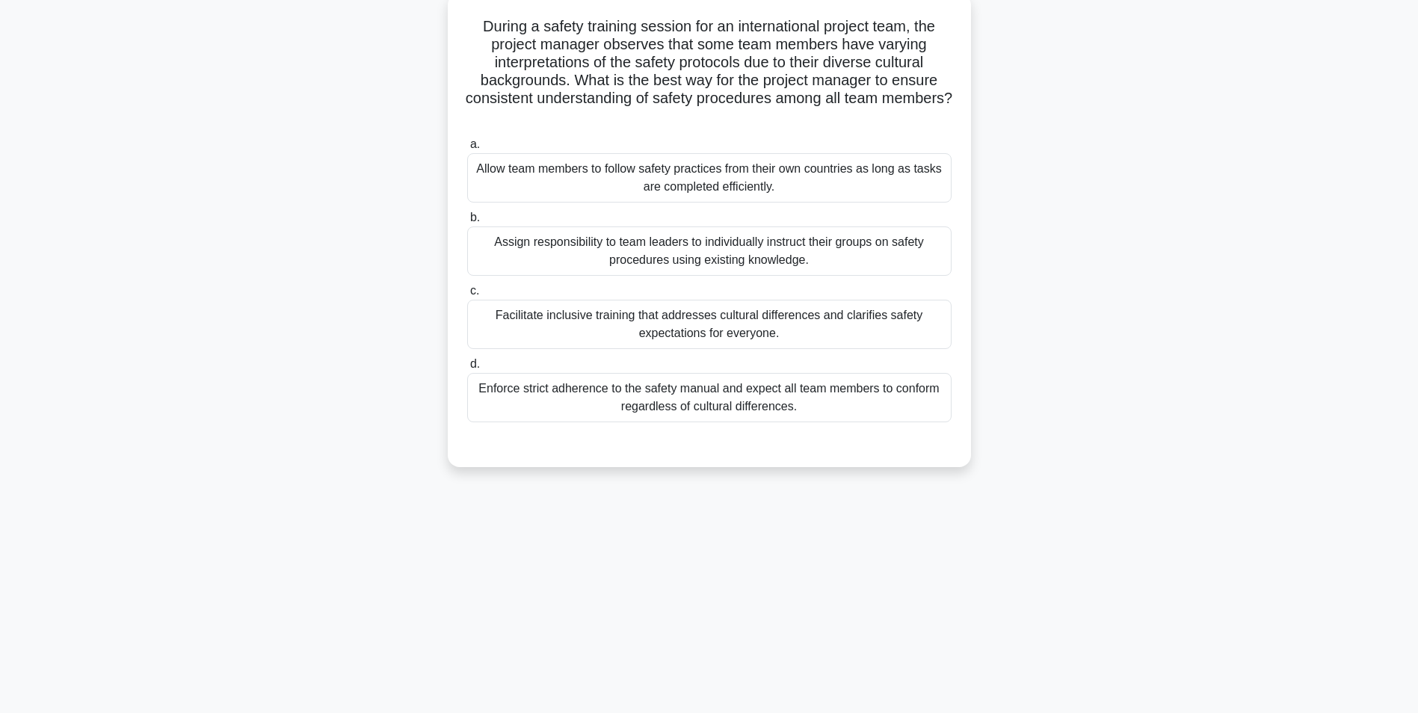
scroll to position [0, 0]
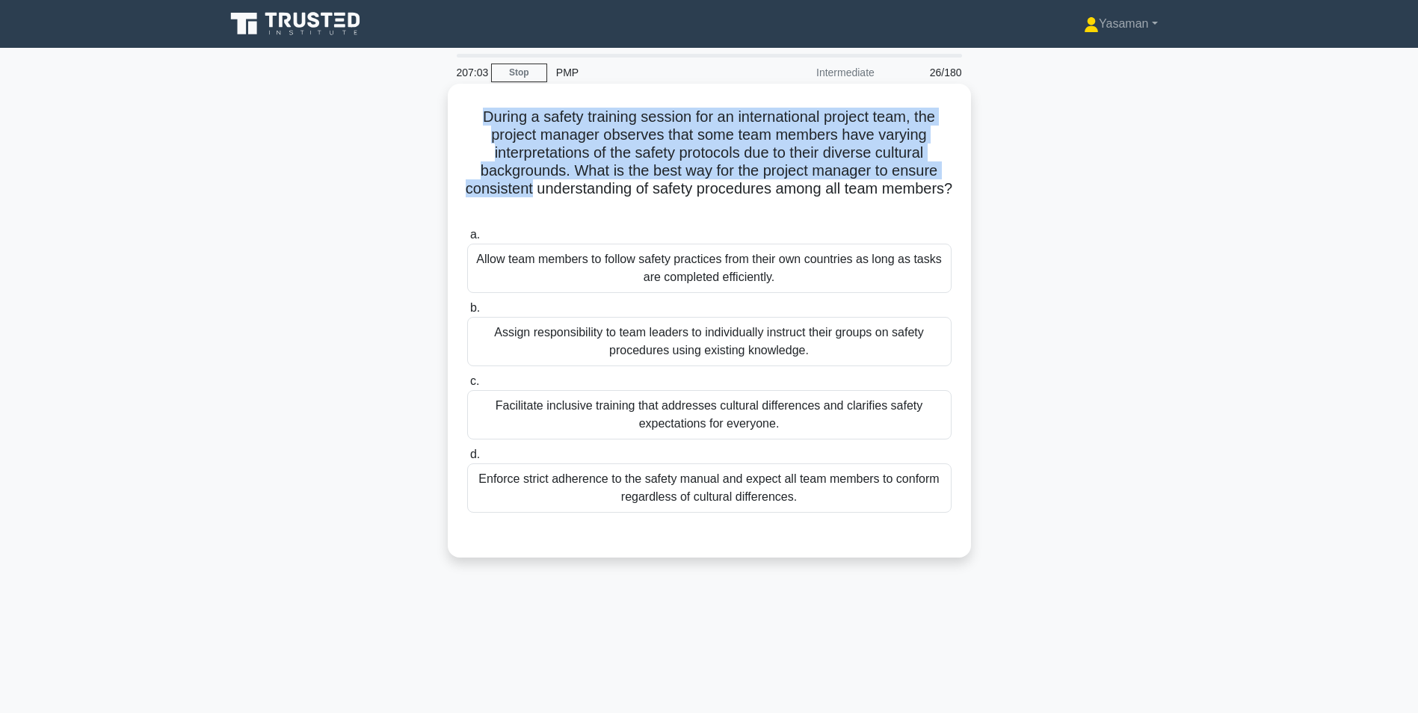
drag, startPoint x: 476, startPoint y: 117, endPoint x: 567, endPoint y: 182, distance: 112.0
click at [567, 182] on h5 "During a safety training session for an international project team, the project…" at bounding box center [709, 162] width 487 height 109
drag, startPoint x: 567, startPoint y: 182, endPoint x: 540, endPoint y: 165, distance: 31.5
click at [540, 165] on h5 "During a safety training session for an international project team, the project…" at bounding box center [709, 162] width 487 height 109
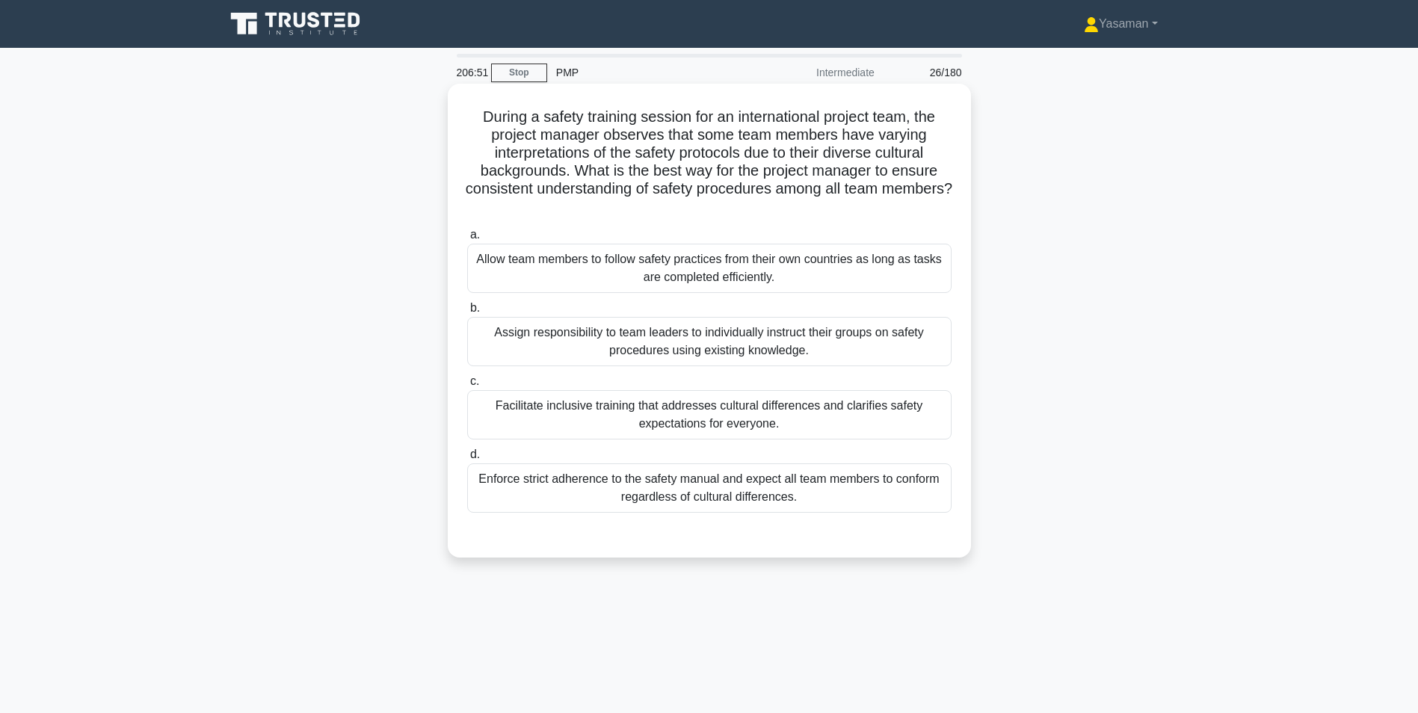
click at [513, 408] on div "Facilitate inclusive training that addresses cultural differences and clarifies…" at bounding box center [709, 414] width 484 height 49
click at [467, 386] on input "c. Facilitate inclusive training that addresses cultural differences and clarif…" at bounding box center [467, 382] width 0 height 10
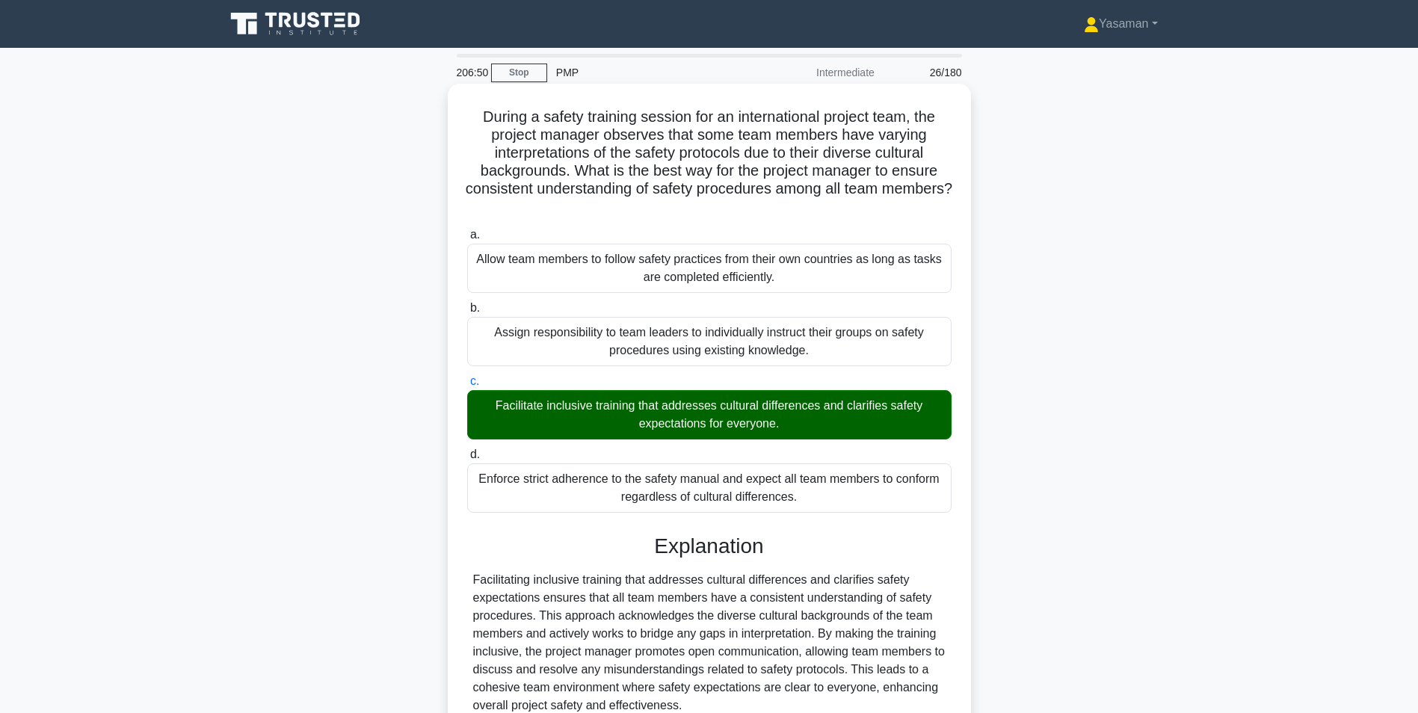
scroll to position [138, 0]
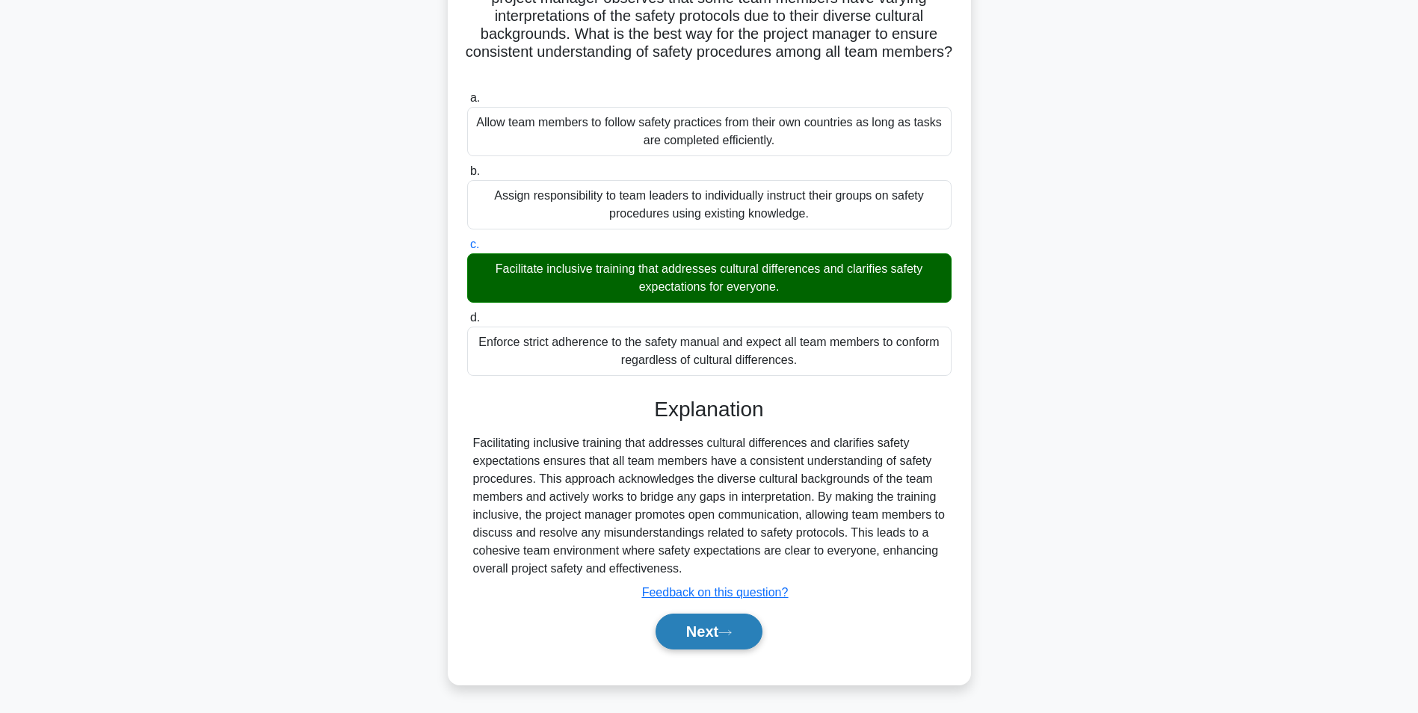
click at [662, 637] on button "Next" at bounding box center [708, 632] width 107 height 36
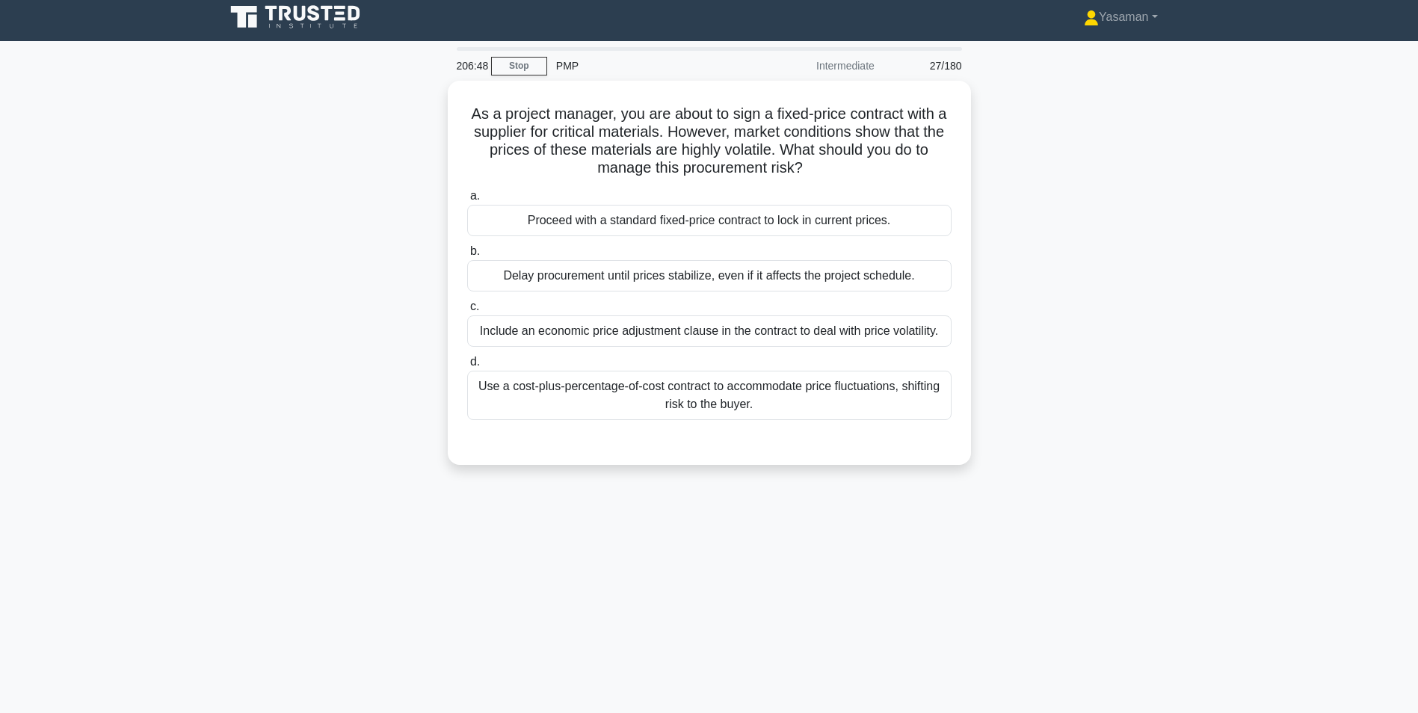
scroll to position [5, 0]
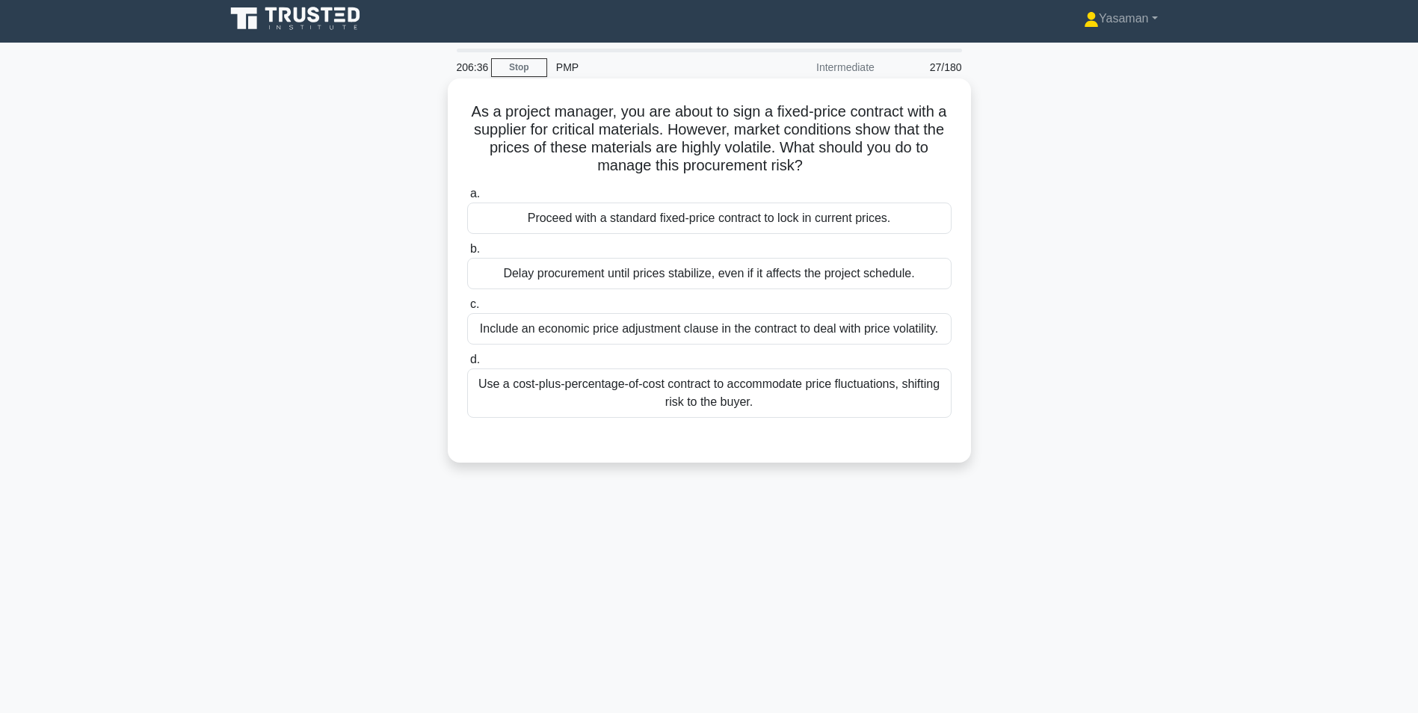
click at [502, 417] on div "Use a cost-plus-percentage-of-cost contract to accommodate price fluctuations, …" at bounding box center [709, 392] width 484 height 49
click at [467, 365] on input "d. Use a cost-plus-percentage-of-cost contract to accommodate price fluctuation…" at bounding box center [467, 360] width 0 height 10
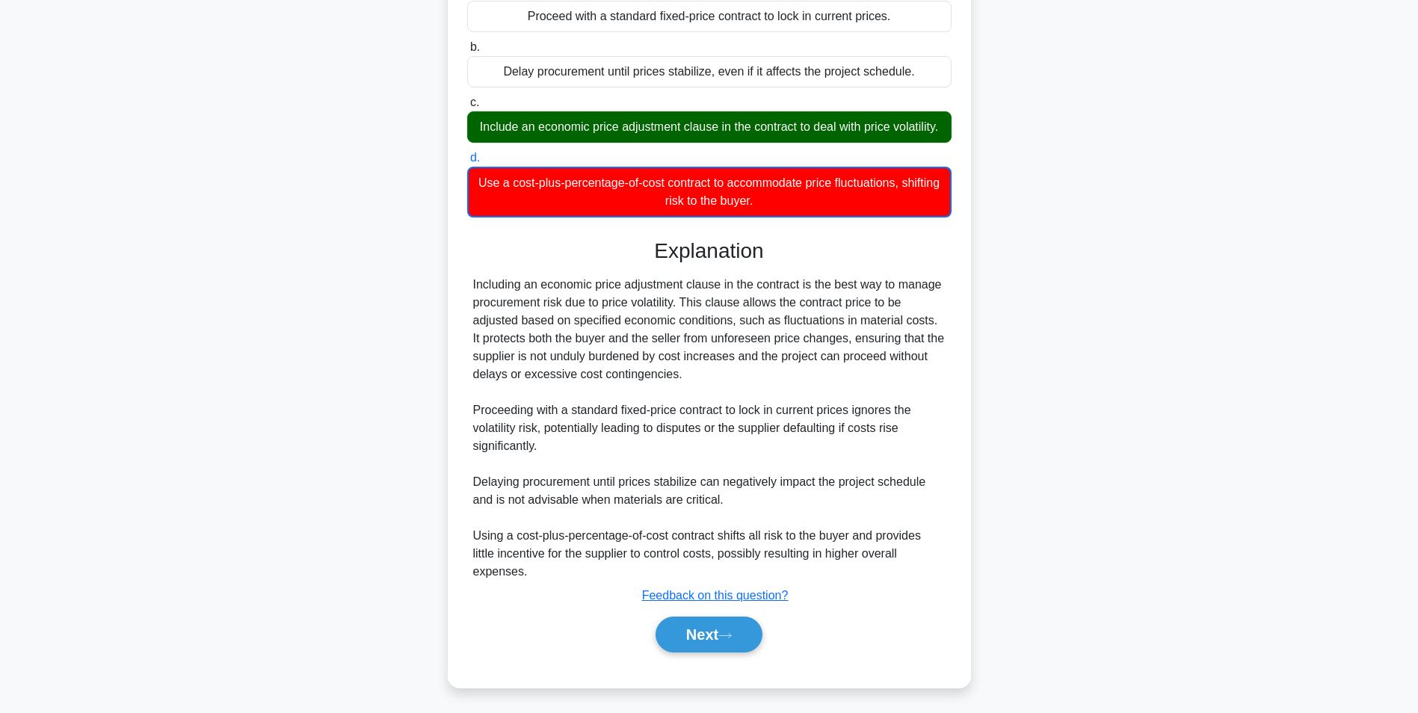
scroll to position [229, 0]
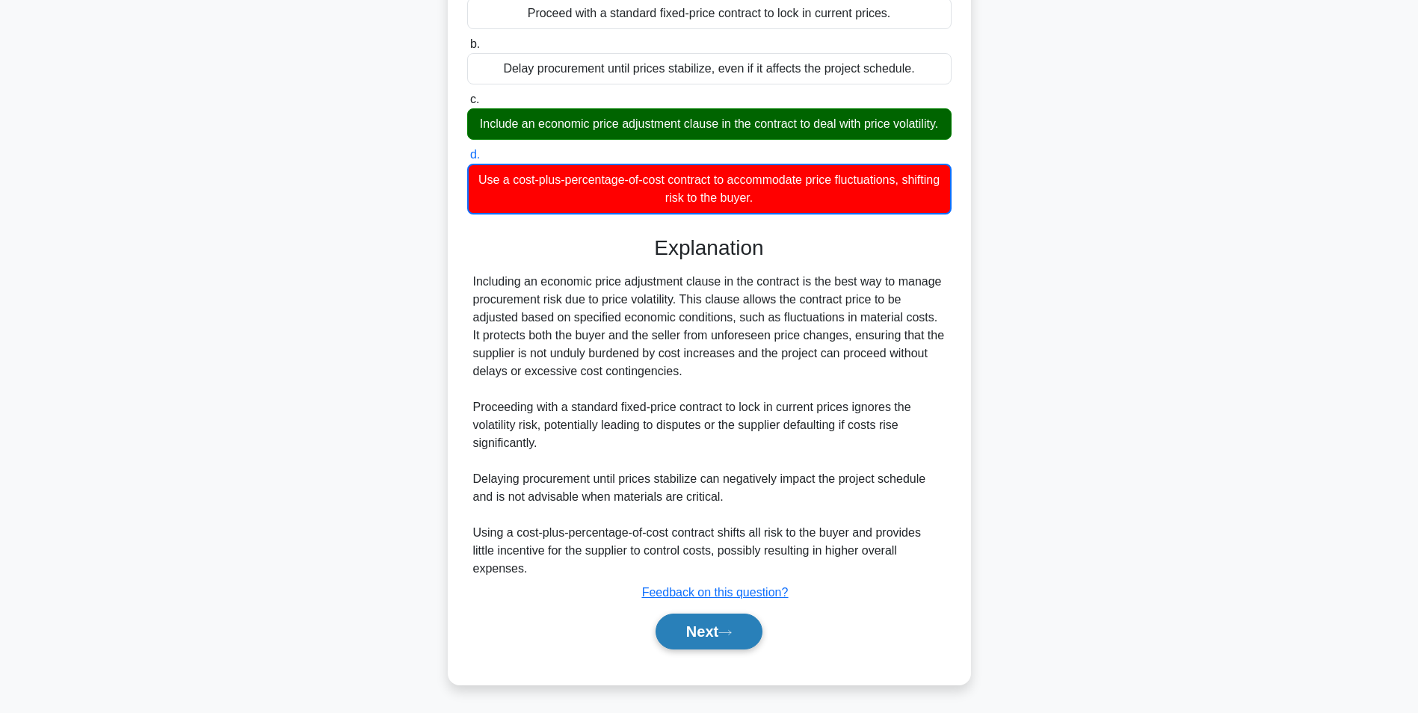
click at [697, 632] on button "Next" at bounding box center [708, 632] width 107 height 36
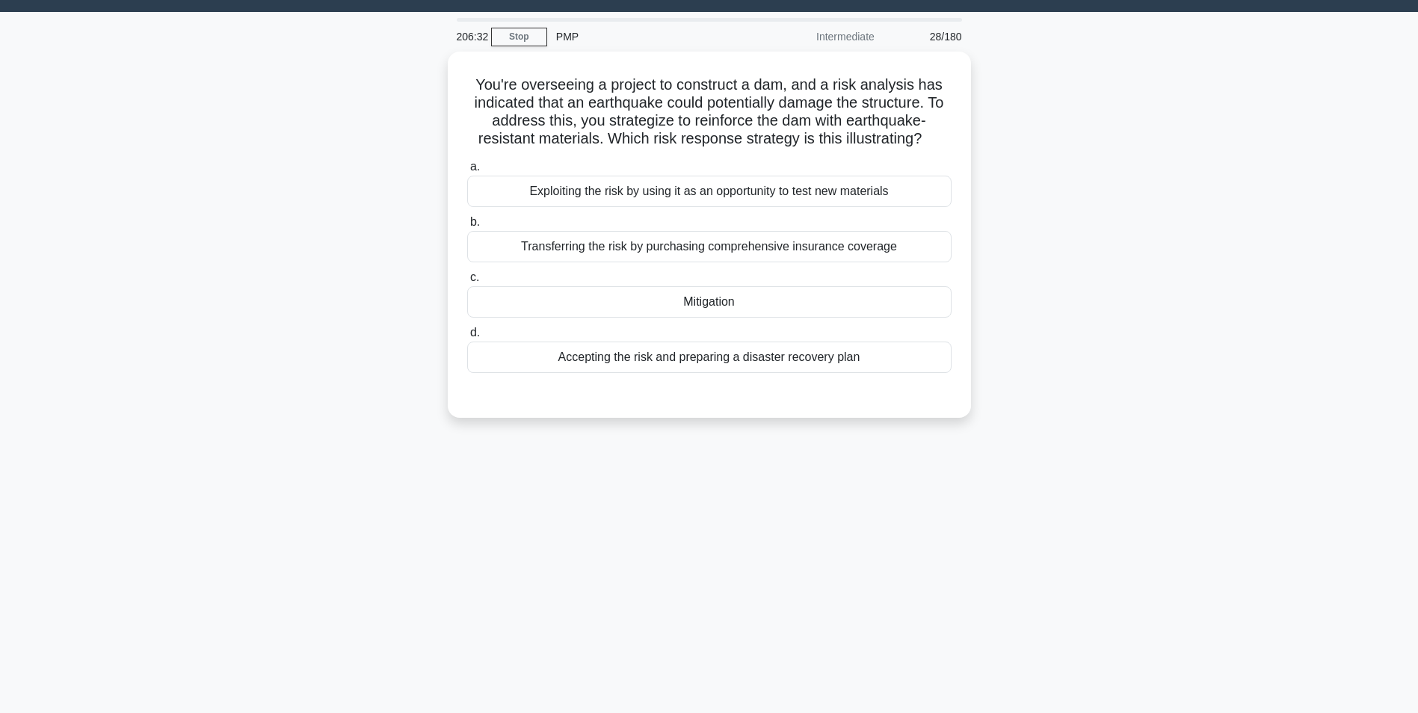
scroll to position [31, 0]
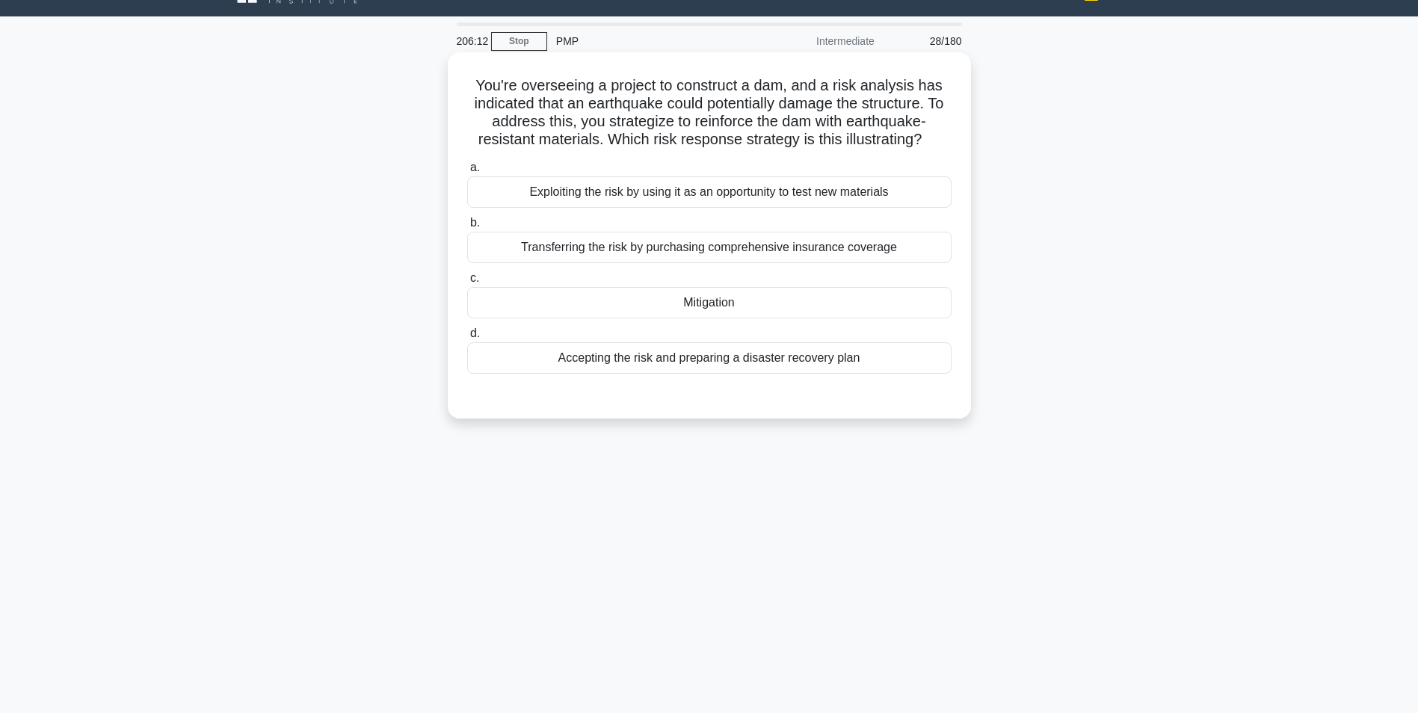
click at [721, 369] on div "Accepting the risk and preparing a disaster recovery plan" at bounding box center [709, 357] width 484 height 31
click at [467, 339] on input "d. Accepting the risk and preparing a disaster recovery plan" at bounding box center [467, 334] width 0 height 10
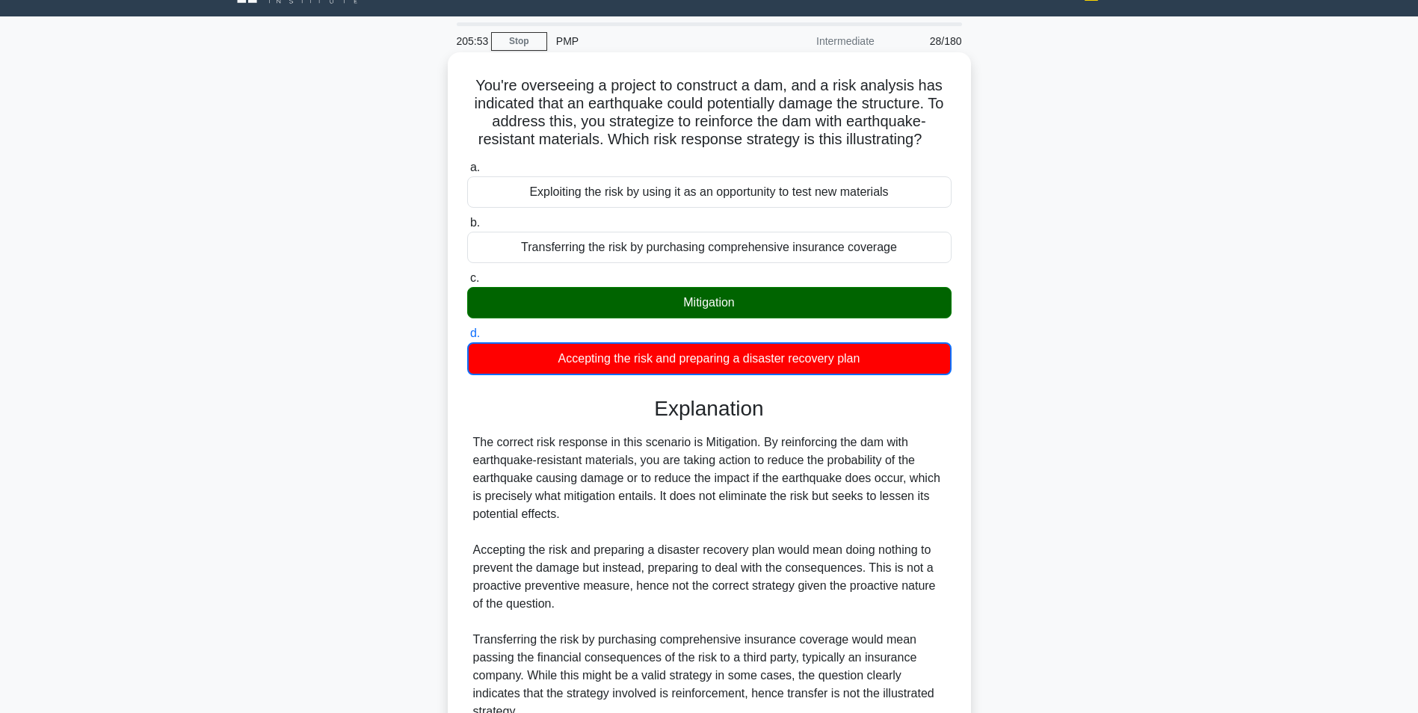
scroll to position [247, 0]
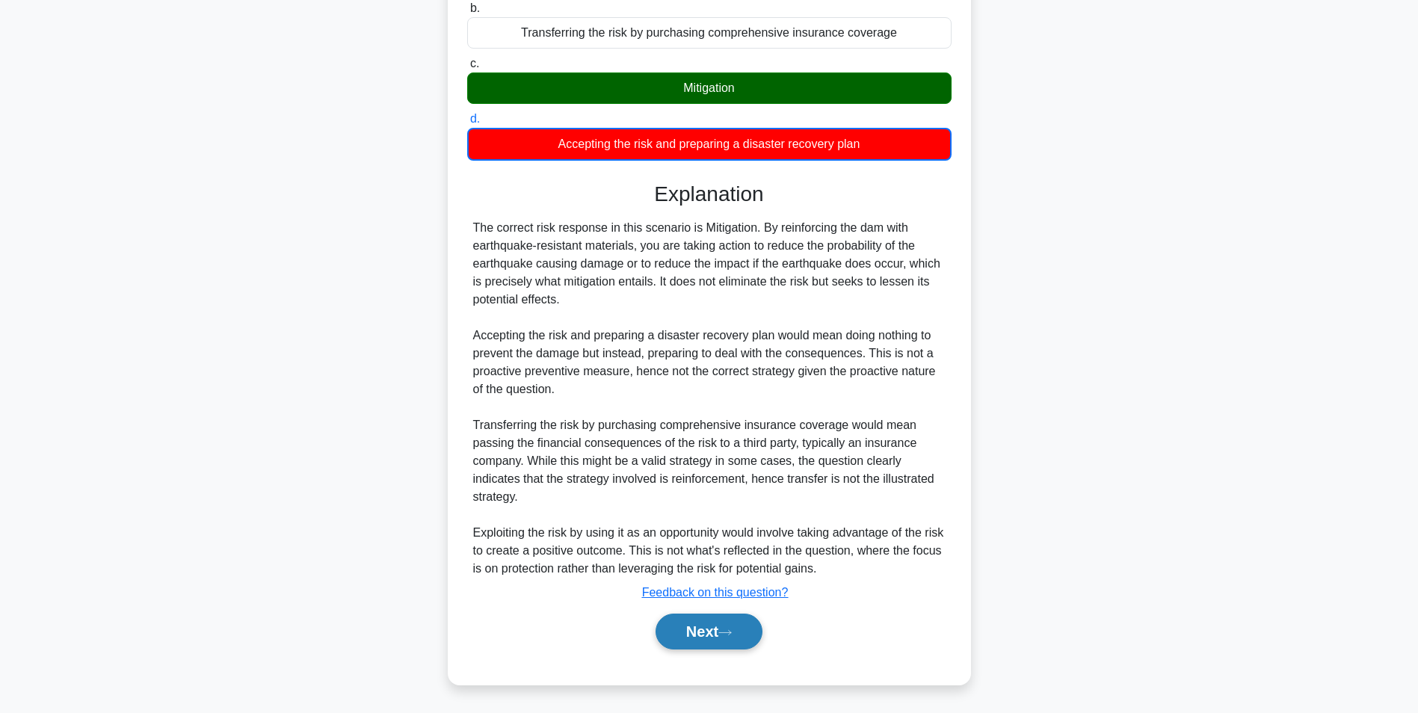
click at [696, 635] on button "Next" at bounding box center [708, 632] width 107 height 36
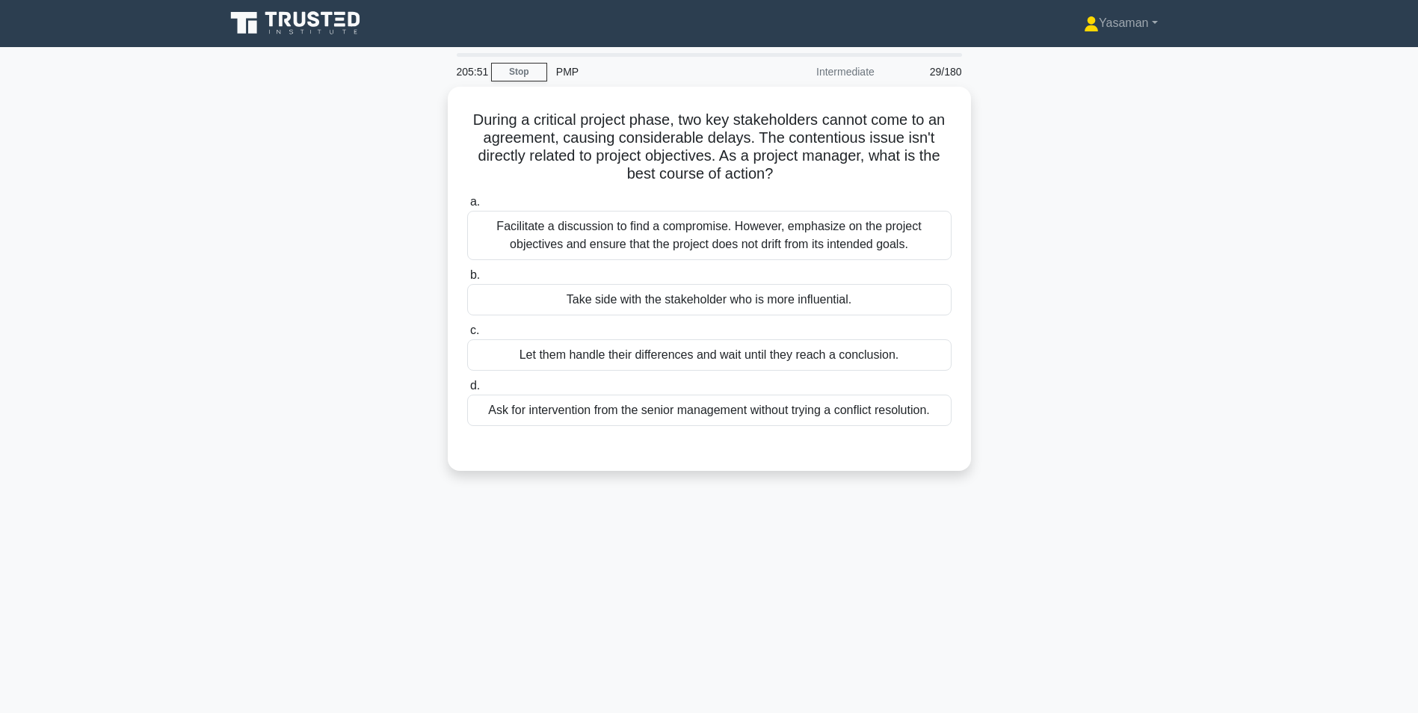
scroll to position [0, 0]
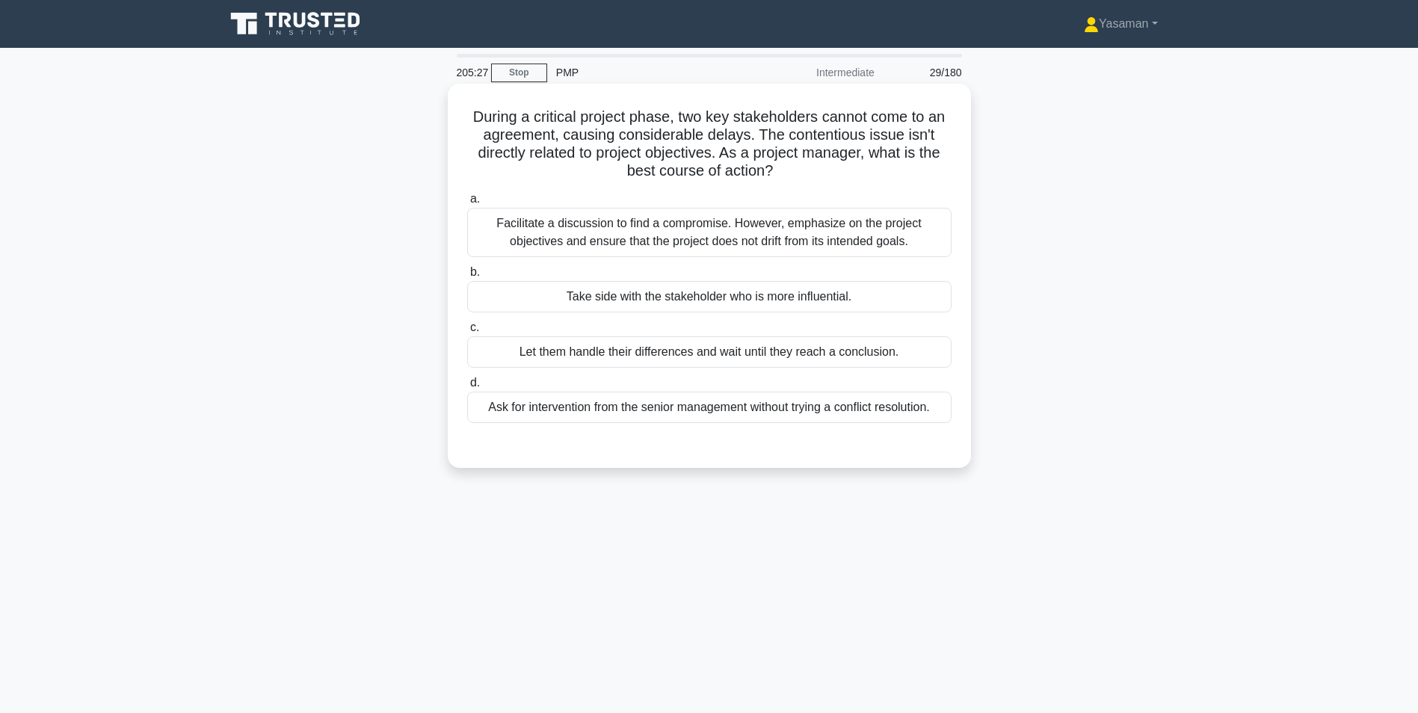
drag, startPoint x: 723, startPoint y: 158, endPoint x: 777, endPoint y: 163, distance: 53.3
click at [777, 163] on h5 "During a critical project phase, two key stakeholders cannot come to an agreeme…" at bounding box center [709, 144] width 487 height 73
drag, startPoint x: 777, startPoint y: 163, endPoint x: 747, endPoint y: 163, distance: 29.9
click at [747, 163] on h5 "During a critical project phase, two key stakeholders cannot come to an agreeme…" at bounding box center [709, 144] width 487 height 73
click at [726, 235] on div "Facilitate a discussion to find a compromise. However, emphasize on the project…" at bounding box center [709, 232] width 484 height 49
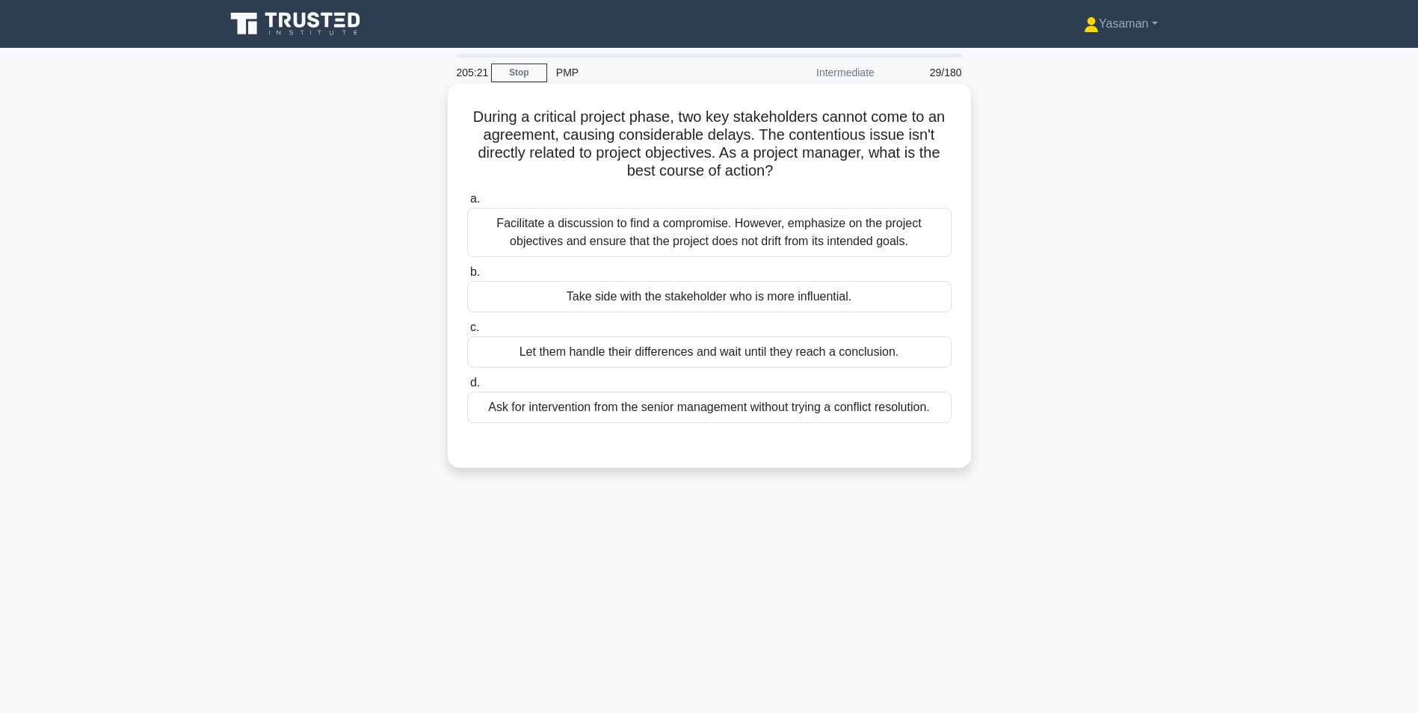
click at [467, 204] on input "a. Facilitate a discussion to find a compromise. However, emphasize on the proj…" at bounding box center [467, 199] width 0 height 10
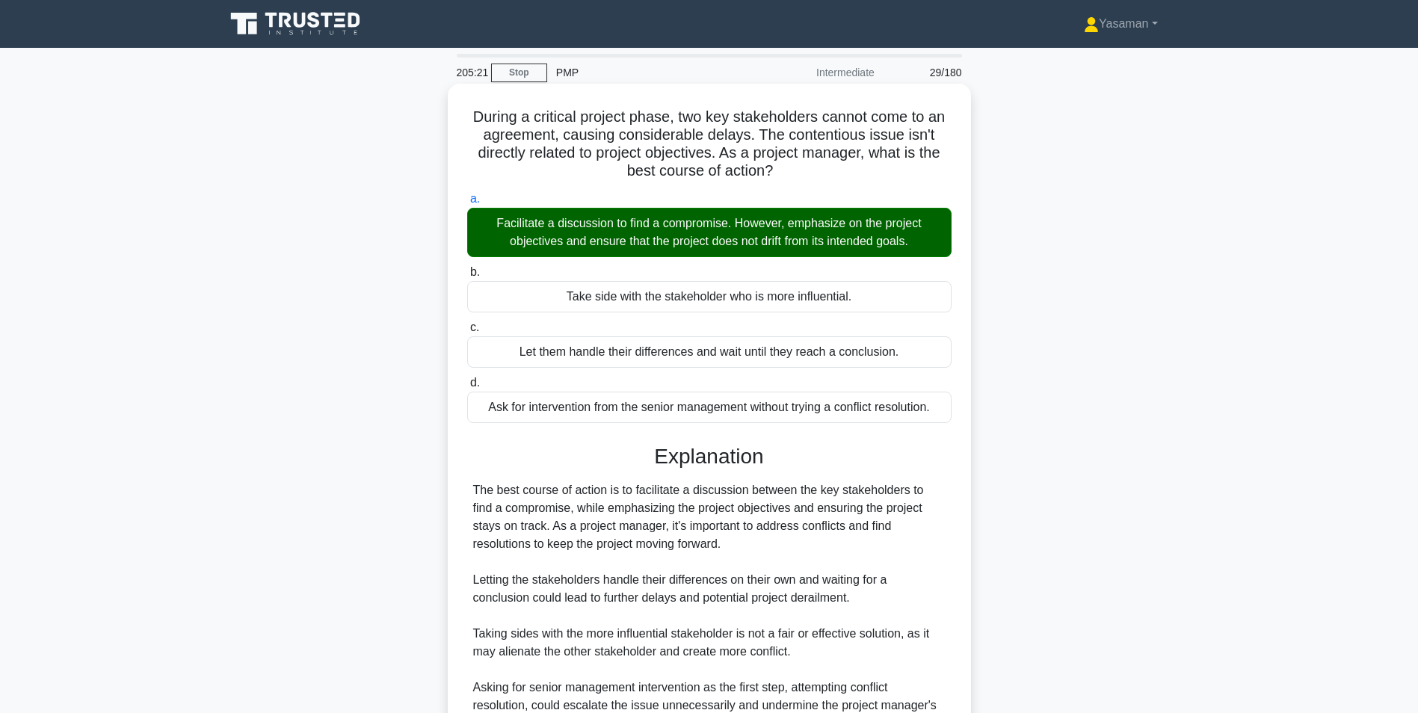
scroll to position [155, 0]
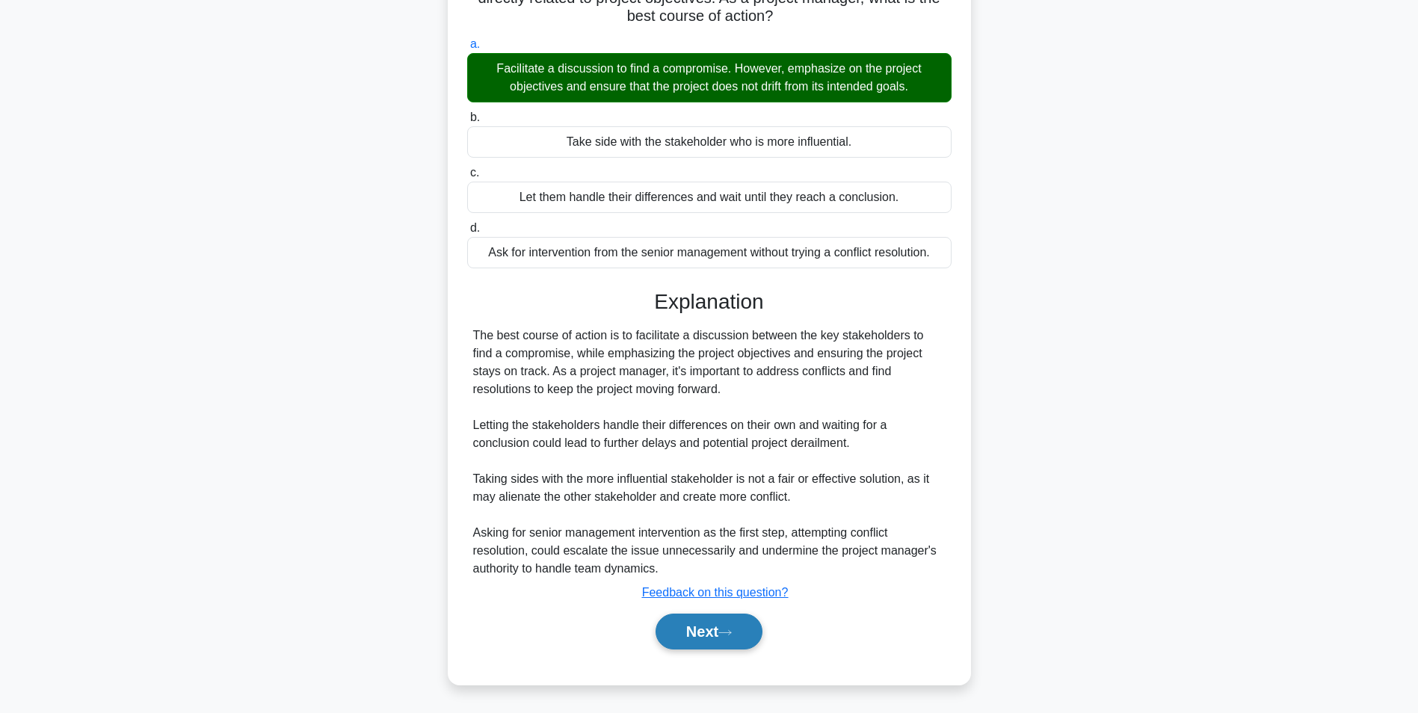
click at [686, 635] on button "Next" at bounding box center [708, 632] width 107 height 36
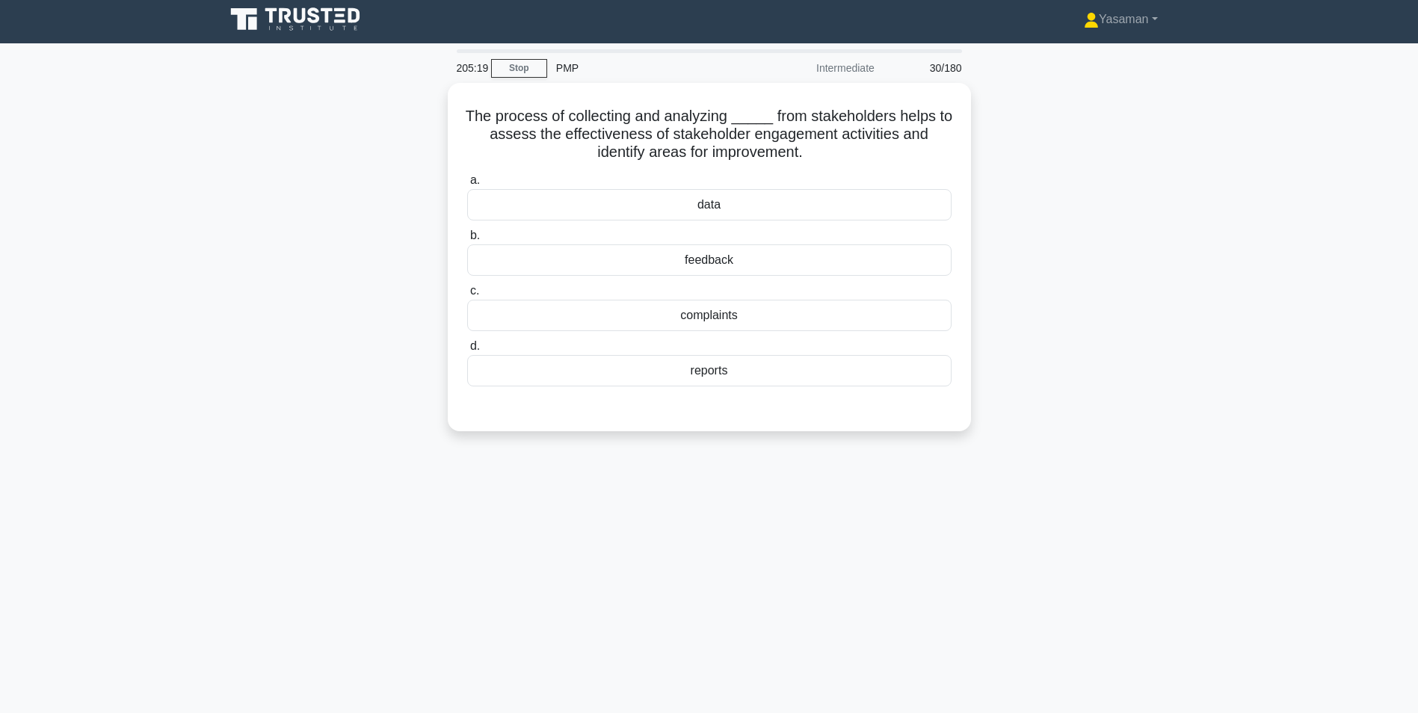
scroll to position [0, 0]
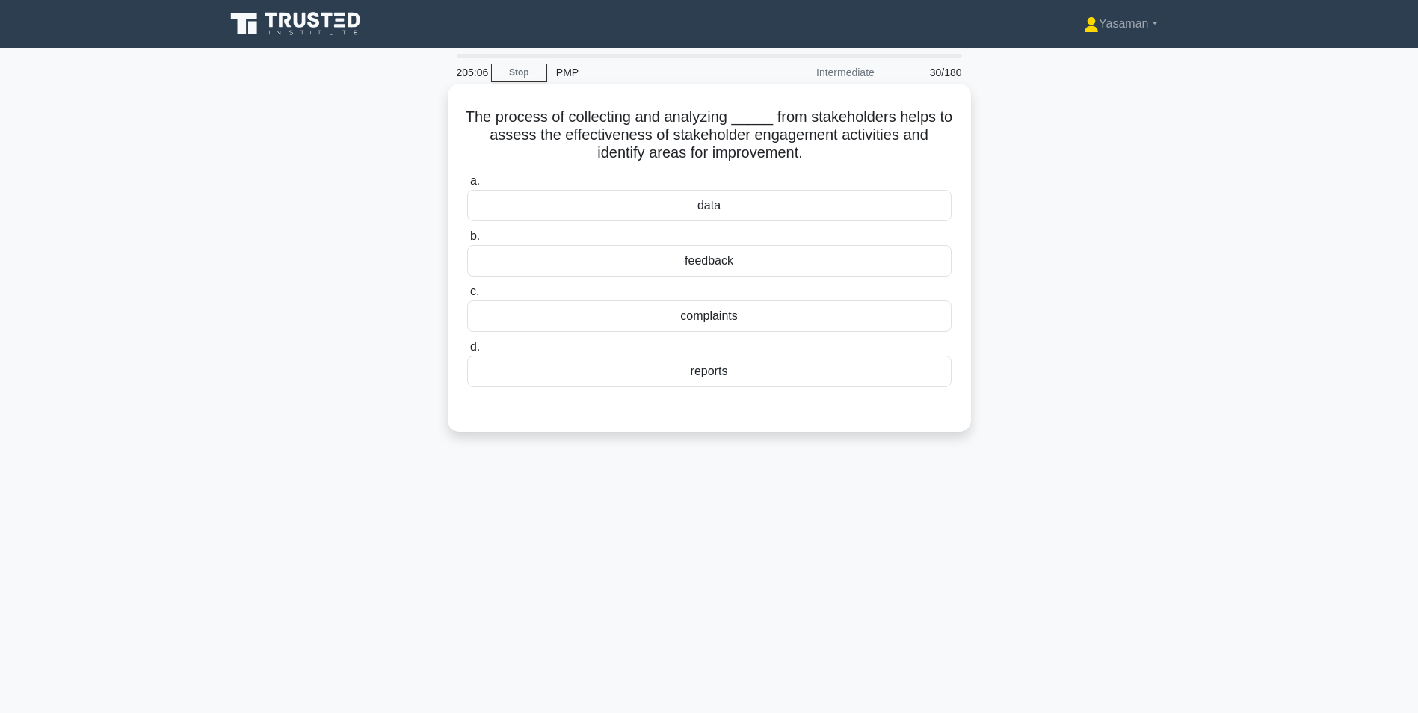
click at [749, 252] on div "feedback" at bounding box center [709, 260] width 484 height 31
click at [467, 241] on input "b. feedback" at bounding box center [467, 237] width 0 height 10
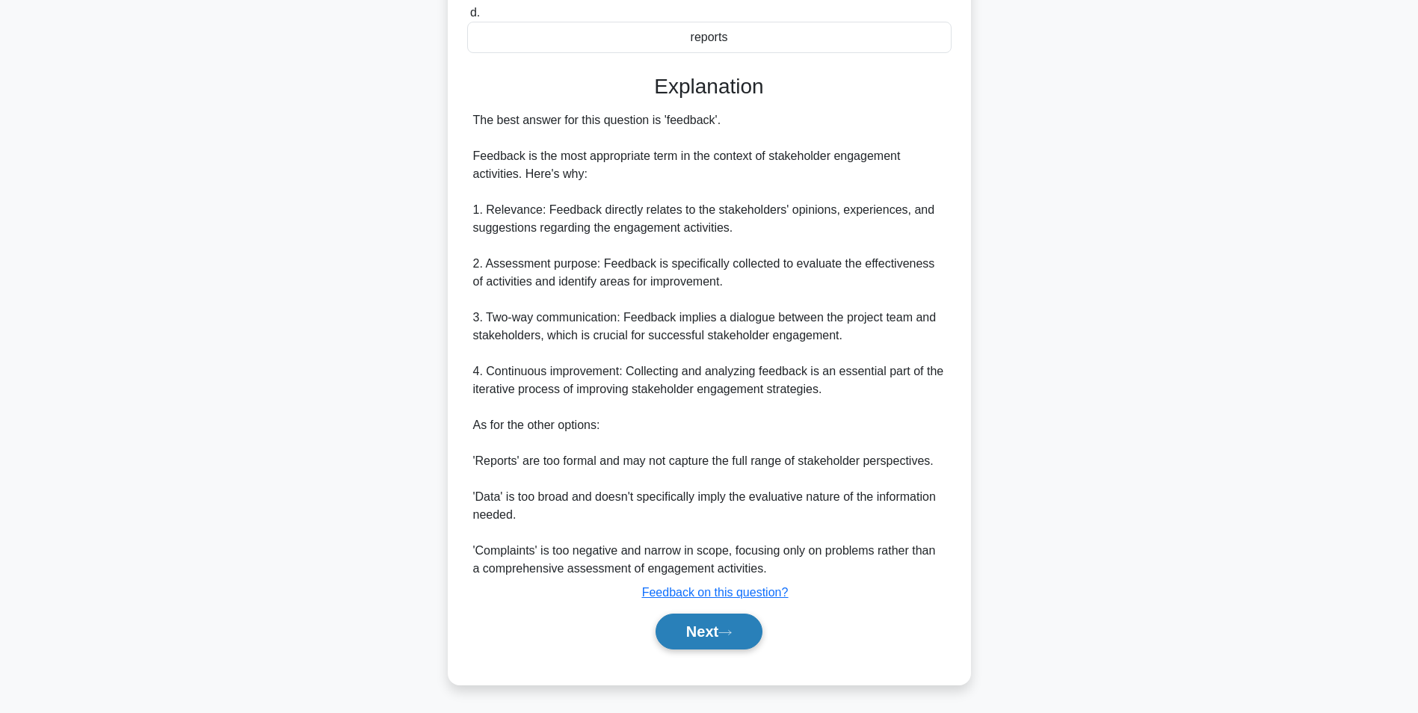
click at [680, 629] on button "Next" at bounding box center [708, 632] width 107 height 36
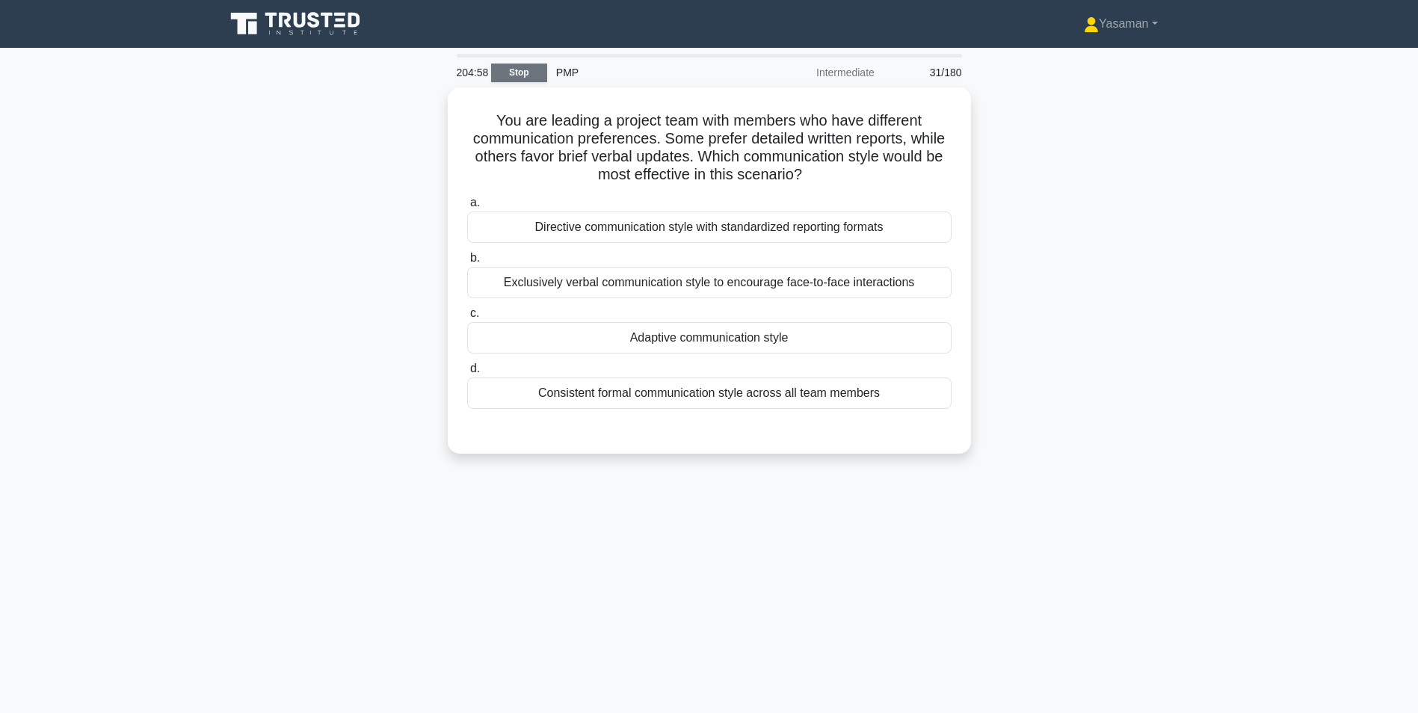
click at [524, 71] on link "Stop" at bounding box center [519, 73] width 56 height 19
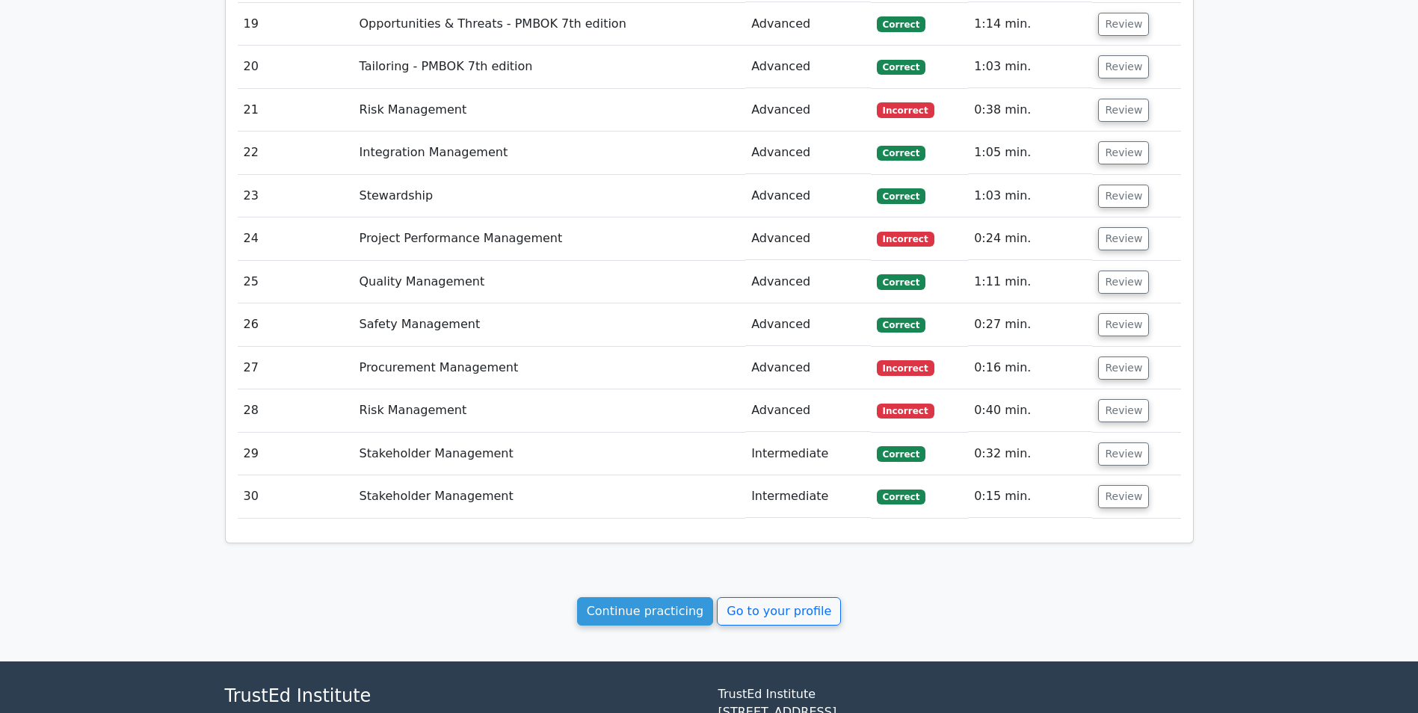
scroll to position [2848, 0]
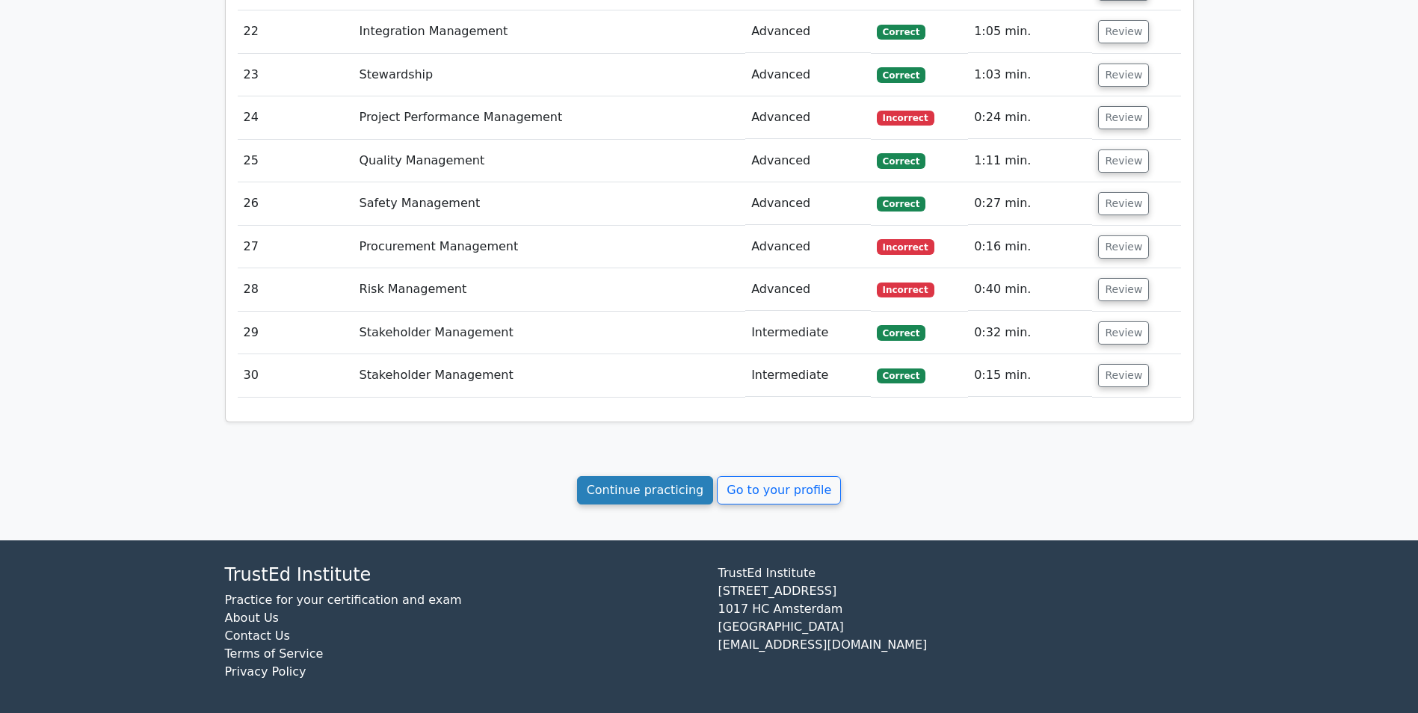
click at [622, 493] on link "Continue practicing" at bounding box center [645, 490] width 137 height 28
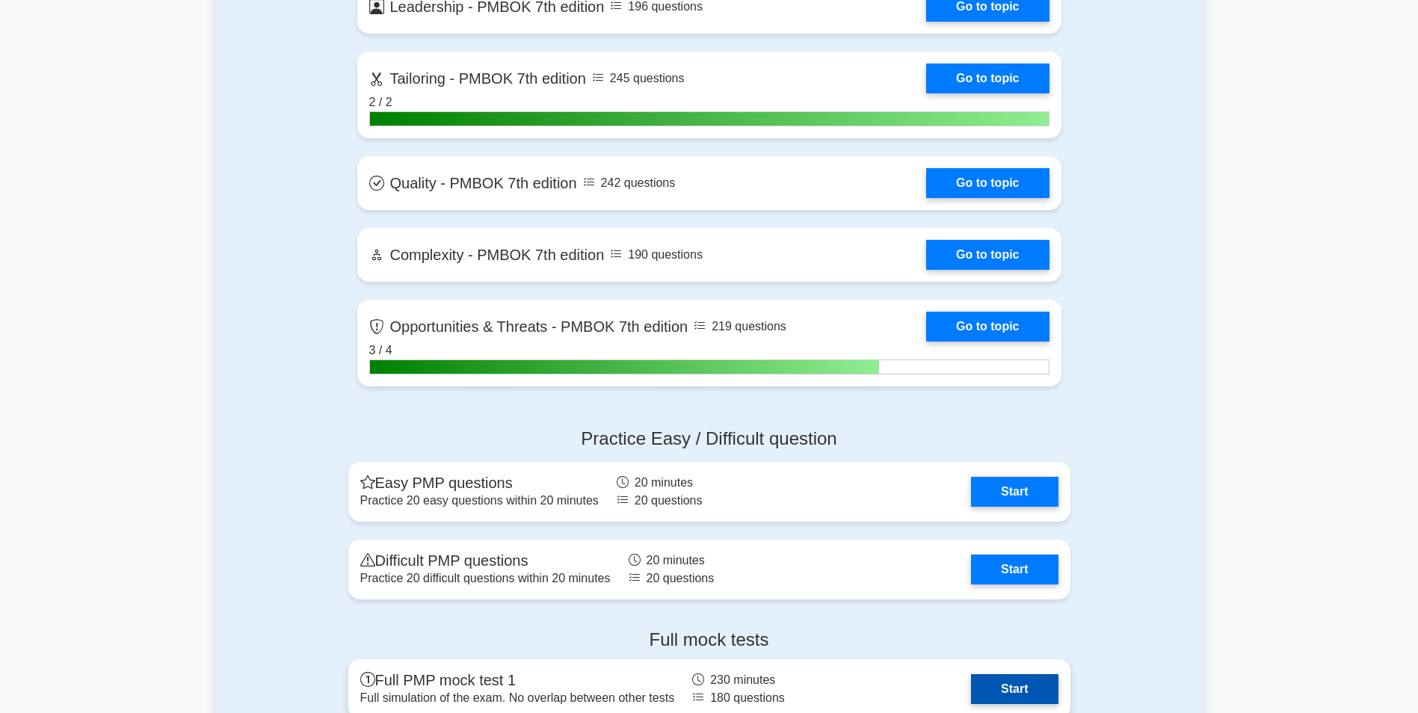
scroll to position [4129, 0]
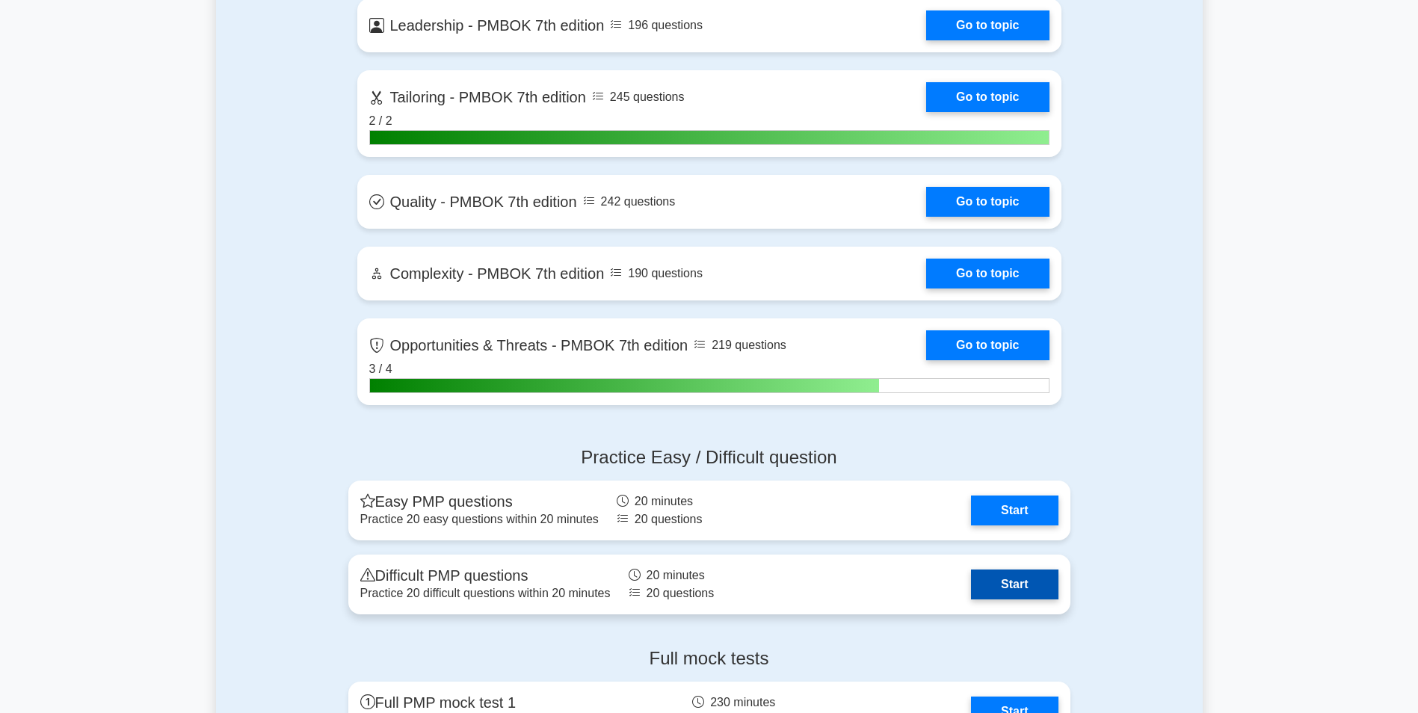
click at [1012, 583] on link "Start" at bounding box center [1014, 584] width 87 height 30
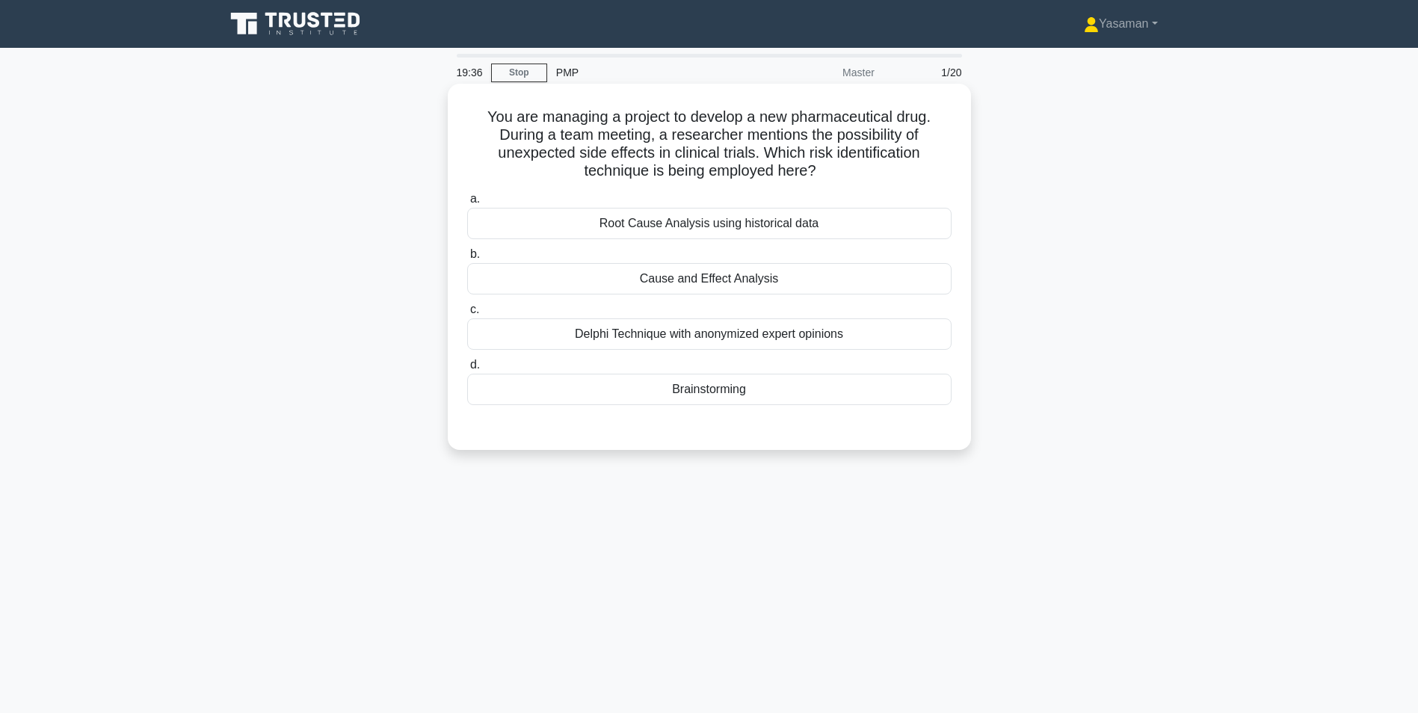
click at [921, 348] on div "Delphi Technique with anonymized expert opinions" at bounding box center [709, 333] width 484 height 31
click at [467, 315] on input "c. Delphi Technique with anonymized expert opinions" at bounding box center [467, 310] width 0 height 10
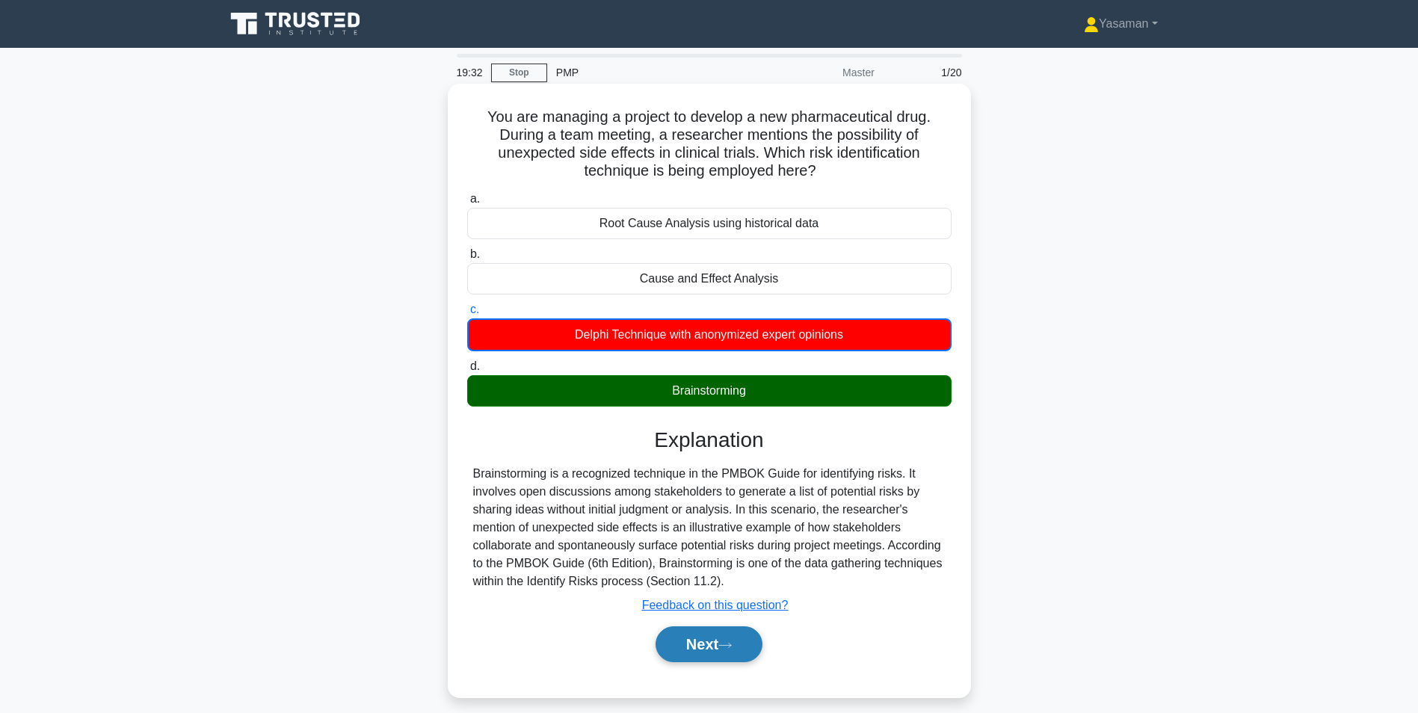
click at [692, 645] on button "Next" at bounding box center [708, 644] width 107 height 36
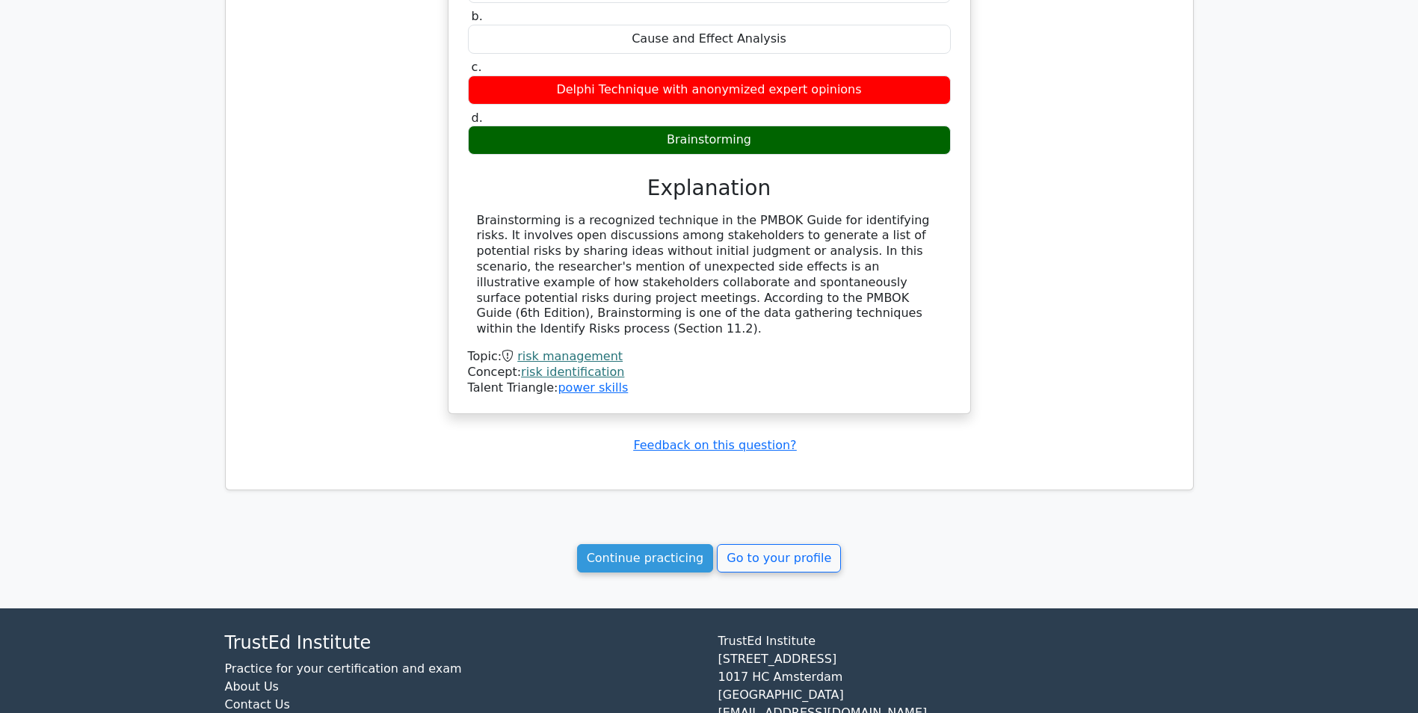
scroll to position [1025, 0]
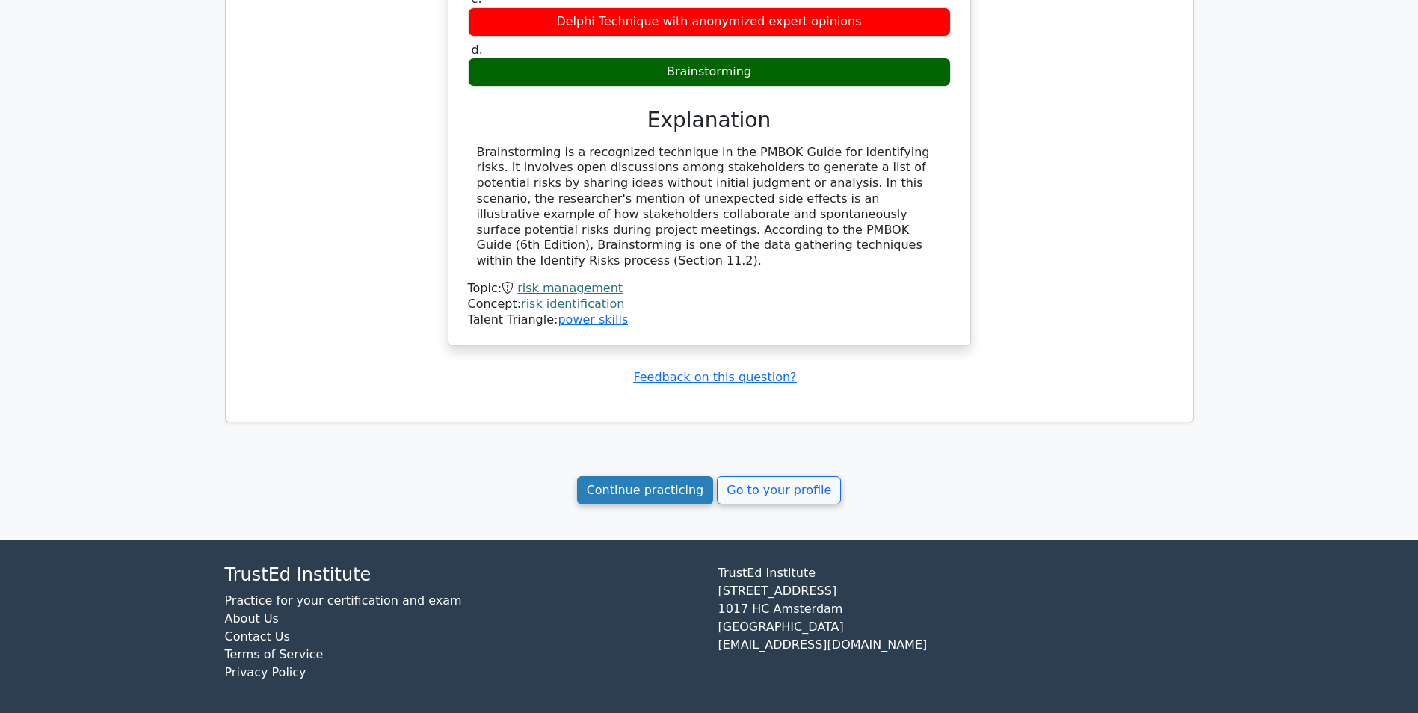
click at [653, 478] on link "Continue practicing" at bounding box center [645, 490] width 137 height 28
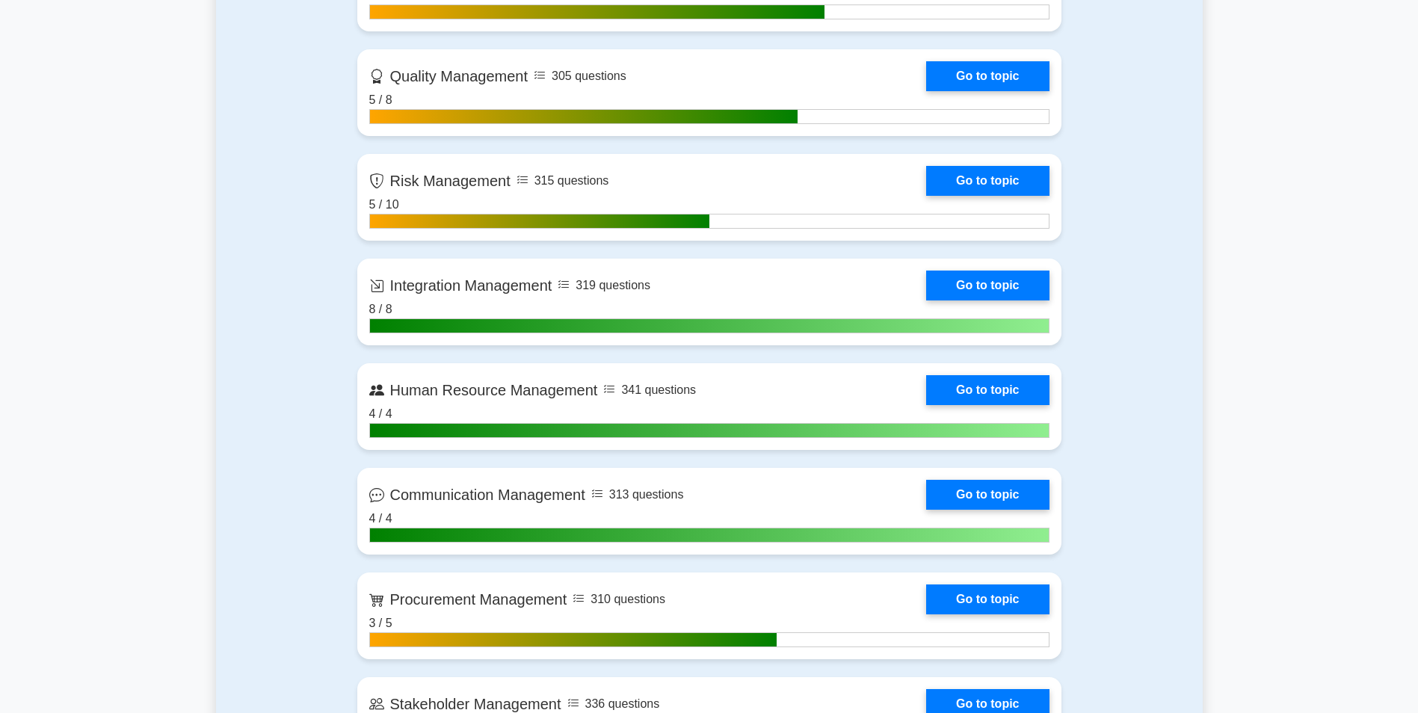
scroll to position [992, 0]
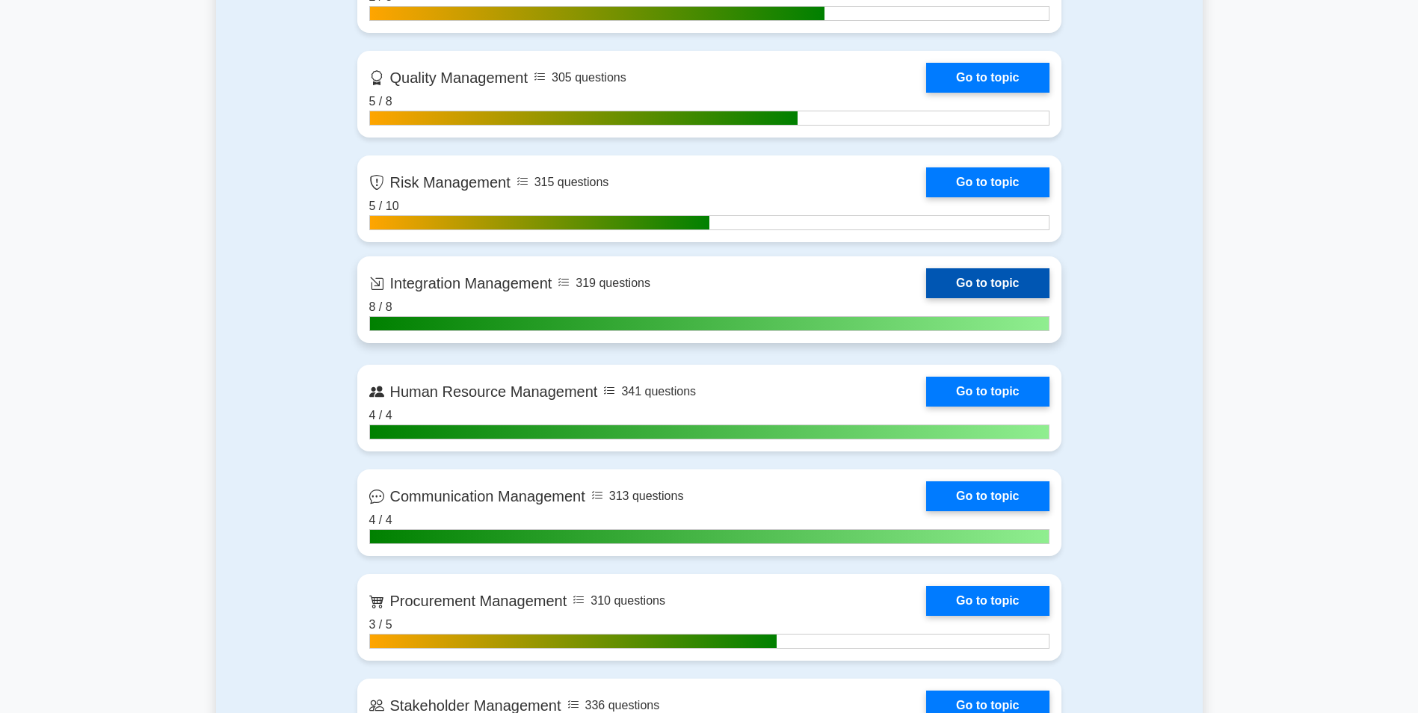
click at [941, 280] on link "Go to topic" at bounding box center [987, 283] width 123 height 30
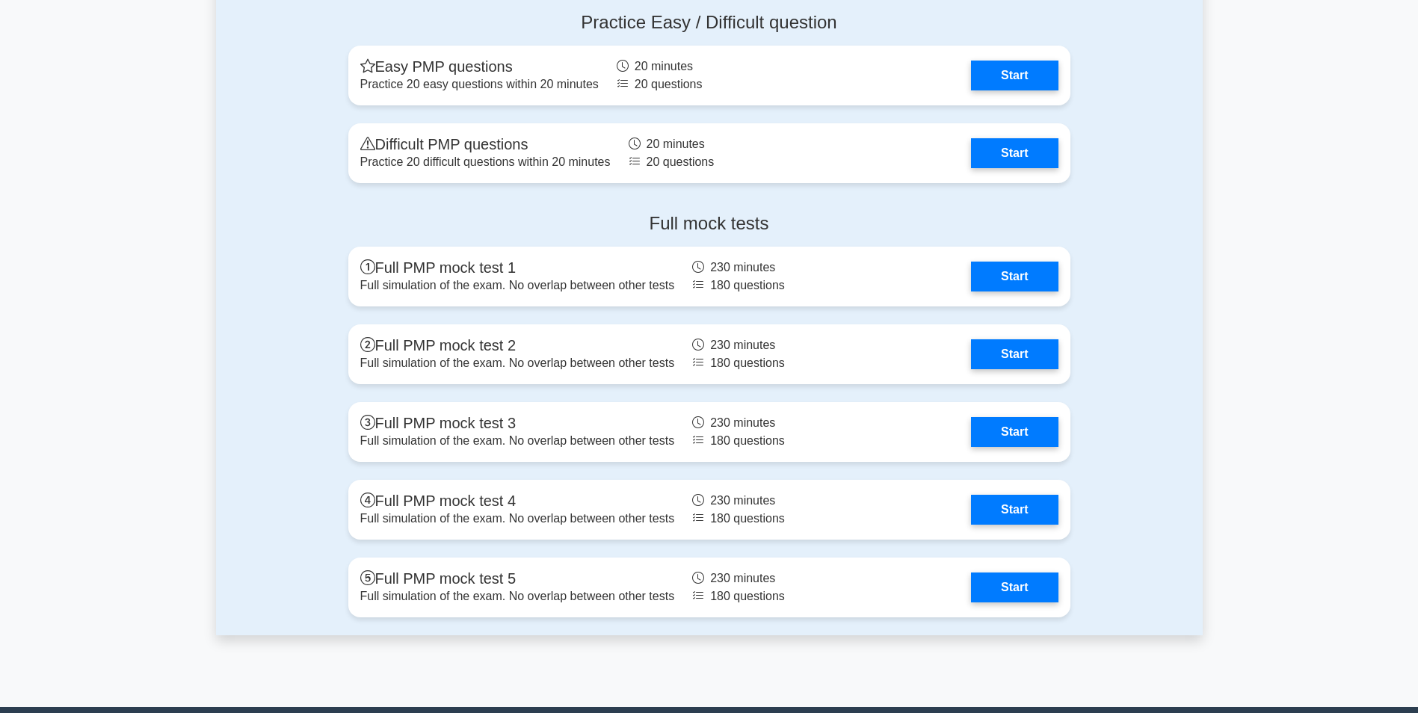
scroll to position [4565, 0]
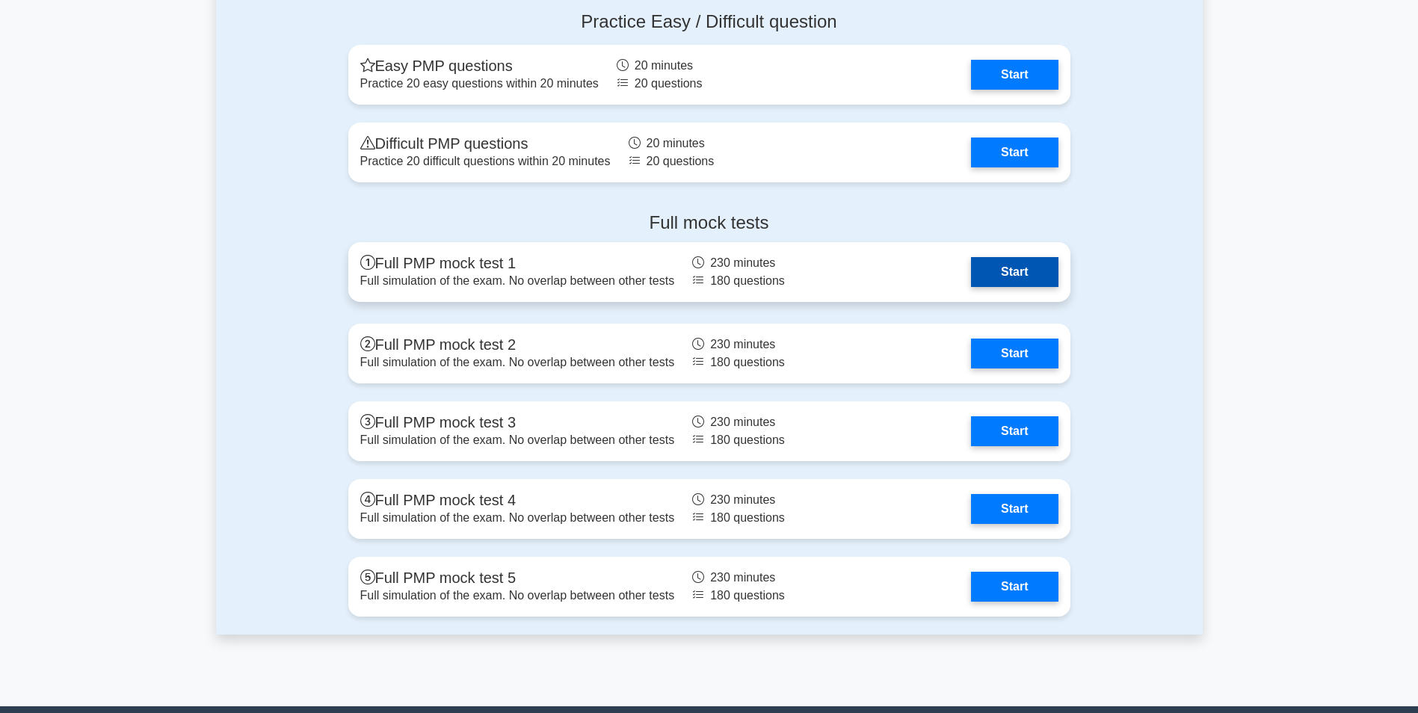
click at [1032, 273] on link "Start" at bounding box center [1014, 272] width 87 height 30
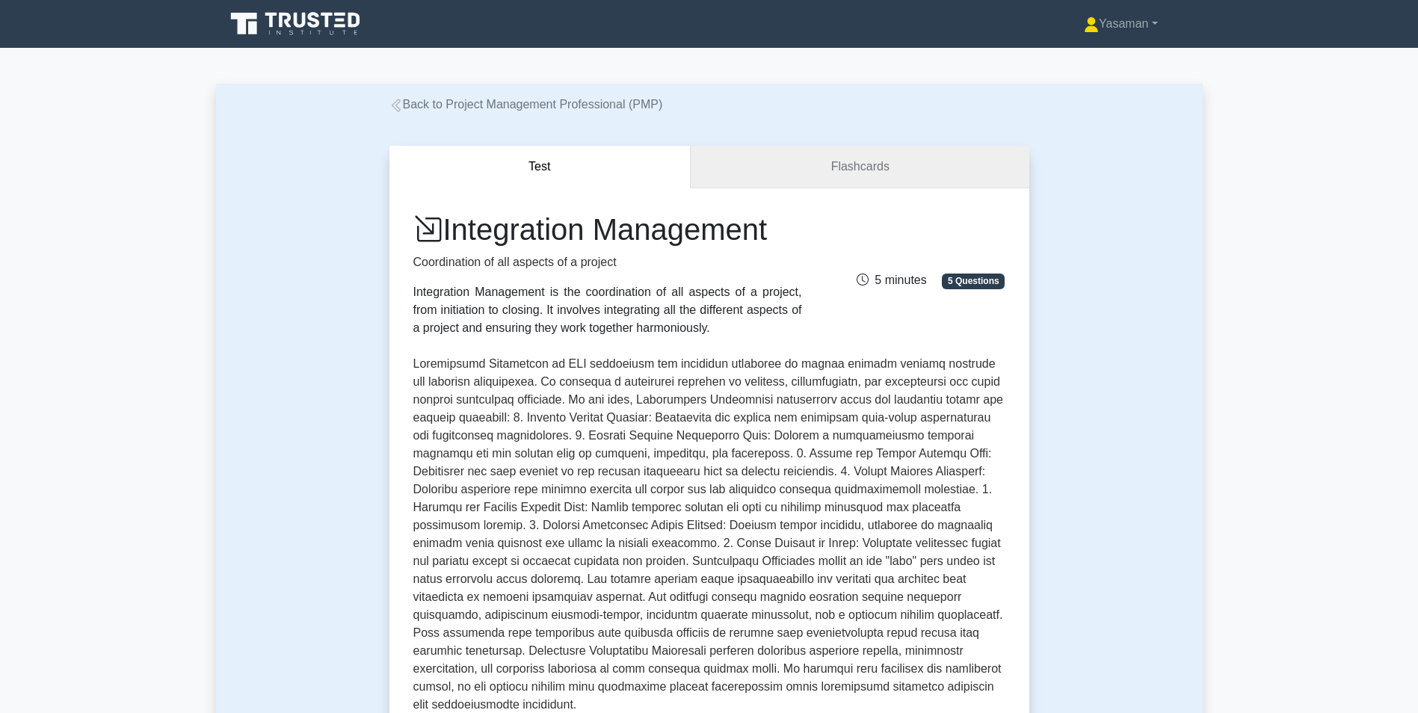
click at [863, 173] on link "Flashcards" at bounding box center [860, 167] width 338 height 43
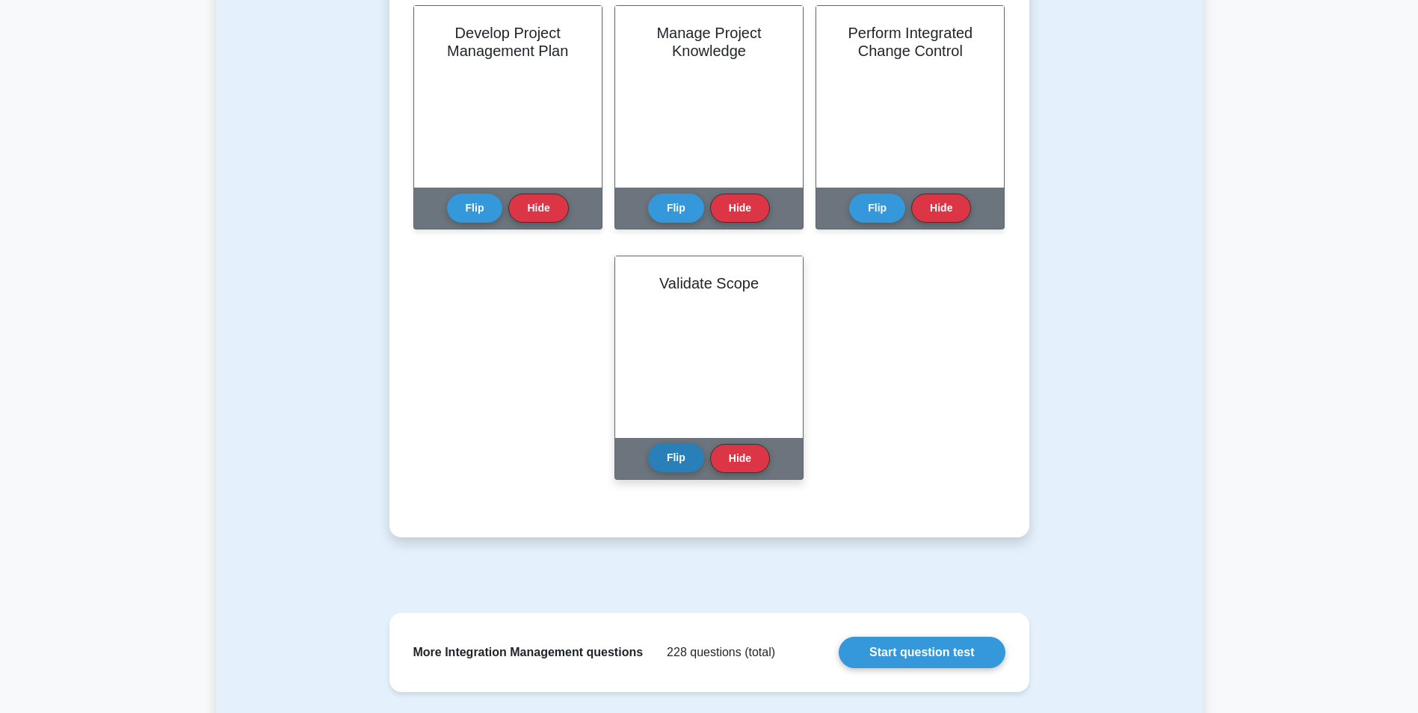
scroll to position [880, 0]
click at [667, 468] on button "Flip" at bounding box center [676, 456] width 56 height 29
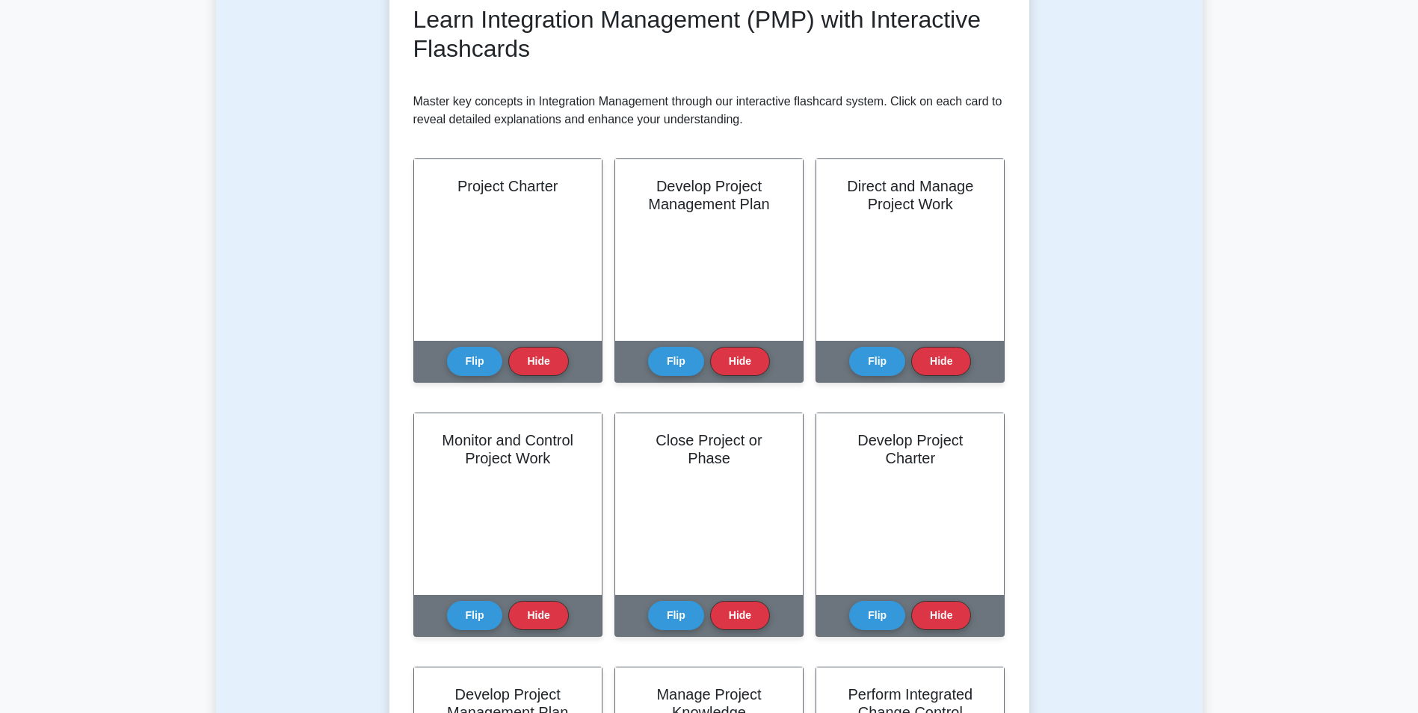
scroll to position [212, 0]
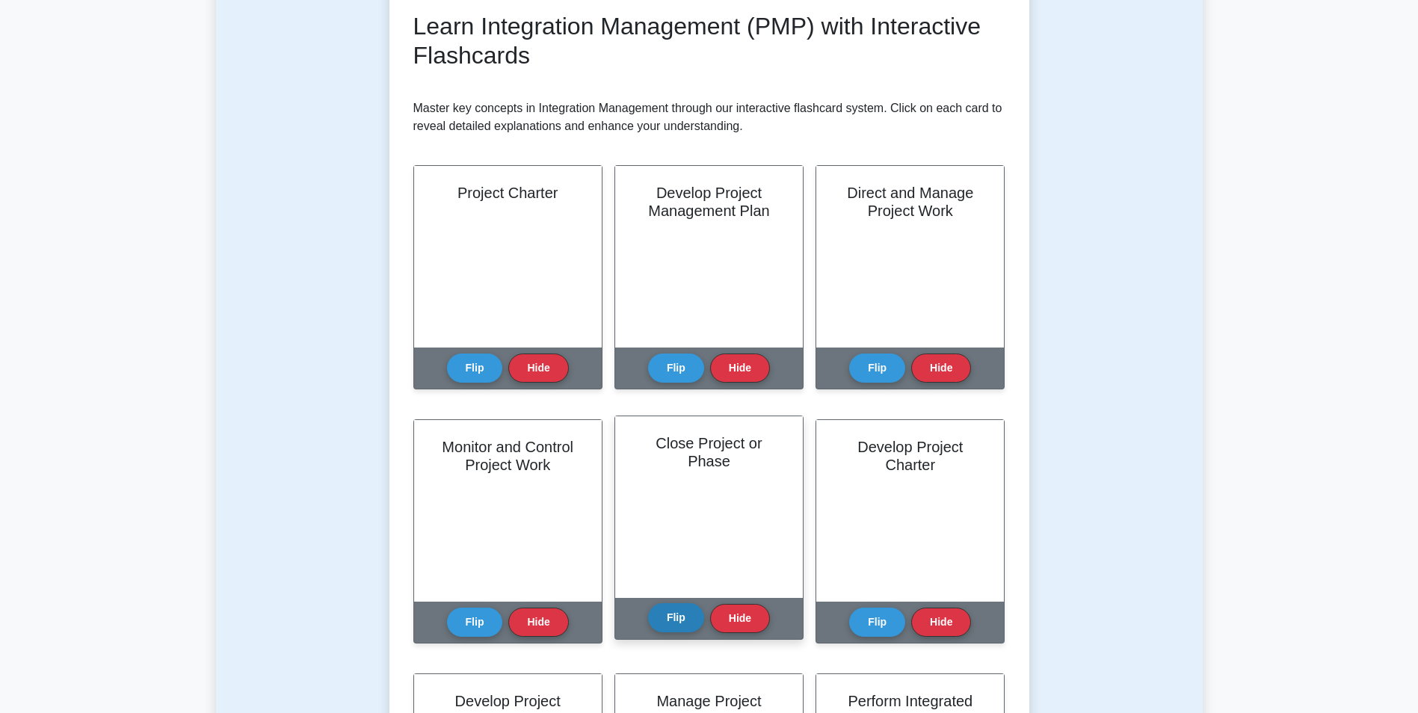
click at [682, 614] on button "Flip" at bounding box center [676, 617] width 56 height 29
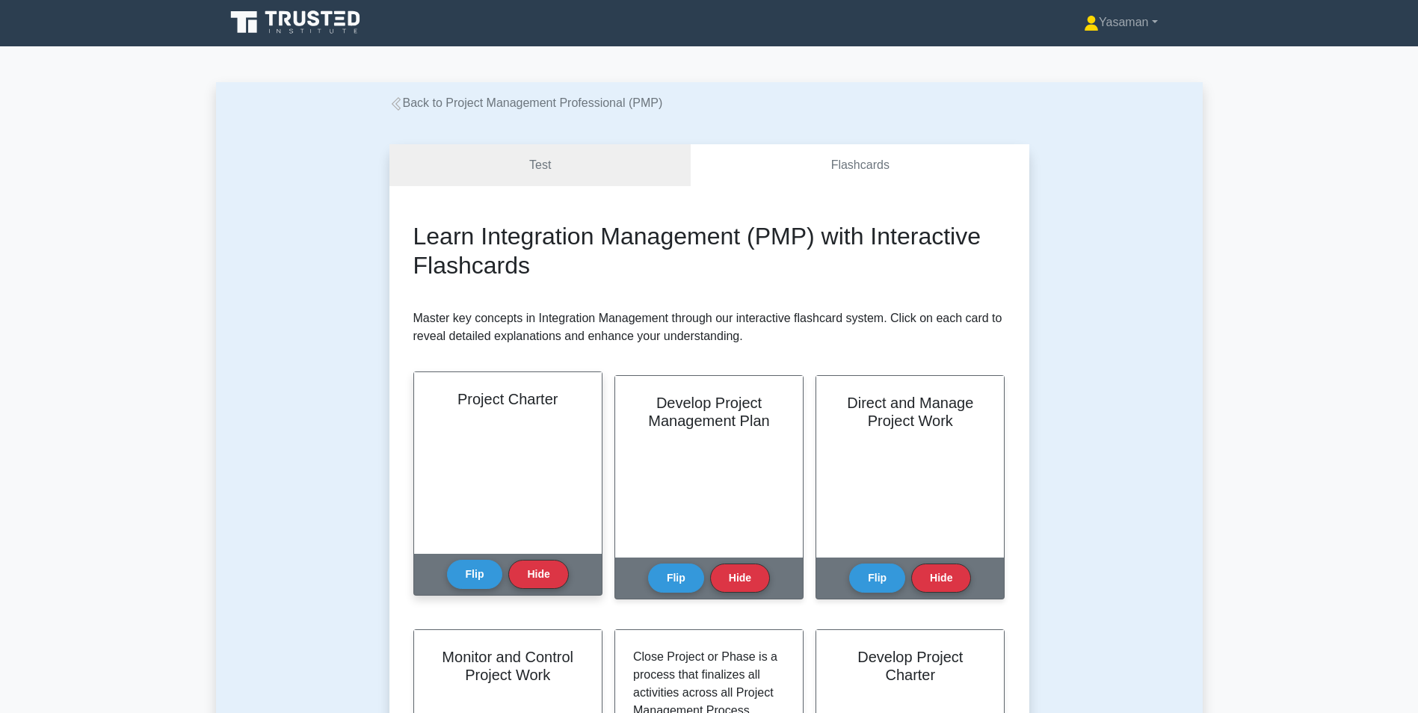
scroll to position [0, 0]
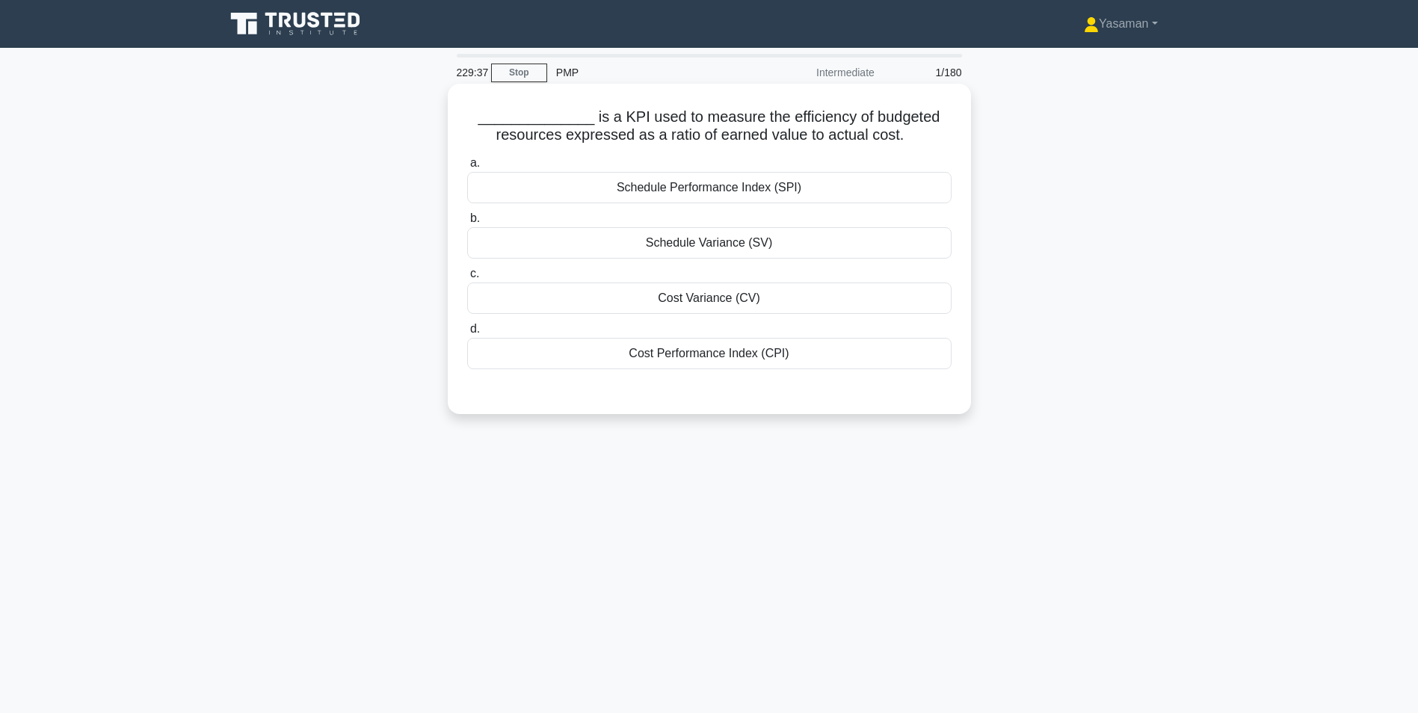
click at [893, 353] on div "Cost Performance Index (CPI)" at bounding box center [709, 353] width 484 height 31
click at [467, 334] on input "d. Cost Performance Index (CPI)" at bounding box center [467, 329] width 0 height 10
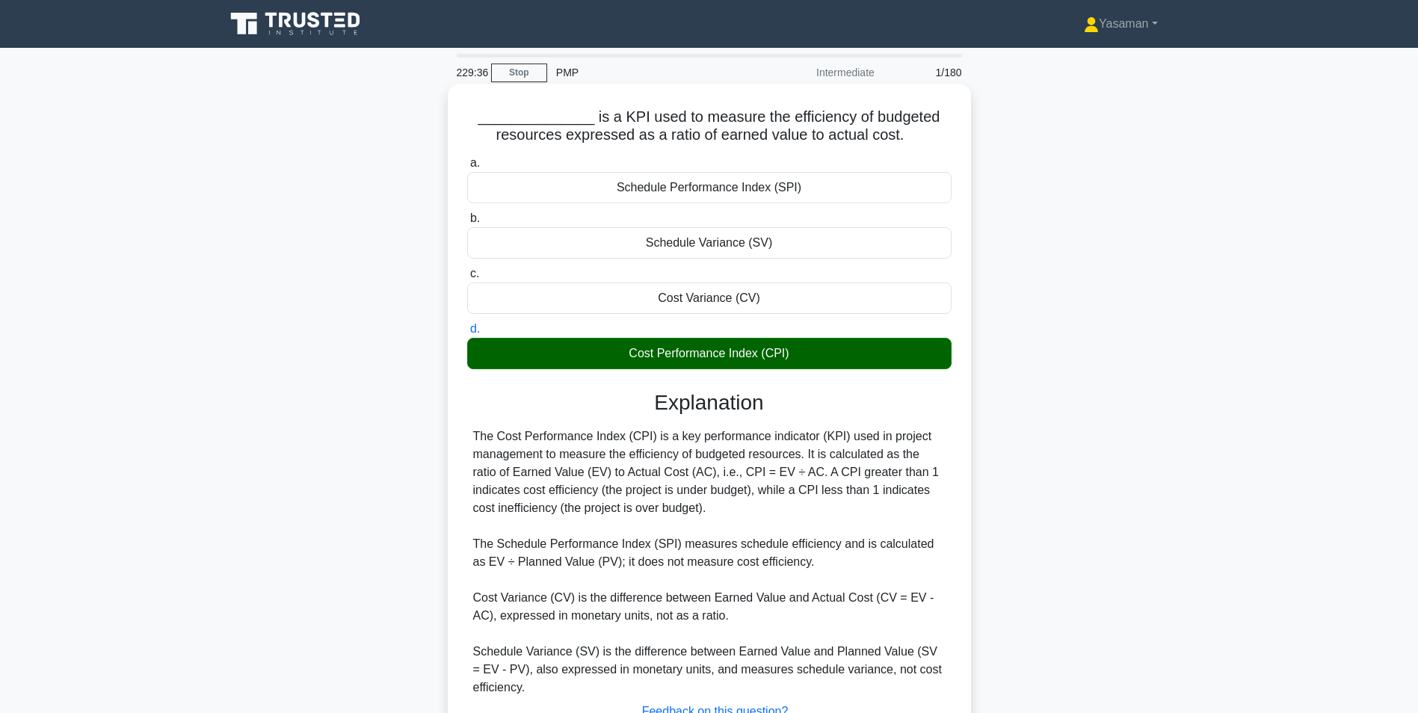
scroll to position [120, 0]
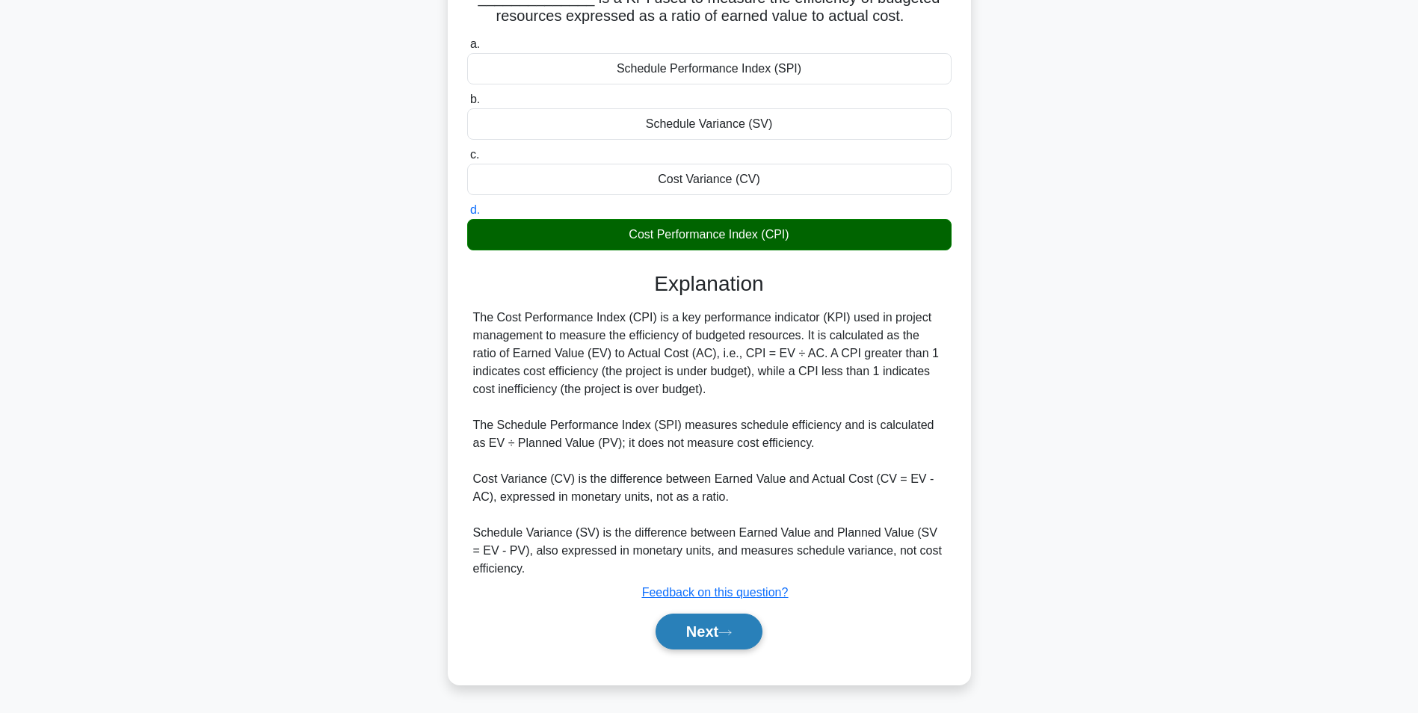
click at [706, 637] on button "Next" at bounding box center [708, 632] width 107 height 36
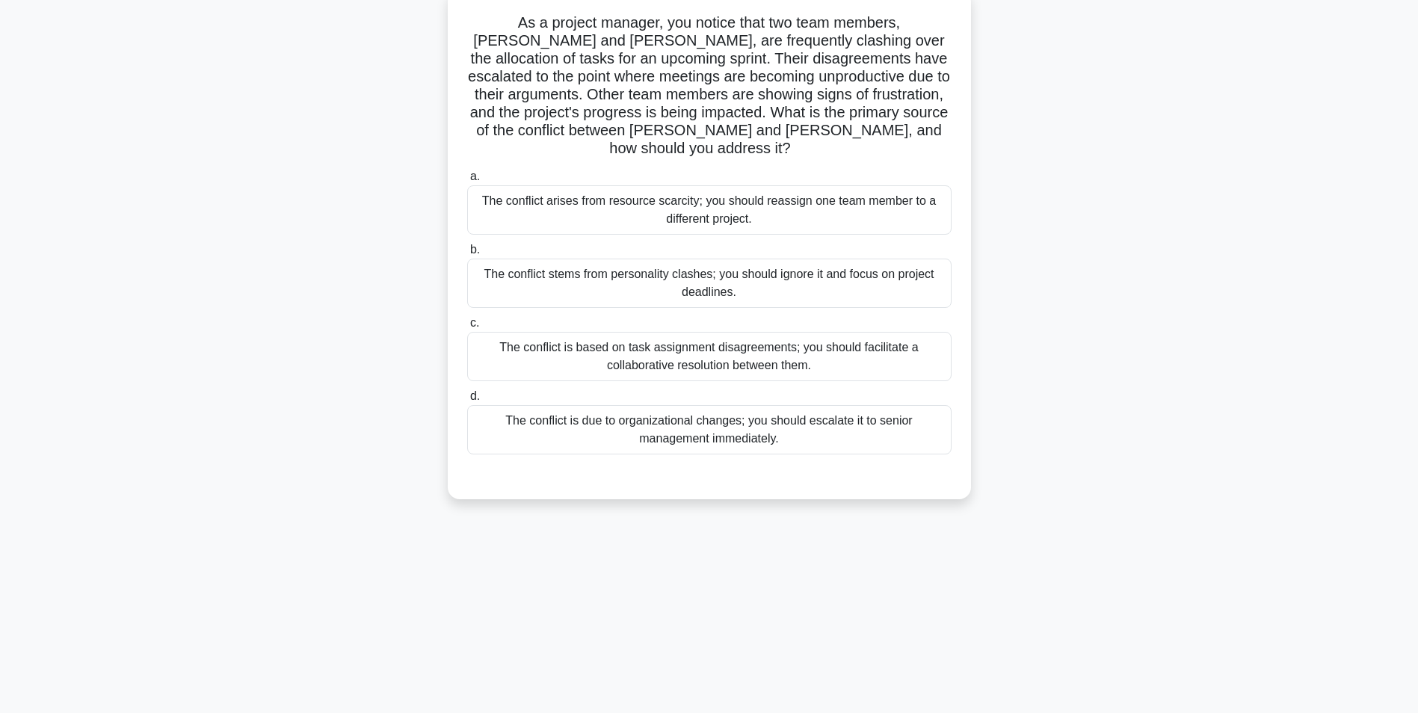
scroll to position [0, 0]
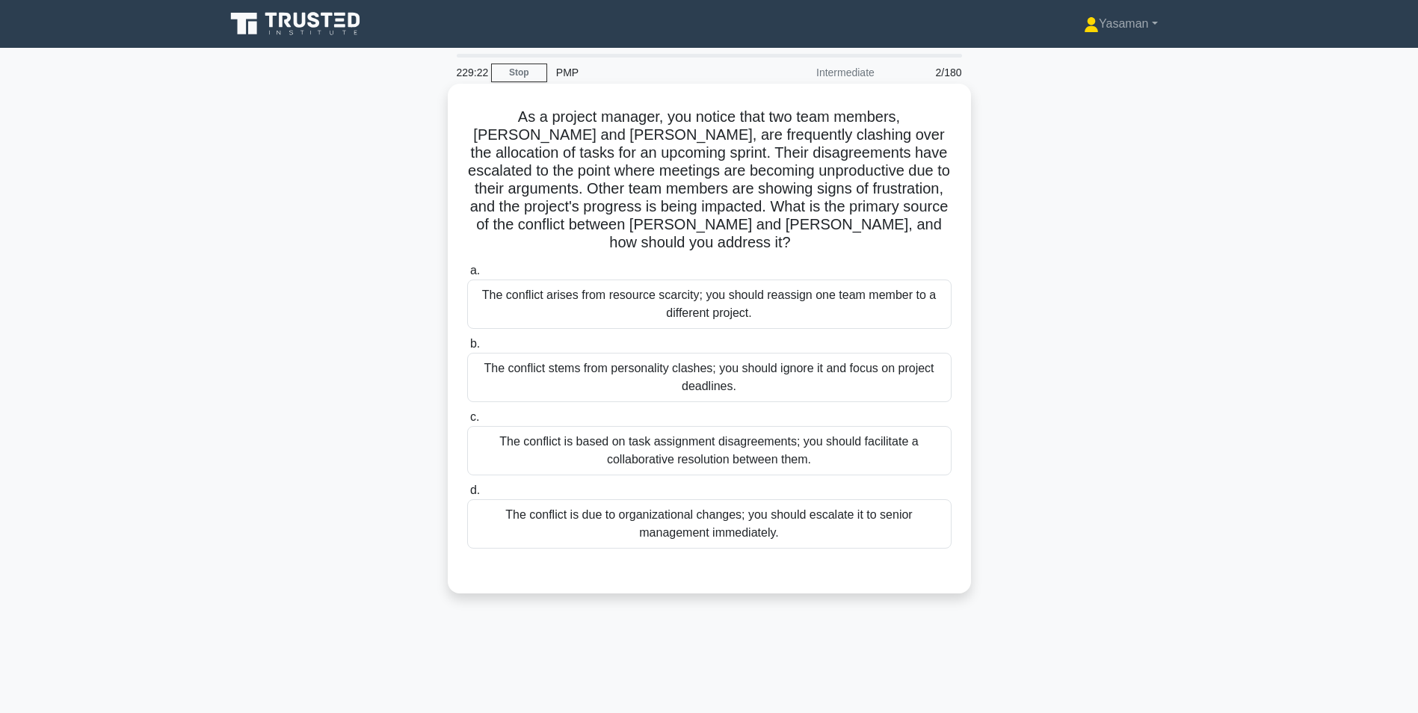
click at [872, 431] on div "The conflict is based on task assignment disagreements; you should facilitate a…" at bounding box center [709, 450] width 484 height 49
click at [467, 422] on input "c. The conflict is based on task assignment disagreements; you should facilitat…" at bounding box center [467, 418] width 0 height 10
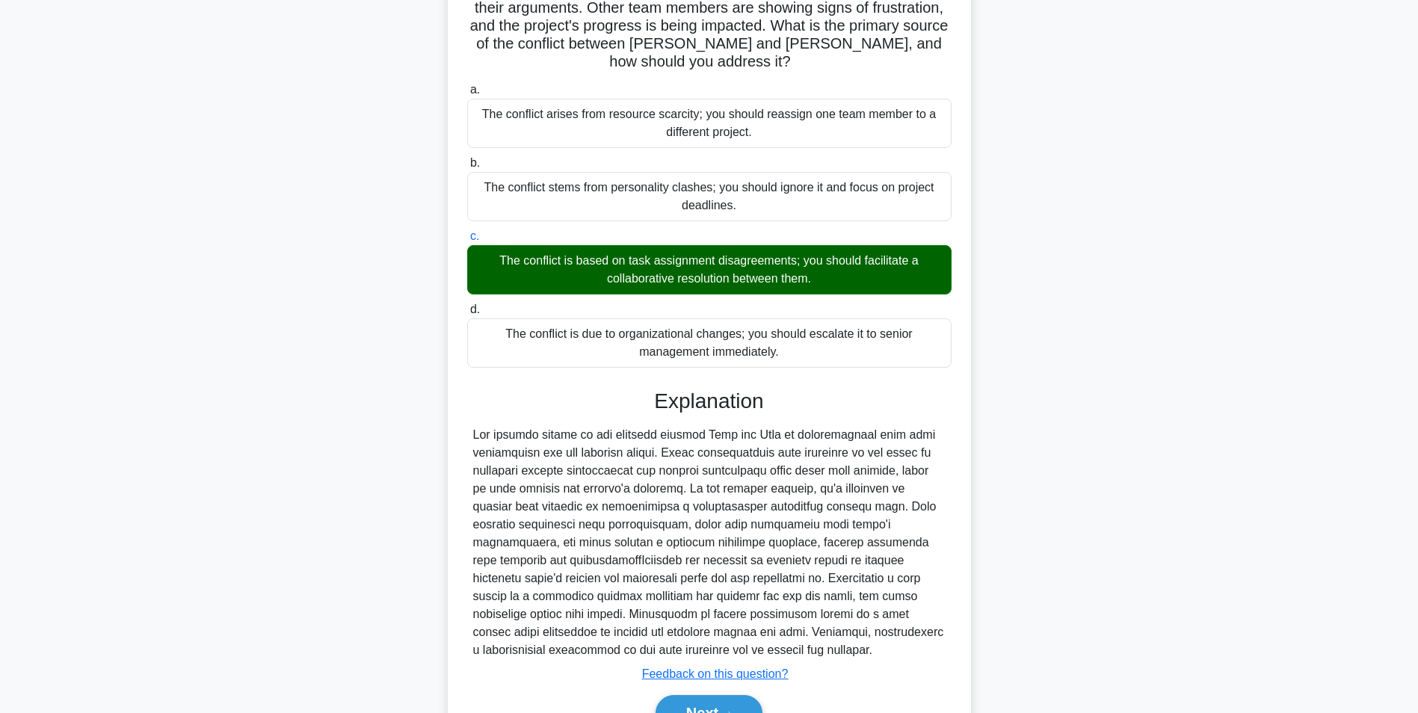
scroll to position [245, 0]
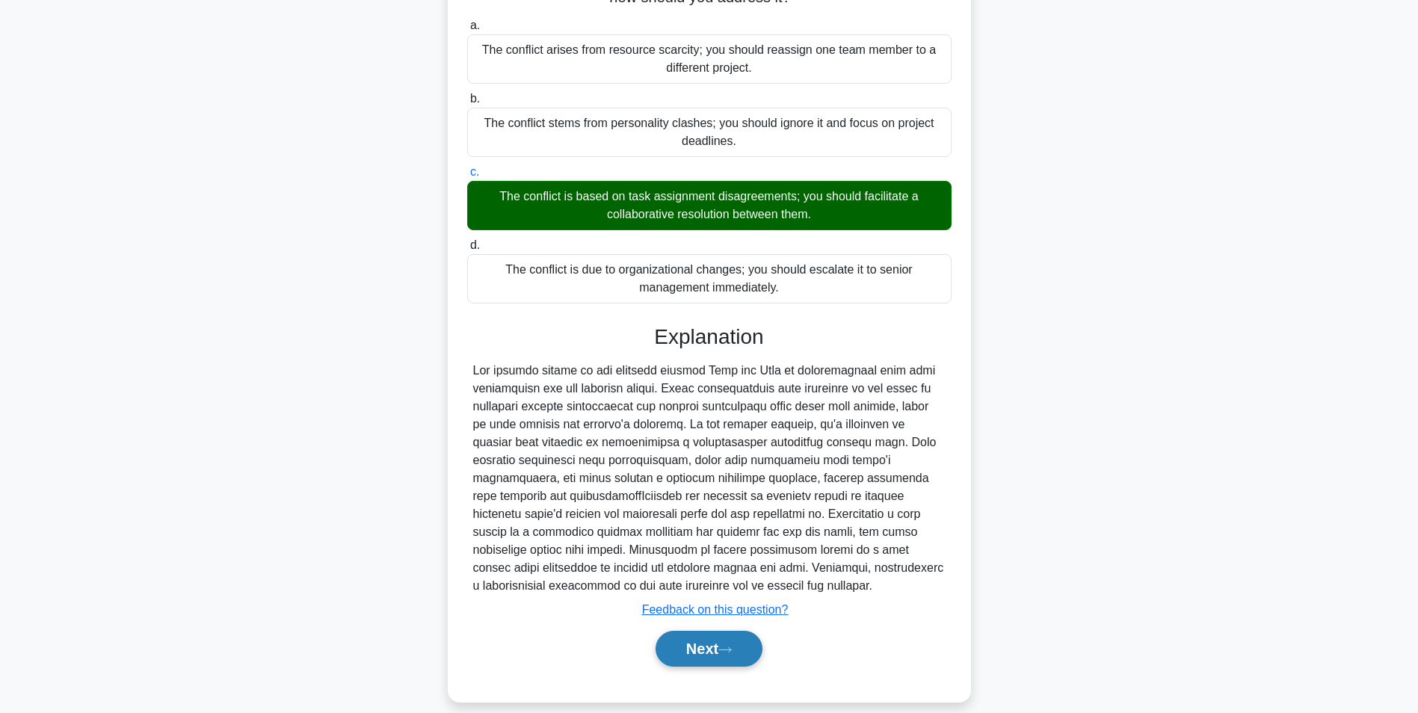
click at [716, 635] on button "Next" at bounding box center [708, 649] width 107 height 36
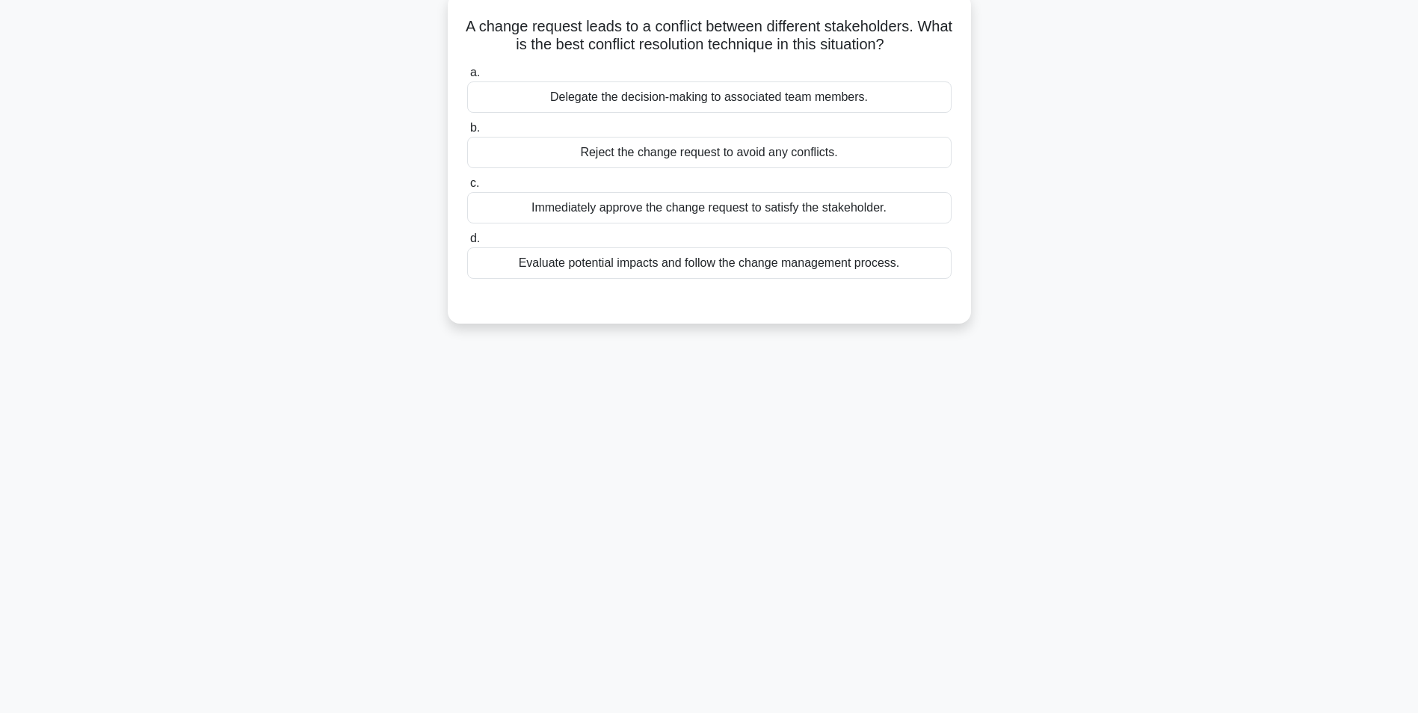
scroll to position [90, 0]
click at [884, 279] on div "Evaluate potential impacts and follow the change management process." at bounding box center [709, 262] width 484 height 31
click at [467, 244] on input "d. Evaluate potential impacts and follow the change management process." at bounding box center [467, 239] width 0 height 10
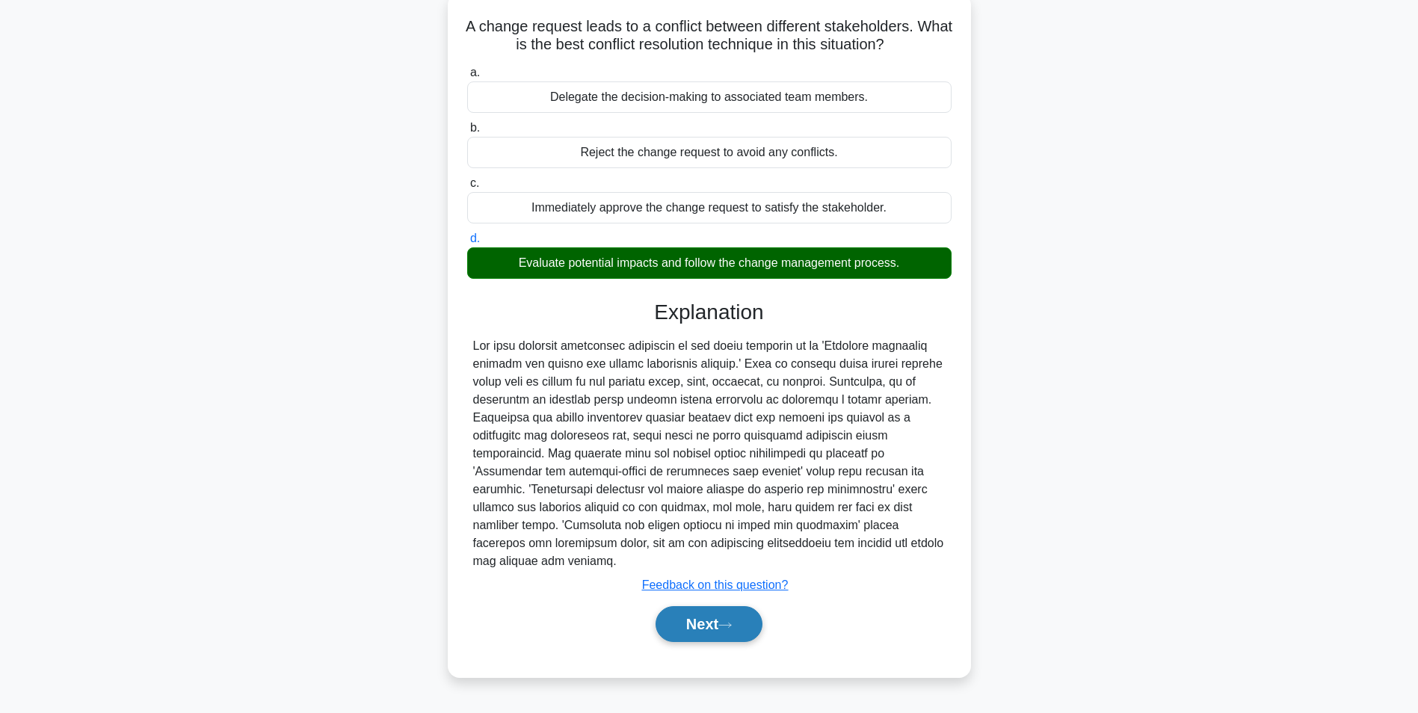
click at [701, 638] on button "Next" at bounding box center [708, 624] width 107 height 36
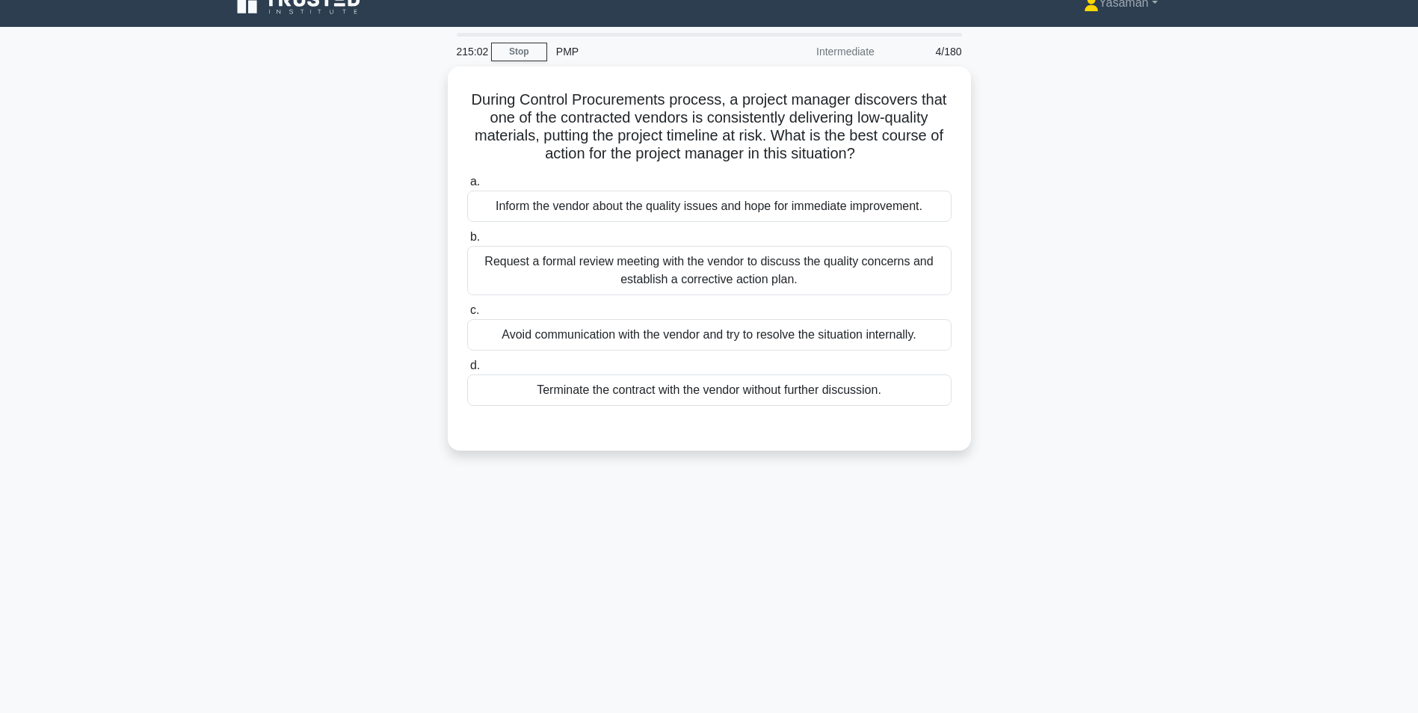
scroll to position [0, 0]
